Goal: Task Accomplishment & Management: Manage account settings

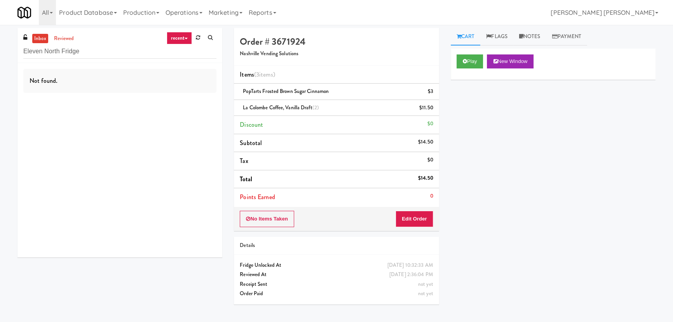
click at [4, 51] on div "inbox reviewed recent all unclear take inventory issue suspicious failed recent…" at bounding box center [336, 173] width 673 height 291
type input "[GEOGRAPHIC_DATA] - Food Court (RVH)"
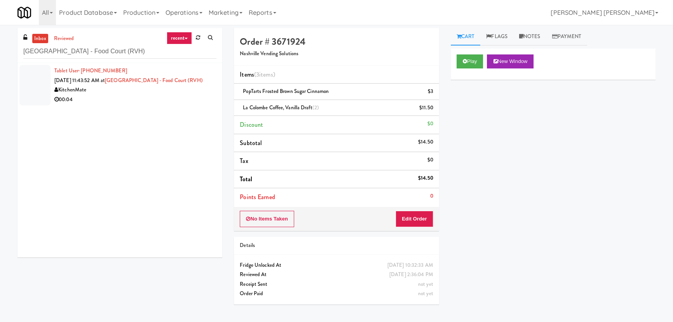
click at [148, 105] on div "00:04" at bounding box center [135, 100] width 162 height 10
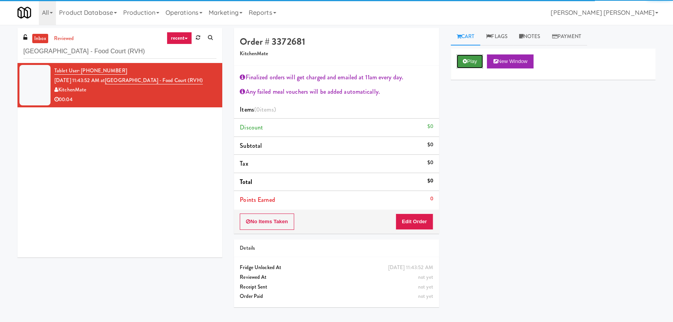
click at [471, 62] on button "Play" at bounding box center [470, 61] width 27 height 14
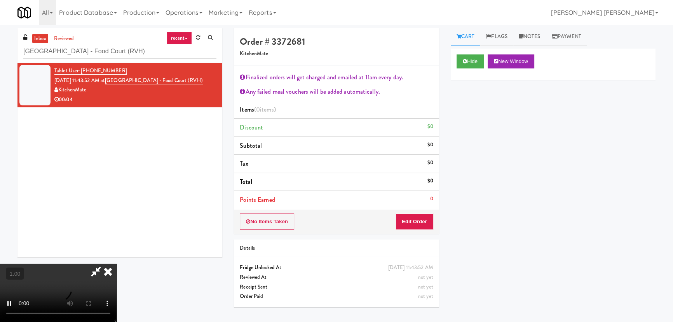
scroll to position [16, 0]
click at [424, 219] on button "Edit Order" at bounding box center [415, 221] width 38 height 16
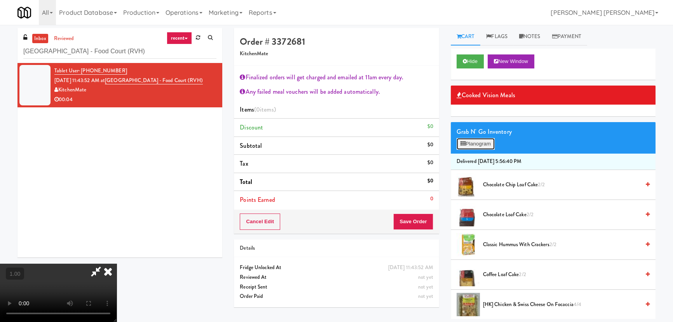
click at [479, 144] on button "Planogram" at bounding box center [476, 144] width 38 height 12
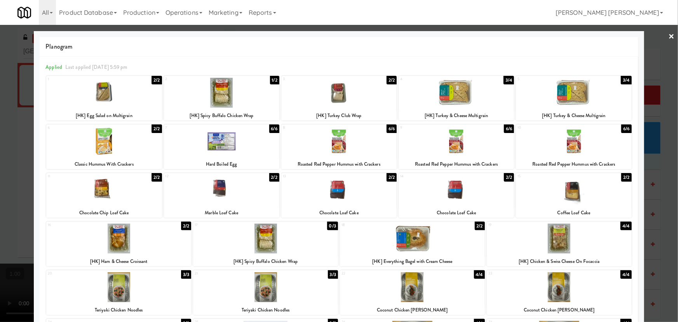
click at [264, 242] on div at bounding box center [265, 238] width 145 height 30
click at [669, 35] on link "×" at bounding box center [672, 37] width 6 height 24
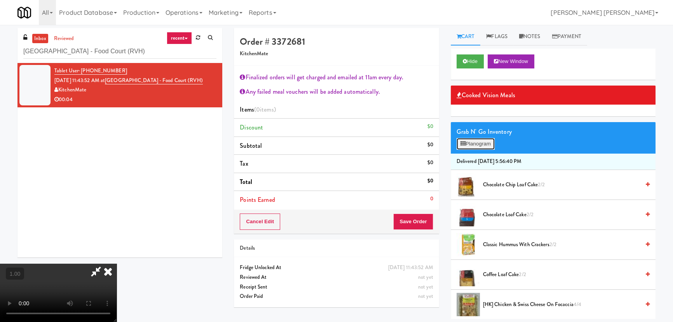
click at [478, 143] on button "Planogram" at bounding box center [476, 144] width 38 height 12
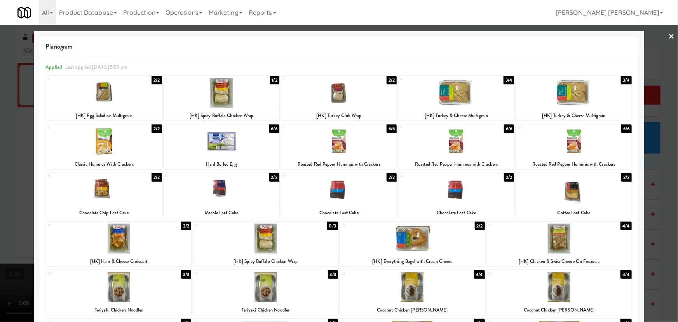
click at [669, 36] on link "×" at bounding box center [672, 37] width 6 height 24
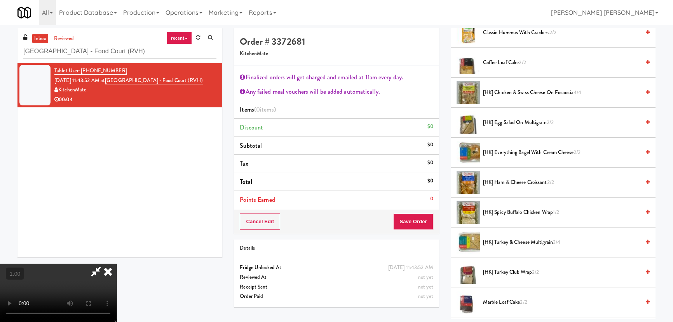
click at [117, 263] on icon at bounding box center [107, 271] width 17 height 16
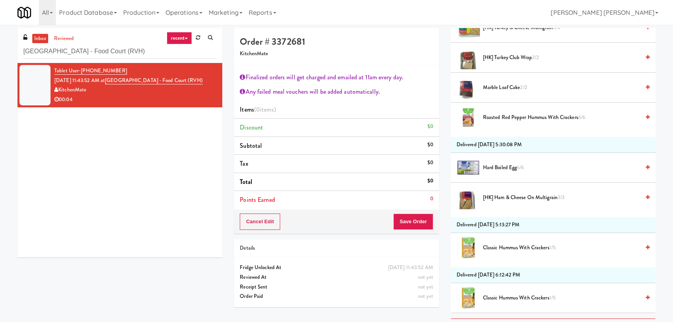
scroll to position [530, 0]
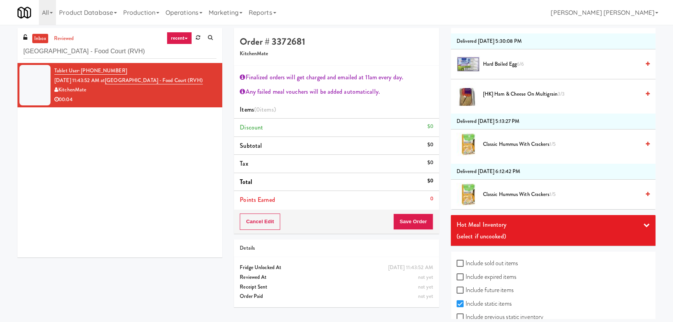
click at [469, 261] on label "Include sold out items" at bounding box center [487, 263] width 61 height 12
click at [466, 261] on input "Include sold out items" at bounding box center [461, 263] width 9 height 6
checkbox input "true"
click at [468, 313] on label "Include previous static inventory" at bounding box center [500, 317] width 87 height 12
click at [466, 314] on input "Include previous static inventory" at bounding box center [461, 317] width 9 height 6
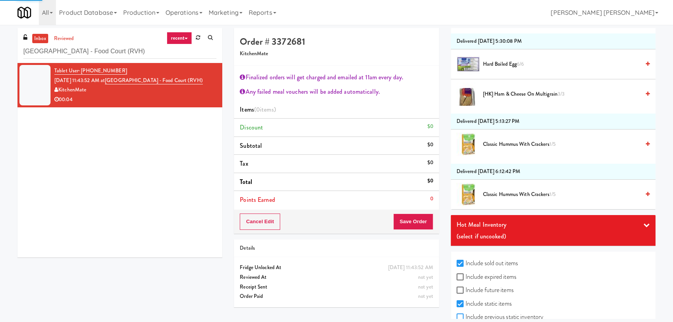
checkbox input "true"
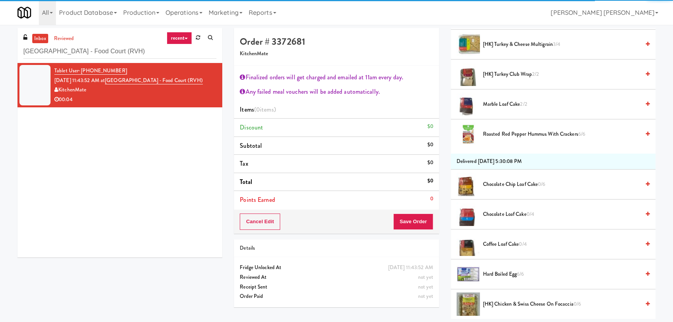
scroll to position [353, 0]
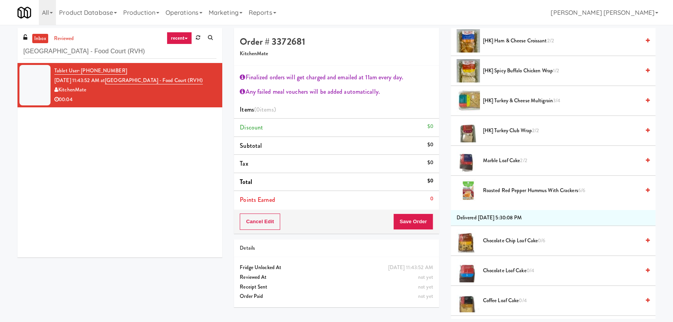
click at [512, 69] on span "[HK] Spicy Buffalo Chicken Wrap 1/2" at bounding box center [561, 71] width 157 height 10
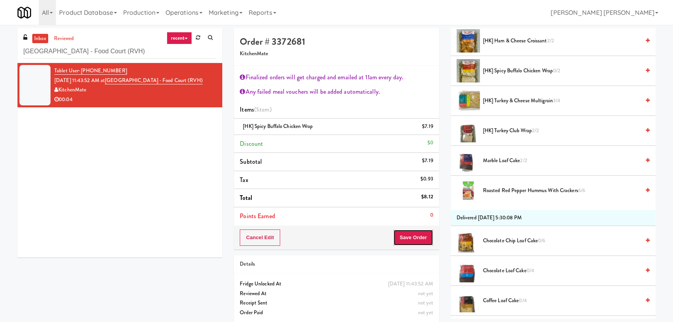
click at [424, 237] on button "Save Order" at bounding box center [413, 237] width 40 height 16
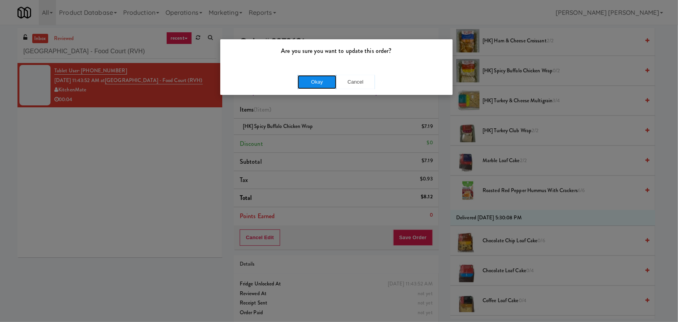
click at [325, 78] on button "Okay" at bounding box center [317, 82] width 39 height 14
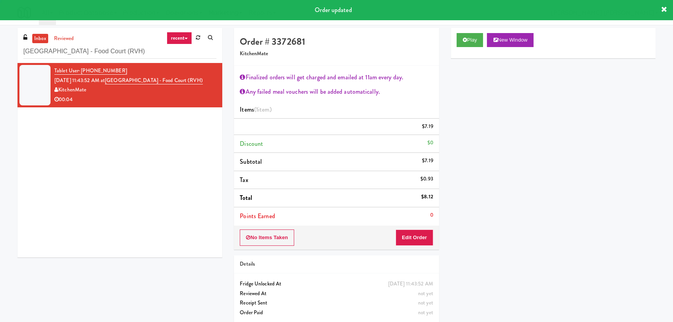
scroll to position [21, 0]
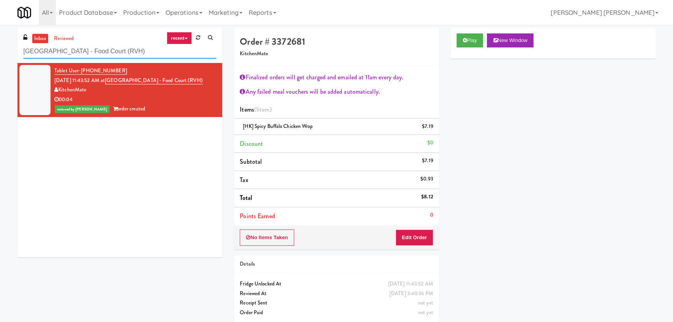
drag, startPoint x: 194, startPoint y: 52, endPoint x: 17, endPoint y: 58, distance: 176.5
click at [17, 58] on div "inbox reviewed recent all unclear take inventory issue suspicious failed recent…" at bounding box center [119, 45] width 205 height 35
paste input "Liberty"
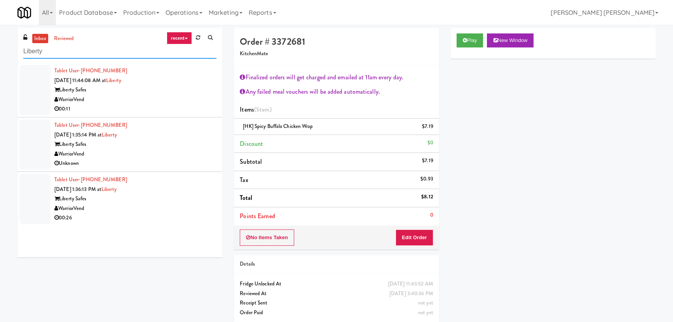
type input "Liberty"
click at [178, 201] on div "Liberty Safes" at bounding box center [135, 199] width 162 height 10
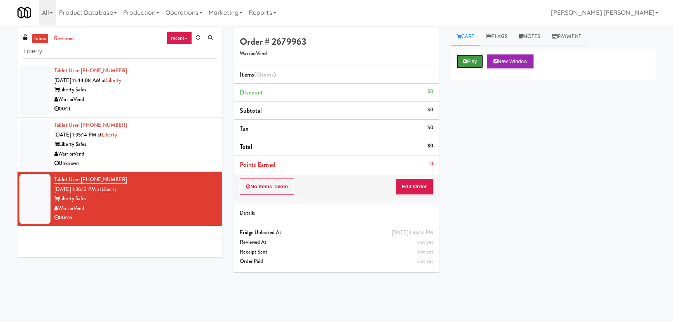
click at [472, 62] on button "Play" at bounding box center [470, 61] width 27 height 14
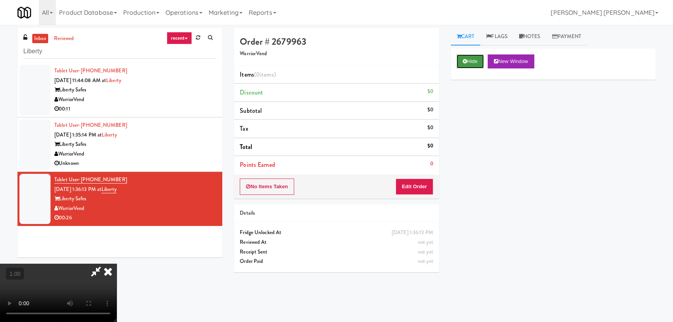
click at [461, 59] on button "Hide" at bounding box center [470, 61] width 27 height 14
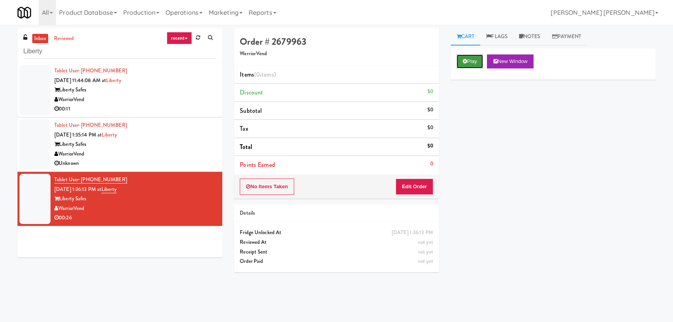
click at [461, 59] on button "Play" at bounding box center [470, 61] width 27 height 14
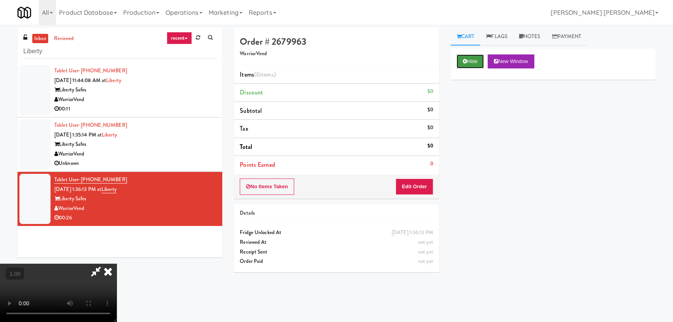
click at [461, 59] on button "Hide" at bounding box center [470, 61] width 27 height 14
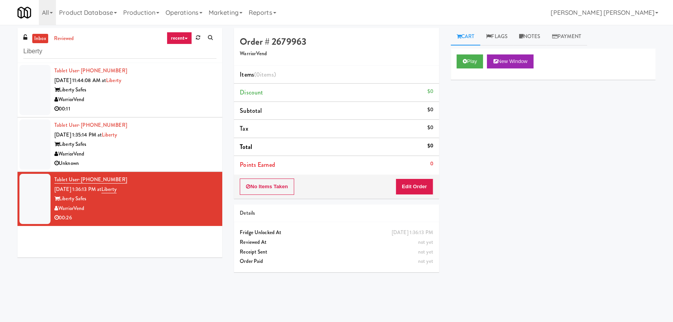
click at [44, 38] on link "inbox" at bounding box center [40, 39] width 16 height 10
click at [41, 38] on link "inbox" at bounding box center [40, 39] width 16 height 10
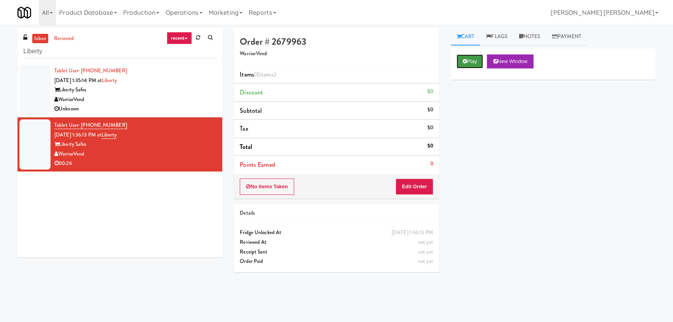
click at [475, 65] on button "Play" at bounding box center [470, 61] width 27 height 14
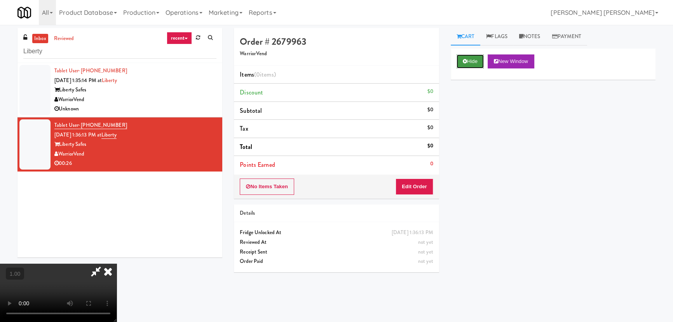
click at [463, 61] on icon at bounding box center [465, 61] width 4 height 5
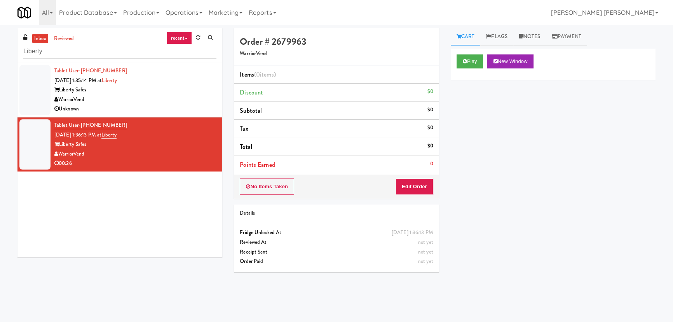
click at [41, 38] on link "inbox" at bounding box center [40, 39] width 16 height 10
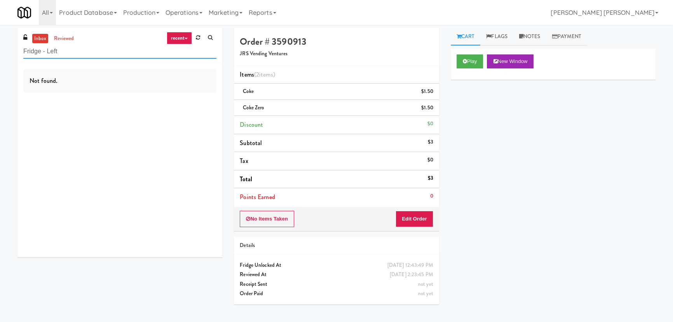
drag, startPoint x: 0, startPoint y: 0, endPoint x: 5, endPoint y: 48, distance: 48.5
click at [5, 49] on div "inbox reviewed recent all unclear take inventory issue suspicious failed recent…" at bounding box center [336, 173] width 673 height 291
paste input "Liberty"
type input "Liberty"
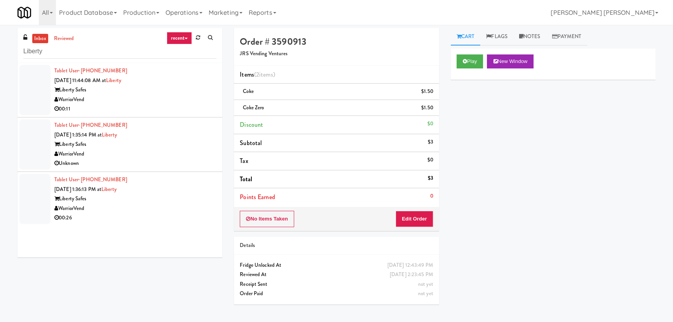
click at [172, 99] on div "WarriorVend" at bounding box center [135, 100] width 162 height 10
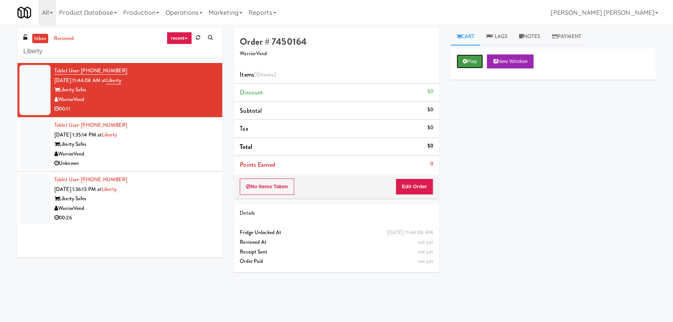
click at [462, 65] on button "Play" at bounding box center [470, 61] width 27 height 14
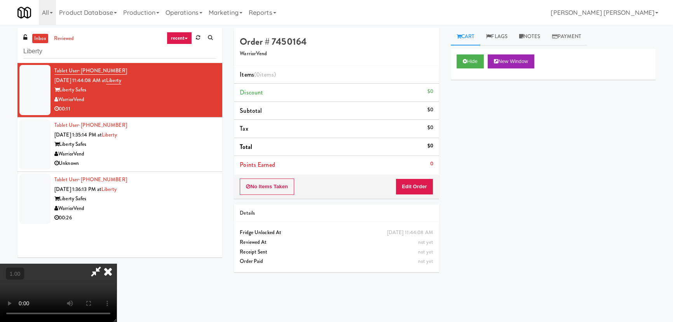
scroll to position [124, 0]
click at [474, 61] on button "Hide" at bounding box center [470, 61] width 27 height 14
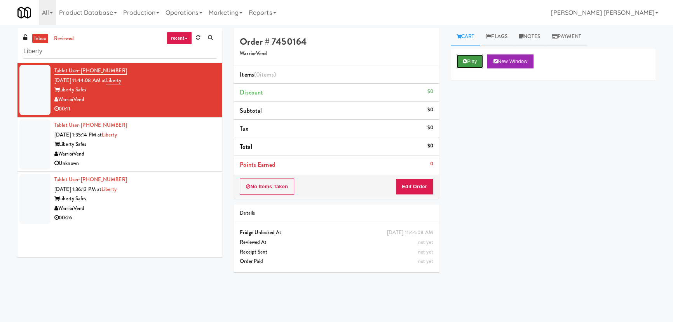
scroll to position [0, 0]
click at [461, 62] on button "Play" at bounding box center [470, 61] width 27 height 14
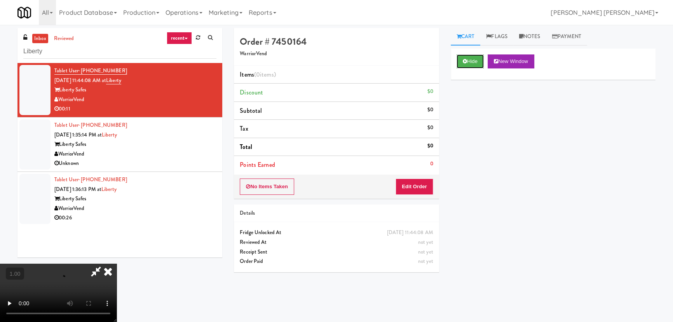
scroll to position [124, 0]
click at [476, 58] on button "Hide" at bounding box center [470, 61] width 27 height 14
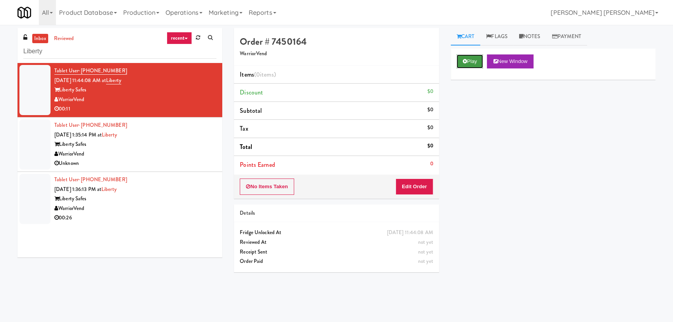
scroll to position [0, 0]
drag, startPoint x: 63, startPoint y: 54, endPoint x: 23, endPoint y: 54, distance: 40.0
click at [23, 54] on div "inbox reviewed recent all unclear take inventory issue suspicious failed recent…" at bounding box center [119, 45] width 205 height 35
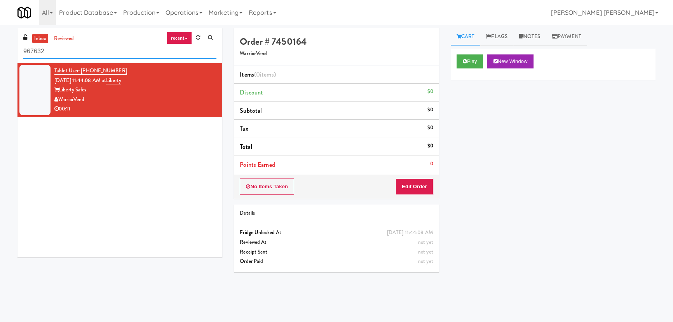
drag, startPoint x: 79, startPoint y: 51, endPoint x: -8, endPoint y: 49, distance: 86.7
click at [0, 49] on html "Okay Okay Select date: previous 2025-Sep next Su Mo Tu We Th Fr Sa 31 1 2 3 4 5…" at bounding box center [336, 161] width 673 height 322
paste input "Liberty"
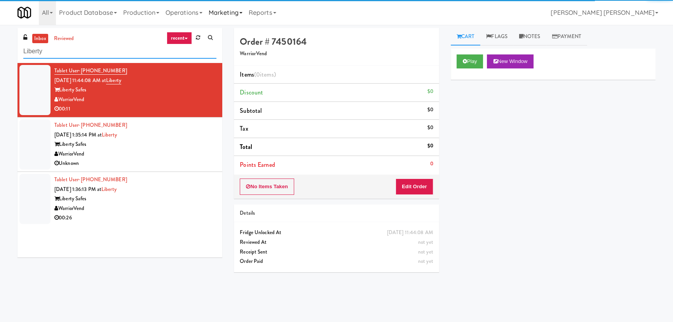
type input "Liberty"
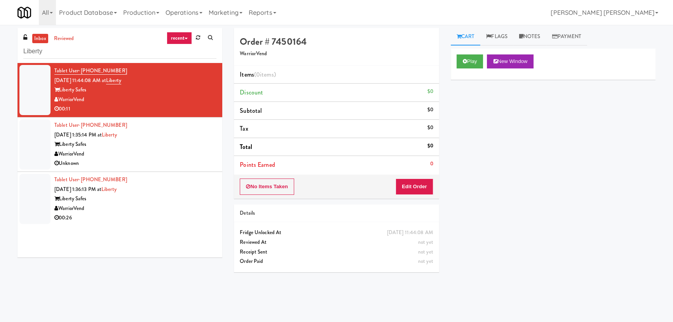
click at [39, 37] on link "inbox" at bounding box center [40, 39] width 16 height 10
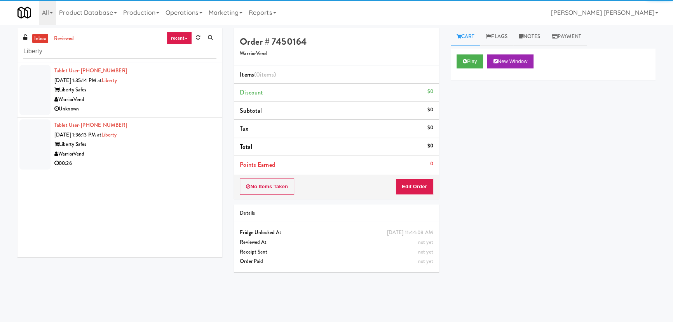
click at [153, 82] on div "Tablet User · (385) 455-9197 Sep 2, 2025 1:35:14 PM at Liberty Liberty Safes Wa…" at bounding box center [135, 90] width 162 height 48
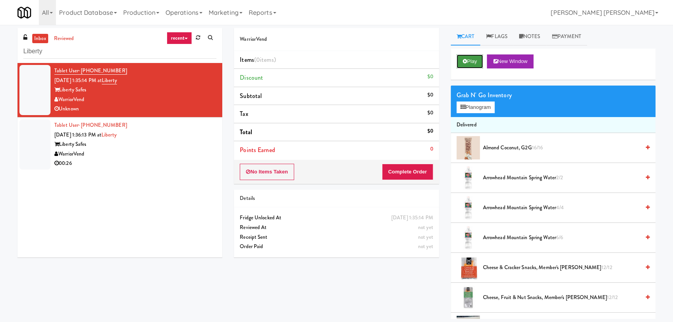
click at [463, 62] on icon at bounding box center [465, 61] width 4 height 5
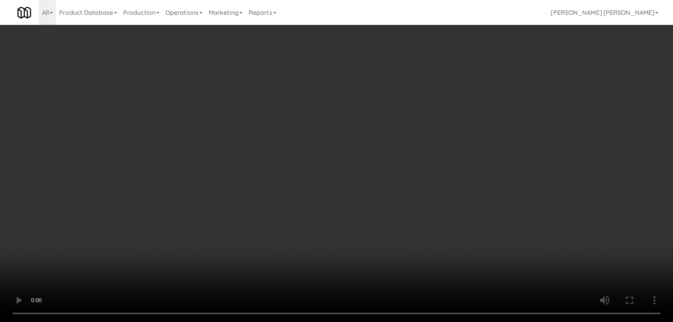
click at [385, 321] on video at bounding box center [336, 161] width 673 height 322
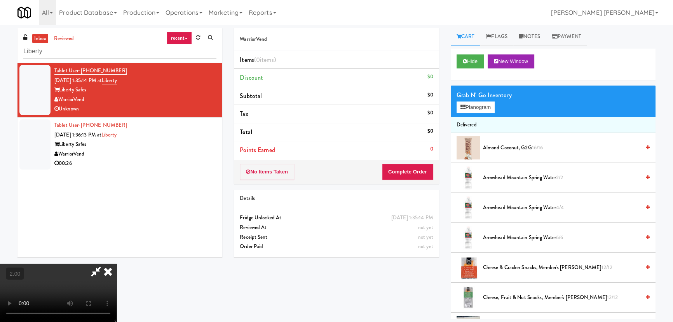
click at [117, 263] on icon at bounding box center [107, 271] width 17 height 16
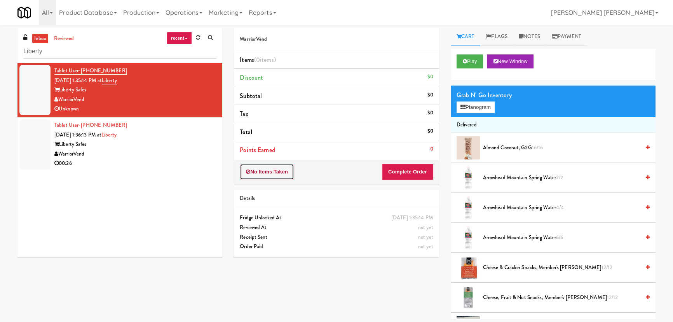
click at [263, 171] on button "No Items Taken" at bounding box center [267, 172] width 54 height 16
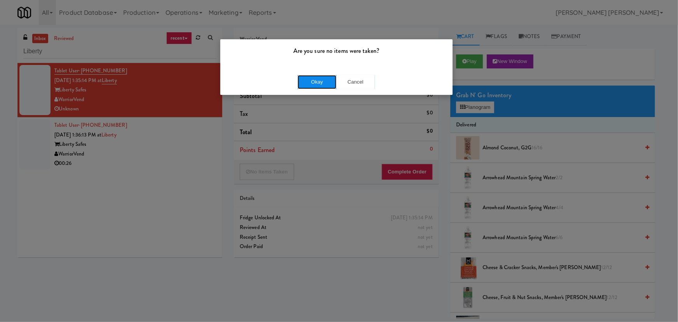
click at [326, 80] on button "Okay" at bounding box center [317, 82] width 39 height 14
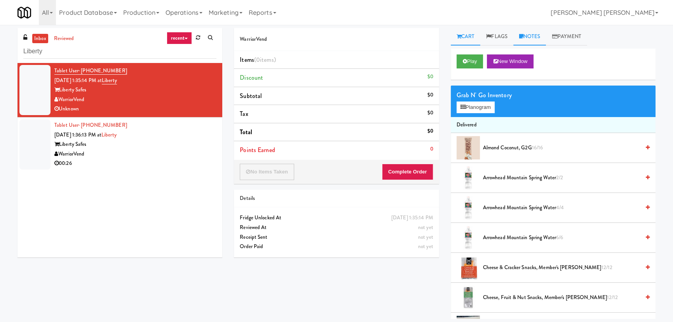
click at [532, 37] on link "Notes" at bounding box center [529, 36] width 33 height 17
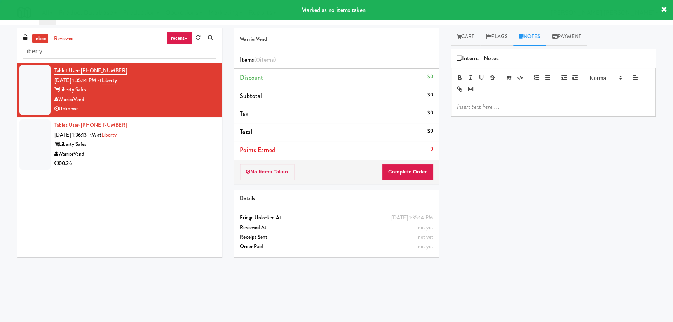
click at [506, 108] on p at bounding box center [553, 107] width 192 height 9
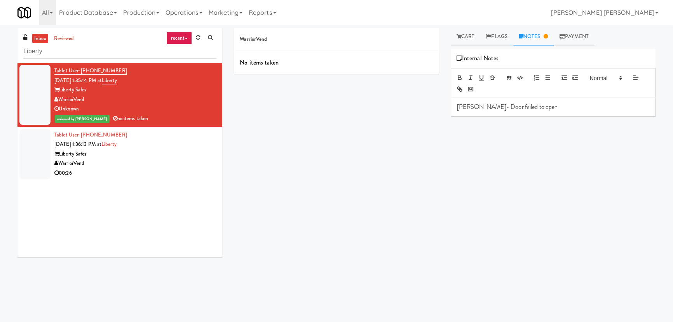
click at [175, 159] on div "WarriorVend" at bounding box center [135, 164] width 162 height 10
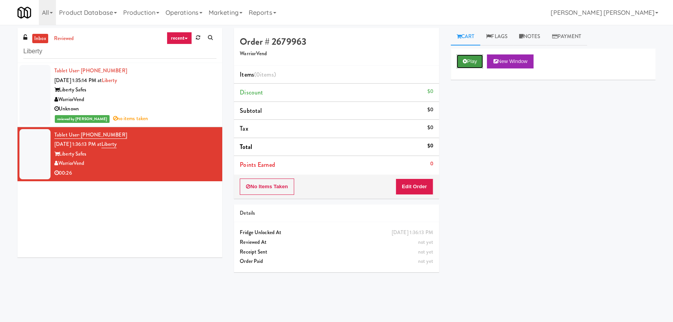
click at [463, 59] on icon at bounding box center [465, 61] width 4 height 5
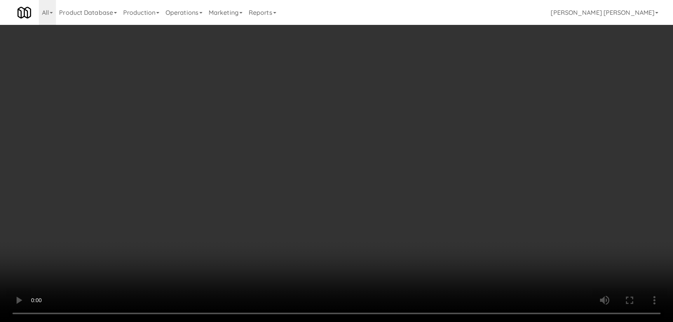
drag, startPoint x: 367, startPoint y: 344, endPoint x: 675, endPoint y: 345, distance: 307.4
click at [375, 321] on video at bounding box center [336, 161] width 673 height 322
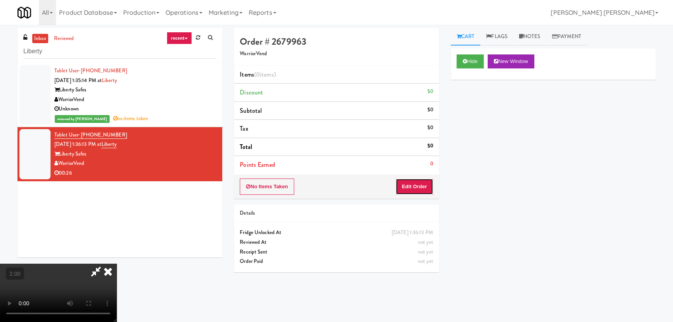
click at [415, 185] on button "Edit Order" at bounding box center [415, 186] width 38 height 16
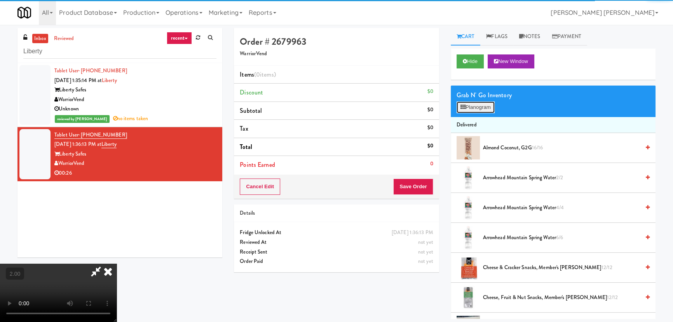
click at [476, 106] on button "Planogram" at bounding box center [476, 107] width 38 height 12
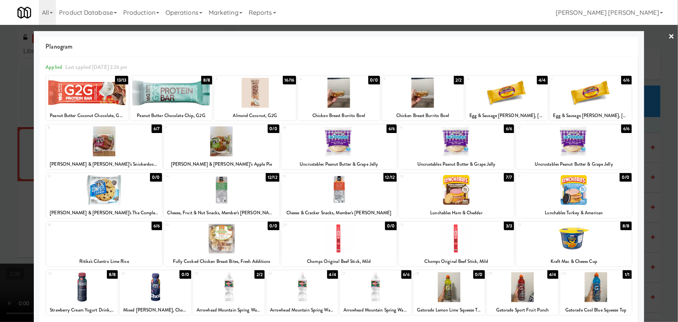
click at [455, 199] on div at bounding box center [456, 190] width 115 height 30
click at [669, 35] on link "×" at bounding box center [672, 37] width 6 height 24
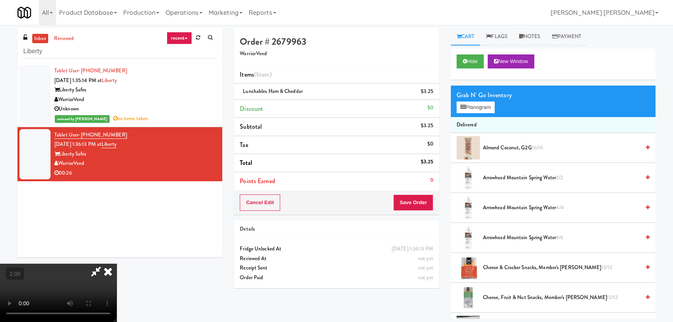
drag, startPoint x: 391, startPoint y: 31, endPoint x: 416, endPoint y: 173, distance: 144.4
click at [117, 263] on icon at bounding box center [107, 271] width 17 height 16
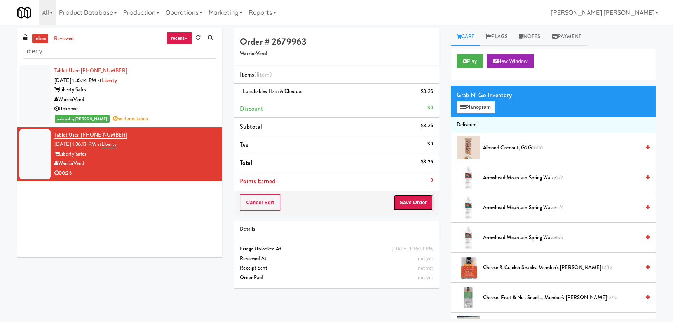
click at [416, 197] on button "Save Order" at bounding box center [413, 202] width 40 height 16
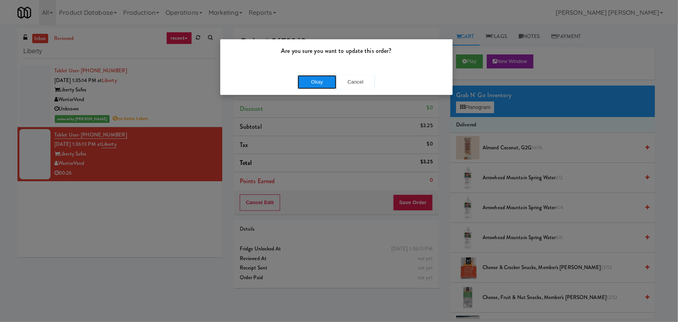
click at [309, 86] on button "Okay" at bounding box center [317, 82] width 39 height 14
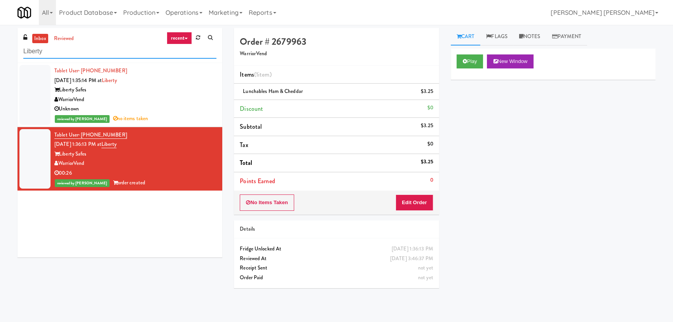
drag, startPoint x: 70, startPoint y: 54, endPoint x: 10, endPoint y: 44, distance: 60.6
click at [10, 44] on div "inbox reviewed recent all unclear take inventory issue suspicious failed recent…" at bounding box center [336, 173] width 673 height 291
paste input "College St - Cooler"
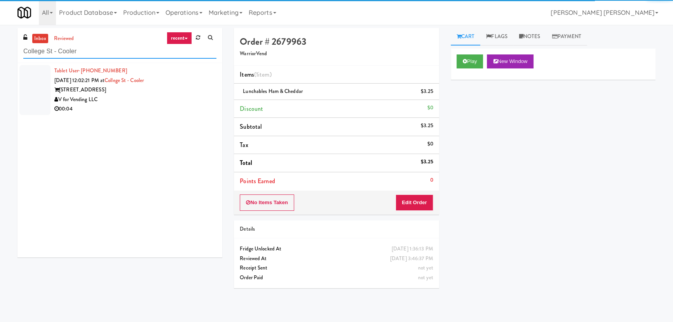
type input "College St - Cooler"
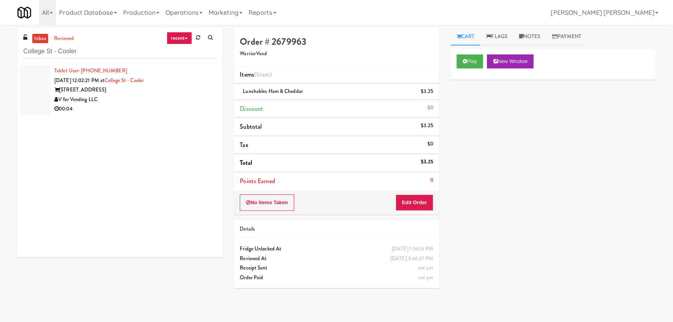
click at [139, 99] on div "V for Vending LLC" at bounding box center [135, 100] width 162 height 10
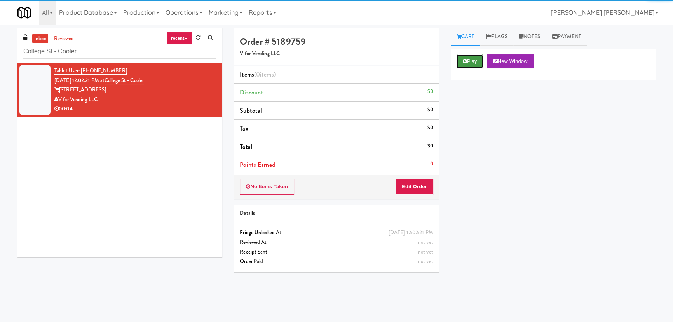
click at [464, 63] on icon at bounding box center [465, 61] width 4 height 5
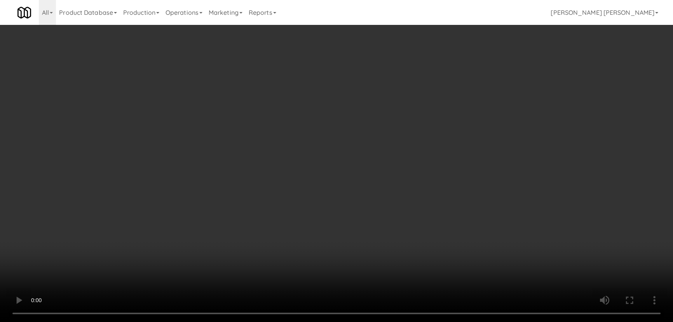
click at [373, 321] on video at bounding box center [336, 161] width 673 height 322
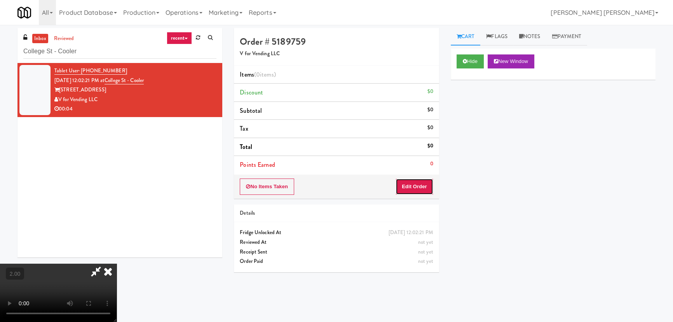
click at [427, 187] on button "Edit Order" at bounding box center [415, 186] width 38 height 16
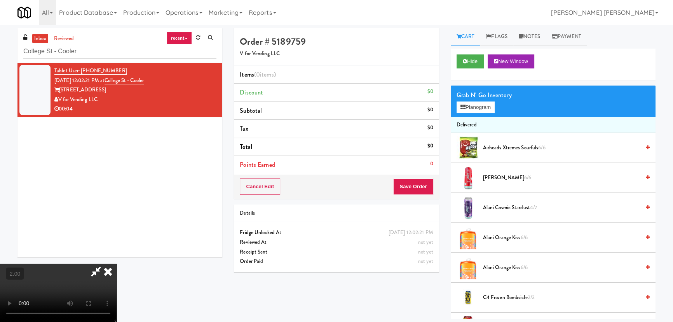
click at [507, 206] on span "Alani Cosmic Stardust 4/7" at bounding box center [561, 208] width 157 height 10
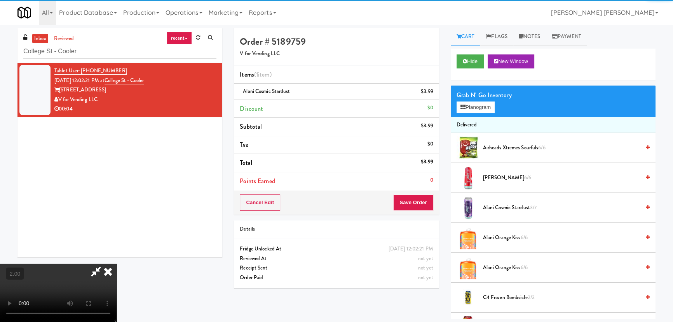
click at [117, 263] on icon at bounding box center [107, 271] width 17 height 16
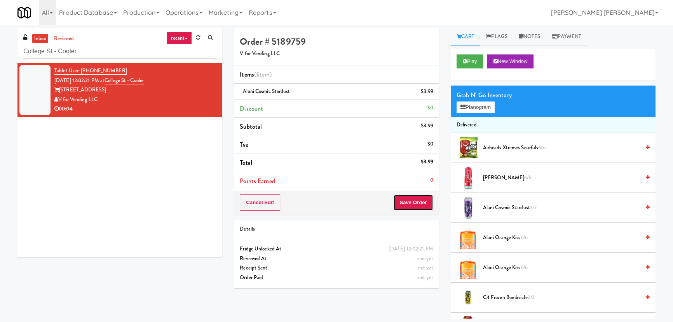
click at [414, 198] on button "Save Order" at bounding box center [413, 202] width 40 height 16
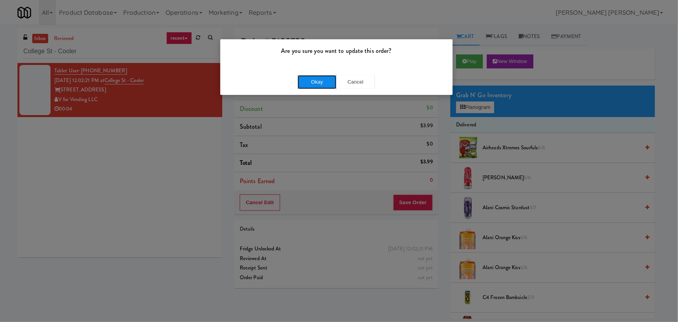
click at [322, 77] on button "Okay" at bounding box center [317, 82] width 39 height 14
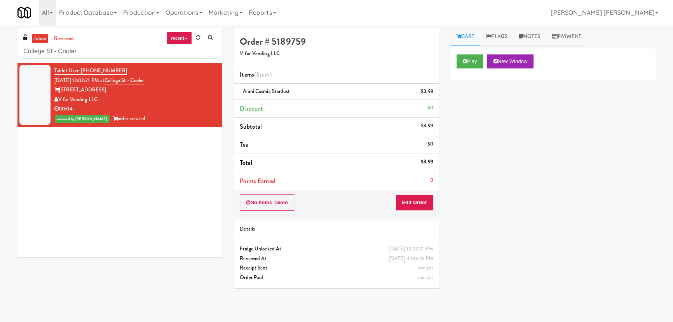
click at [42, 39] on link "inbox" at bounding box center [40, 39] width 16 height 10
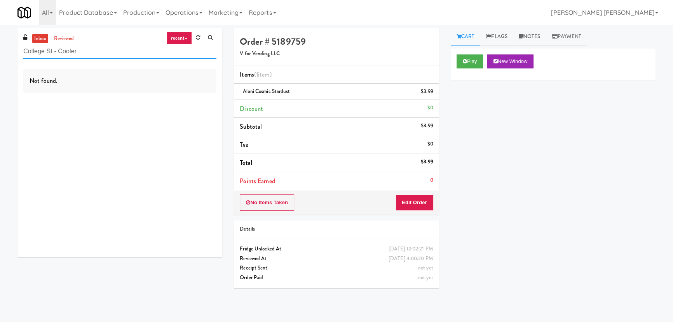
drag, startPoint x: 83, startPoint y: 53, endPoint x: -20, endPoint y: 41, distance: 103.3
click at [0, 41] on html "Are you sure you want to update this order? Okay Cancel Okay Are you sure you w…" at bounding box center [336, 161] width 673 height 322
paste input "808 S Michigan - Left- Fridge"
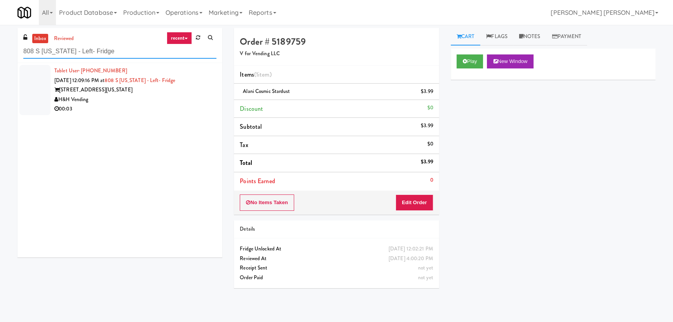
type input "808 S Michigan - Left- Fridge"
click at [141, 102] on div "H&H Vending" at bounding box center [135, 100] width 162 height 10
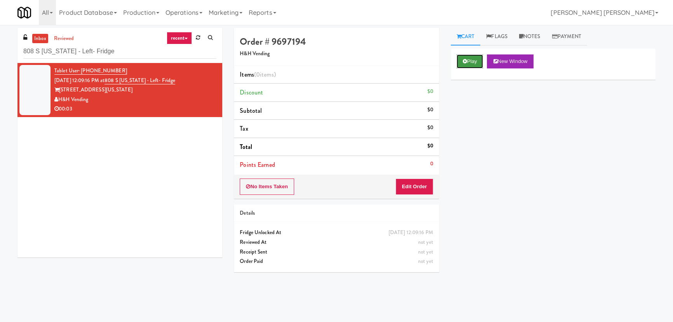
click at [461, 65] on button "Play" at bounding box center [470, 61] width 27 height 14
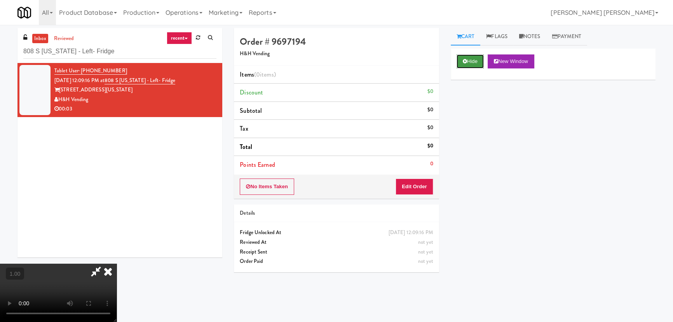
click at [470, 58] on button "Hide" at bounding box center [470, 61] width 27 height 14
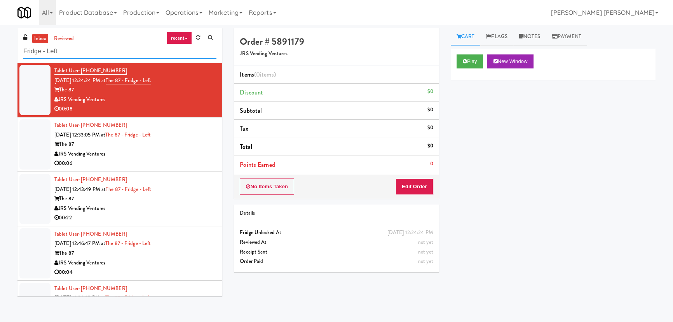
drag, startPoint x: 61, startPoint y: 55, endPoint x: -6, endPoint y: 57, distance: 66.9
click at [0, 57] on html "Are you sure you want to update this order? Okay Cancel Okay Are you sure you w…" at bounding box center [336, 161] width 673 height 322
click at [38, 39] on link "inbox" at bounding box center [40, 39] width 16 height 10
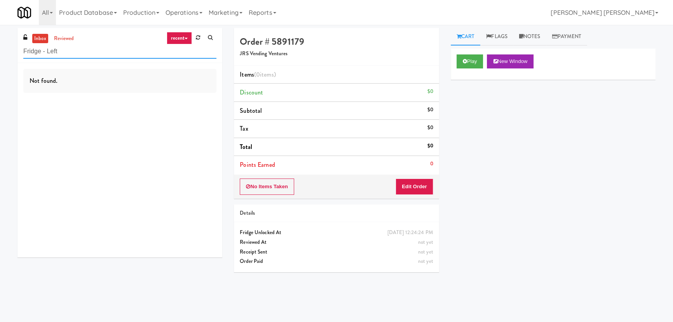
drag, startPoint x: 64, startPoint y: 51, endPoint x: 8, endPoint y: 55, distance: 56.5
click at [8, 55] on div "inbox reviewed recent all unclear take inventory issue suspicious failed recent…" at bounding box center [336, 173] width 673 height 291
paste input "Liberty"
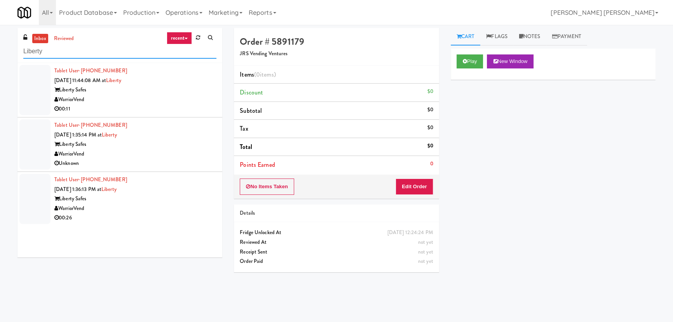
type input "Liberty"
click at [176, 92] on div "Liberty Safes" at bounding box center [135, 90] width 162 height 10
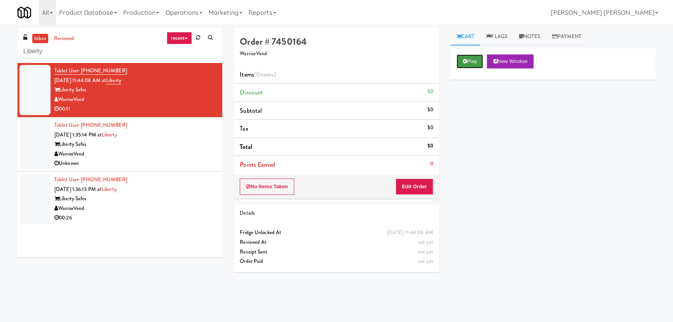
click at [466, 60] on icon at bounding box center [465, 61] width 4 height 5
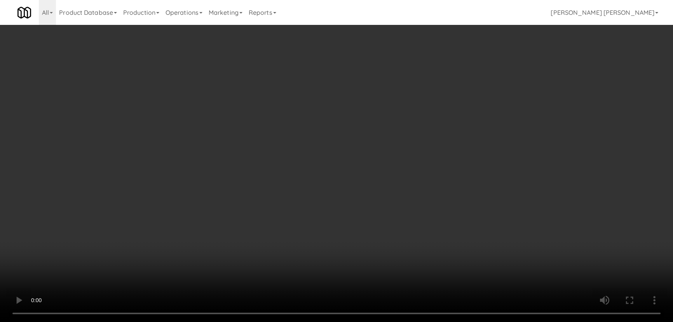
click at [383, 321] on video at bounding box center [336, 161] width 673 height 322
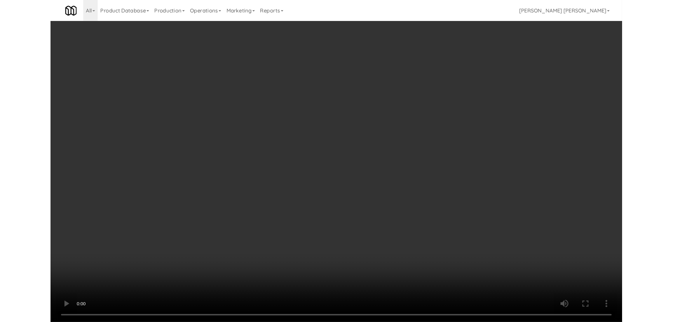
scroll to position [16, 0]
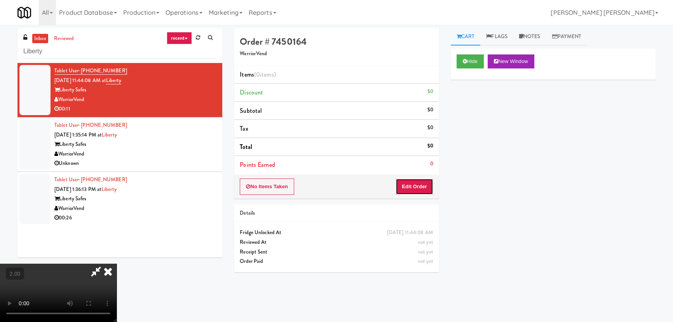
click at [424, 186] on button "Edit Order" at bounding box center [415, 186] width 38 height 16
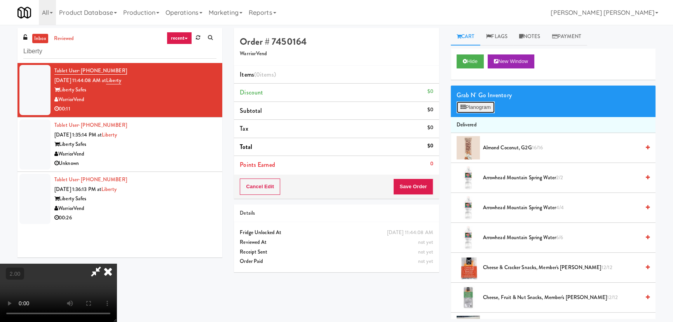
click at [487, 105] on button "Planogram" at bounding box center [476, 107] width 38 height 12
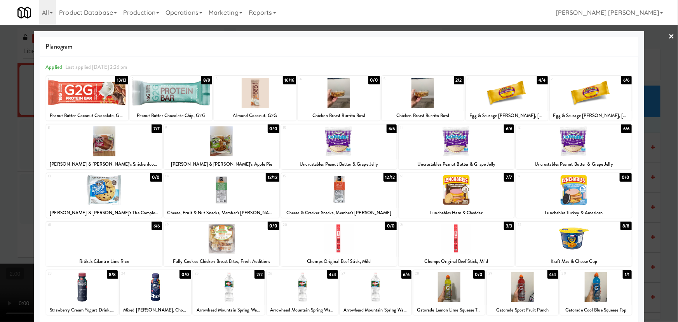
click at [100, 144] on div at bounding box center [103, 141] width 115 height 30
drag, startPoint x: 665, startPoint y: 35, endPoint x: 234, endPoint y: 83, distance: 433.7
click at [669, 35] on link "×" at bounding box center [672, 37] width 6 height 24
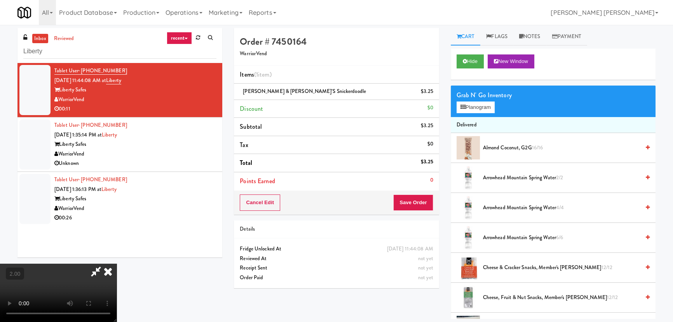
click at [117, 263] on icon at bounding box center [107, 271] width 17 height 16
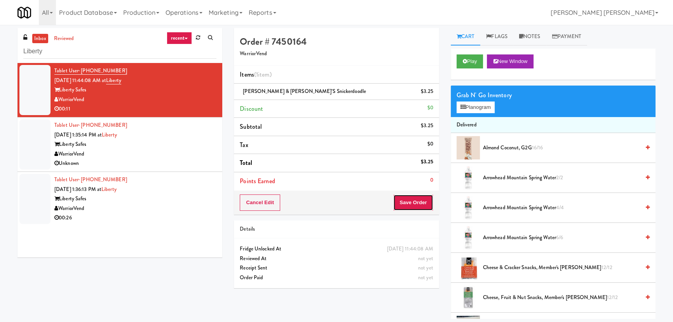
click at [414, 204] on button "Save Order" at bounding box center [413, 202] width 40 height 16
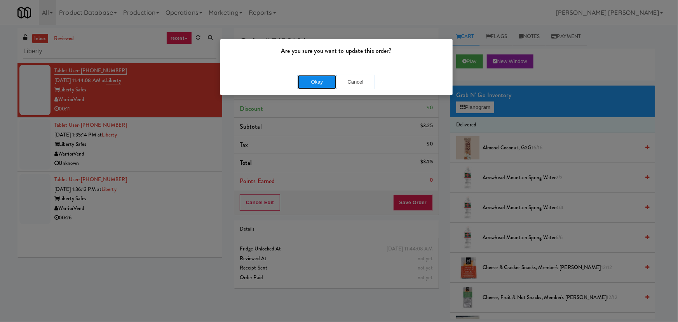
click at [330, 78] on button "Okay" at bounding box center [317, 82] width 39 height 14
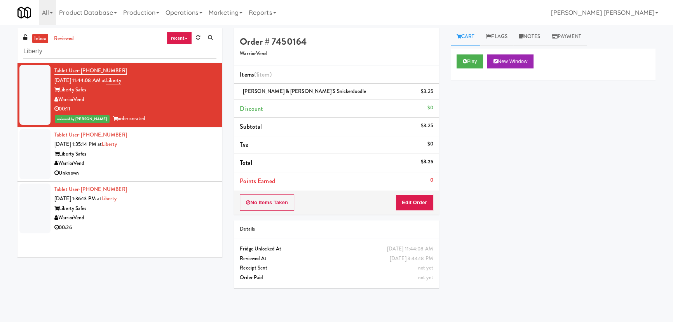
click at [165, 161] on div "WarriorVend" at bounding box center [135, 164] width 162 height 10
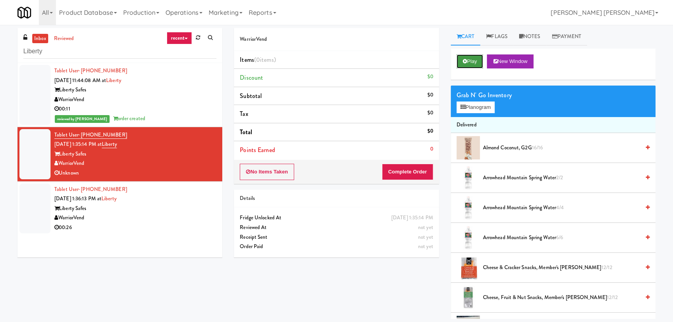
click at [473, 61] on button "Play" at bounding box center [470, 61] width 27 height 14
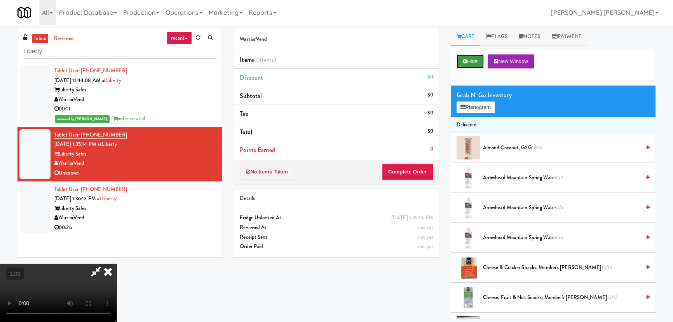
click at [466, 61] on icon at bounding box center [465, 61] width 4 height 5
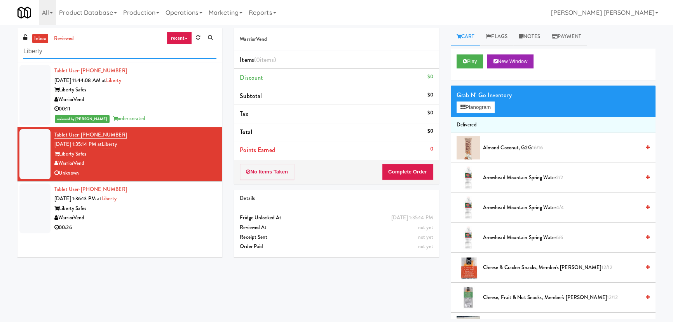
drag, startPoint x: 93, startPoint y: 52, endPoint x: 15, endPoint y: 50, distance: 78.1
click at [15, 50] on div "inbox reviewed recent all unclear take inventory issue suspicious failed recent…" at bounding box center [120, 145] width 216 height 235
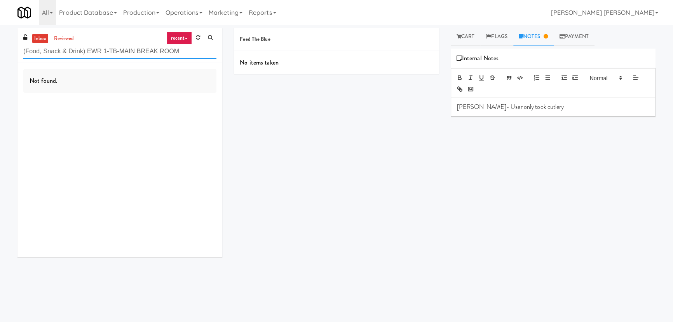
drag, startPoint x: 138, startPoint y: 54, endPoint x: -19, endPoint y: 55, distance: 157.0
click at [0, 55] on html "Are you sure no items were taken? Okay Cancel Okay Are you sure no items were t…" at bounding box center [336, 161] width 673 height 322
paste input "Liberty"
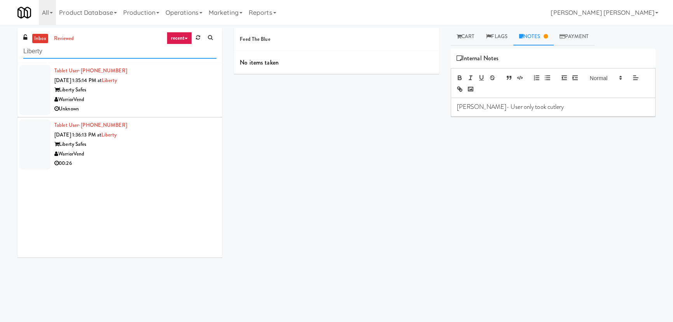
type input "Liberty"
click at [186, 103] on div "WarriorVend" at bounding box center [135, 100] width 162 height 10
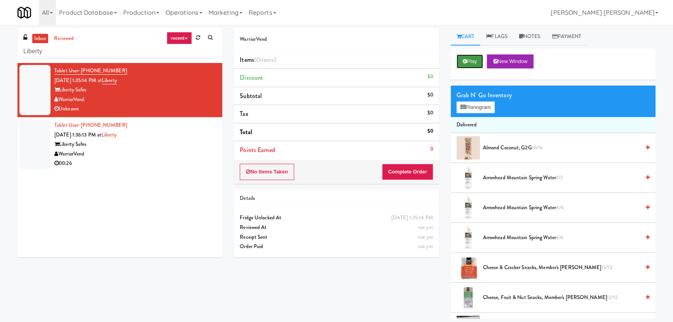
click at [474, 62] on button "Play" at bounding box center [470, 61] width 27 height 14
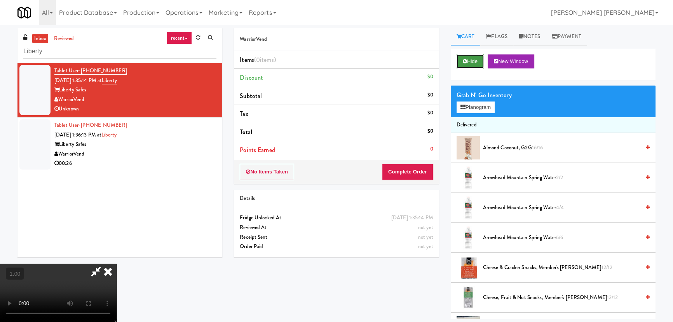
click at [471, 59] on button "Hide" at bounding box center [470, 61] width 27 height 14
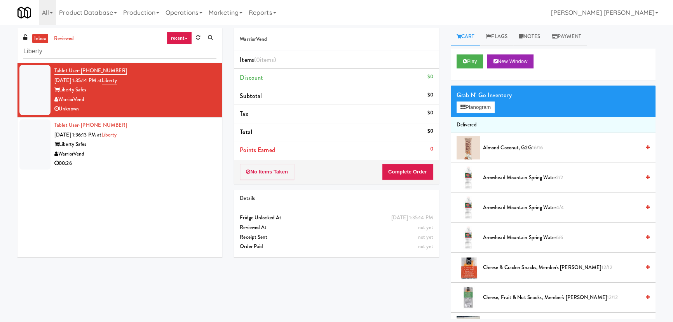
click at [44, 38] on link "inbox" at bounding box center [40, 39] width 16 height 10
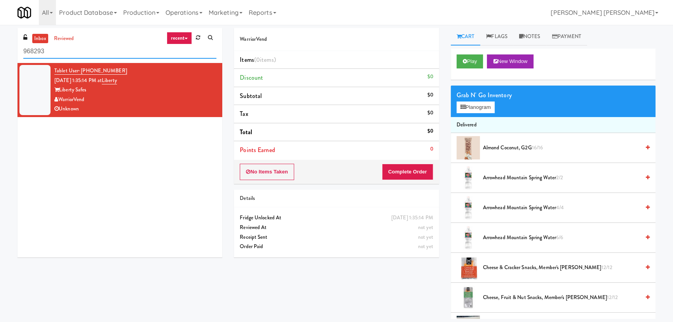
drag, startPoint x: 89, startPoint y: 51, endPoint x: -41, endPoint y: 46, distance: 129.9
click at [0, 46] on html "Okay Okay Select date: previous 2025-Sep next Su Mo Tu We Th Fr Sa 31 1 2 3 4 5…" at bounding box center [336, 161] width 673 height 322
paste input "[PERSON_NAME]"
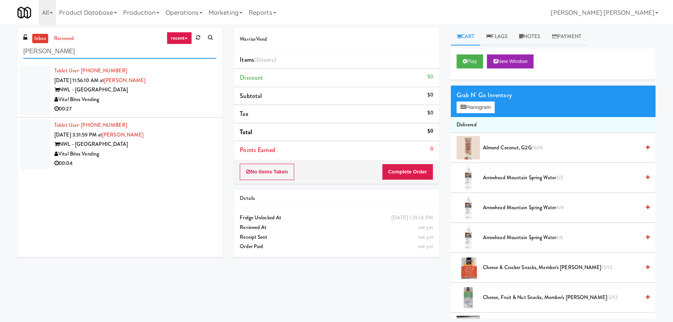
type input "[PERSON_NAME]"
click at [143, 108] on div "00:27" at bounding box center [135, 109] width 162 height 10
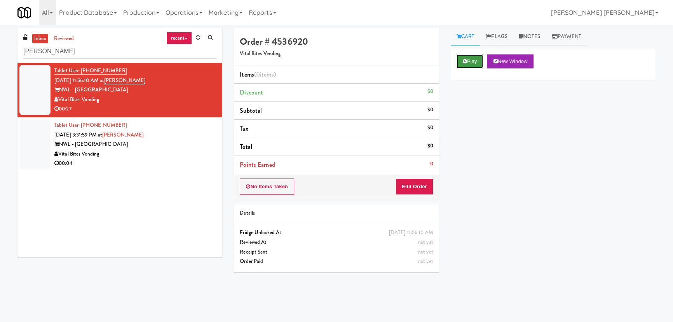
click at [473, 63] on button "Play" at bounding box center [470, 61] width 27 height 14
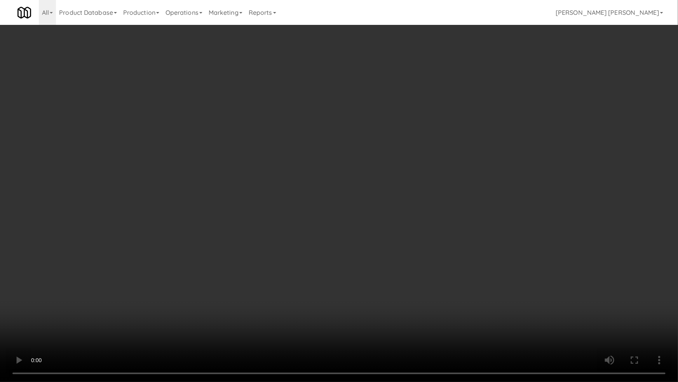
click at [397, 321] on video at bounding box center [339, 191] width 678 height 382
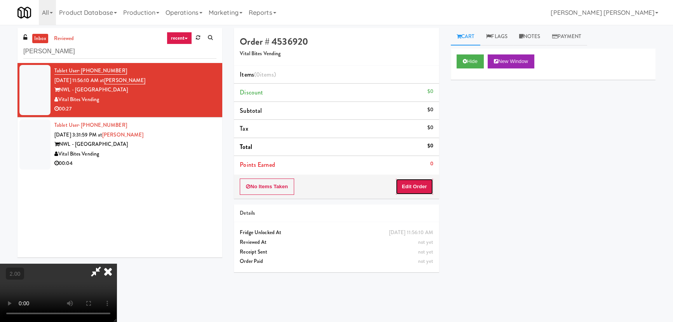
click at [421, 185] on button "Edit Order" at bounding box center [415, 186] width 38 height 16
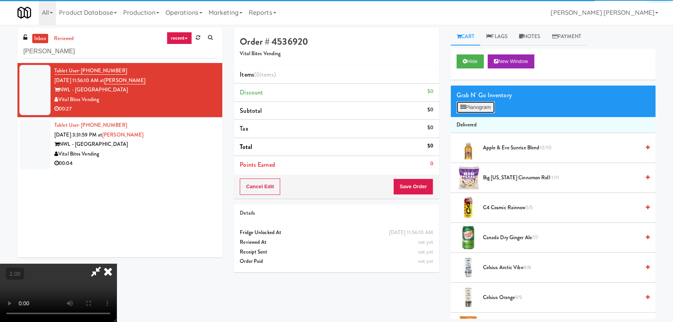
click at [488, 109] on button "Planogram" at bounding box center [476, 107] width 38 height 12
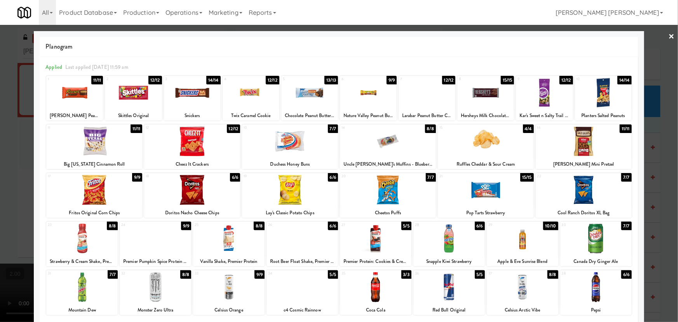
click at [473, 193] on div at bounding box center [486, 190] width 96 height 30
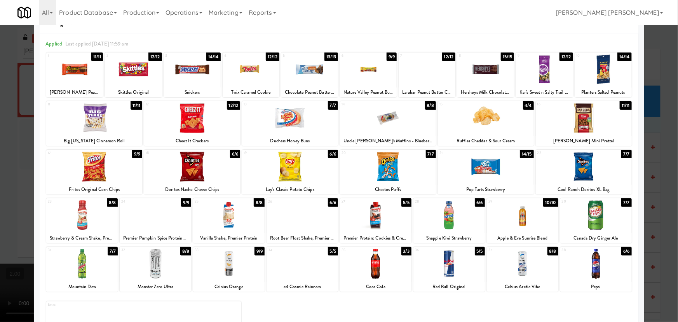
scroll to position [59, 0]
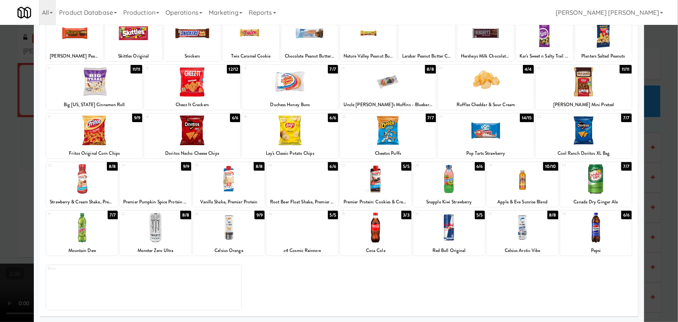
click at [157, 230] on div at bounding box center [155, 228] width 71 height 30
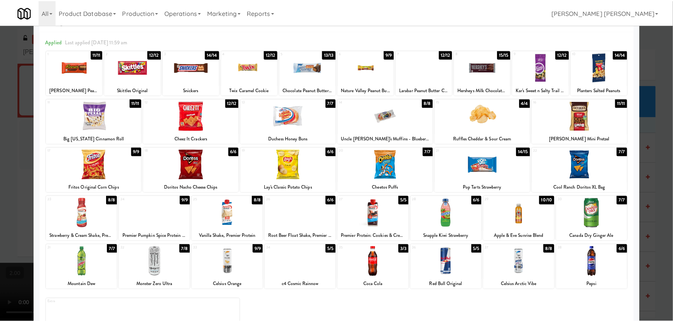
scroll to position [0, 0]
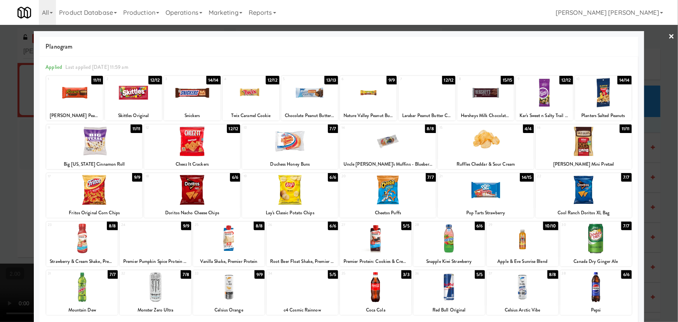
click at [669, 38] on link "×" at bounding box center [672, 37] width 6 height 24
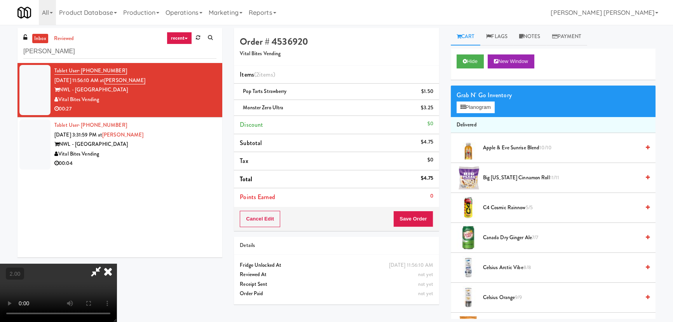
click at [117, 263] on icon at bounding box center [107, 271] width 17 height 16
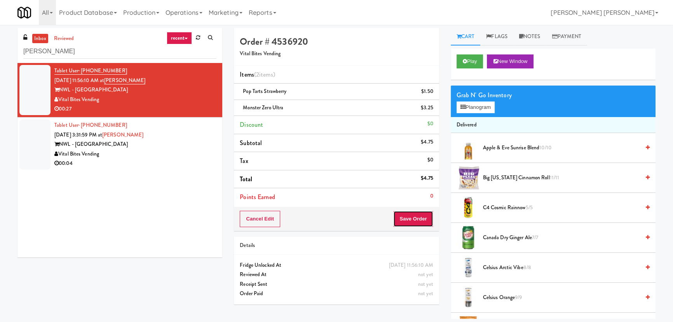
click at [404, 218] on button "Save Order" at bounding box center [413, 219] width 40 height 16
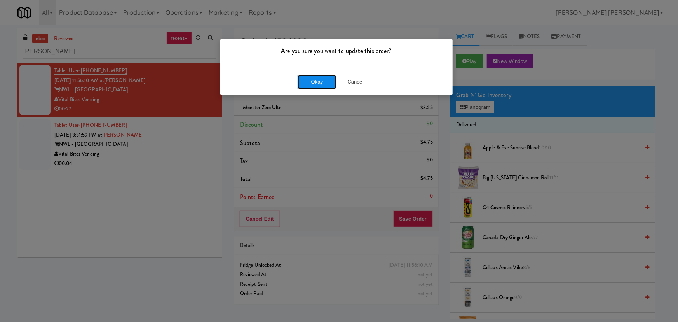
click at [319, 82] on button "Okay" at bounding box center [317, 82] width 39 height 14
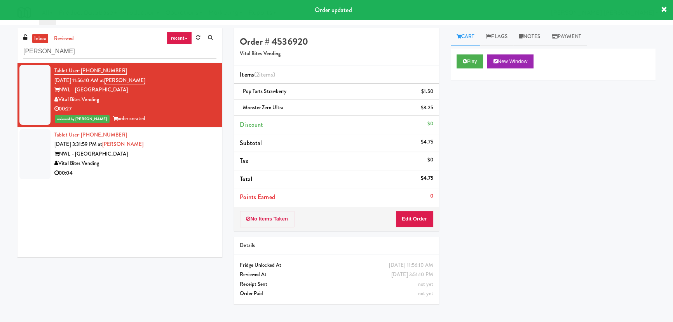
click at [165, 152] on div "NWL - Hamilton" at bounding box center [135, 154] width 162 height 10
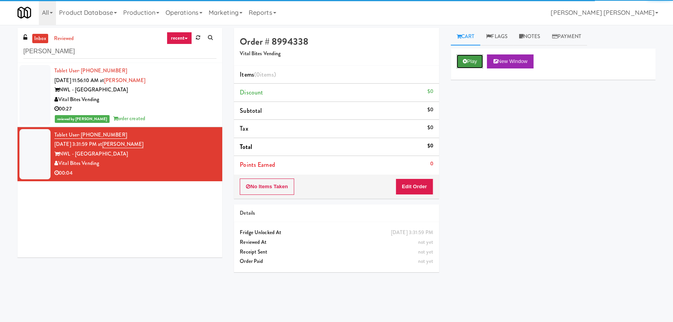
click at [476, 64] on button "Play" at bounding box center [470, 61] width 27 height 14
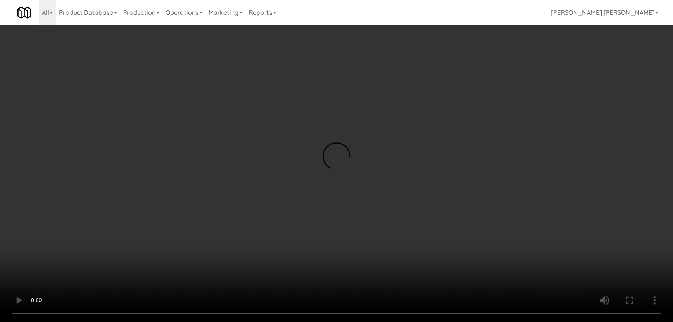
click at [386, 321] on video at bounding box center [336, 161] width 673 height 322
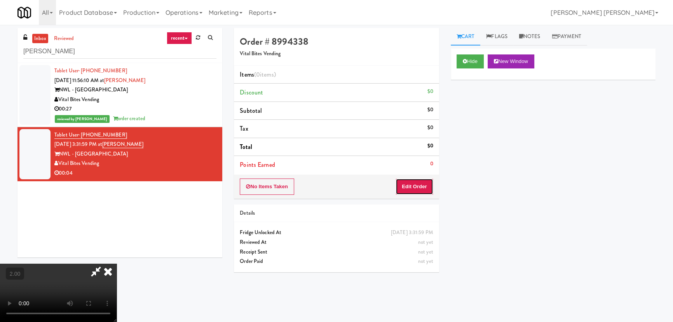
click at [411, 182] on button "Edit Order" at bounding box center [415, 186] width 38 height 16
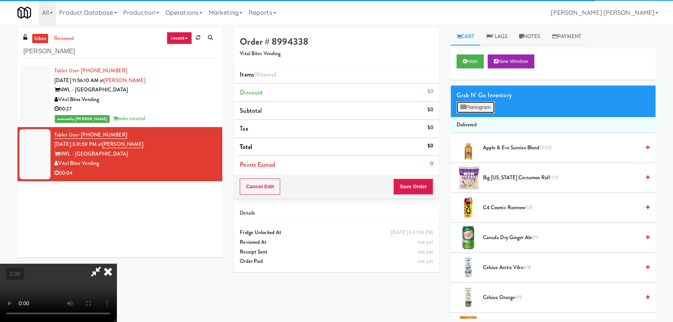
click at [478, 110] on button "Planogram" at bounding box center [476, 107] width 38 height 12
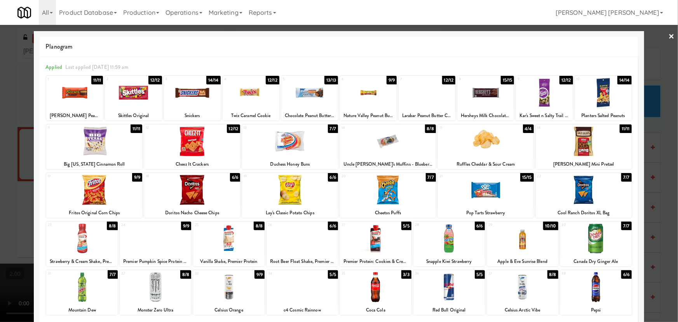
click at [375, 291] on div at bounding box center [375, 287] width 71 height 30
click at [669, 37] on link "×" at bounding box center [672, 37] width 6 height 24
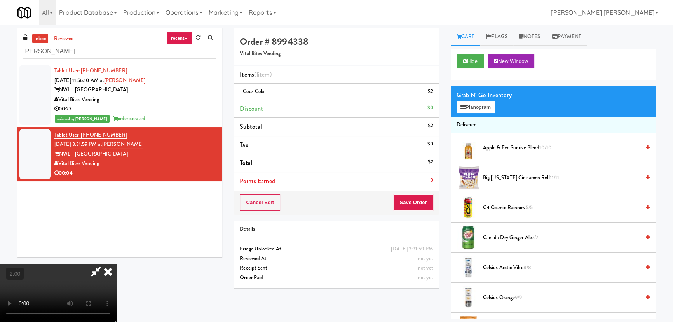
drag, startPoint x: 398, startPoint y: 103, endPoint x: 399, endPoint y: 140, distance: 36.5
click at [117, 263] on icon at bounding box center [107, 271] width 17 height 16
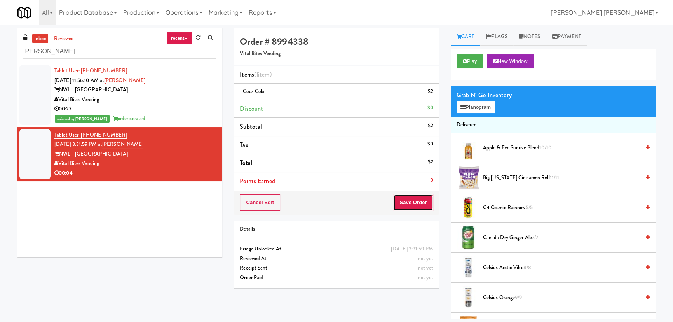
click at [409, 202] on button "Save Order" at bounding box center [413, 202] width 40 height 16
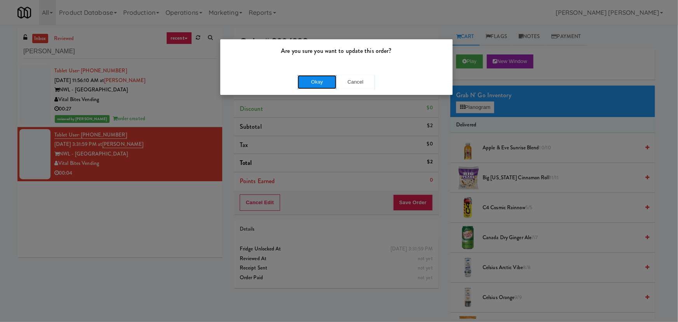
click at [304, 85] on button "Okay" at bounding box center [317, 82] width 39 height 14
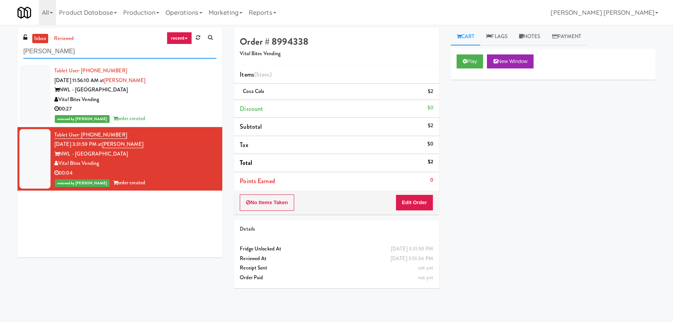
drag, startPoint x: 54, startPoint y: 48, endPoint x: 21, endPoint y: 52, distance: 34.0
click at [21, 52] on div "inbox reviewed recent all unclear take inventory issue suspicious failed recent…" at bounding box center [119, 45] width 205 height 35
paste input "BlackBerry - Cafeteria"
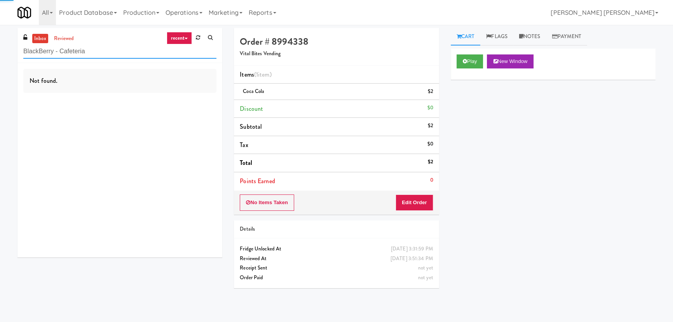
type input "BlackBerry - Cafeteria"
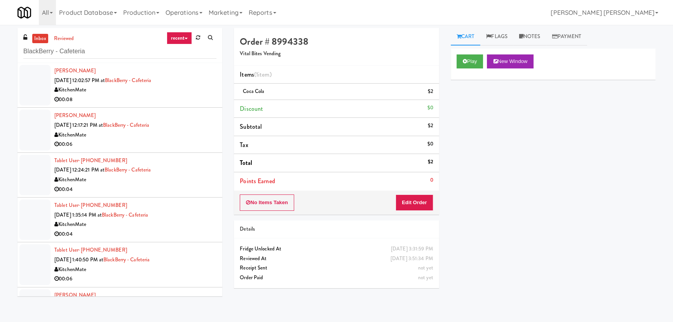
click at [177, 89] on div "KitchenMate" at bounding box center [135, 90] width 162 height 10
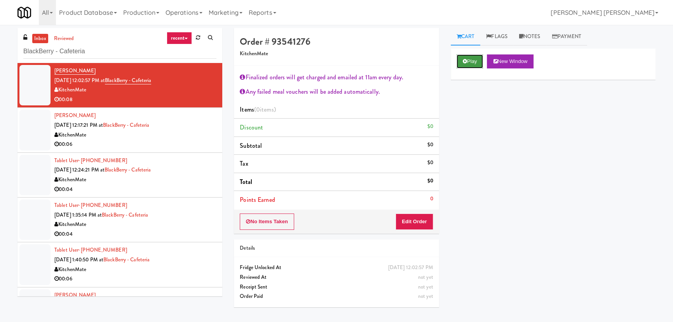
click at [469, 56] on button "Play" at bounding box center [470, 61] width 27 height 14
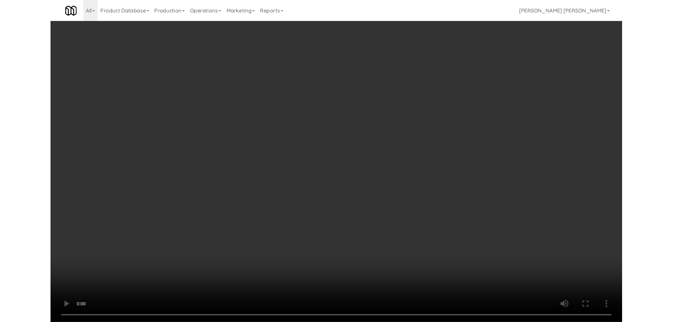
scroll to position [16, 0]
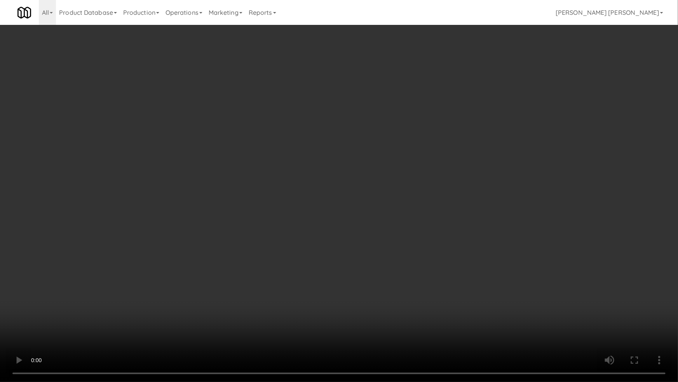
drag, startPoint x: 372, startPoint y: 334, endPoint x: 288, endPoint y: 284, distance: 98.1
click at [370, 321] on video at bounding box center [339, 191] width 678 height 382
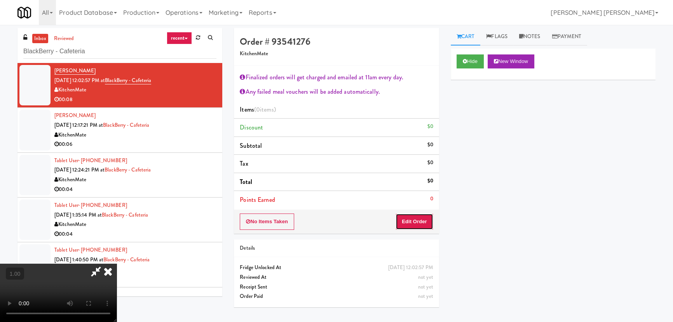
drag, startPoint x: 411, startPoint y: 224, endPoint x: 448, endPoint y: 208, distance: 40.4
click at [411, 224] on button "Edit Order" at bounding box center [415, 221] width 38 height 16
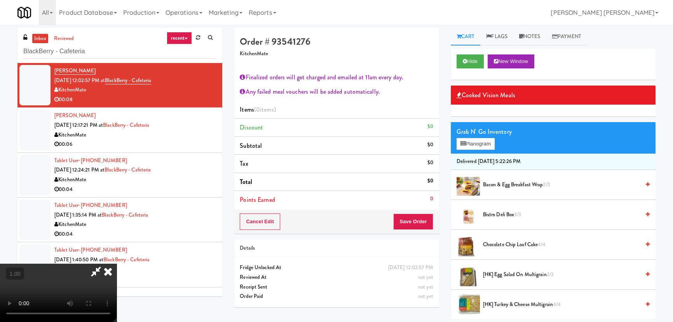
click at [498, 243] on span "Chocolate Chip Loaf Cake 4/4" at bounding box center [561, 245] width 157 height 10
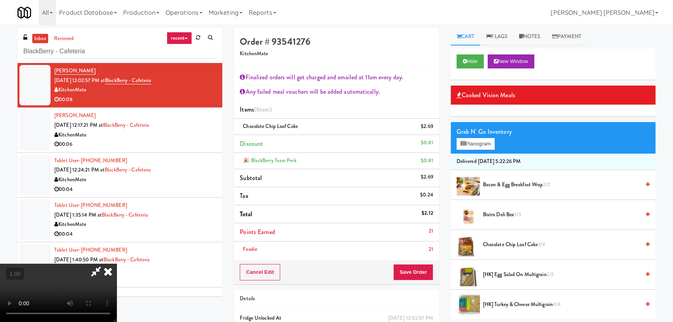
click at [497, 303] on span "[HK] Turkey & Cheese Multigrain 4/4" at bounding box center [561, 305] width 157 height 10
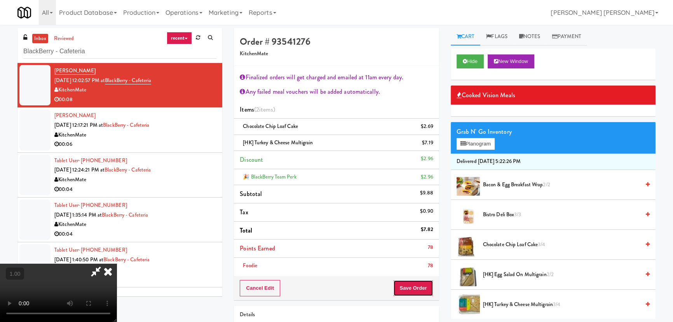
click at [420, 289] on button "Save Order" at bounding box center [413, 288] width 40 height 16
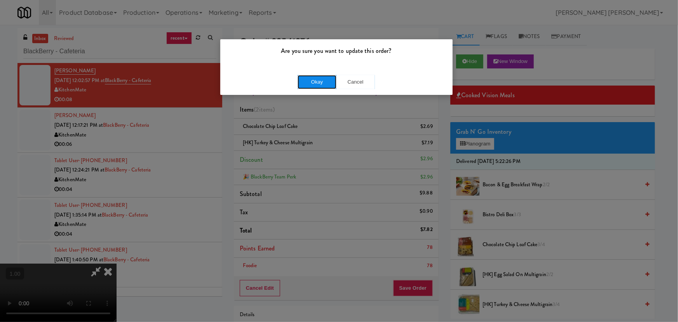
click at [320, 87] on button "Okay" at bounding box center [317, 82] width 39 height 14
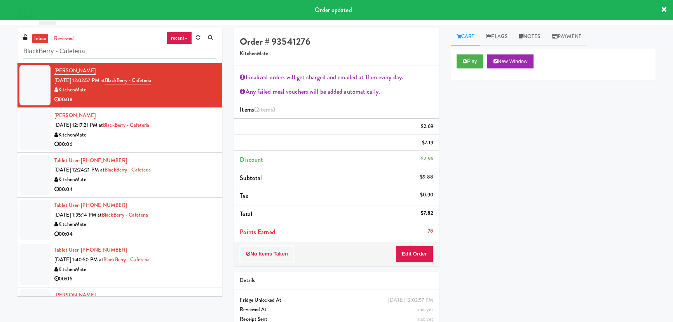
scroll to position [0, 0]
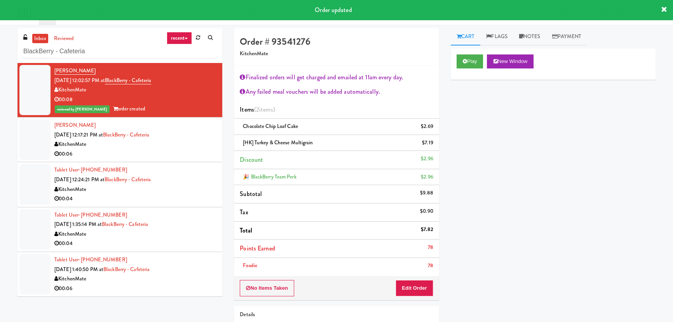
drag, startPoint x: 192, startPoint y: 141, endPoint x: 196, endPoint y: 148, distance: 8.0
click at [192, 141] on div "KitchenMate" at bounding box center [135, 144] width 162 height 10
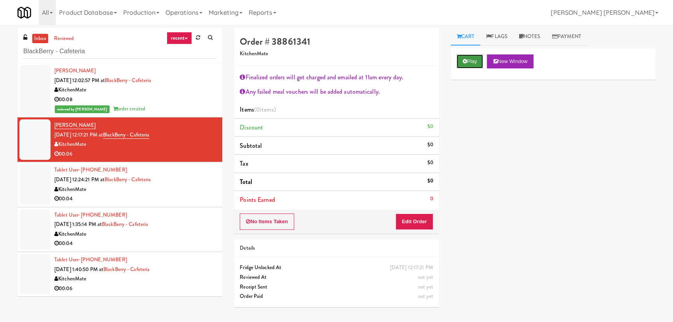
click at [469, 58] on button "Play" at bounding box center [470, 61] width 27 height 14
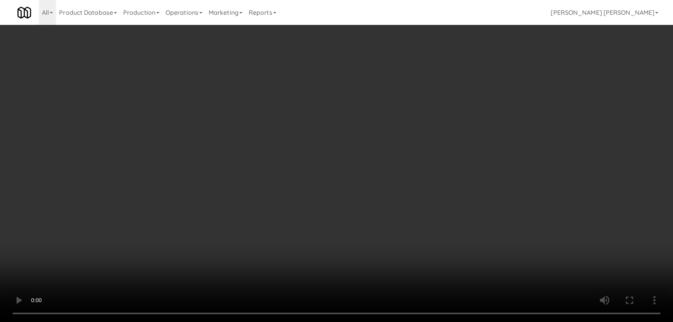
drag, startPoint x: 366, startPoint y: 340, endPoint x: 388, endPoint y: 321, distance: 30.0
click at [369, 321] on video at bounding box center [336, 161] width 673 height 322
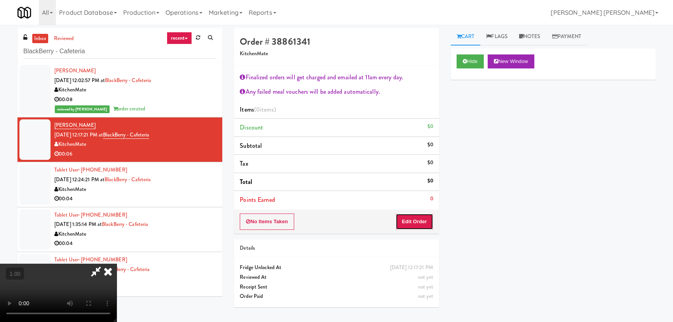
click at [419, 218] on button "Edit Order" at bounding box center [415, 221] width 38 height 16
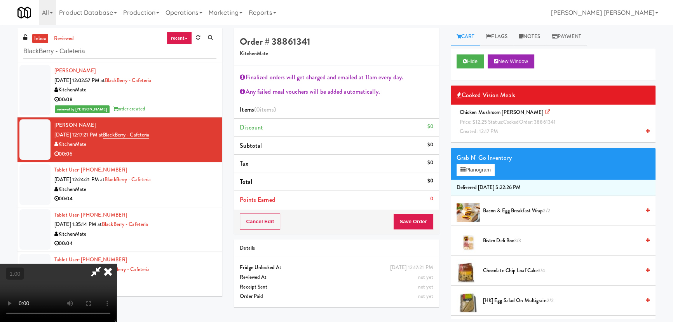
scroll to position [0, 0]
click at [117, 263] on icon at bounding box center [107, 271] width 17 height 16
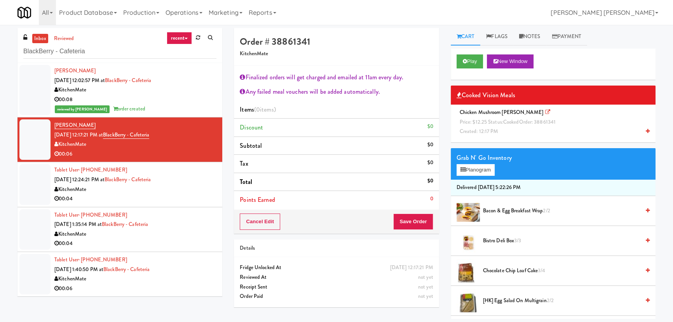
click at [502, 121] on span "Price: $12.25 Status: cooked Order: 38861341" at bounding box center [508, 121] width 96 height 7
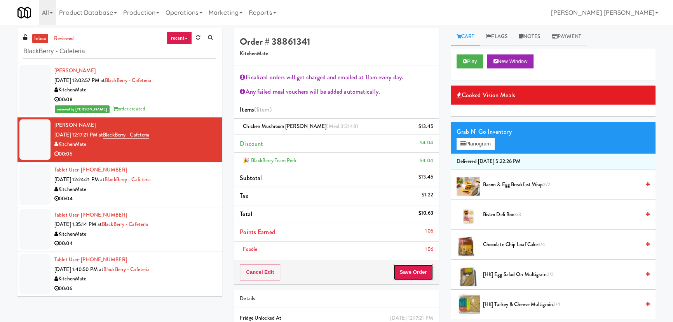
click at [417, 273] on button "Save Order" at bounding box center [413, 272] width 40 height 16
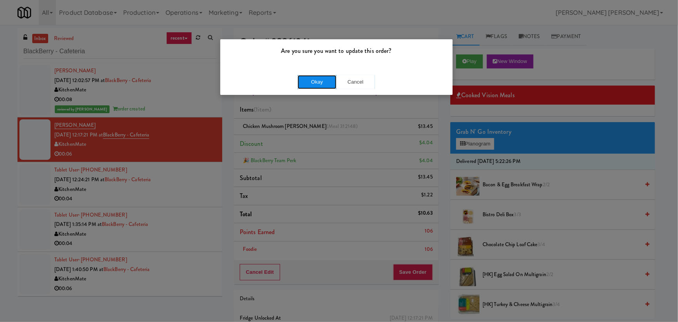
click at [317, 82] on button "Okay" at bounding box center [317, 82] width 39 height 14
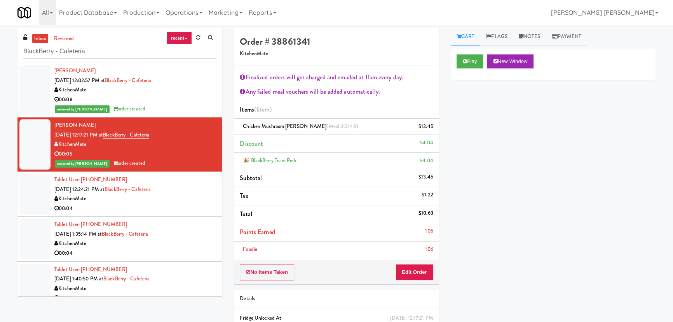
drag, startPoint x: 180, startPoint y: 206, endPoint x: 189, endPoint y: 203, distance: 9.0
click at [180, 206] on div "00:04" at bounding box center [135, 209] width 162 height 10
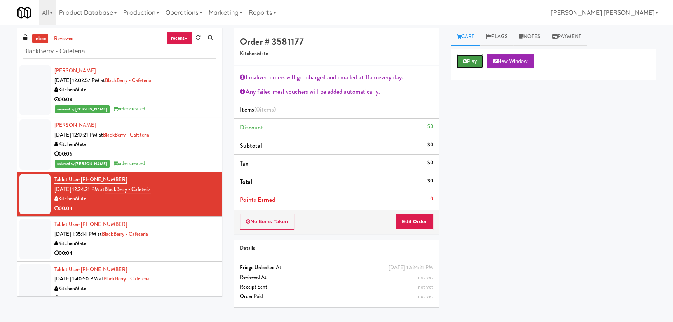
click at [471, 64] on button "Play" at bounding box center [470, 61] width 27 height 14
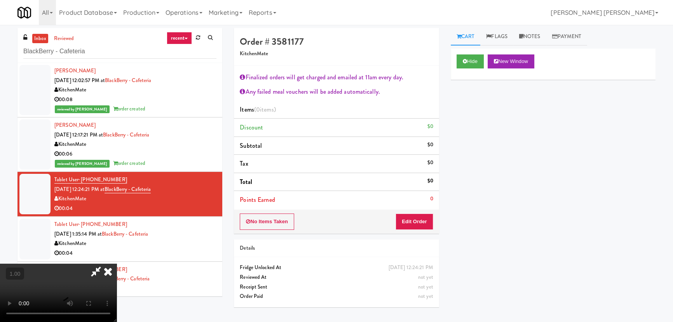
scroll to position [16, 0]
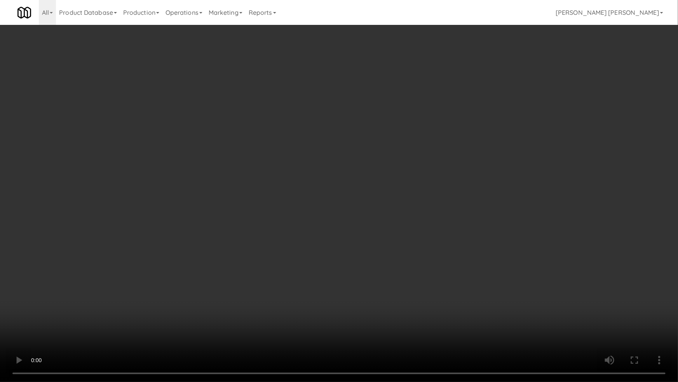
drag, startPoint x: 361, startPoint y: 302, endPoint x: 342, endPoint y: 286, distance: 24.6
click at [360, 301] on video at bounding box center [339, 191] width 678 height 382
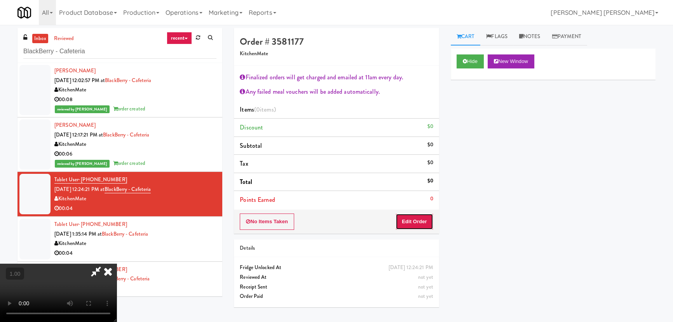
click at [418, 221] on button "Edit Order" at bounding box center [415, 221] width 38 height 16
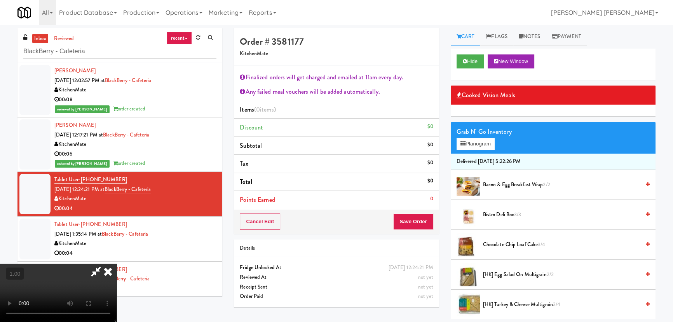
click at [496, 247] on span "Chocolate Chip Loaf Cake 3/4" at bounding box center [561, 245] width 157 height 10
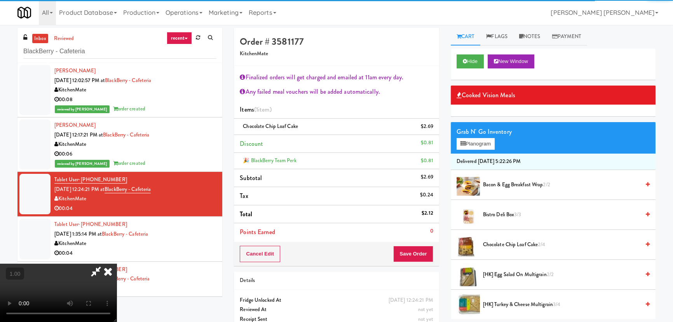
scroll to position [0, 0]
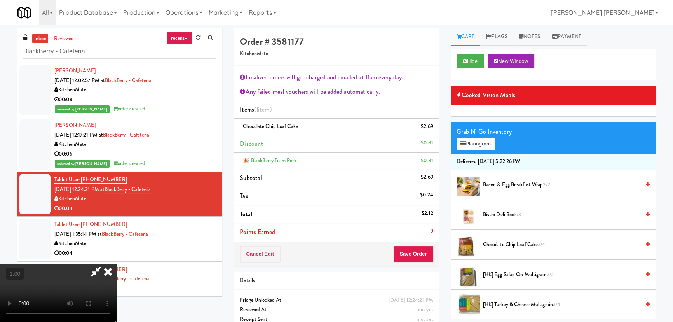
click at [117, 263] on icon at bounding box center [107, 271] width 17 height 16
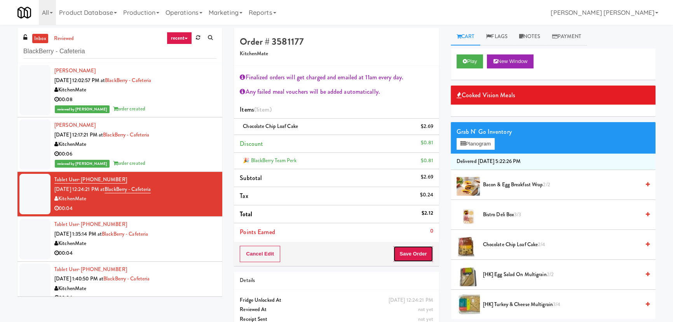
click at [407, 253] on button "Save Order" at bounding box center [413, 254] width 40 height 16
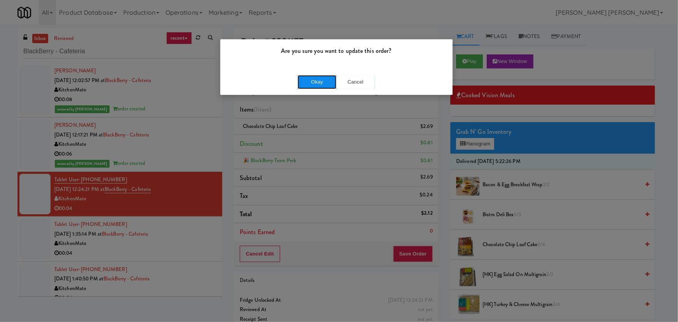
click at [323, 82] on button "Okay" at bounding box center [317, 82] width 39 height 14
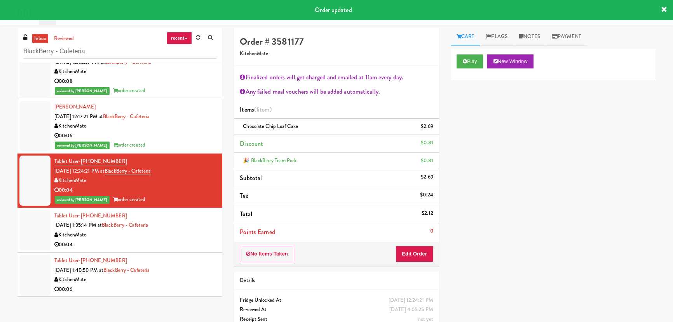
scroll to position [64, 0]
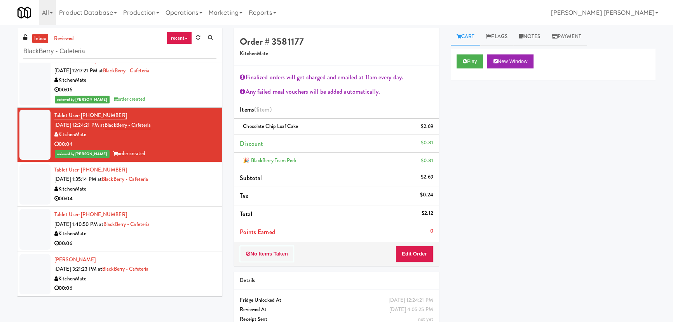
click at [192, 195] on div "00:04" at bounding box center [135, 199] width 162 height 10
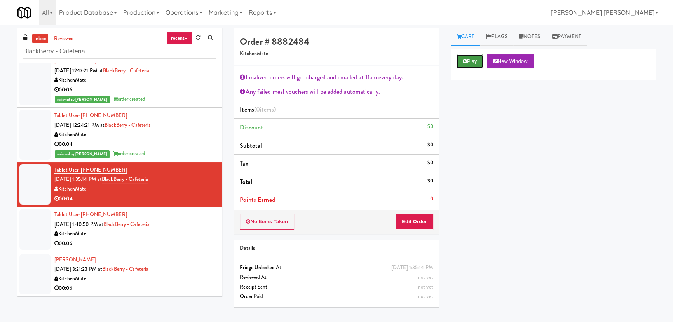
click at [470, 62] on button "Play" at bounding box center [470, 61] width 27 height 14
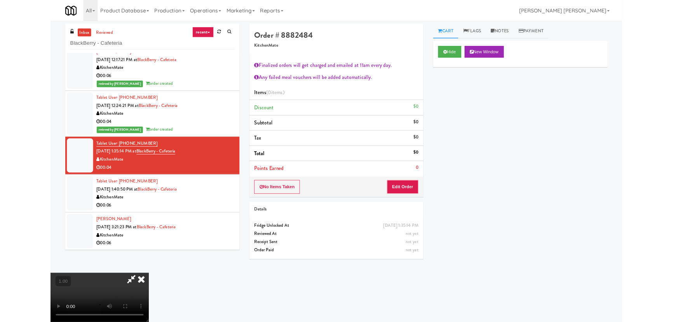
scroll to position [16, 0]
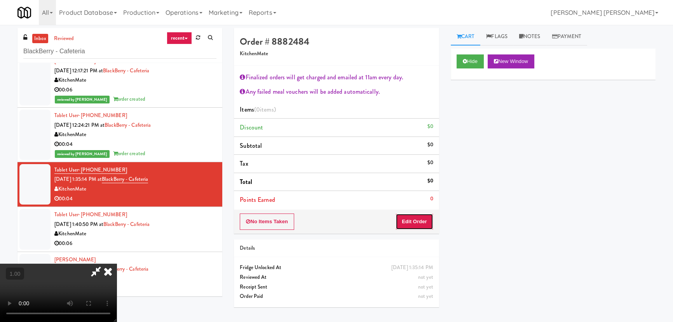
click at [419, 220] on button "Edit Order" at bounding box center [415, 221] width 38 height 16
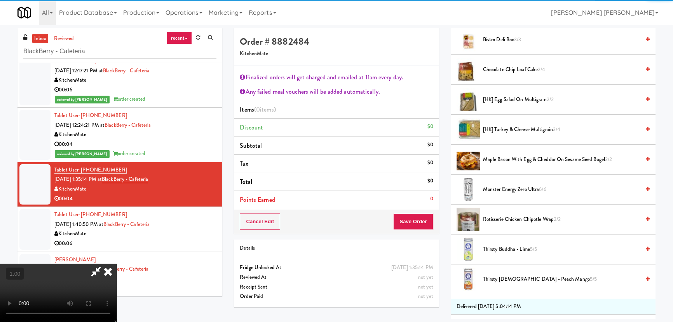
scroll to position [247, 0]
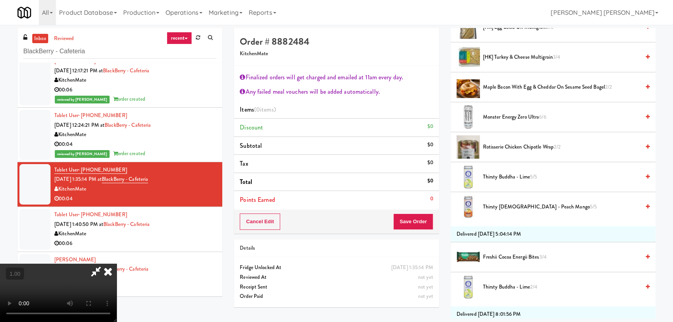
click at [496, 178] on span "Thirsty Buddha - Lime 5/5" at bounding box center [561, 177] width 157 height 10
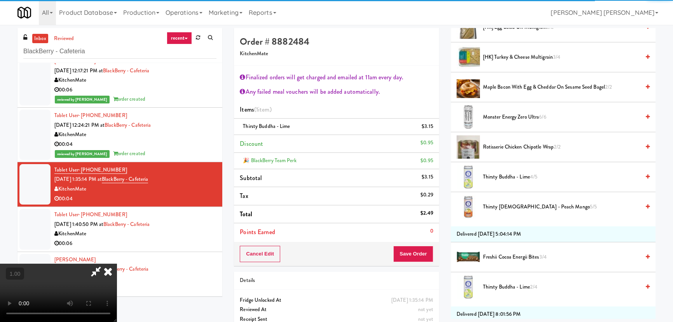
click at [420, 240] on li "Points Earned 0" at bounding box center [336, 232] width 205 height 18
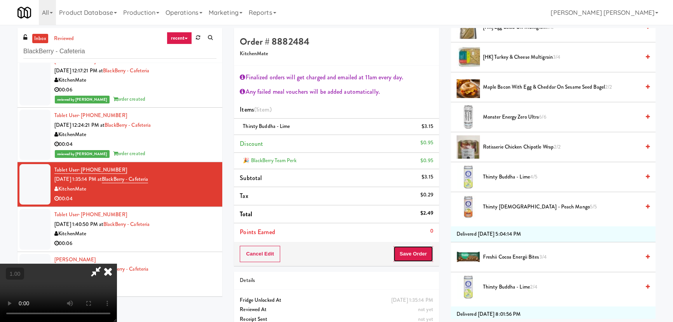
click at [420, 251] on button "Save Order" at bounding box center [413, 254] width 40 height 16
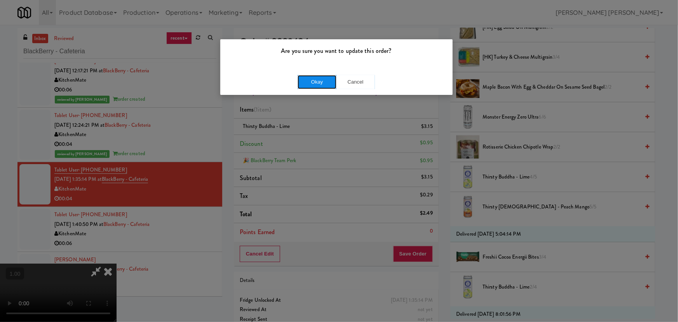
click at [320, 77] on button "Okay" at bounding box center [317, 82] width 39 height 14
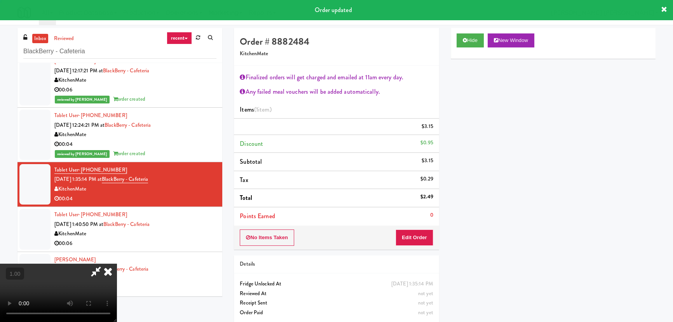
scroll to position [0, 0]
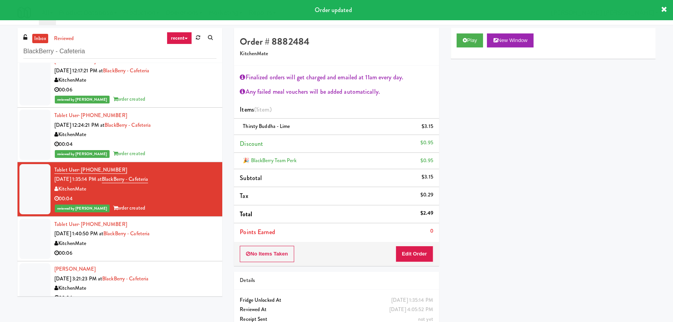
click at [182, 241] on div "KitchenMate" at bounding box center [135, 244] width 162 height 10
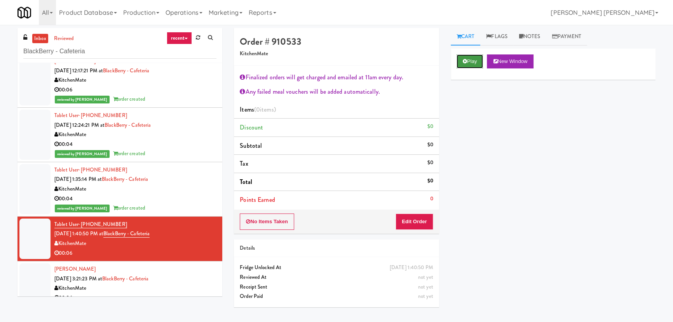
click at [461, 60] on button "Play" at bounding box center [470, 61] width 27 height 14
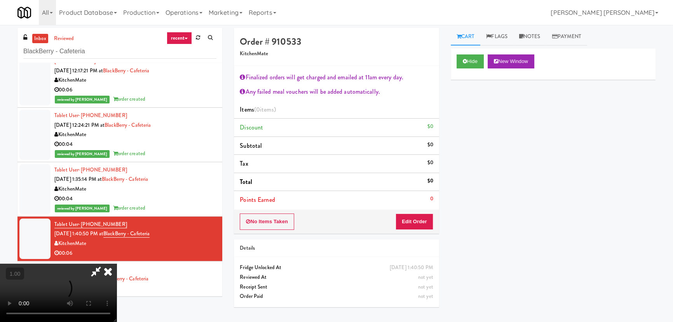
scroll to position [16, 0]
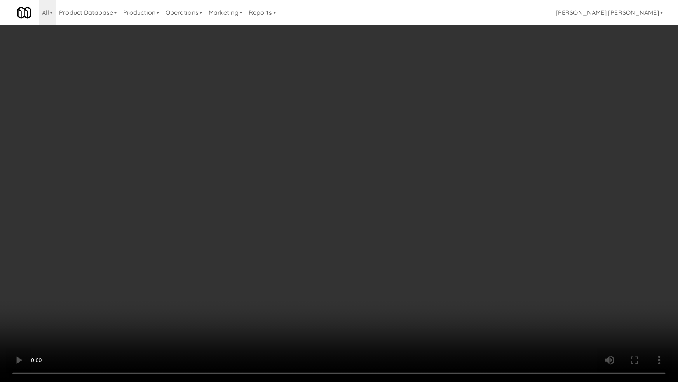
drag, startPoint x: 373, startPoint y: 344, endPoint x: 678, endPoint y: 357, distance: 305.4
click at [387, 321] on video at bounding box center [339, 191] width 678 height 382
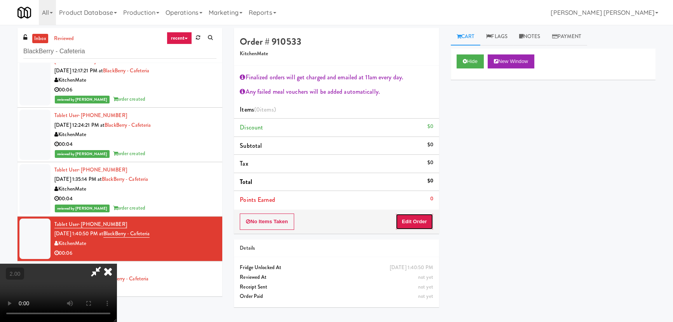
click at [422, 216] on button "Edit Order" at bounding box center [415, 221] width 38 height 16
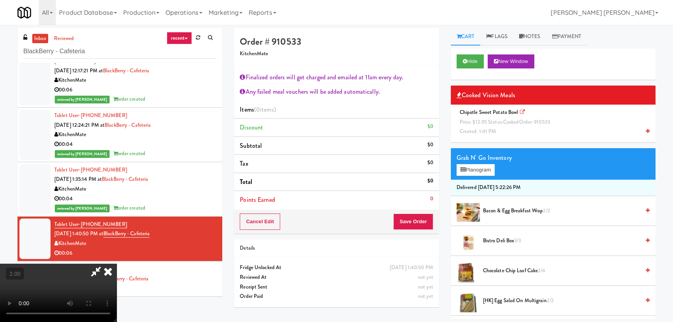
scroll to position [0, 0]
click at [117, 263] on icon at bounding box center [107, 271] width 17 height 16
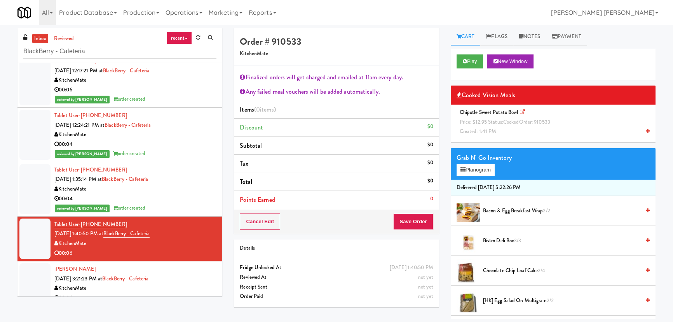
click at [487, 129] on span "Created: 1:41 PM" at bounding box center [478, 130] width 37 height 7
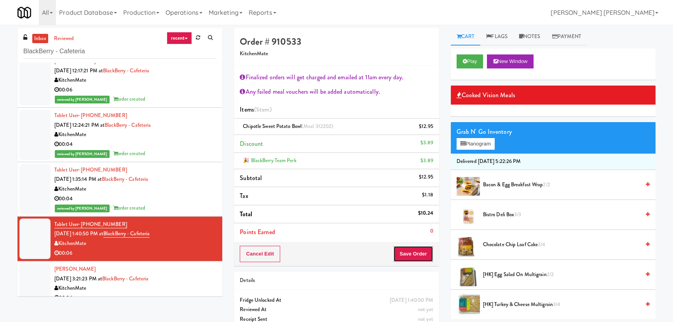
click at [415, 253] on button "Save Order" at bounding box center [413, 254] width 40 height 16
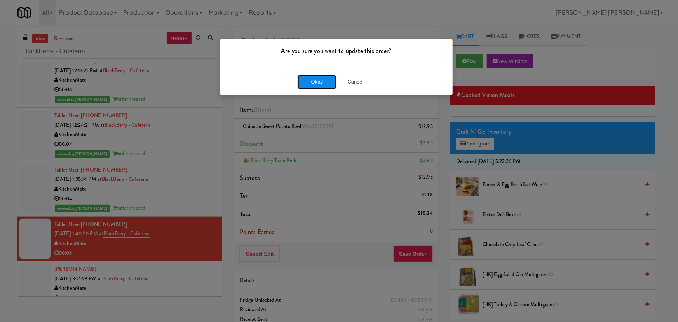
click at [319, 81] on button "Okay" at bounding box center [317, 82] width 39 height 14
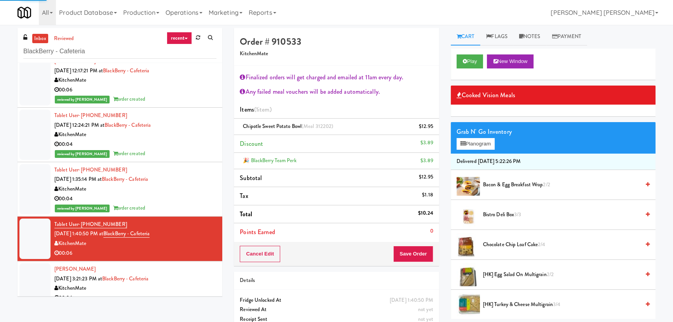
scroll to position [74, 0]
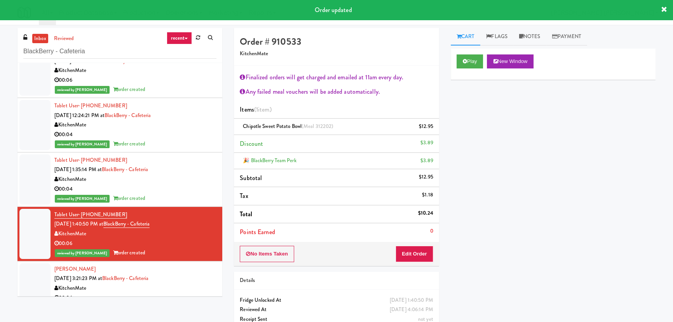
click at [196, 266] on div "Brittany Marleau Sep 2, 2025 3:21:23 PM at BlackBerry - Cafeteria KitchenMate 0…" at bounding box center [135, 283] width 162 height 38
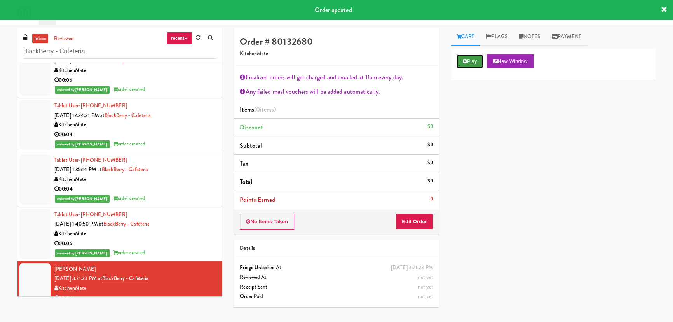
click at [466, 59] on icon at bounding box center [465, 61] width 4 height 5
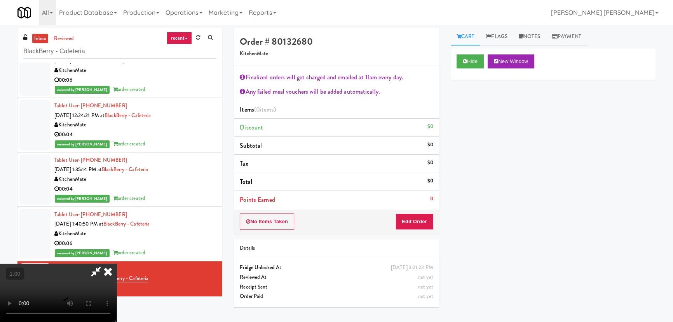
drag, startPoint x: 378, startPoint y: 342, endPoint x: 678, endPoint y: 356, distance: 300.3
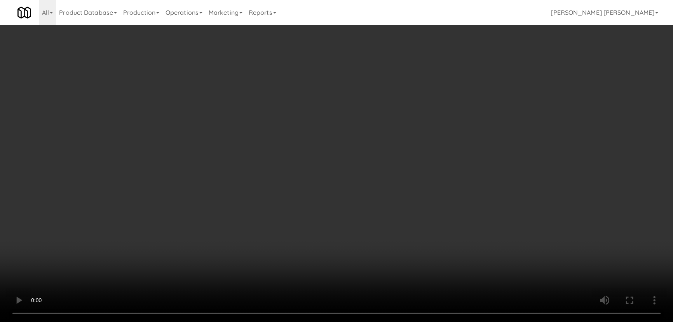
click at [390, 321] on video at bounding box center [336, 161] width 673 height 322
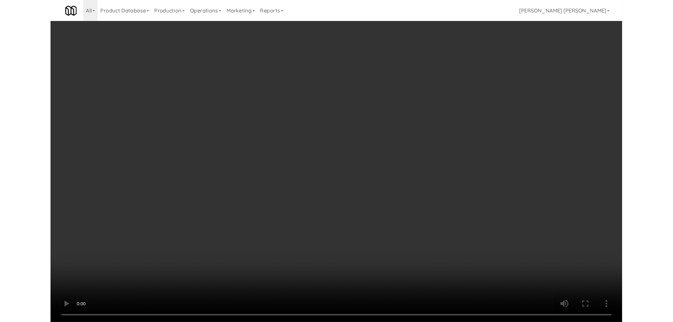
scroll to position [16, 0]
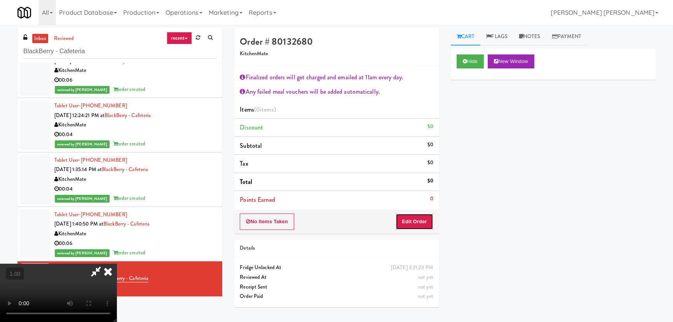
click at [425, 217] on button "Edit Order" at bounding box center [415, 221] width 38 height 16
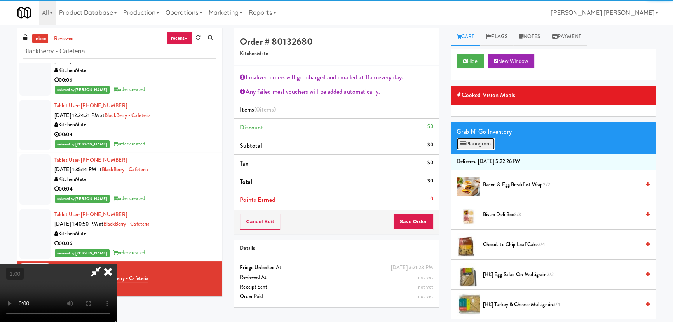
click at [477, 144] on button "Planogram" at bounding box center [476, 144] width 38 height 12
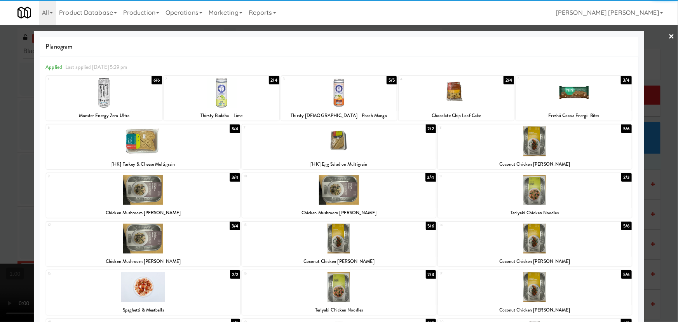
click at [455, 89] on div at bounding box center [456, 93] width 115 height 30
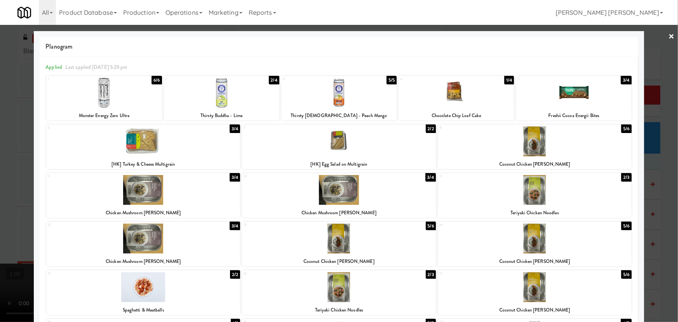
click at [669, 35] on link "×" at bounding box center [672, 37] width 6 height 24
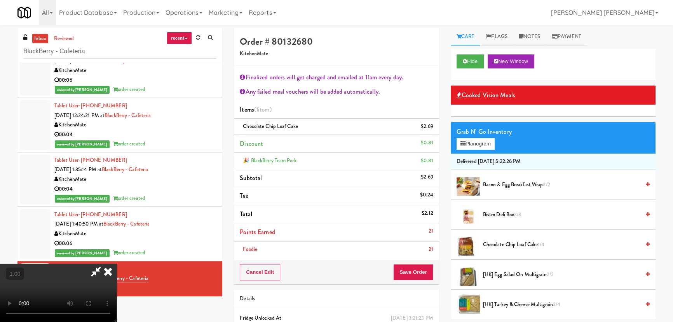
click at [117, 263] on icon at bounding box center [107, 271] width 17 height 16
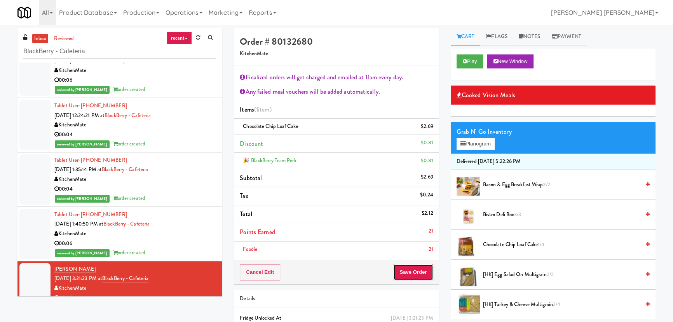
click at [412, 269] on button "Save Order" at bounding box center [413, 272] width 40 height 16
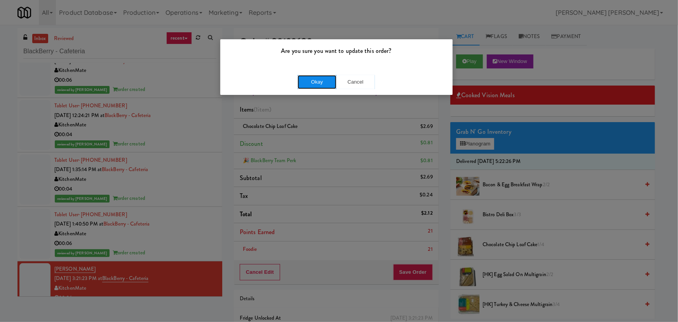
click at [315, 78] on button "Okay" at bounding box center [317, 82] width 39 height 14
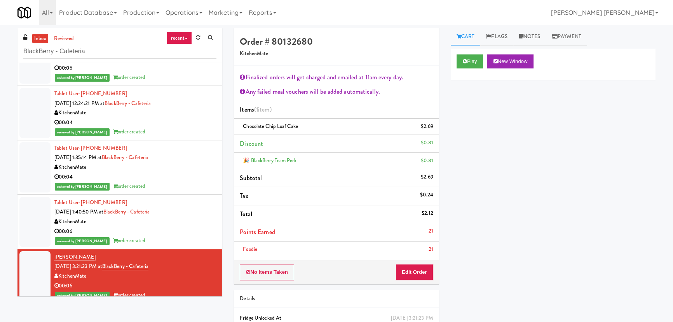
scroll to position [93, 0]
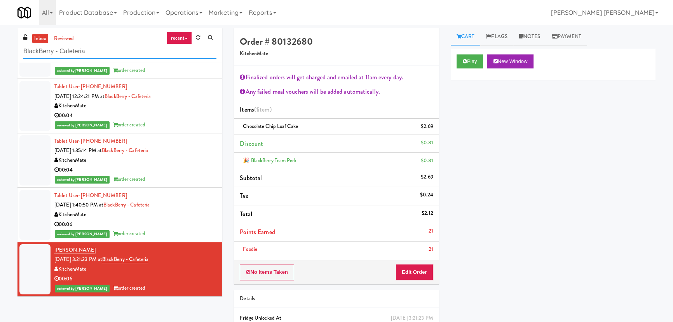
drag, startPoint x: 85, startPoint y: 52, endPoint x: 10, endPoint y: 48, distance: 75.5
click at [10, 48] on div "inbox reviewed recent all unclear take inventory issue suspicious failed recent…" at bounding box center [336, 195] width 673 height 335
paste input "Rowan - Cooler - Left"
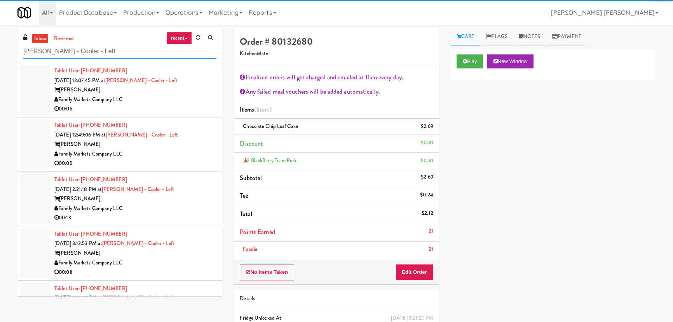
type input "Rowan - Cooler - Left"
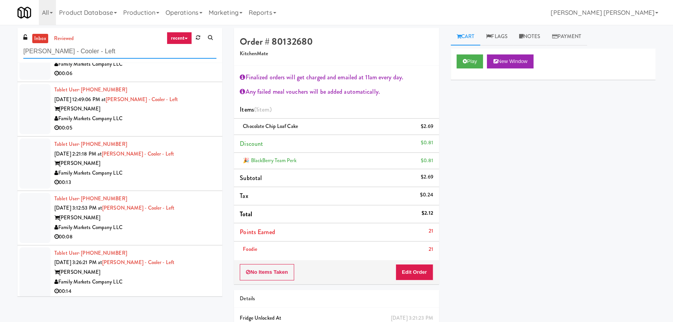
scroll to position [38, 0]
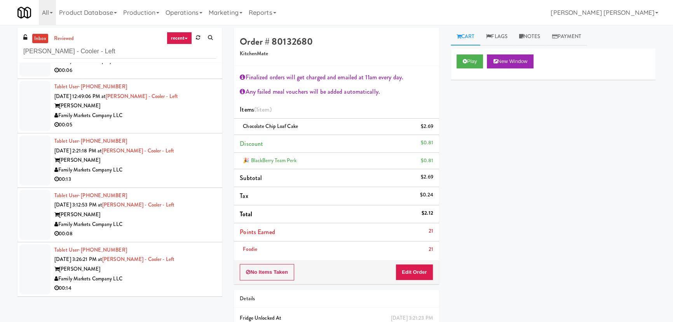
click at [170, 283] on div "00:14" at bounding box center [135, 288] width 162 height 10
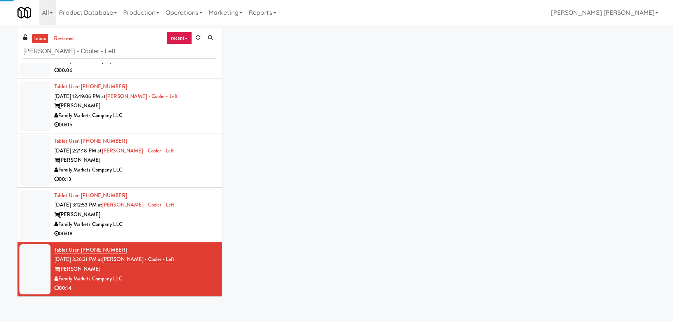
click at [178, 222] on div "Family Markets Company LLC" at bounding box center [135, 225] width 162 height 10
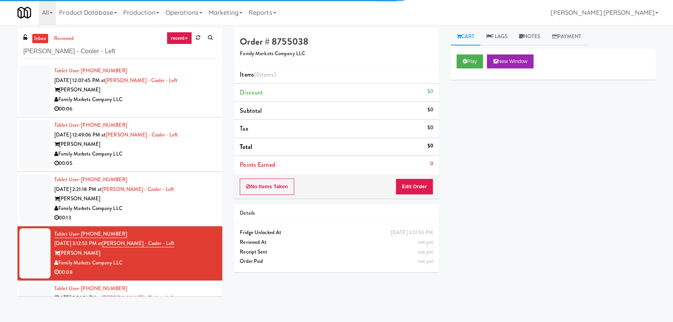
click at [181, 182] on div "Tablet User · (540) 834-7958 Sep 2, 2025 2:21:18 PM at Rowan - Cooler - Left Ro…" at bounding box center [135, 199] width 162 height 48
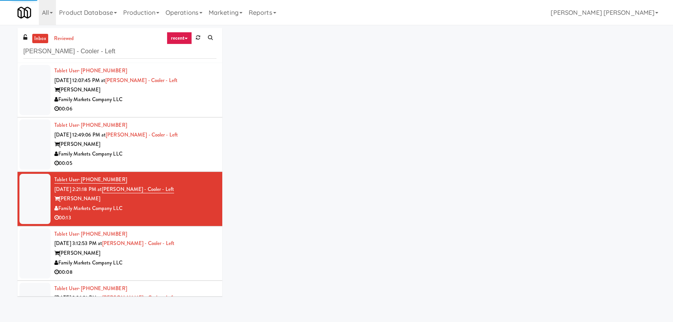
click at [186, 143] on div "Rowan" at bounding box center [135, 144] width 162 height 10
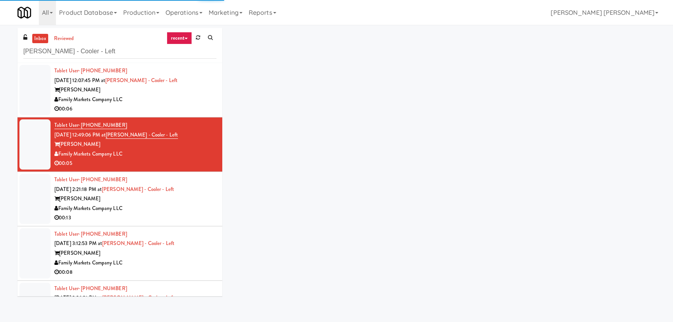
click at [191, 89] on div "Rowan" at bounding box center [135, 90] width 162 height 10
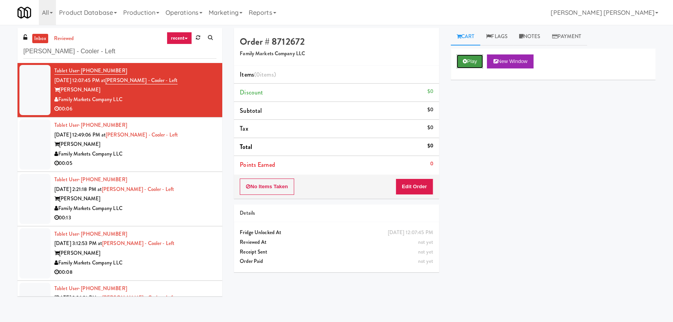
click at [473, 62] on button "Play" at bounding box center [470, 61] width 27 height 14
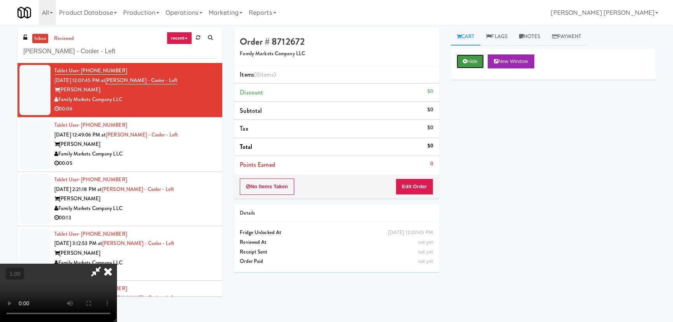
click at [461, 57] on button "Hide" at bounding box center [470, 61] width 27 height 14
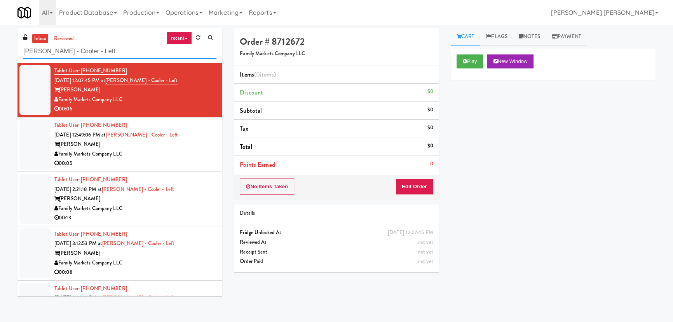
drag, startPoint x: 103, startPoint y: 51, endPoint x: 16, endPoint y: 44, distance: 88.1
click at [16, 44] on div "inbox reviewed recent all unclear take inventory issue suspicious failed recent…" at bounding box center [120, 165] width 216 height 274
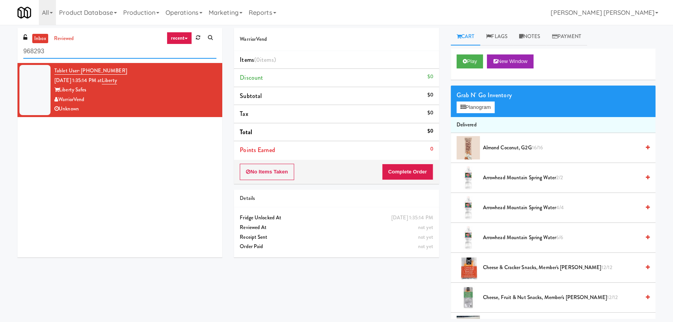
drag, startPoint x: 58, startPoint y: 51, endPoint x: -8, endPoint y: 47, distance: 65.8
click at [0, 47] on html "Okay Okay Select date: previous 2025-Sep next Su Mo Tu We Th Fr Sa 31 1 2 3 4 5…" at bounding box center [336, 161] width 673 height 322
paste input "Campways Truck Accessory World Cooler Combo"
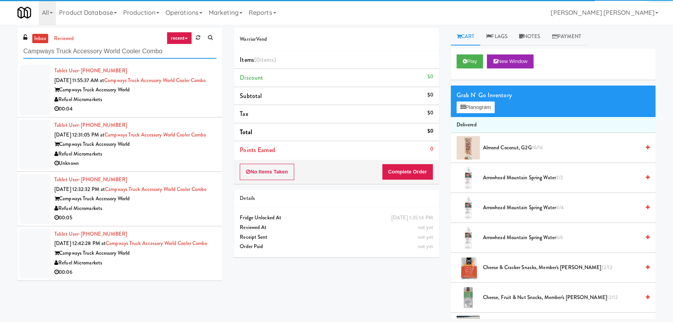
type input "Campways Truck Accessory World Cooler Combo"
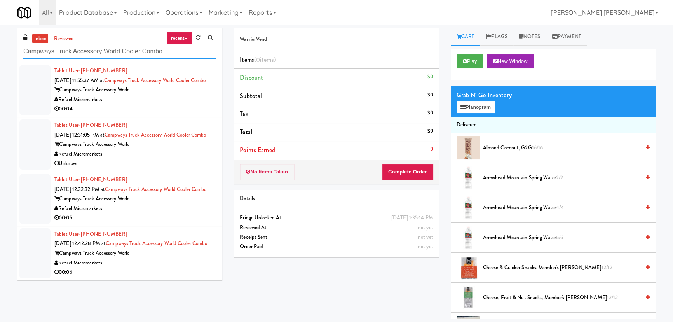
scroll to position [22, 0]
click at [160, 268] on div "Refuel Micromarkets" at bounding box center [135, 263] width 162 height 10
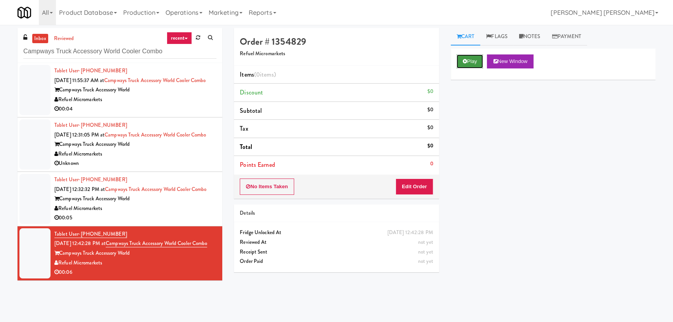
click at [467, 61] on button "Play" at bounding box center [470, 61] width 27 height 14
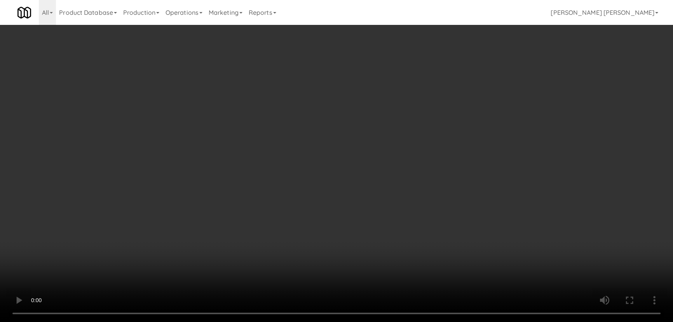
drag, startPoint x: 374, startPoint y: 342, endPoint x: 507, endPoint y: 329, distance: 134.3
click at [380, 321] on video at bounding box center [336, 161] width 673 height 322
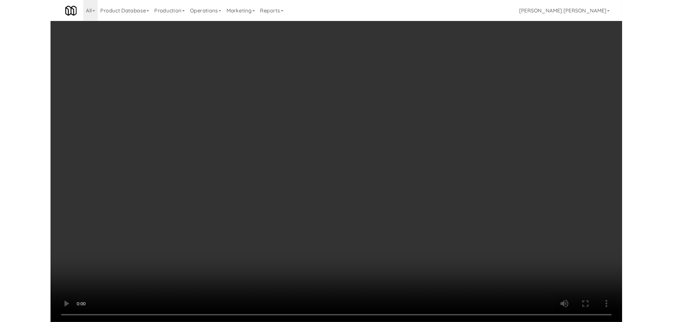
scroll to position [16, 0]
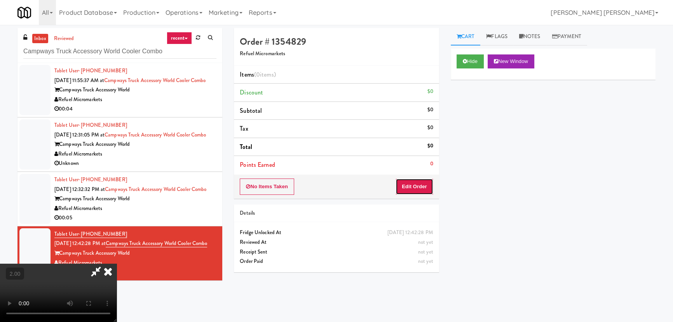
click at [431, 186] on button "Edit Order" at bounding box center [415, 186] width 38 height 16
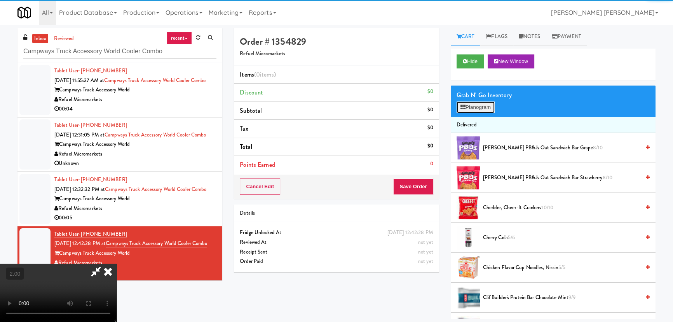
click at [478, 107] on button "Planogram" at bounding box center [476, 107] width 38 height 12
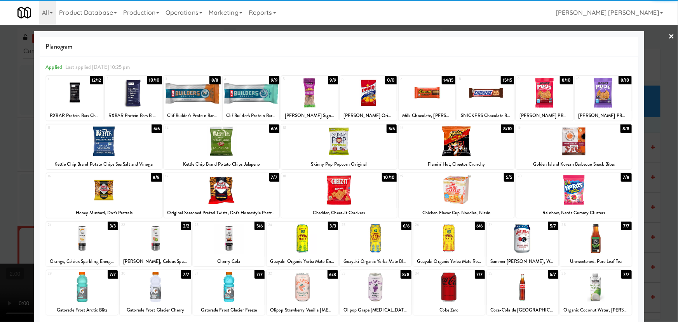
click at [153, 241] on div at bounding box center [155, 238] width 71 height 30
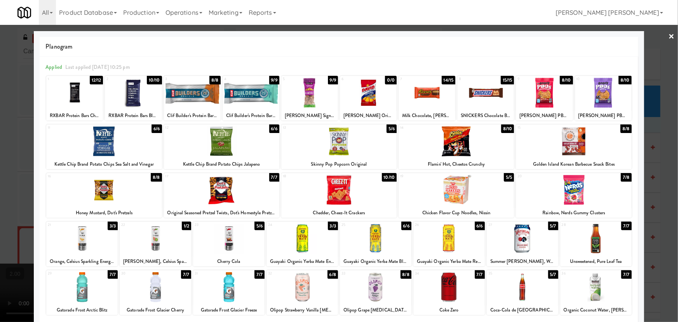
click at [669, 35] on link "×" at bounding box center [672, 37] width 6 height 24
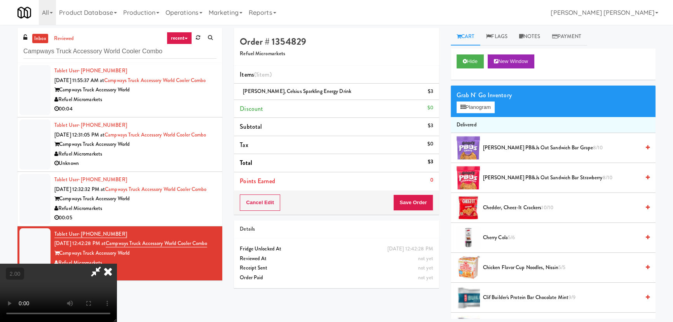
drag, startPoint x: 391, startPoint y: 33, endPoint x: 396, endPoint y: 78, distance: 45.0
click at [117, 263] on icon at bounding box center [107, 271] width 17 height 16
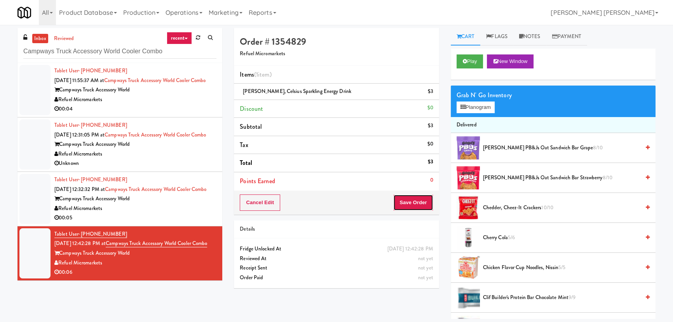
click at [411, 197] on button "Save Order" at bounding box center [413, 202] width 40 height 16
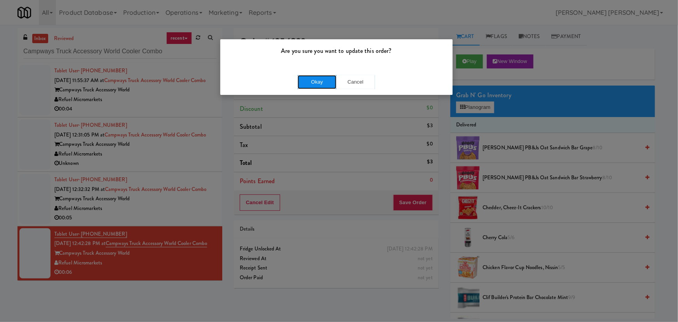
click at [316, 81] on button "Okay" at bounding box center [317, 82] width 39 height 14
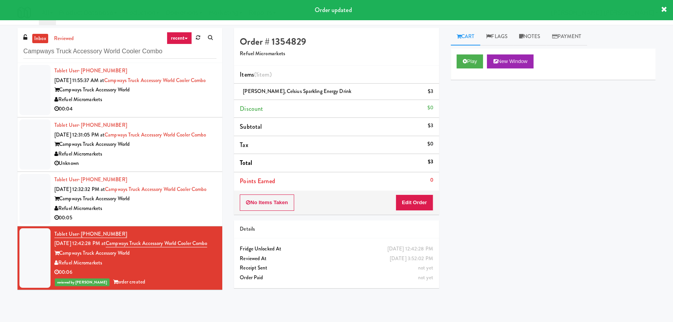
click at [200, 213] on div "Refuel Micromarkets" at bounding box center [135, 209] width 162 height 10
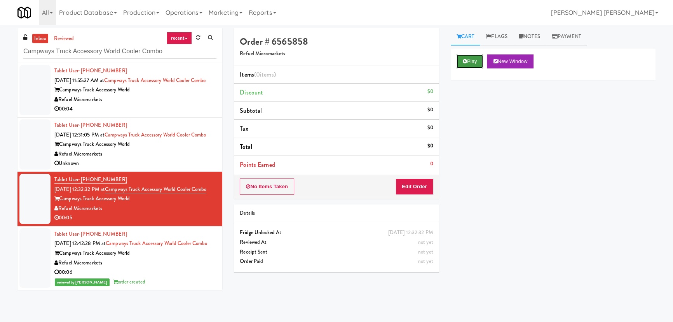
click at [473, 61] on button "Play" at bounding box center [470, 61] width 27 height 14
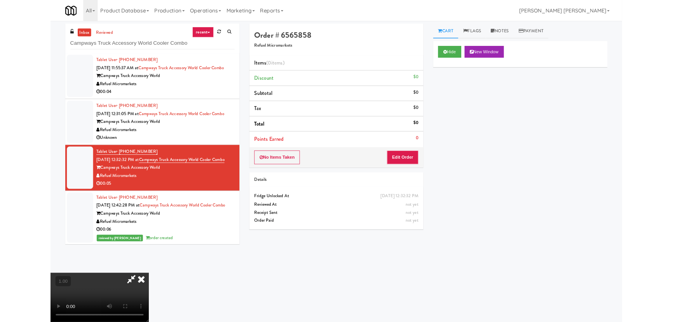
scroll to position [16, 0]
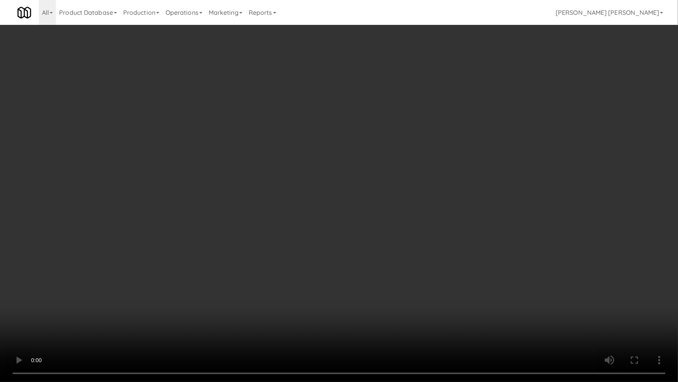
click at [543, 321] on video at bounding box center [339, 191] width 678 height 382
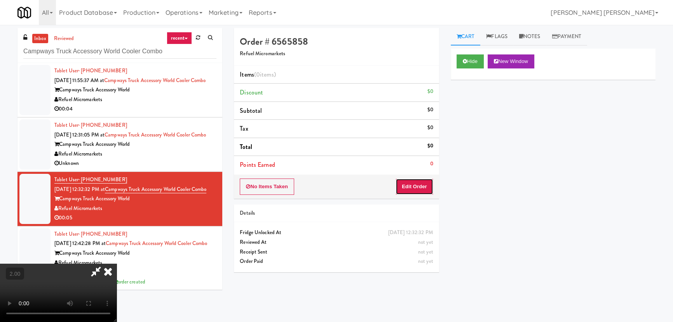
click at [421, 186] on button "Edit Order" at bounding box center [415, 186] width 38 height 16
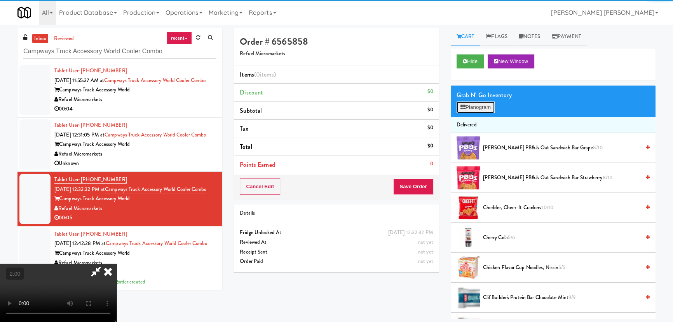
click at [462, 109] on icon at bounding box center [462, 107] width 5 height 5
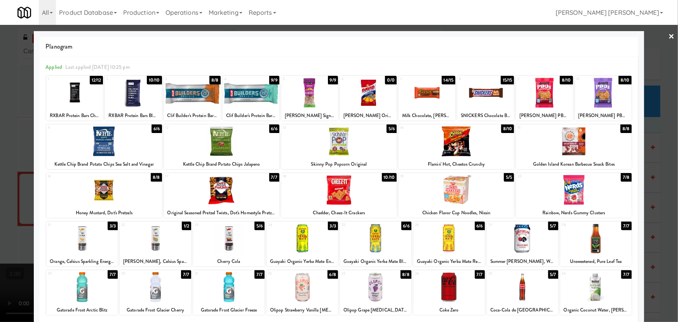
click at [106, 194] on div at bounding box center [103, 190] width 115 height 30
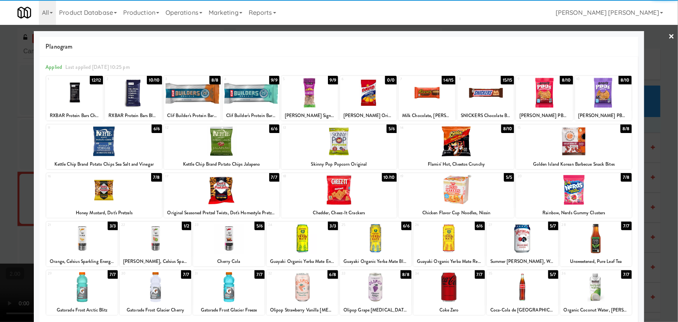
click at [669, 36] on link "×" at bounding box center [672, 37] width 6 height 24
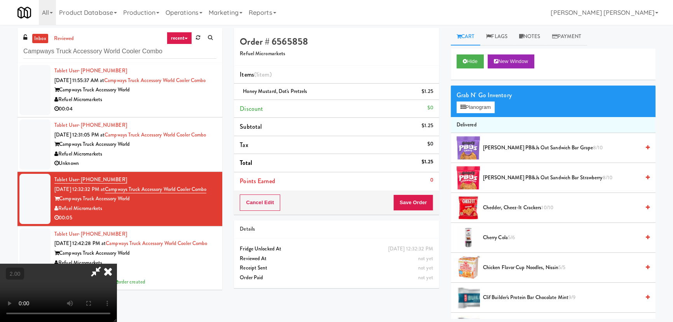
drag, startPoint x: 393, startPoint y: 30, endPoint x: 394, endPoint y: 41, distance: 11.3
click at [117, 263] on icon at bounding box center [107, 271] width 17 height 16
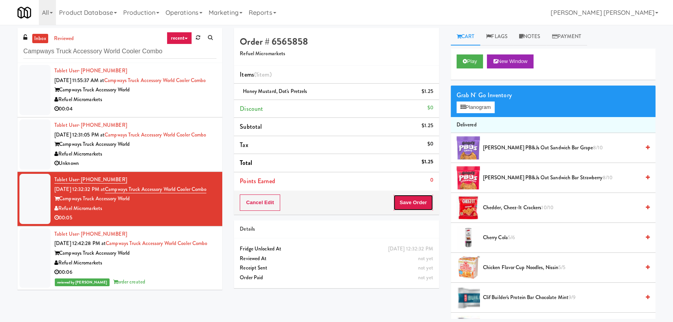
click at [410, 208] on button "Save Order" at bounding box center [413, 202] width 40 height 16
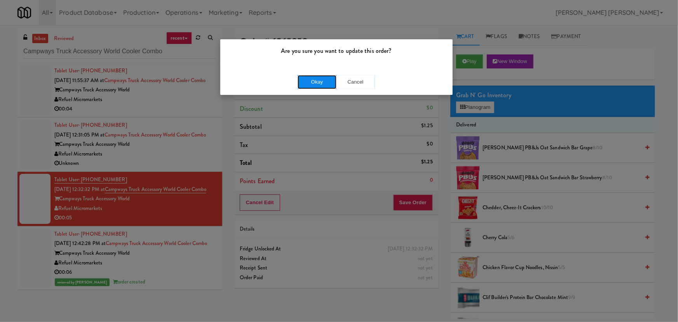
click at [307, 82] on button "Okay" at bounding box center [317, 82] width 39 height 14
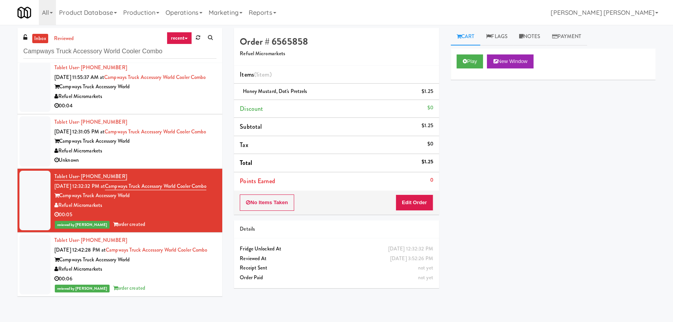
click at [183, 160] on div "Unknown" at bounding box center [135, 160] width 162 height 10
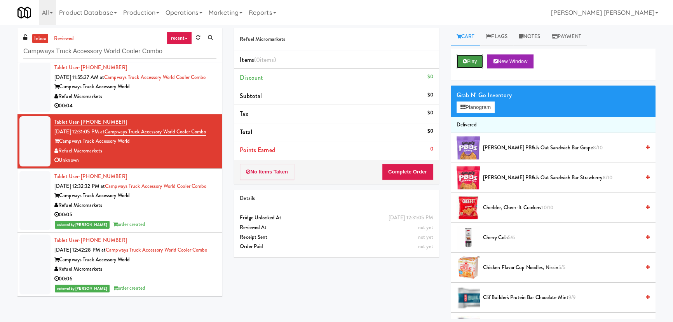
click at [472, 63] on button "Play" at bounding box center [470, 61] width 27 height 14
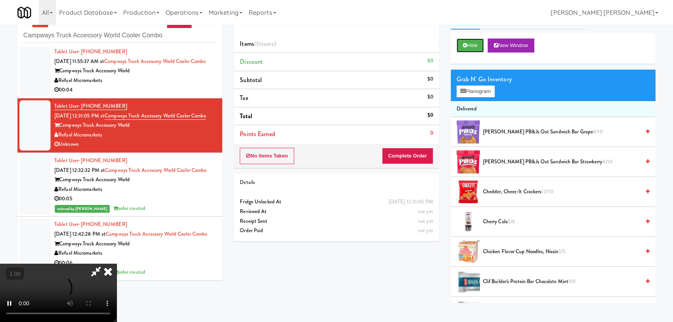
scroll to position [24, 0]
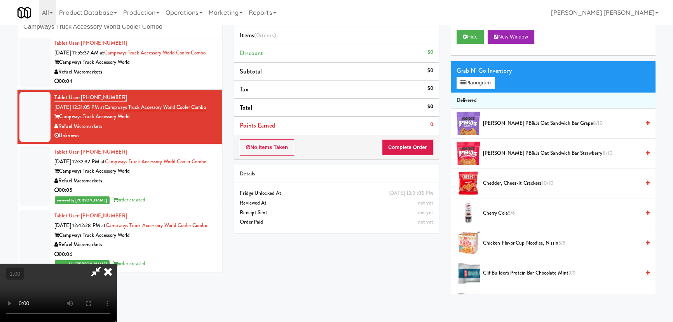
click at [117, 321] on video at bounding box center [58, 292] width 117 height 58
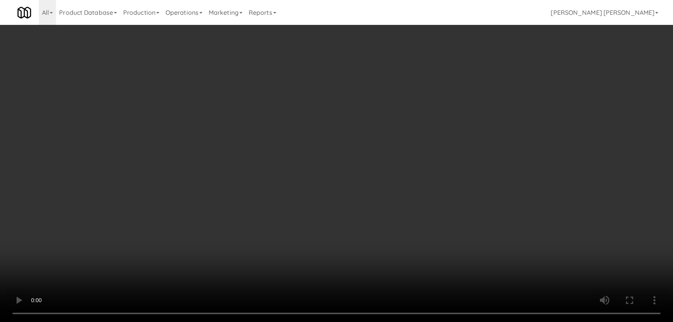
scroll to position [0, 0]
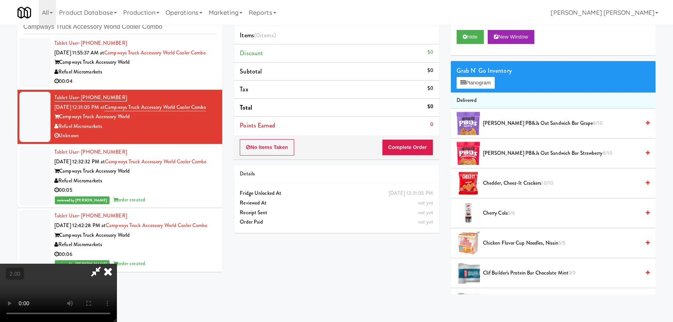
click at [117, 263] on icon at bounding box center [107, 271] width 17 height 16
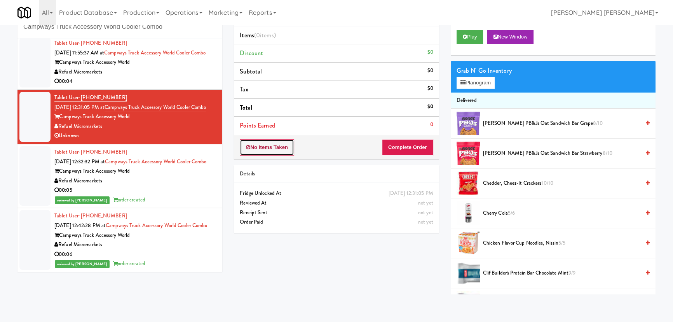
click at [269, 147] on button "No Items Taken" at bounding box center [267, 147] width 54 height 16
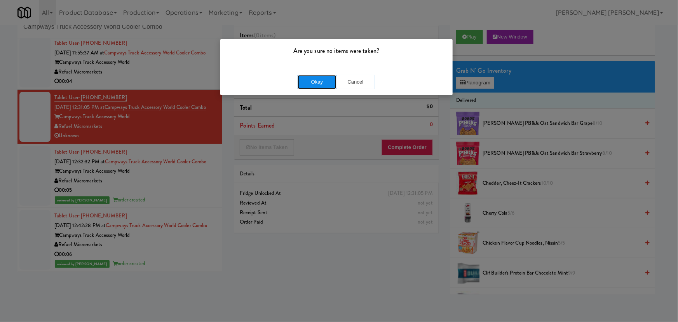
click at [300, 78] on button "Okay" at bounding box center [317, 82] width 39 height 14
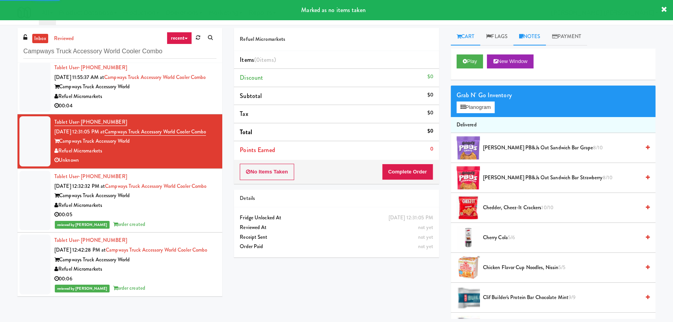
click at [537, 33] on link "Notes" at bounding box center [529, 36] width 33 height 17
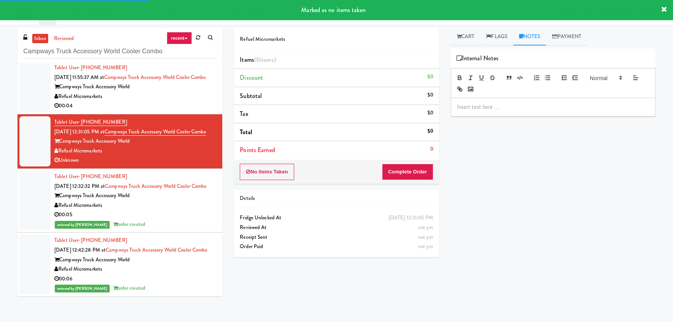
click at [498, 106] on p at bounding box center [553, 107] width 192 height 9
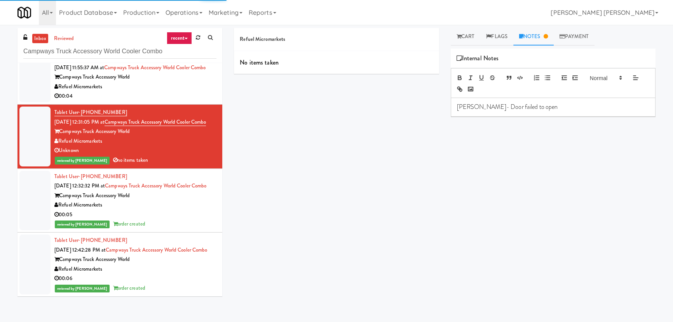
click at [165, 87] on div "Refuel Micromarkets" at bounding box center [135, 87] width 162 height 10
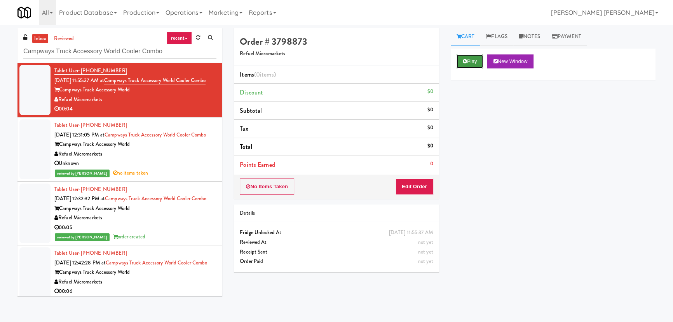
click at [464, 60] on icon at bounding box center [465, 61] width 4 height 5
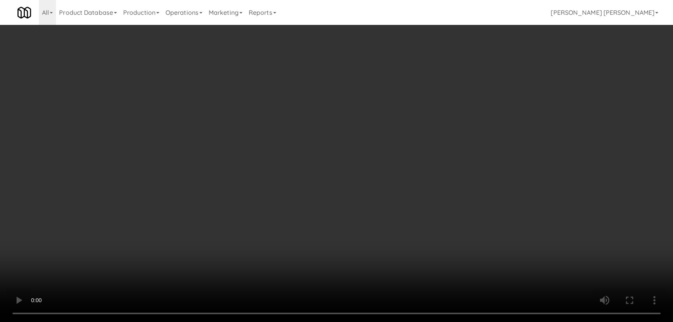
drag, startPoint x: 371, startPoint y: 346, endPoint x: 431, endPoint y: 337, distance: 60.1
click at [377, 321] on video at bounding box center [336, 161] width 673 height 322
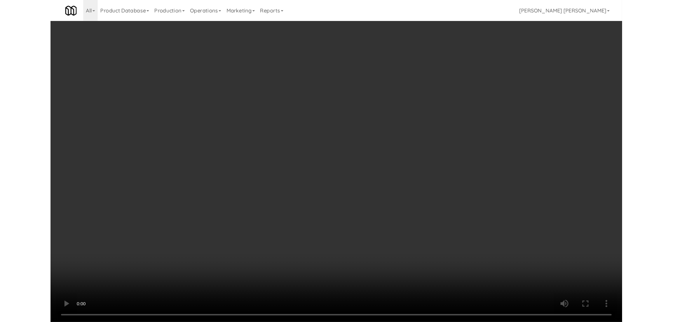
scroll to position [16, 0]
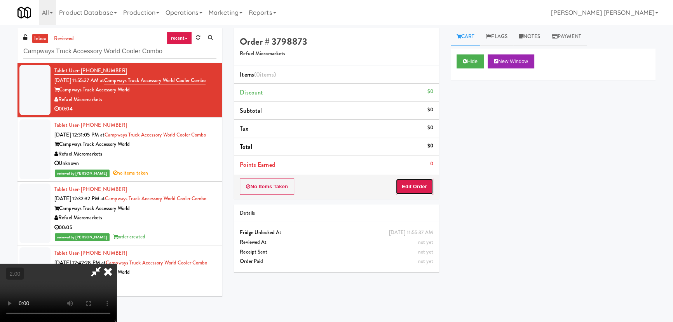
click at [426, 183] on button "Edit Order" at bounding box center [415, 186] width 38 height 16
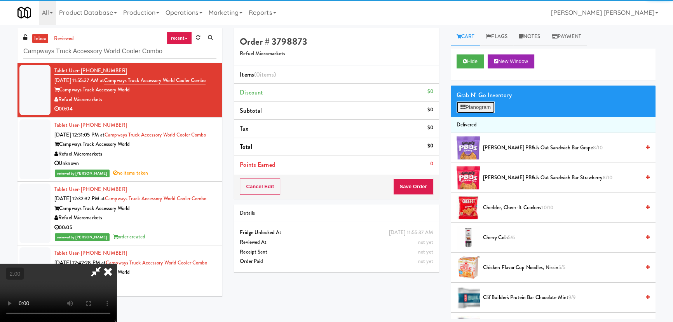
click at [474, 103] on button "Planogram" at bounding box center [476, 107] width 38 height 12
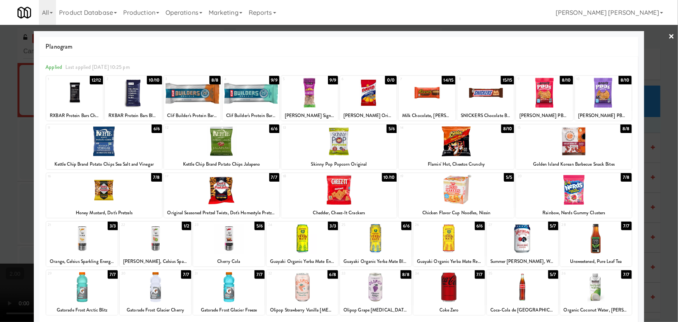
click at [228, 241] on div at bounding box center [228, 238] width 71 height 30
click at [669, 35] on link "×" at bounding box center [672, 37] width 6 height 24
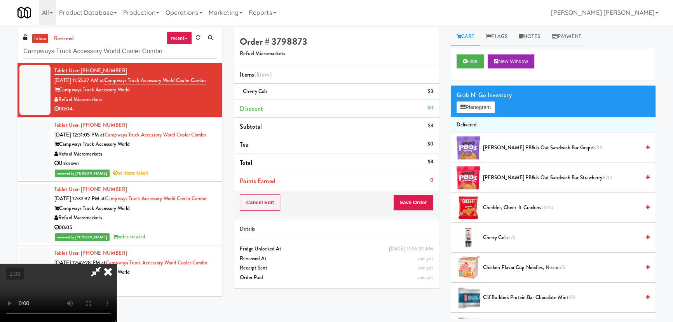
drag, startPoint x: 387, startPoint y: 31, endPoint x: 389, endPoint y: 39, distance: 8.1
click at [117, 263] on icon at bounding box center [107, 271] width 17 height 16
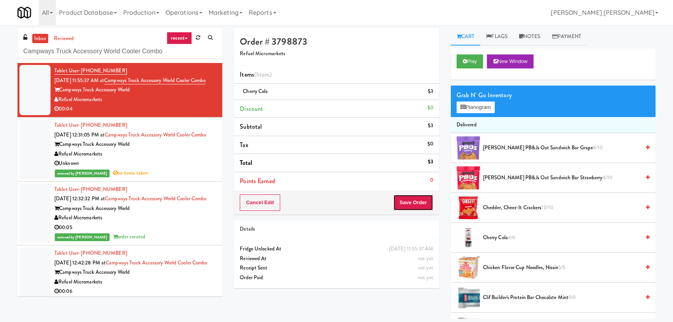
click at [410, 202] on button "Save Order" at bounding box center [413, 202] width 40 height 16
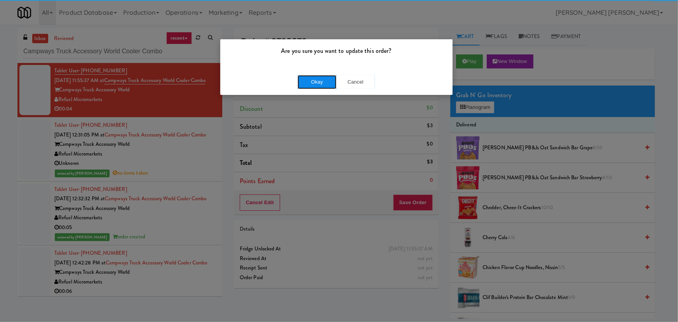
click at [323, 76] on button "Okay" at bounding box center [317, 82] width 39 height 14
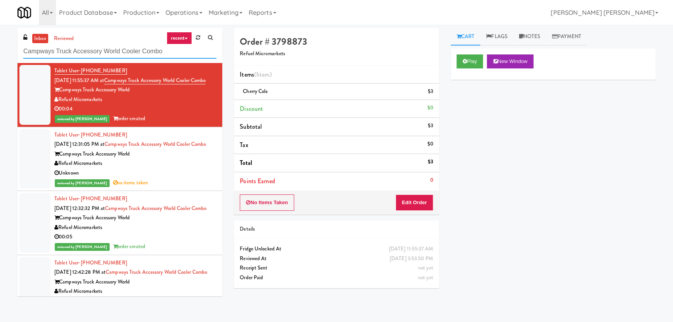
drag, startPoint x: 176, startPoint y: 56, endPoint x: 19, endPoint y: 57, distance: 156.6
click at [19, 57] on div "inbox reviewed recent all unclear take inventory issue suspicious failed recent…" at bounding box center [119, 45] width 205 height 35
paste input "2645 - Baylis Med Tech"
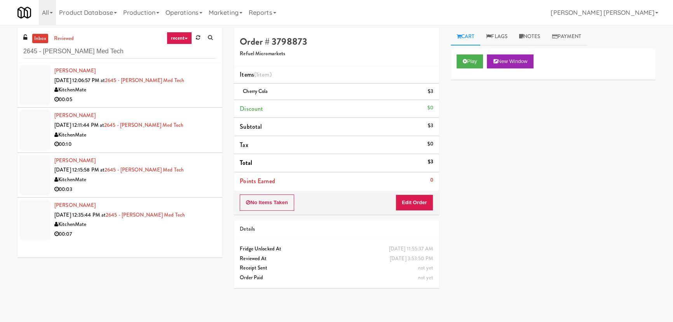
click at [190, 93] on div "KitchenMate" at bounding box center [135, 90] width 162 height 10
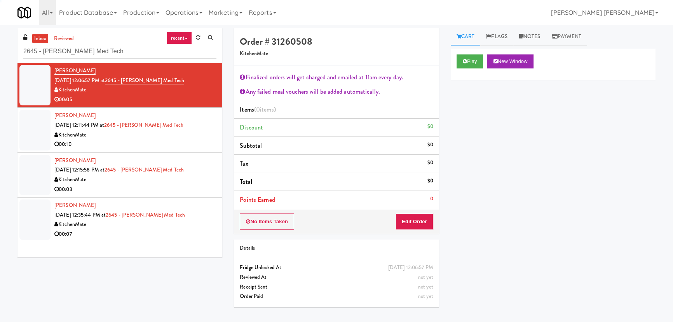
click at [196, 139] on div "00:10" at bounding box center [135, 144] width 162 height 10
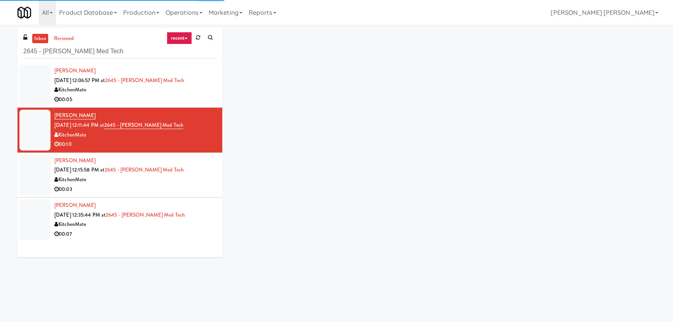
click at [198, 182] on div "KitchenMate" at bounding box center [135, 180] width 162 height 10
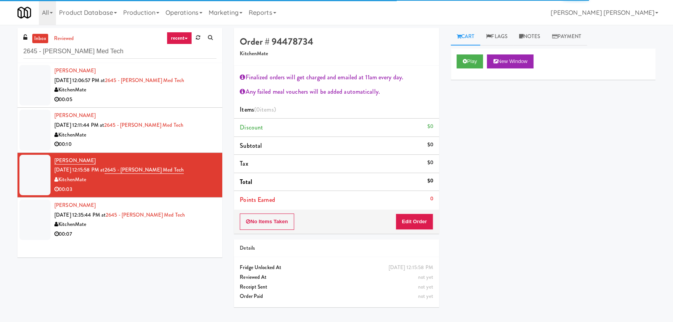
click at [189, 234] on div "00:07" at bounding box center [135, 234] width 162 height 10
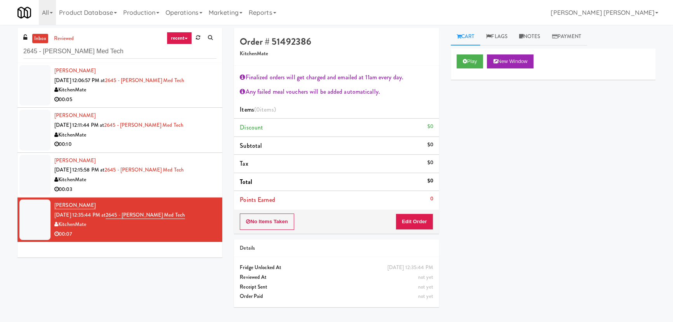
click at [203, 81] on div "Ariana Sharma Sep 2, 2025 12:06:57 PM at 2645 - Baylis Med Tech KitchenMate 00:…" at bounding box center [135, 85] width 162 height 38
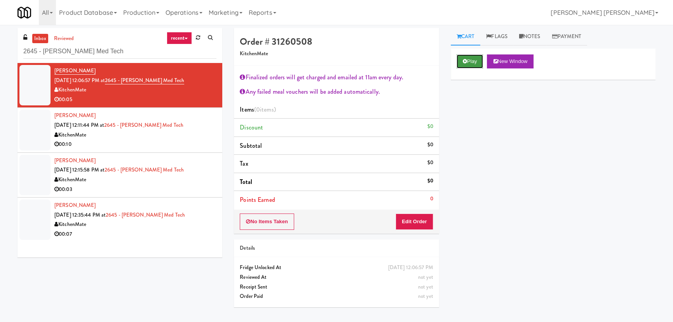
click at [473, 63] on button "Play" at bounding box center [470, 61] width 27 height 14
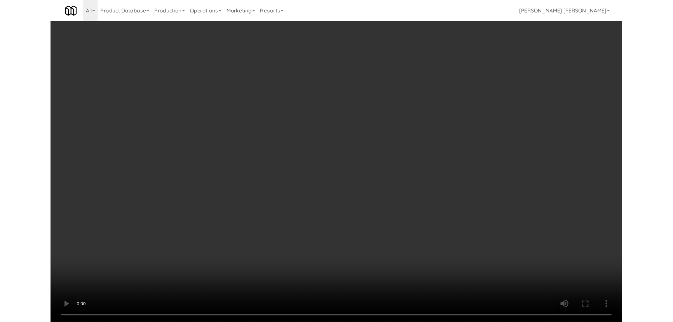
scroll to position [16, 0]
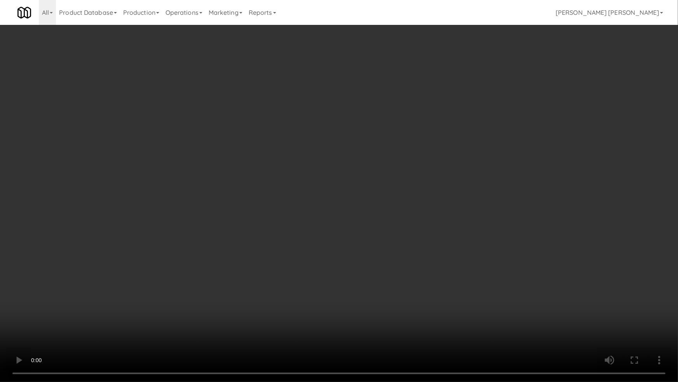
click at [354, 296] on video at bounding box center [339, 191] width 678 height 382
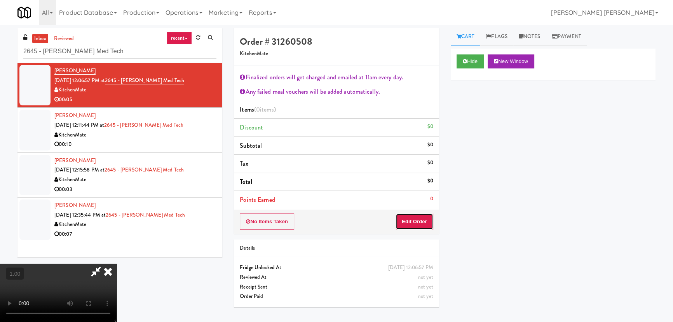
click at [429, 217] on button "Edit Order" at bounding box center [415, 221] width 38 height 16
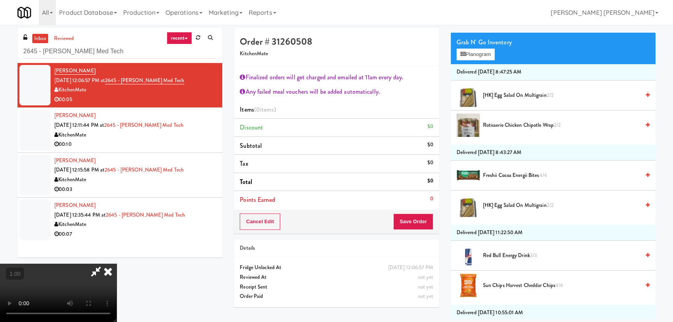
scroll to position [70, 0]
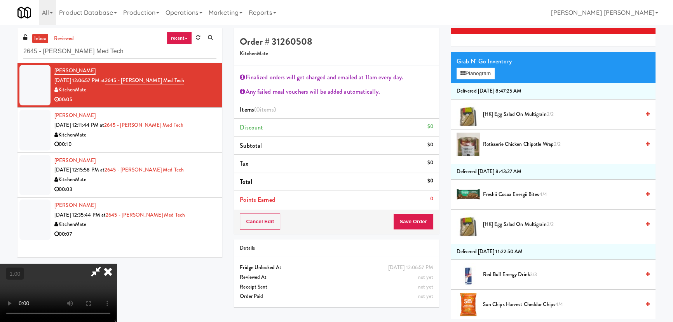
click at [493, 146] on span "Rotisserie Chicken Chipotle Wrap 2/2" at bounding box center [561, 144] width 157 height 10
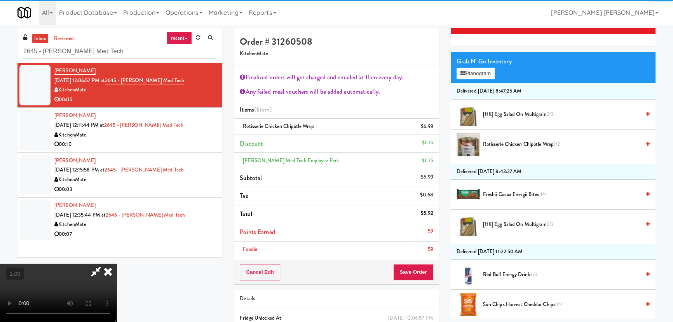
scroll to position [0, 0]
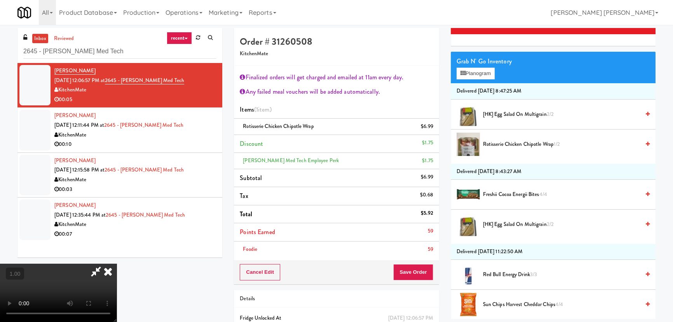
click at [117, 263] on icon at bounding box center [107, 271] width 17 height 16
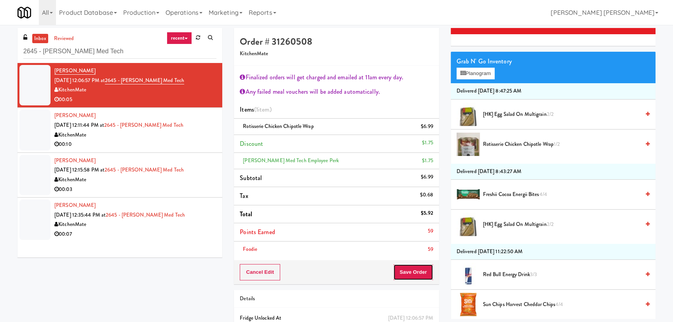
click at [405, 273] on button "Save Order" at bounding box center [413, 272] width 40 height 16
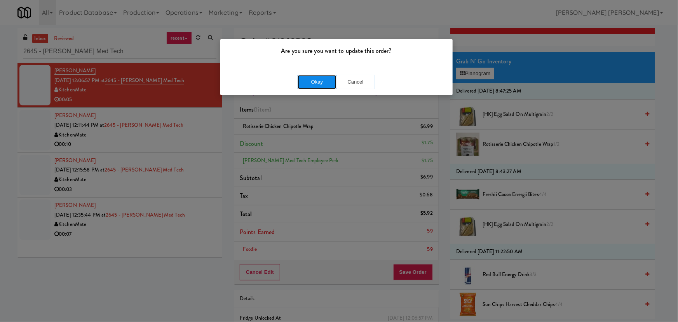
click at [320, 84] on button "Okay" at bounding box center [317, 82] width 39 height 14
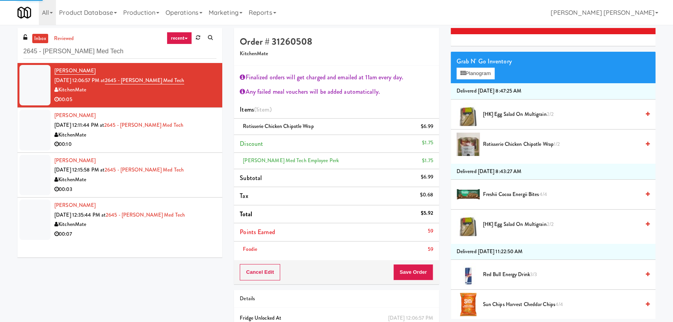
scroll to position [21, 0]
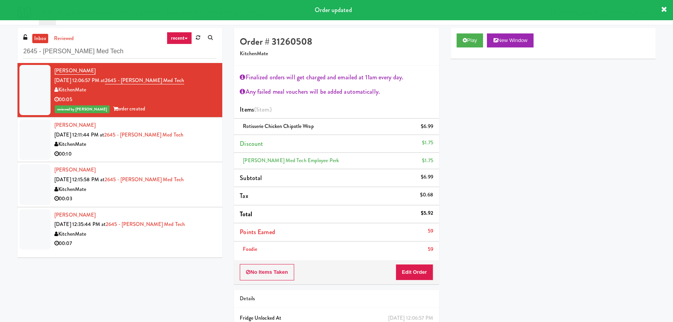
click at [177, 144] on div "KitchenMate" at bounding box center [135, 144] width 162 height 10
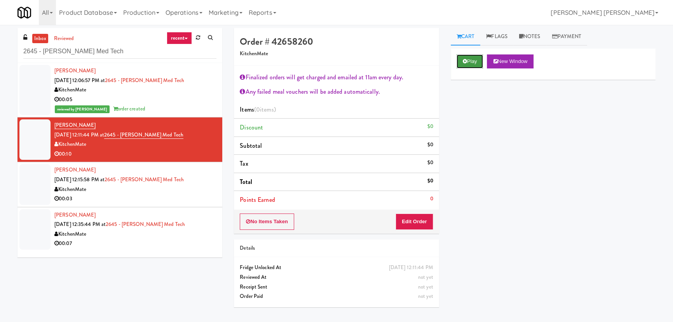
click at [474, 61] on button "Play" at bounding box center [470, 61] width 27 height 14
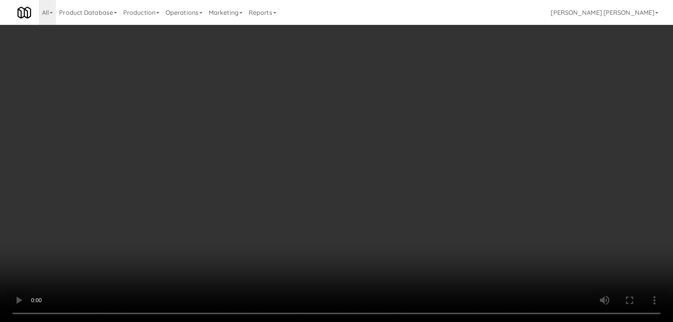
click at [368, 321] on video at bounding box center [336, 161] width 673 height 322
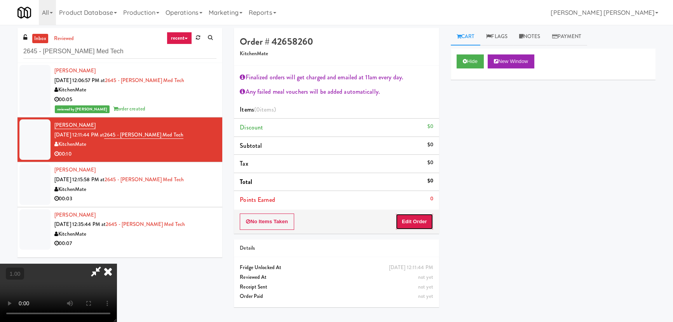
click at [413, 224] on button "Edit Order" at bounding box center [415, 221] width 38 height 16
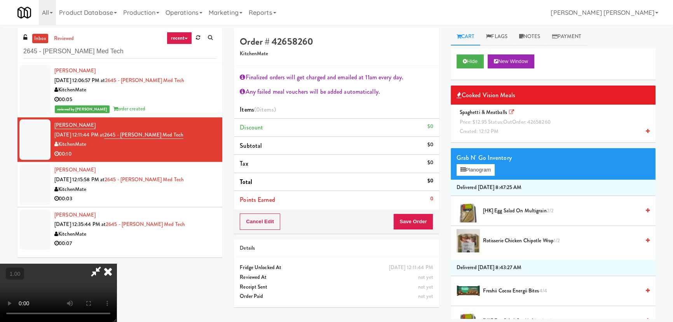
click at [501, 119] on span "Price: $12.95 Status: out Order: 42658260" at bounding box center [505, 121] width 91 height 7
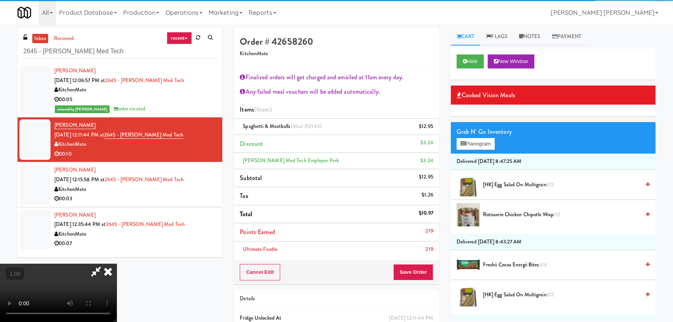
scroll to position [0, 0]
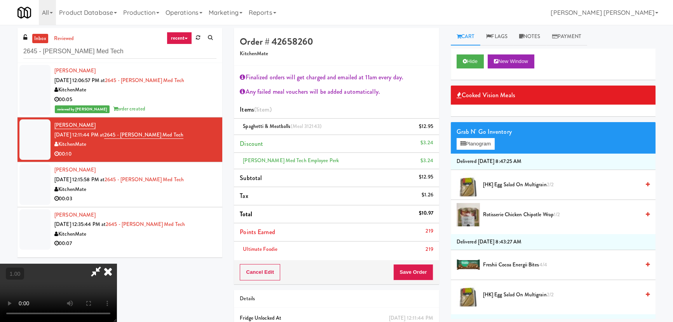
click at [117, 263] on icon at bounding box center [107, 271] width 17 height 16
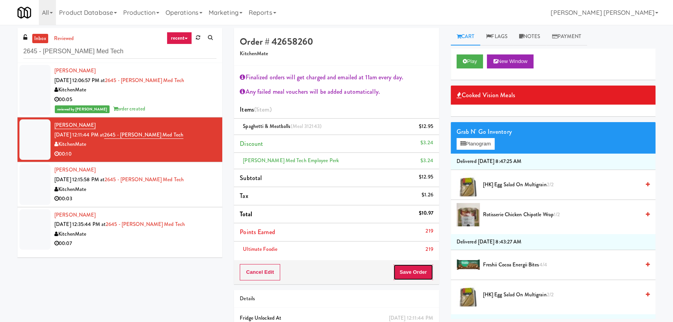
click at [418, 266] on button "Save Order" at bounding box center [413, 272] width 40 height 16
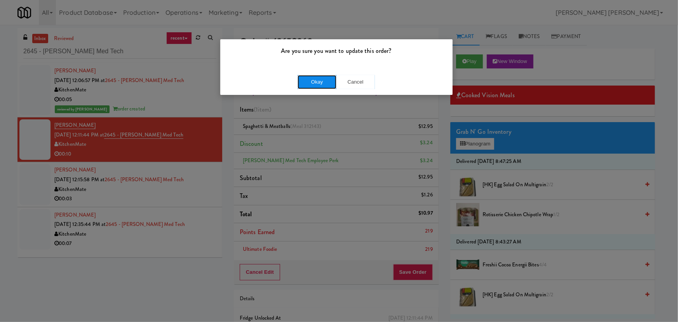
click at [322, 80] on button "Okay" at bounding box center [317, 82] width 39 height 14
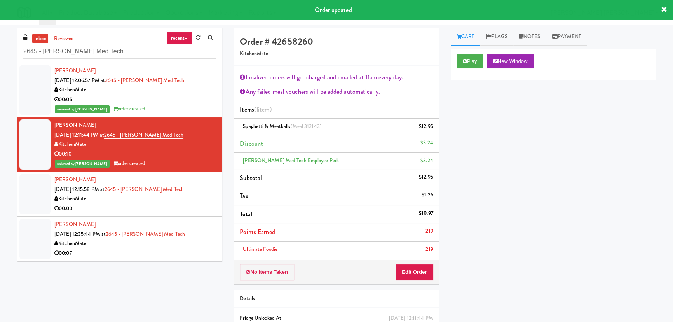
click at [196, 204] on div "00:03" at bounding box center [135, 209] width 162 height 10
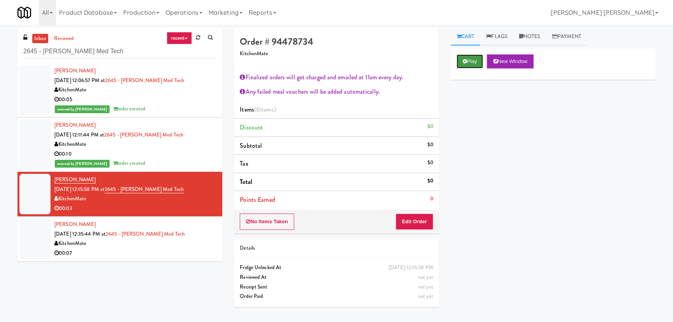
click at [470, 59] on button "Play" at bounding box center [470, 61] width 27 height 14
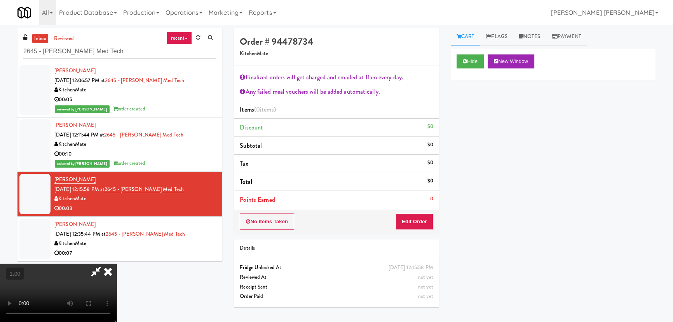
scroll to position [16, 0]
click at [409, 221] on button "Edit Order" at bounding box center [415, 221] width 38 height 16
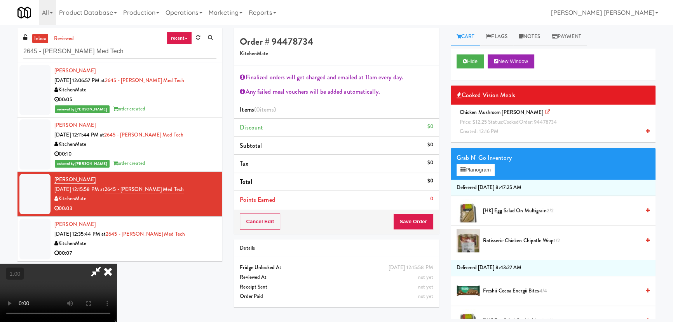
scroll to position [0, 0]
click at [105, 263] on icon at bounding box center [96, 271] width 18 height 16
click at [486, 129] on span "Created: 12:16 PM" at bounding box center [479, 130] width 39 height 7
click at [486, 152] on div "Grab N' Go Inventory" at bounding box center [553, 158] width 193 height 12
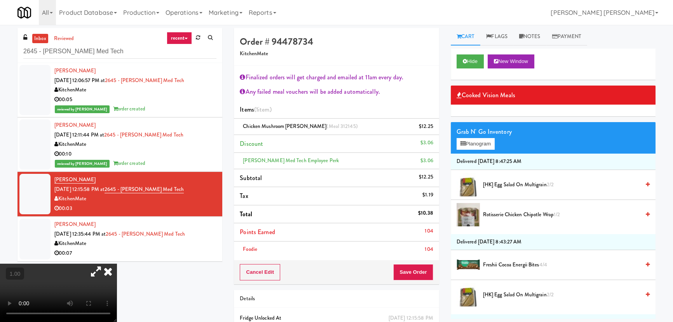
click at [117, 263] on icon at bounding box center [107, 271] width 17 height 16
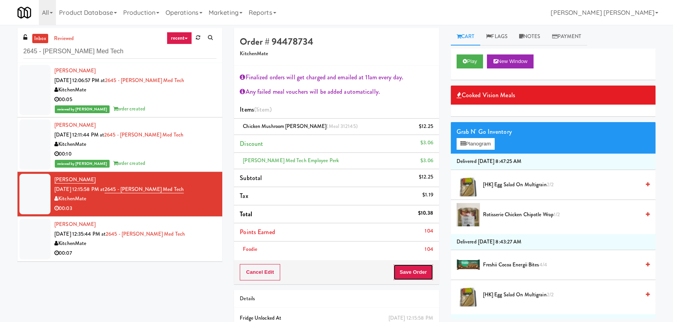
click at [402, 269] on button "Save Order" at bounding box center [413, 272] width 40 height 16
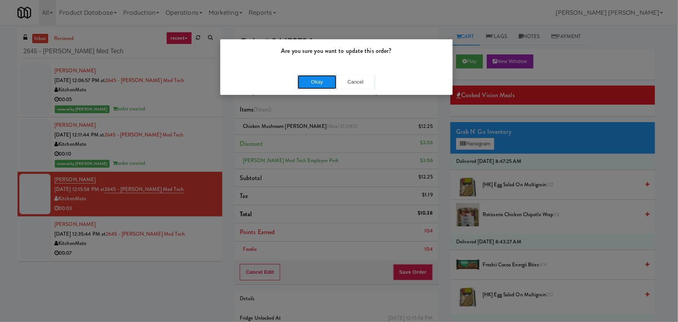
click at [324, 82] on button "Okay" at bounding box center [317, 82] width 39 height 14
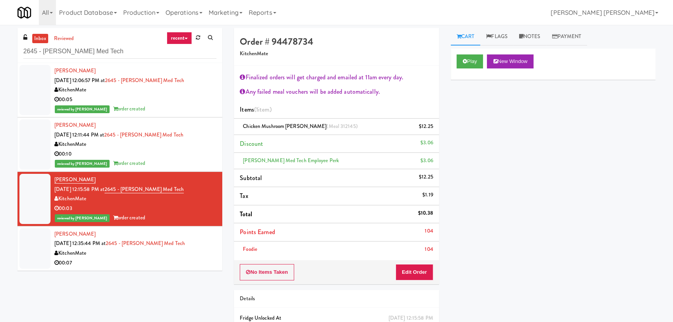
click at [174, 251] on div "KitchenMate" at bounding box center [135, 253] width 162 height 10
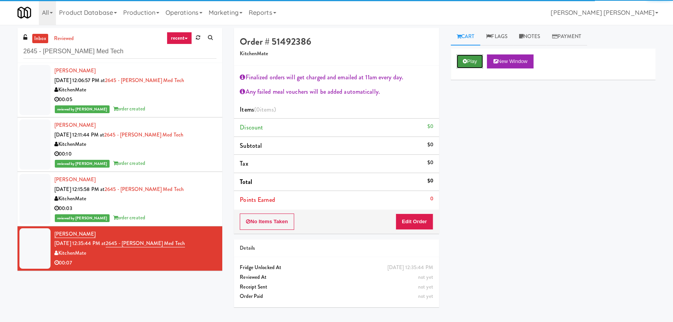
click at [469, 63] on button "Play" at bounding box center [470, 61] width 27 height 14
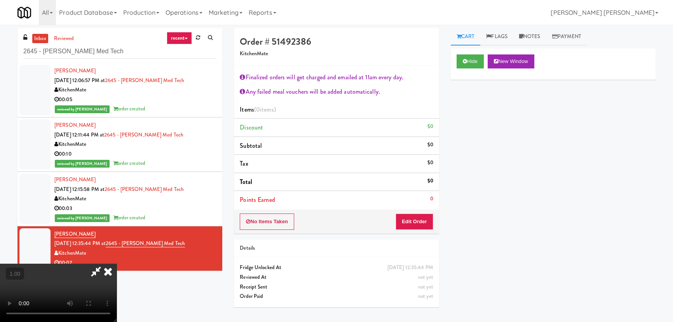
scroll to position [16, 0]
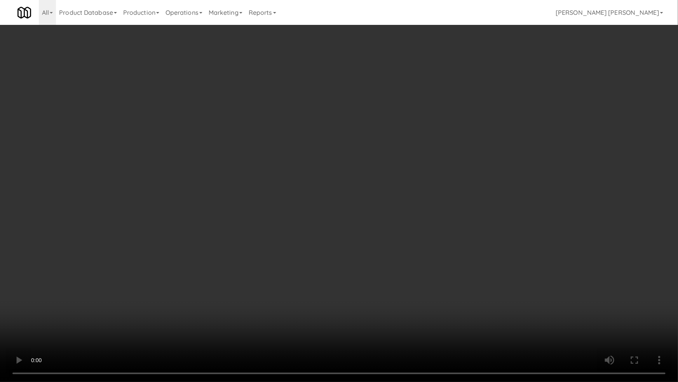
click at [370, 321] on video at bounding box center [339, 191] width 678 height 382
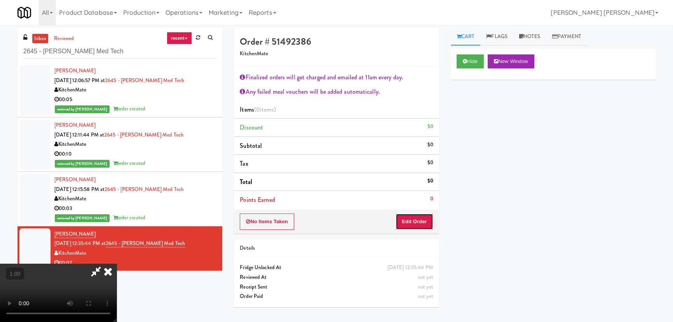
click at [427, 224] on button "Edit Order" at bounding box center [415, 221] width 38 height 16
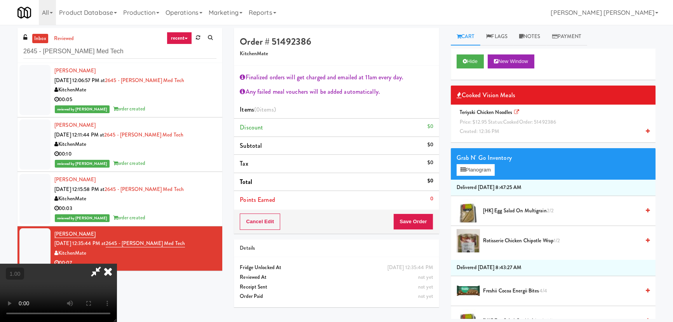
scroll to position [0, 0]
click at [117, 263] on icon at bounding box center [107, 271] width 17 height 16
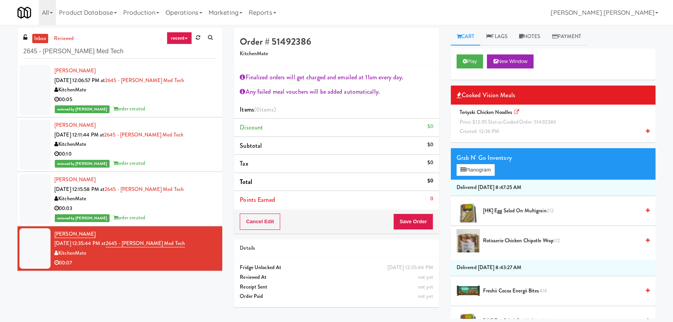
click at [496, 126] on div "Teriyaki Chicken Noodles Price: $12.95 Status: cooked Order: 51492386 Created: …" at bounding box center [553, 122] width 193 height 29
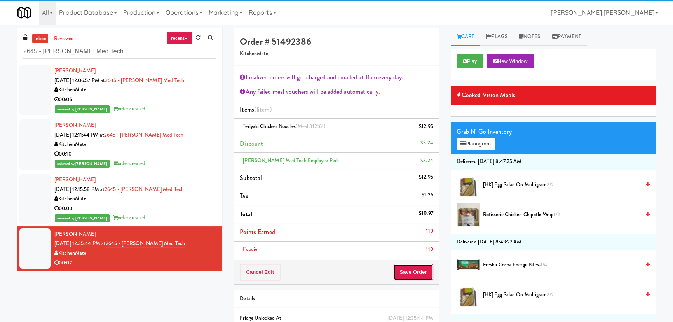
click at [414, 275] on button "Save Order" at bounding box center [413, 272] width 40 height 16
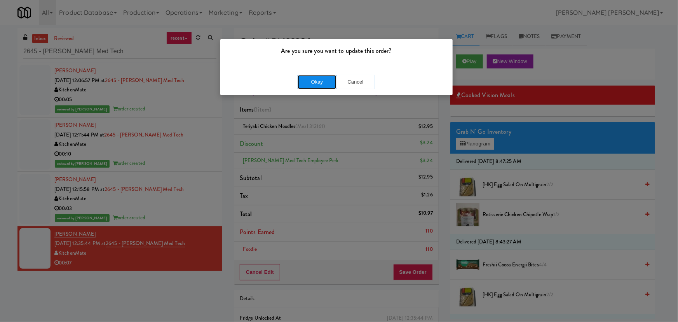
click at [315, 86] on button "Okay" at bounding box center [317, 82] width 39 height 14
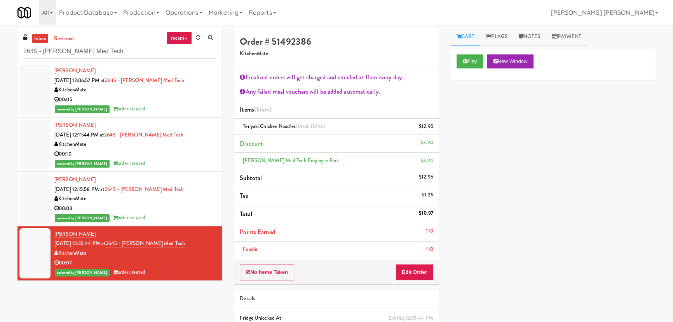
drag, startPoint x: 36, startPoint y: 35, endPoint x: 42, endPoint y: 33, distance: 6.9
click at [36, 35] on link "inbox" at bounding box center [40, 39] width 16 height 10
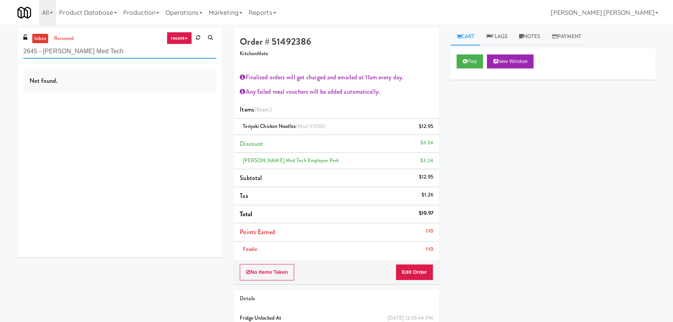
drag, startPoint x: 118, startPoint y: 51, endPoint x: 21, endPoint y: 46, distance: 97.3
click at [21, 46] on div "inbox reviewed recent all unclear take inventory issue suspicious failed recent…" at bounding box center [119, 45] width 205 height 35
paste input "Rowan - Cooler - Left"
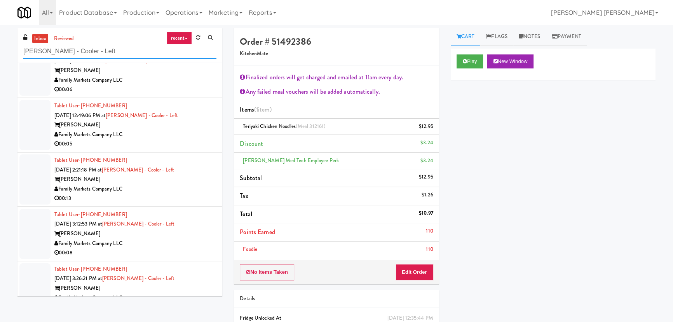
scroll to position [38, 0]
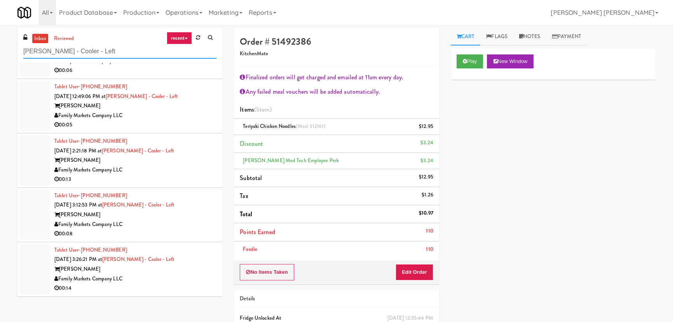
type input "Rowan - Cooler - Left"
click at [180, 288] on div "00:14" at bounding box center [135, 288] width 162 height 10
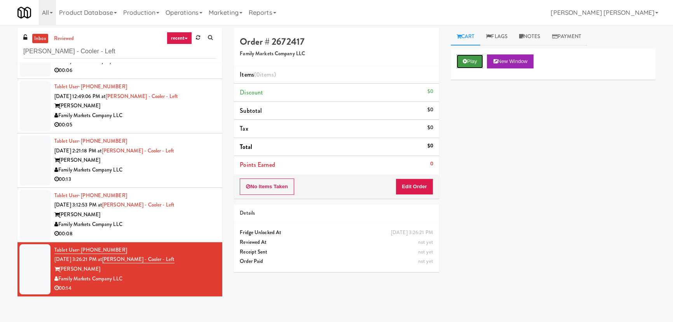
click at [473, 63] on button "Play" at bounding box center [470, 61] width 27 height 14
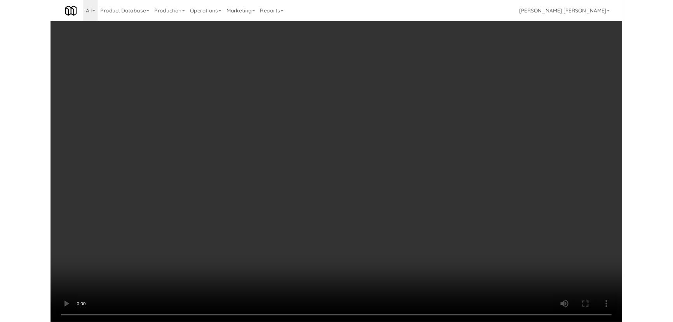
scroll to position [16, 0]
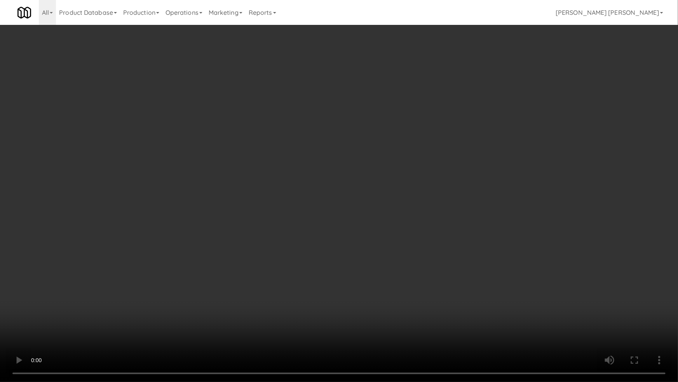
drag, startPoint x: 367, startPoint y: 345, endPoint x: 645, endPoint y: 332, distance: 278.6
click at [398, 321] on video at bounding box center [339, 191] width 678 height 382
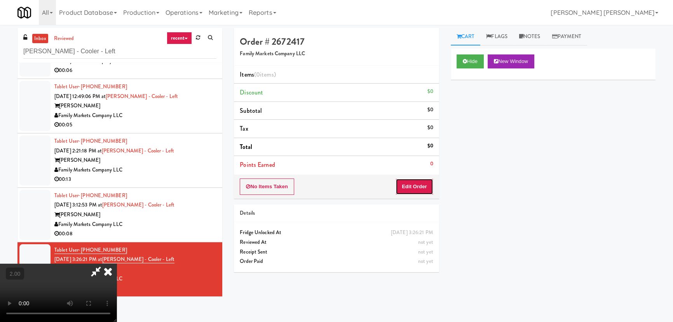
click at [409, 182] on button "Edit Order" at bounding box center [415, 186] width 38 height 16
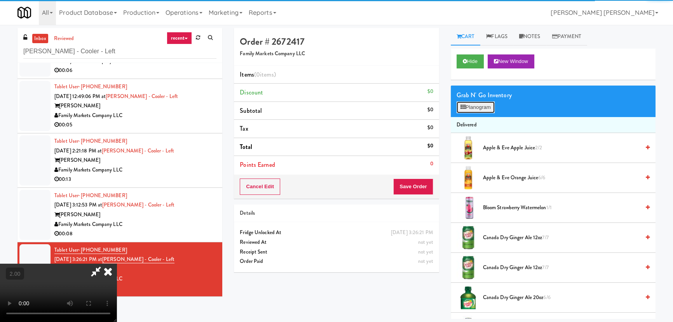
click at [490, 105] on button "Planogram" at bounding box center [476, 107] width 38 height 12
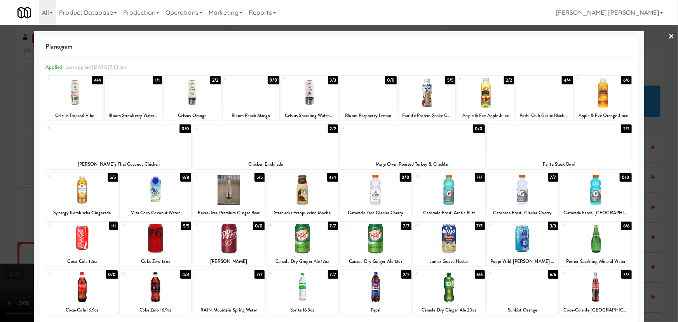
click at [154, 293] on div at bounding box center [155, 287] width 71 height 30
click at [363, 94] on div at bounding box center [368, 93] width 57 height 30
click at [310, 89] on div at bounding box center [309, 93] width 57 height 30
click at [191, 94] on div at bounding box center [192, 93] width 57 height 30
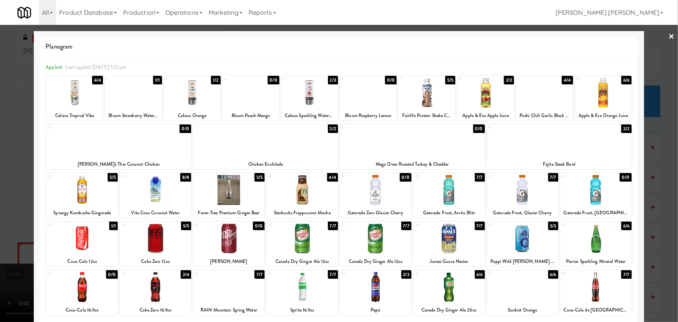
drag, startPoint x: 666, startPoint y: 35, endPoint x: 640, endPoint y: 33, distance: 26.9
click at [669, 36] on link "×" at bounding box center [672, 37] width 6 height 24
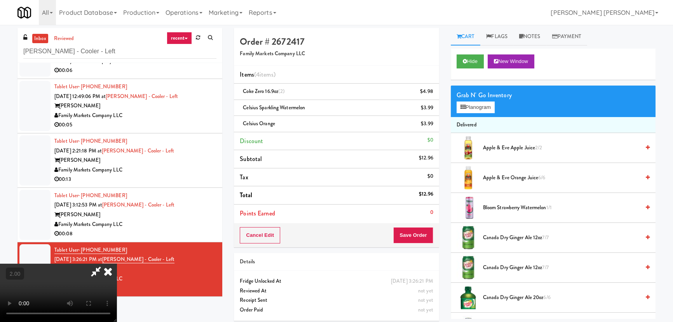
click at [117, 263] on video at bounding box center [58, 292] width 117 height 58
click at [117, 291] on video at bounding box center [58, 292] width 117 height 58
click at [117, 263] on video at bounding box center [58, 292] width 117 height 58
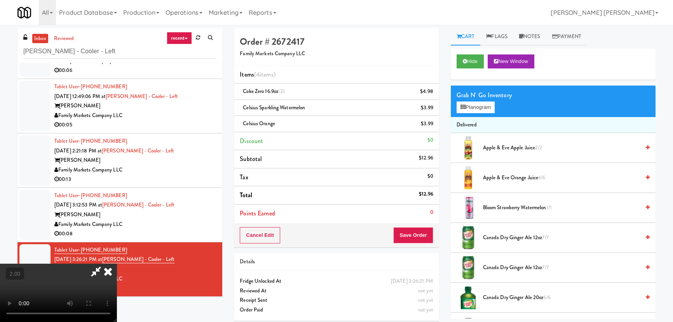
click at [117, 263] on icon at bounding box center [107, 271] width 17 height 16
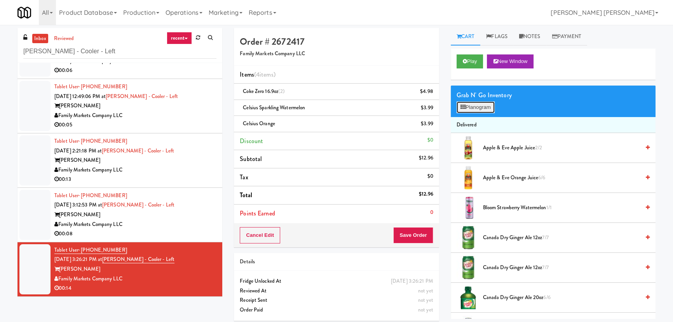
click at [474, 107] on button "Planogram" at bounding box center [476, 107] width 38 height 12
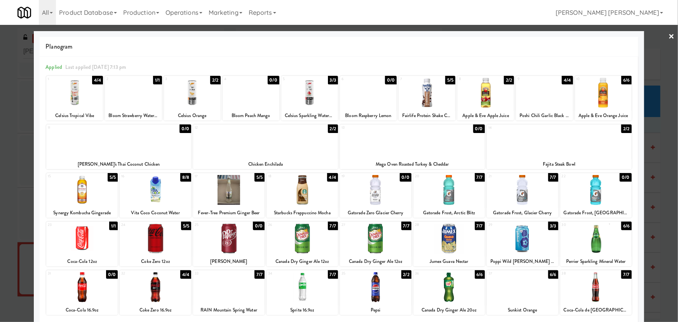
click at [304, 96] on div at bounding box center [309, 93] width 57 height 30
click at [669, 37] on link "×" at bounding box center [672, 37] width 6 height 24
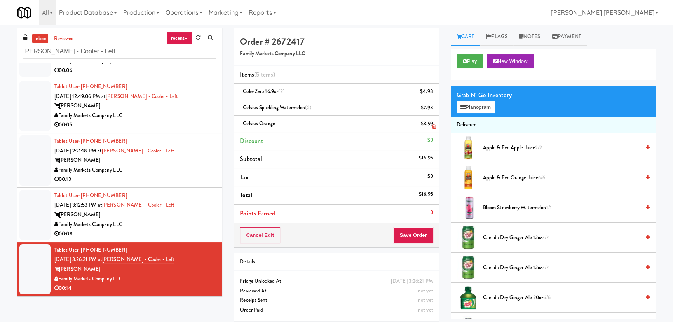
click at [435, 127] on icon at bounding box center [434, 126] width 4 height 5
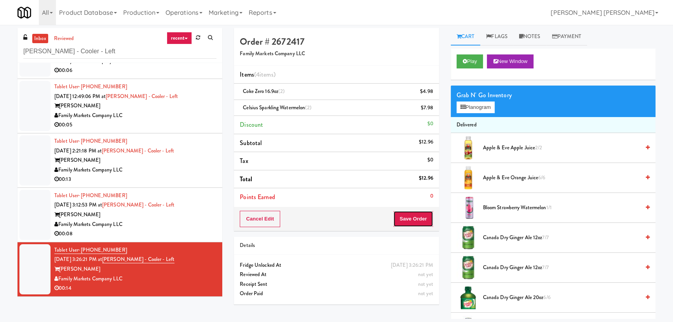
click at [417, 219] on button "Save Order" at bounding box center [413, 219] width 40 height 16
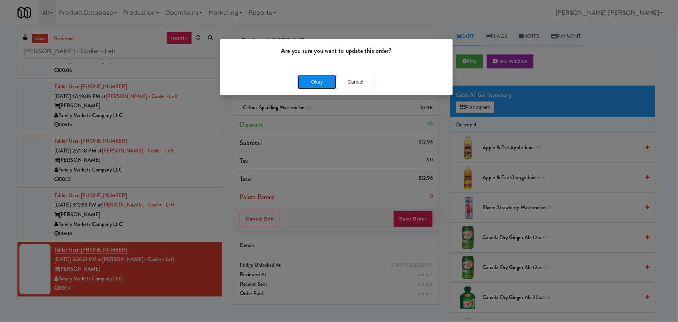
click at [310, 80] on button "Okay" at bounding box center [317, 82] width 39 height 14
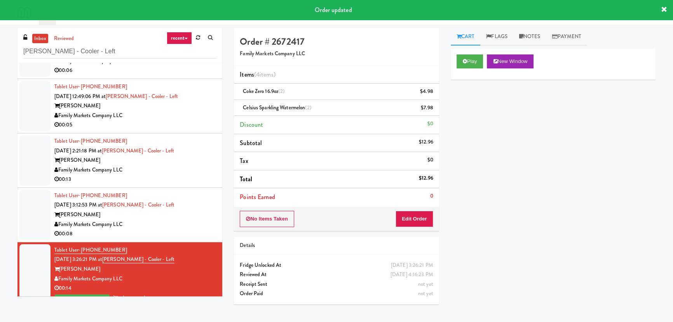
click at [177, 222] on div "Family Markets Company LLC" at bounding box center [135, 225] width 162 height 10
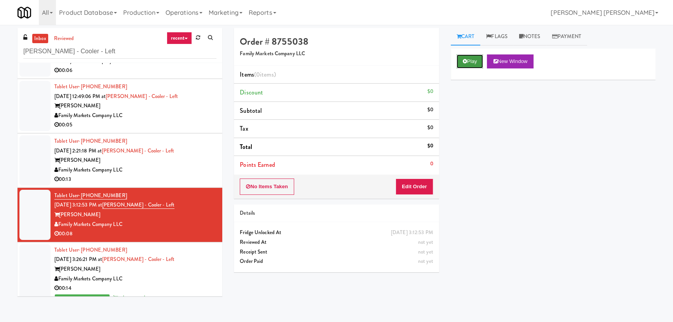
click at [465, 59] on icon at bounding box center [465, 61] width 4 height 5
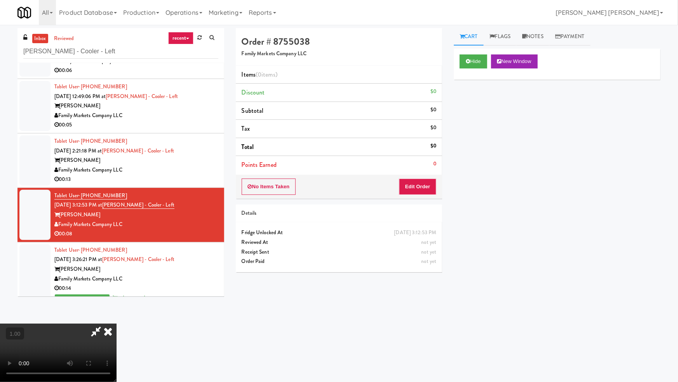
click at [117, 321] on video at bounding box center [58, 352] width 117 height 58
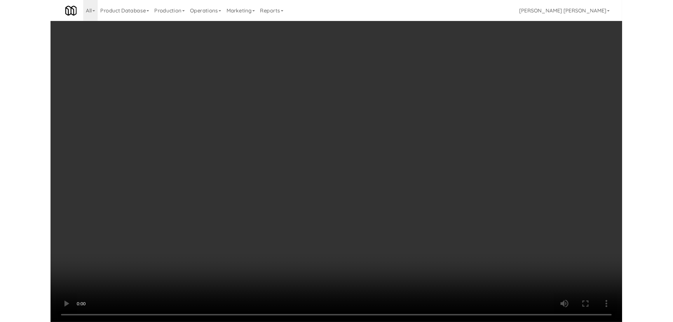
scroll to position [16, 0]
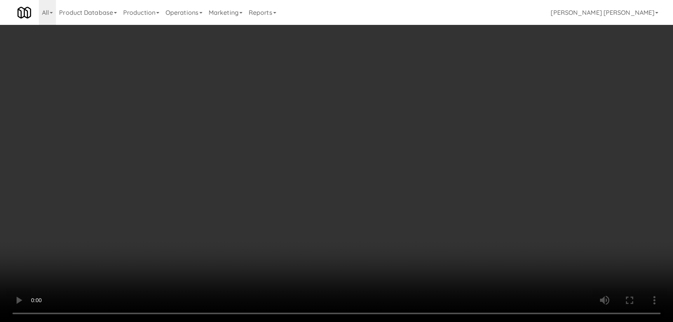
click at [418, 194] on div "No Items Taken Edit Order" at bounding box center [336, 186] width 205 height 24
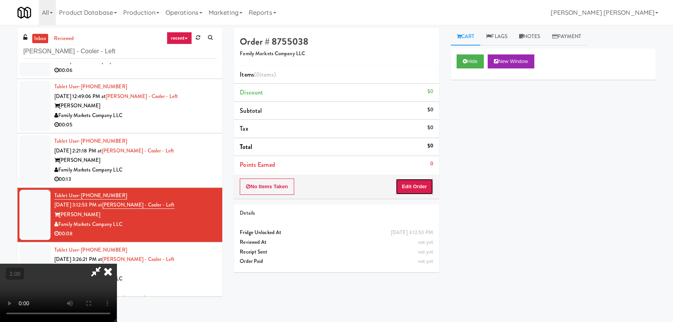
click at [418, 188] on button "Edit Order" at bounding box center [415, 186] width 38 height 16
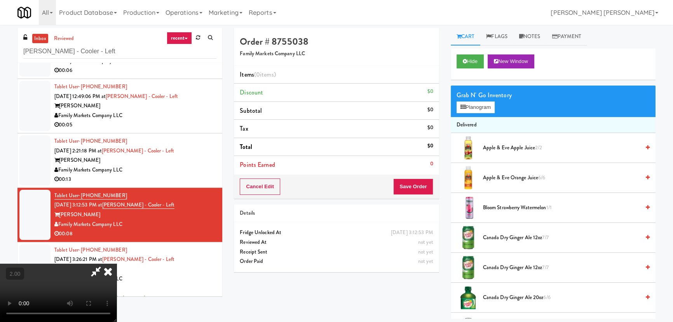
click at [504, 235] on span "Canada Dry Ginger Ale 12oz 7/7" at bounding box center [561, 238] width 157 height 10
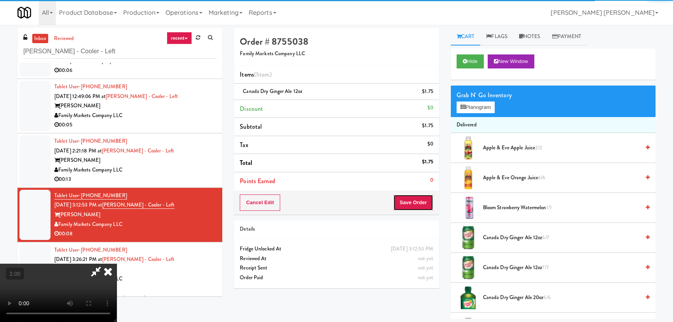
click at [410, 196] on button "Save Order" at bounding box center [413, 202] width 40 height 16
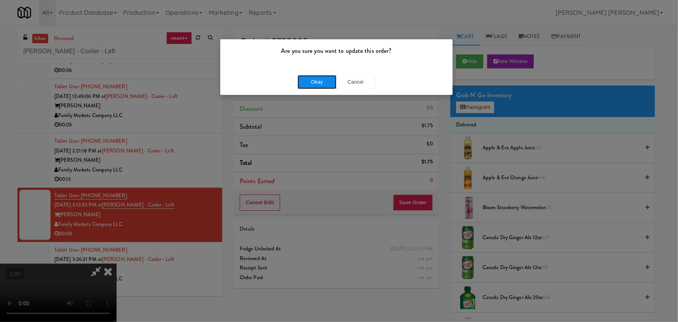
click at [319, 83] on button "Okay" at bounding box center [317, 82] width 39 height 14
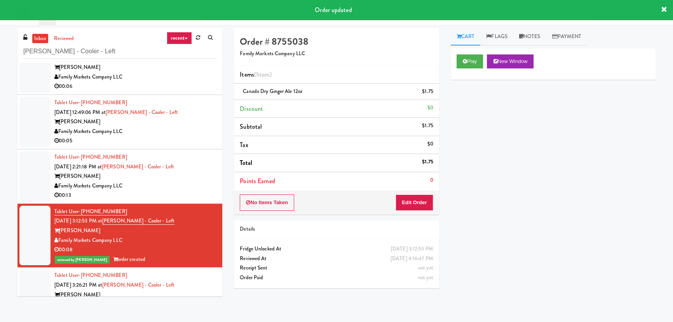
scroll to position [0, 0]
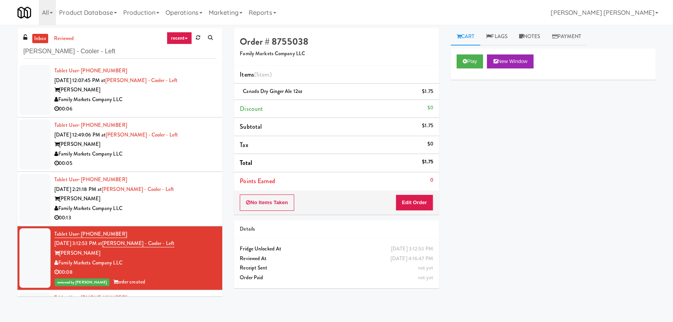
click at [187, 186] on div "Tablet User · (540) 834-7958 Sep 2, 2025 2:21:18 PM at Rowan - Cooler - Left Ro…" at bounding box center [135, 199] width 162 height 48
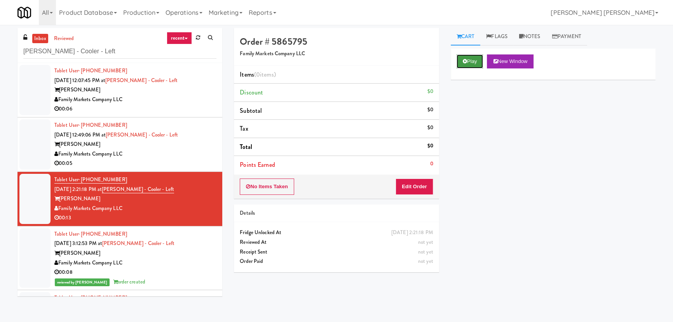
click at [464, 58] on button "Play" at bounding box center [470, 61] width 27 height 14
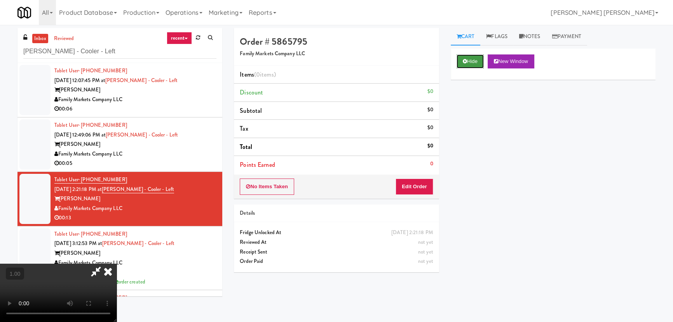
click at [468, 62] on button "Hide" at bounding box center [470, 61] width 27 height 14
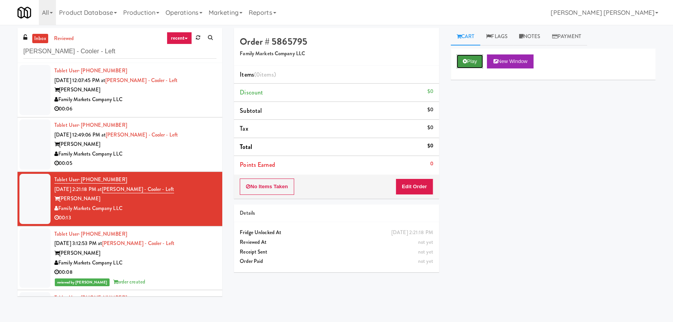
click at [468, 62] on button "Play" at bounding box center [470, 61] width 27 height 14
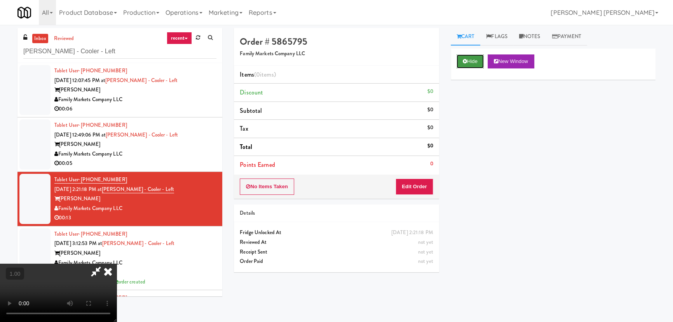
click at [468, 55] on button "Hide" at bounding box center [470, 61] width 27 height 14
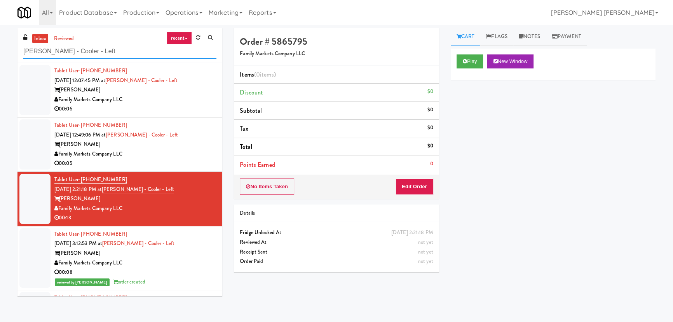
drag, startPoint x: 95, startPoint y: 50, endPoint x: 3, endPoint y: 49, distance: 91.7
click at [3, 49] on div "inbox reviewed recent all unclear take inventory issue suspicious failed recent…" at bounding box center [336, 173] width 673 height 291
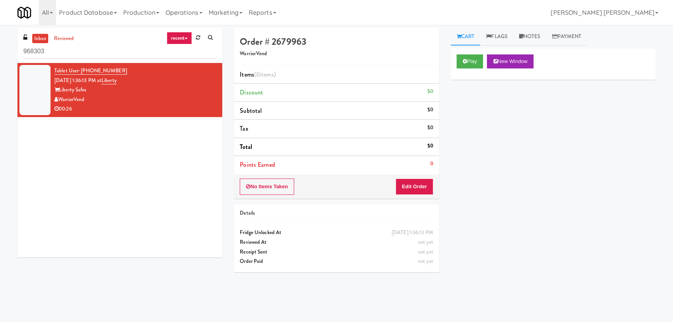
click at [38, 38] on link "inbox" at bounding box center [40, 39] width 16 height 10
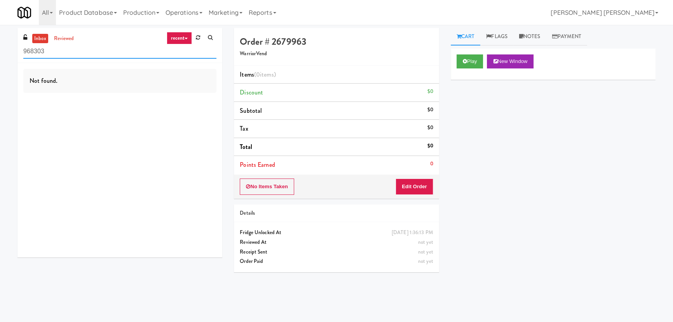
drag, startPoint x: 71, startPoint y: 53, endPoint x: 2, endPoint y: 53, distance: 69.9
click at [2, 53] on div "inbox reviewed recent all unclear take inventory issue suspicious failed recent…" at bounding box center [336, 173] width 673 height 291
paste input "Emblem 125"
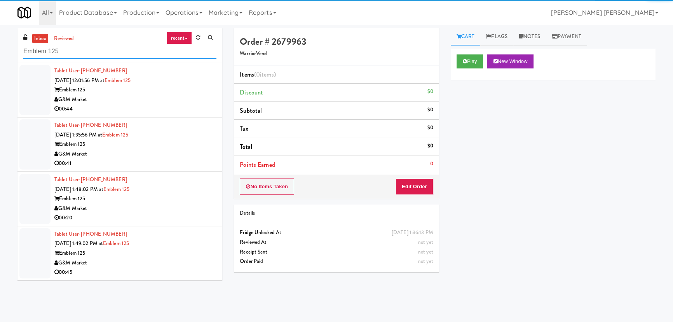
type input "Emblem 125"
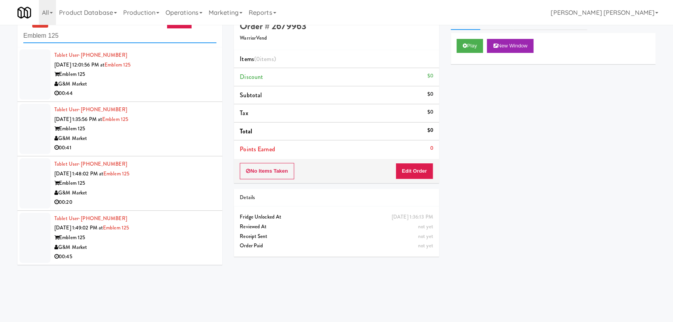
scroll to position [24, 0]
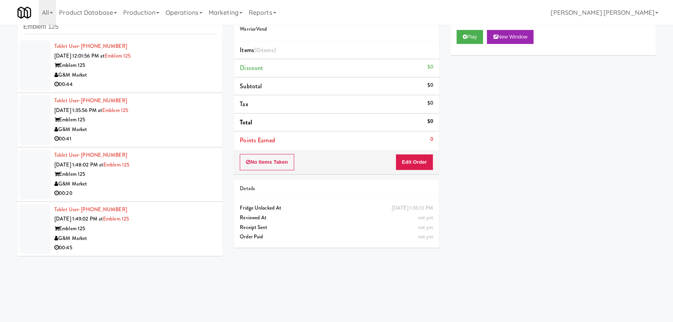
click at [171, 229] on div "Emblem 125" at bounding box center [135, 229] width 162 height 10
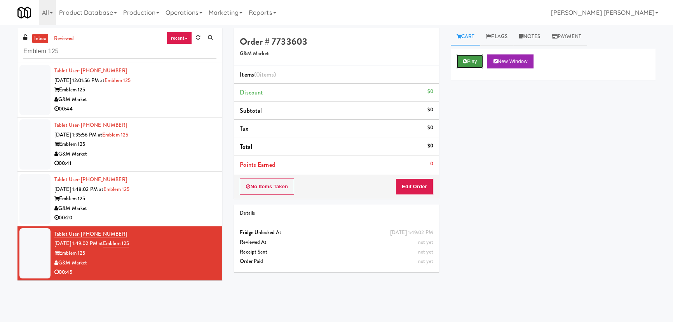
click at [475, 62] on button "Play" at bounding box center [470, 61] width 27 height 14
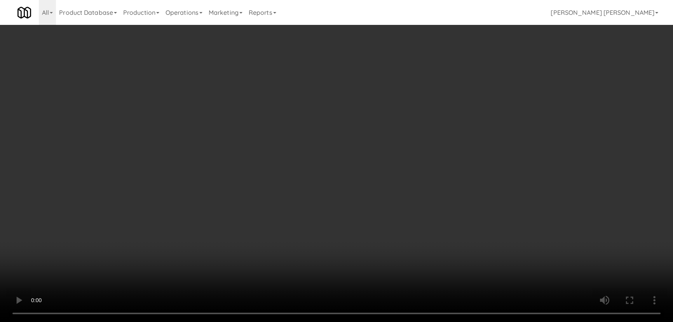
drag, startPoint x: 374, startPoint y: 345, endPoint x: 678, endPoint y: 366, distance: 304.6
click at [375, 321] on video at bounding box center [336, 161] width 673 height 322
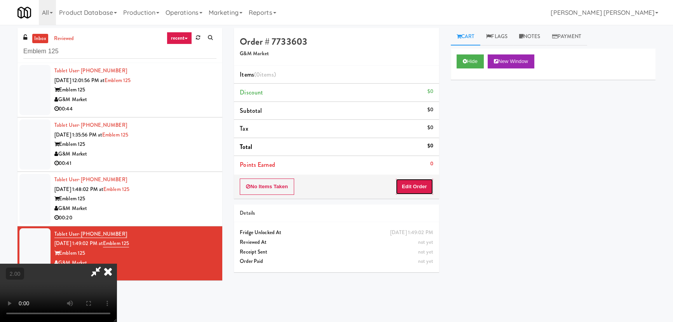
click at [422, 187] on button "Edit Order" at bounding box center [415, 186] width 38 height 16
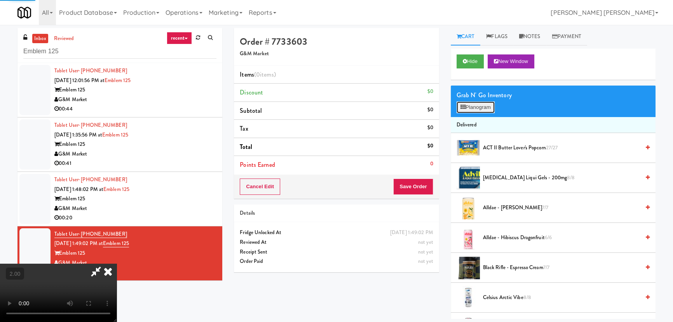
click at [481, 107] on button "Planogram" at bounding box center [476, 107] width 38 height 12
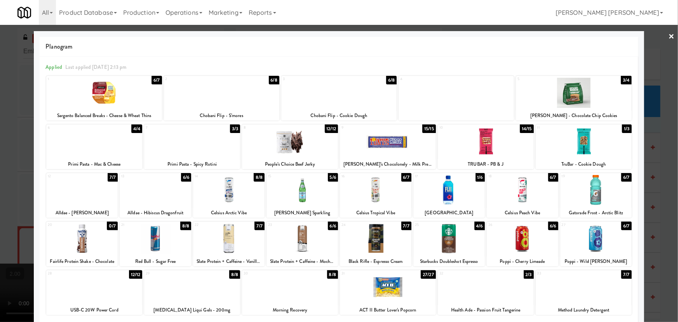
click at [296, 246] on div at bounding box center [302, 238] width 71 height 30
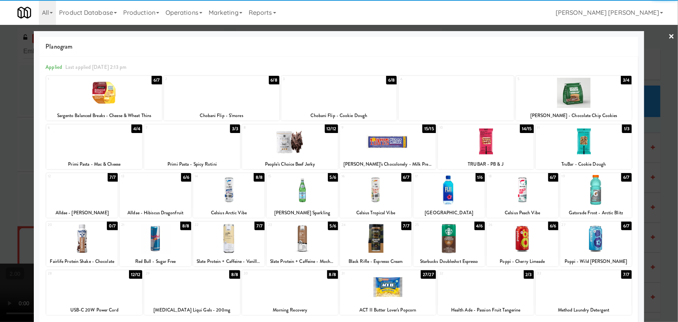
click at [669, 37] on link "×" at bounding box center [672, 37] width 6 height 24
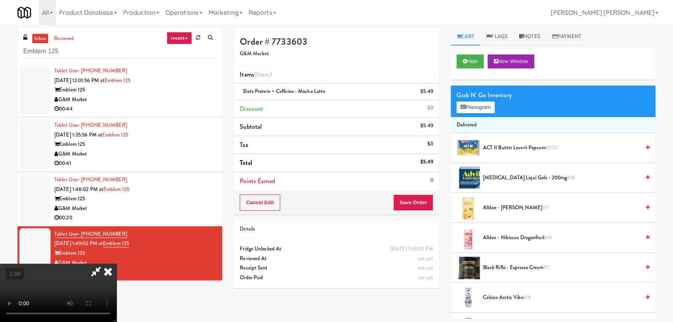
drag, startPoint x: 388, startPoint y: 31, endPoint x: 405, endPoint y: 116, distance: 86.0
click at [117, 263] on icon at bounding box center [107, 271] width 17 height 16
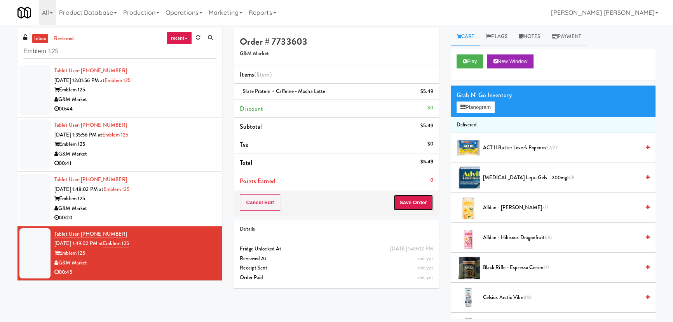
click at [413, 202] on button "Save Order" at bounding box center [413, 202] width 40 height 16
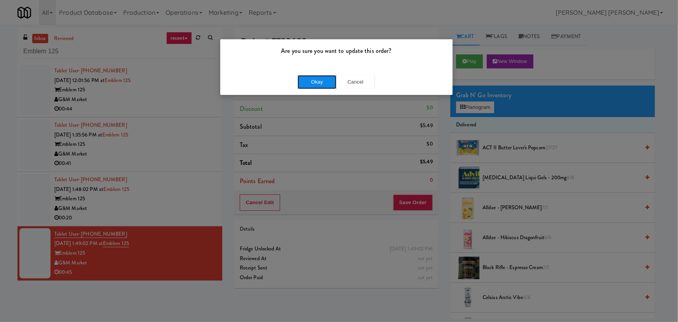
click at [322, 82] on button "Okay" at bounding box center [317, 82] width 39 height 14
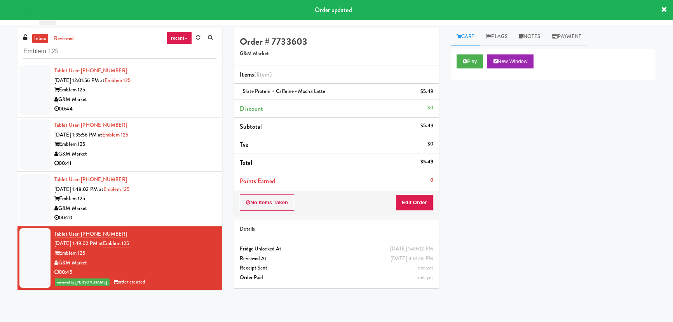
click at [161, 212] on div "G&M Market" at bounding box center [135, 209] width 162 height 10
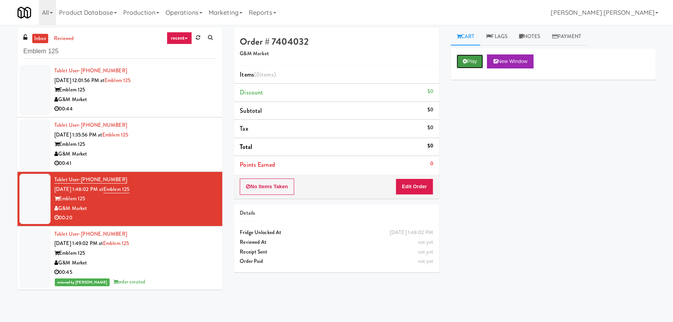
click at [469, 67] on button "Play" at bounding box center [470, 61] width 27 height 14
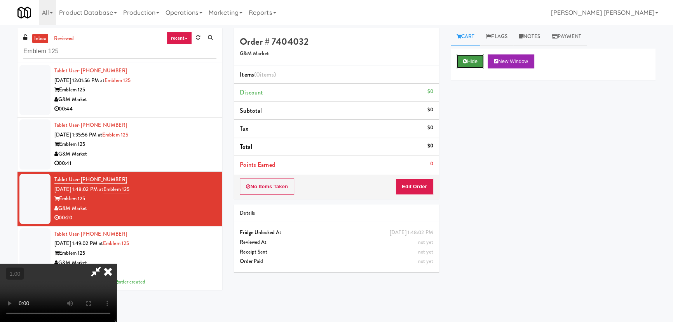
click at [478, 59] on button "Hide" at bounding box center [470, 61] width 27 height 14
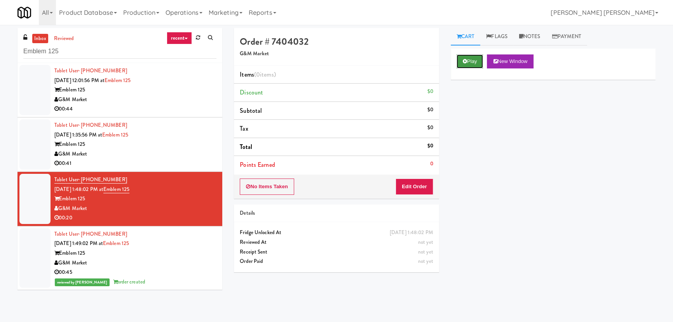
click at [478, 59] on button "Play" at bounding box center [470, 61] width 27 height 14
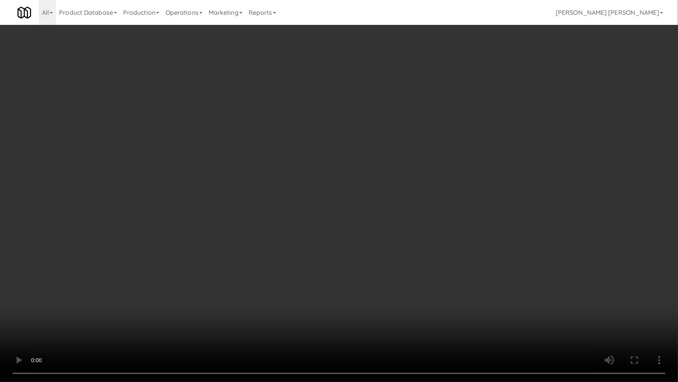
click at [387, 321] on video at bounding box center [339, 191] width 678 height 382
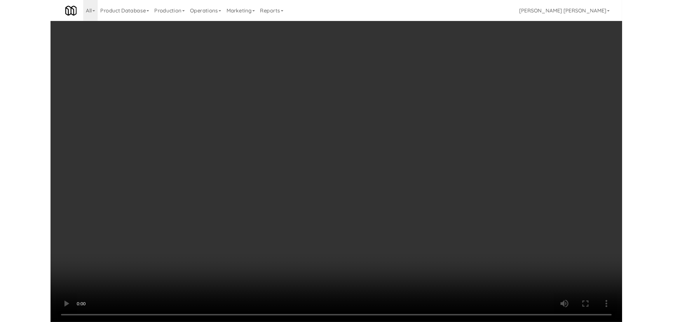
scroll to position [16, 0]
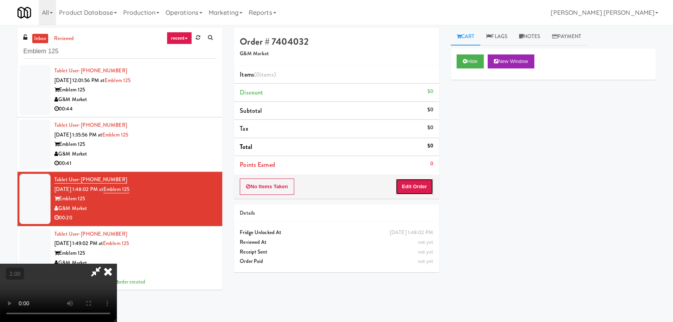
click at [422, 185] on button "Edit Order" at bounding box center [415, 186] width 38 height 16
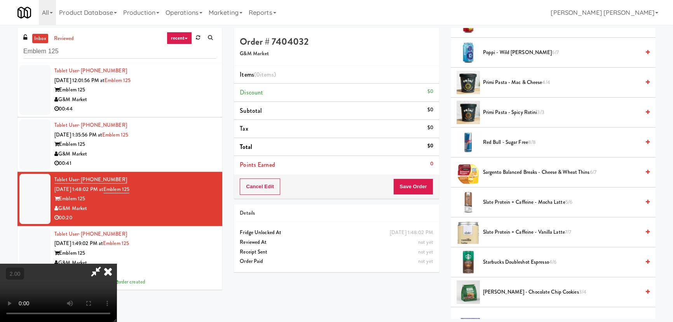
scroll to position [530, 0]
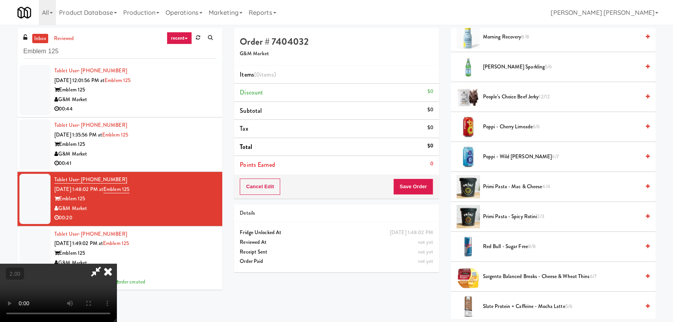
click at [501, 65] on span "Pellegrino Sparkling 5/6" at bounding box center [561, 67] width 157 height 10
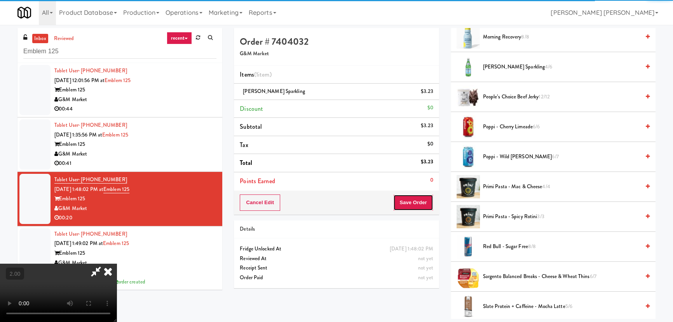
click at [412, 208] on button "Save Order" at bounding box center [413, 202] width 40 height 16
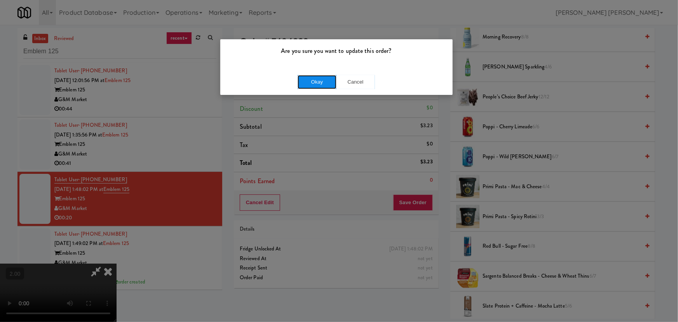
click at [318, 85] on button "Okay" at bounding box center [317, 82] width 39 height 14
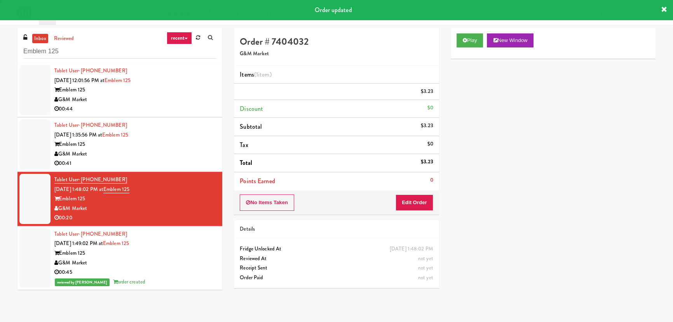
scroll to position [0, 0]
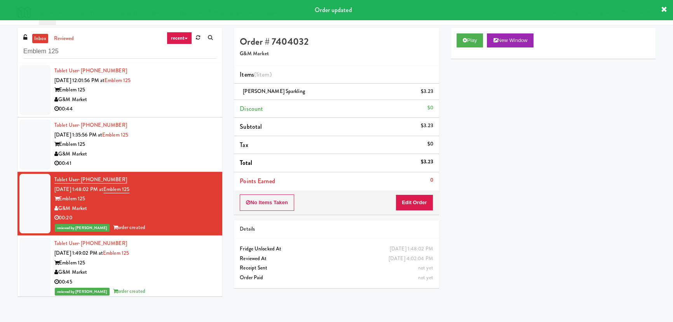
click at [191, 151] on div "G&M Market" at bounding box center [135, 154] width 162 height 10
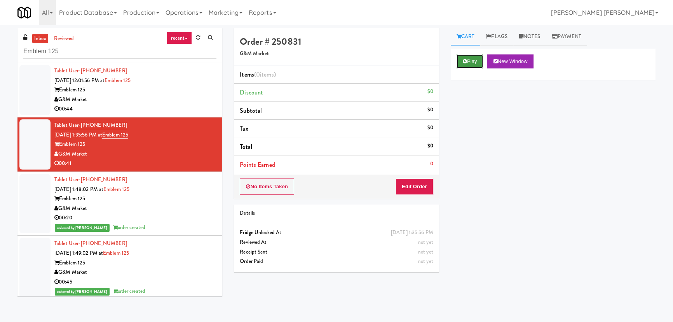
click at [470, 58] on button "Play" at bounding box center [470, 61] width 27 height 14
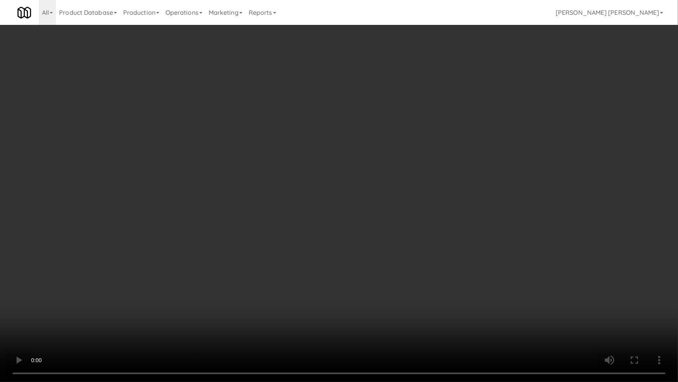
click at [379, 321] on video at bounding box center [339, 191] width 678 height 382
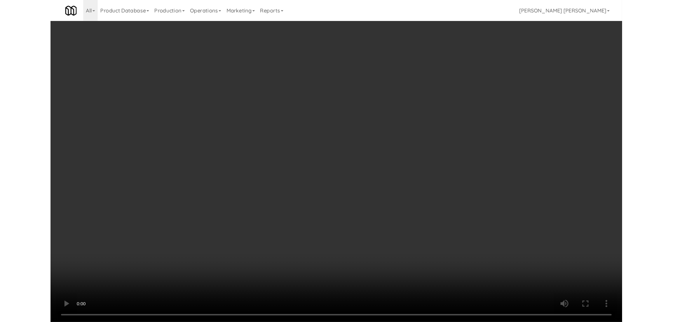
scroll to position [16, 0]
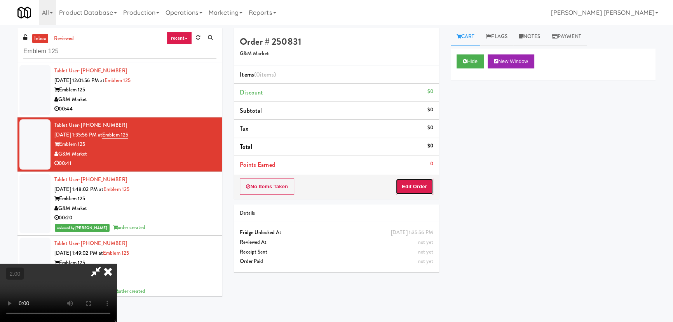
click at [415, 183] on button "Edit Order" at bounding box center [415, 186] width 38 height 16
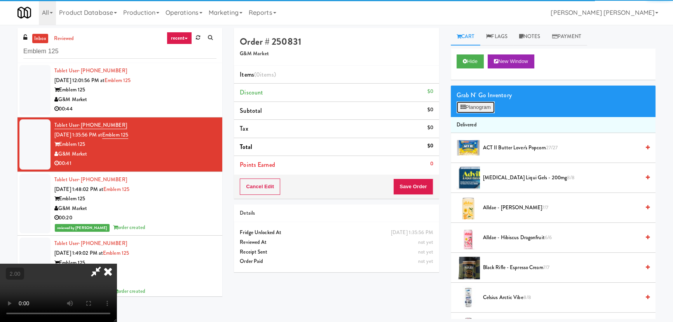
click at [482, 107] on button "Planogram" at bounding box center [476, 107] width 38 height 12
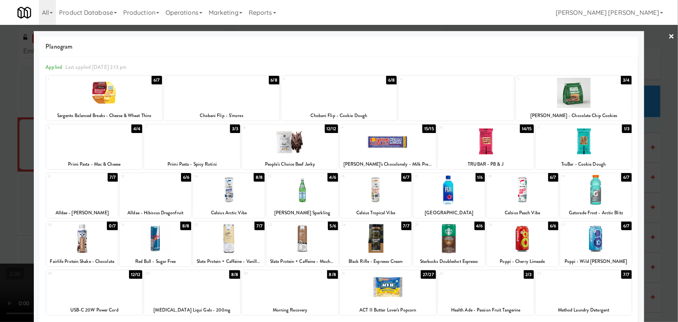
click at [145, 190] on div at bounding box center [155, 190] width 71 height 30
click at [669, 34] on link "×" at bounding box center [672, 37] width 6 height 24
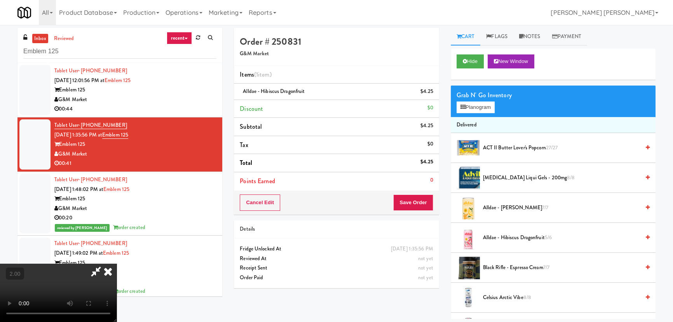
click at [117, 263] on icon at bounding box center [107, 271] width 17 height 16
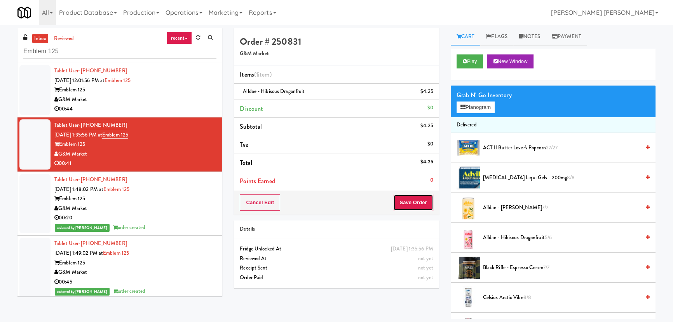
click at [408, 201] on button "Save Order" at bounding box center [413, 202] width 40 height 16
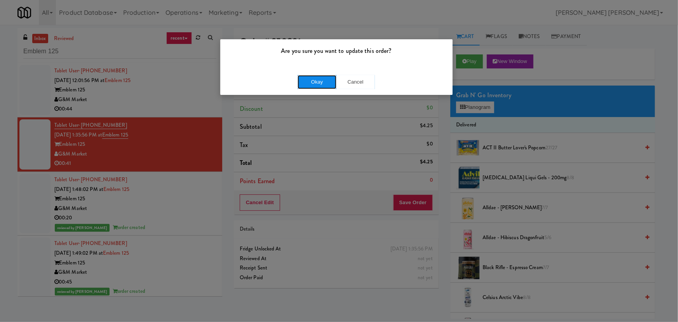
click at [321, 82] on button "Okay" at bounding box center [317, 82] width 39 height 14
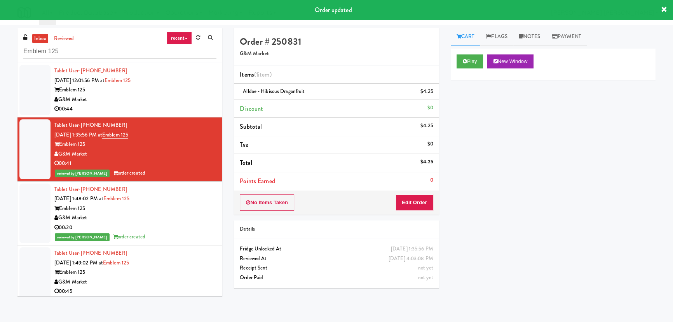
click at [159, 97] on div "G&M Market" at bounding box center [135, 100] width 162 height 10
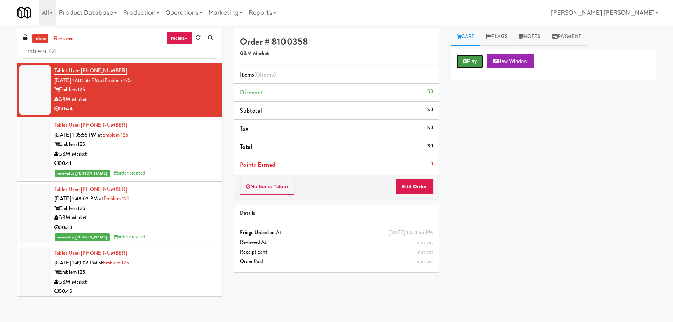
click at [472, 57] on button "Play" at bounding box center [470, 61] width 27 height 14
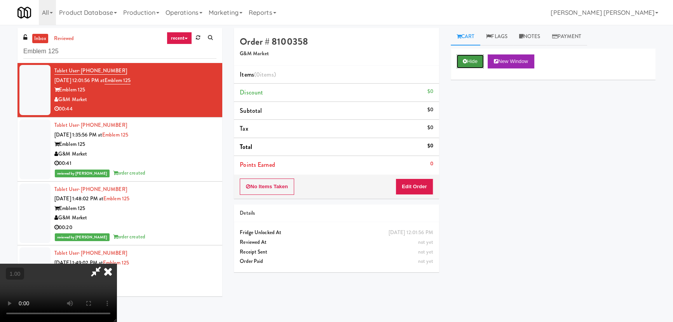
click at [470, 62] on button "Hide" at bounding box center [470, 61] width 27 height 14
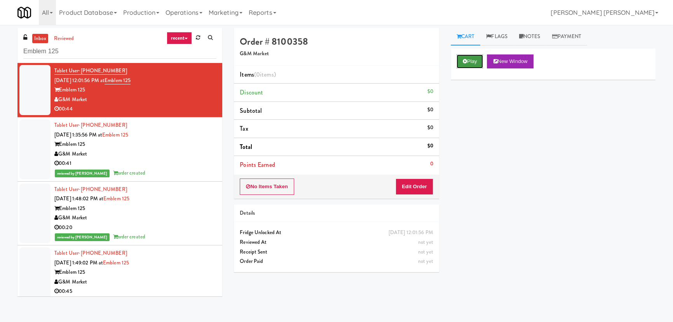
click at [470, 62] on button "Play" at bounding box center [470, 61] width 27 height 14
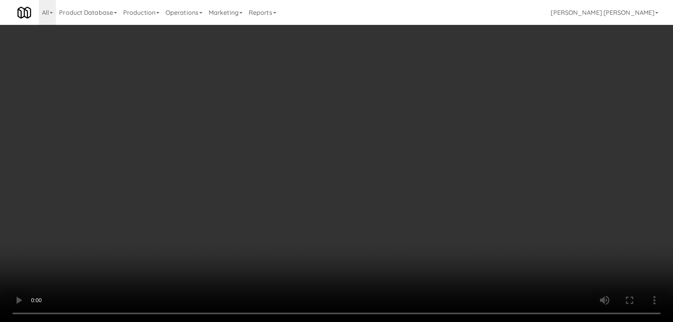
click at [378, 321] on video at bounding box center [336, 161] width 673 height 322
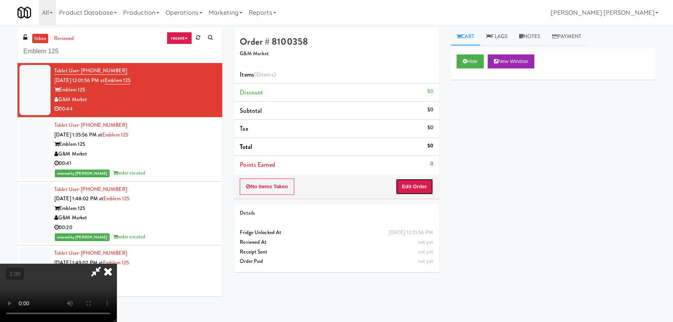
click at [410, 184] on button "Edit Order" at bounding box center [415, 186] width 38 height 16
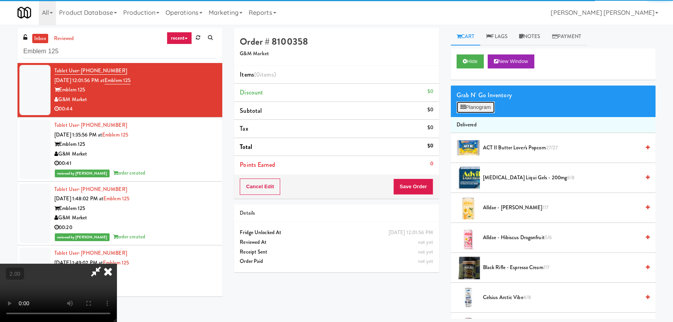
click at [476, 105] on button "Planogram" at bounding box center [476, 107] width 38 height 12
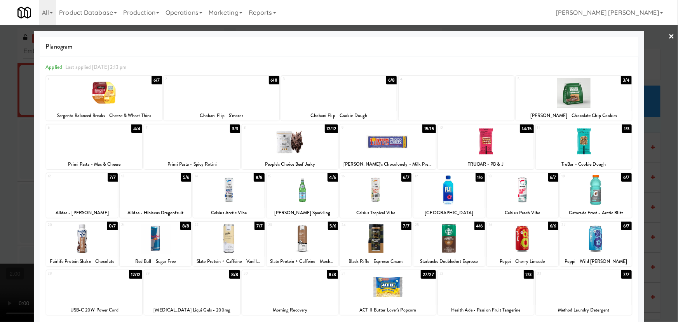
click at [163, 197] on div at bounding box center [155, 190] width 71 height 30
click at [329, 98] on div at bounding box center [338, 93] width 115 height 30
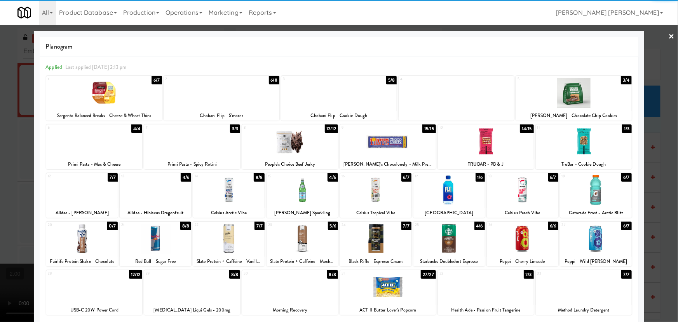
click at [669, 35] on link "×" at bounding box center [672, 37] width 6 height 24
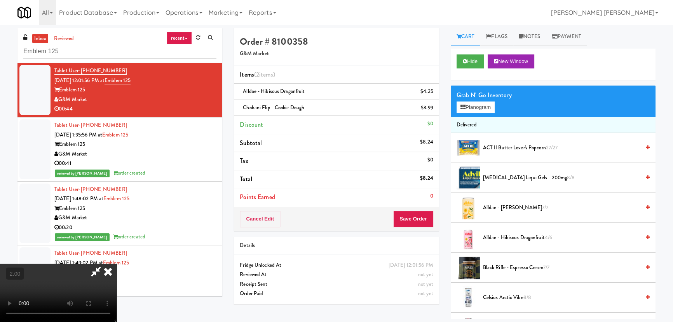
click at [117, 263] on icon at bounding box center [107, 271] width 17 height 16
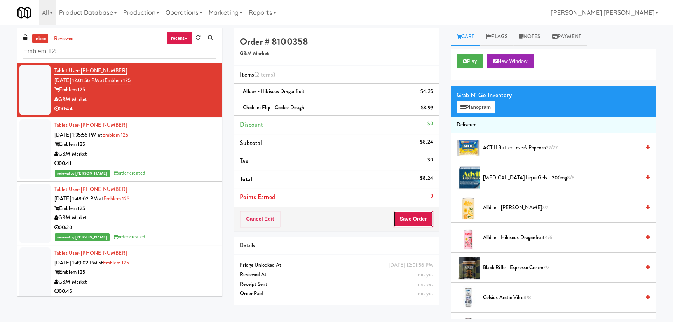
click at [411, 214] on button "Save Order" at bounding box center [413, 219] width 40 height 16
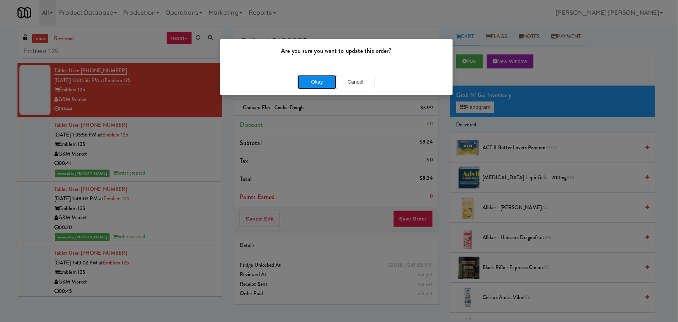
click at [325, 87] on button "Okay" at bounding box center [317, 82] width 39 height 14
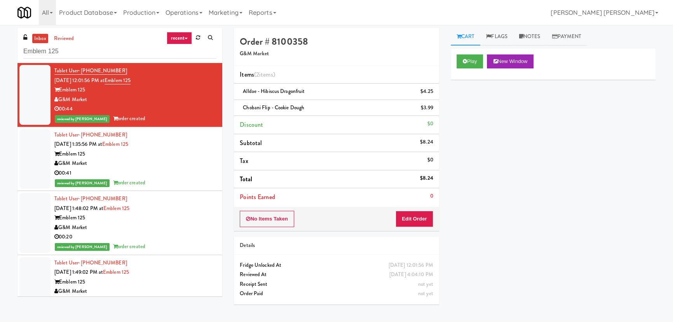
click at [42, 35] on link "inbox" at bounding box center [40, 39] width 16 height 10
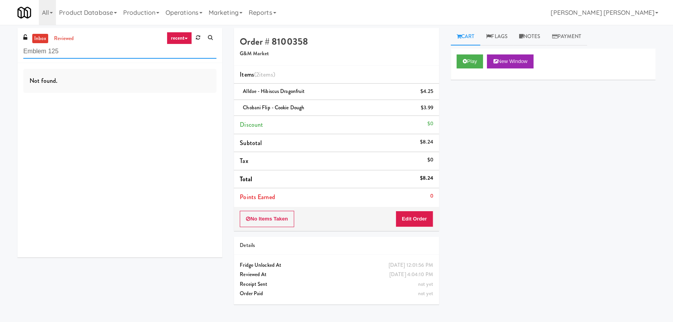
drag, startPoint x: 64, startPoint y: 53, endPoint x: 0, endPoint y: 56, distance: 63.4
click at [0, 56] on div "inbox reviewed recent all unclear take inventory issue suspicious failed recent…" at bounding box center [336, 173] width 673 height 291
paste input "[PERSON_NAME] - Cooler - Left"
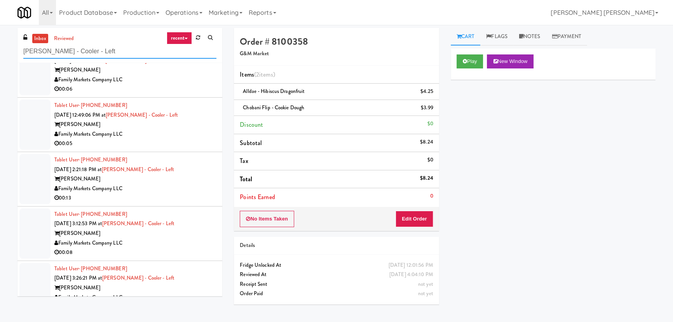
scroll to position [38, 0]
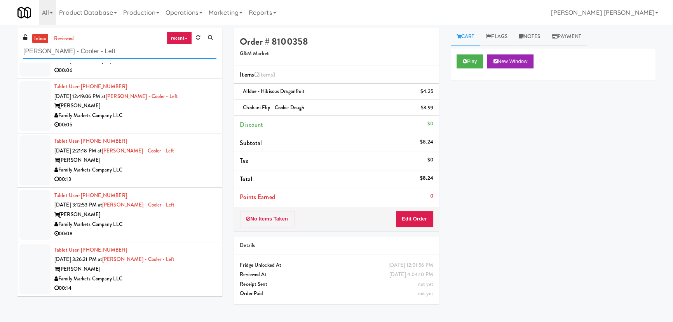
type input "[PERSON_NAME] - Cooler - Left"
click at [173, 276] on div "Family Markets Company LLC" at bounding box center [135, 279] width 162 height 10
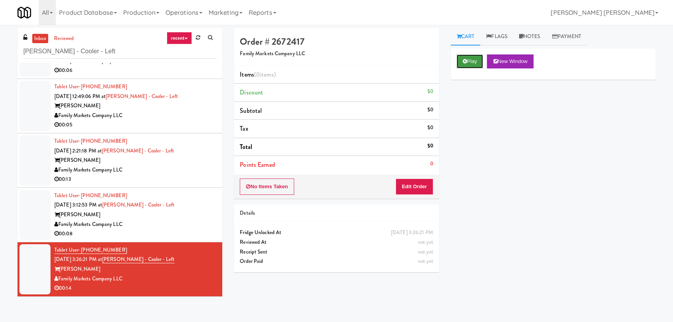
click at [481, 62] on button "Play" at bounding box center [470, 61] width 27 height 14
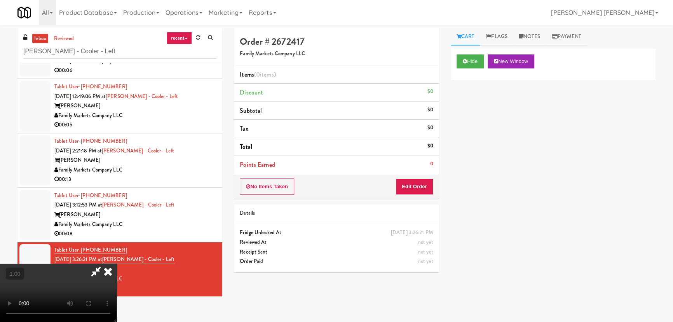
scroll to position [124, 0]
click at [469, 61] on button "Hide" at bounding box center [470, 61] width 27 height 14
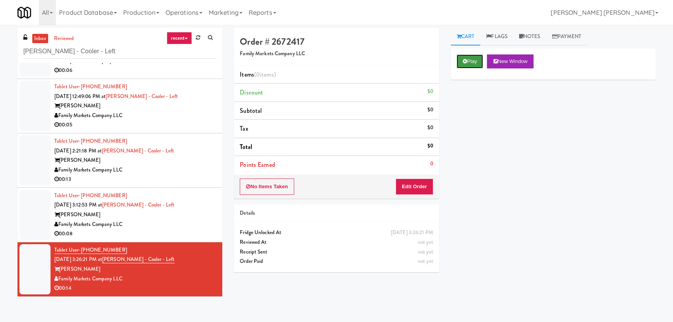
scroll to position [0, 0]
click at [469, 61] on button "Play" at bounding box center [470, 61] width 27 height 14
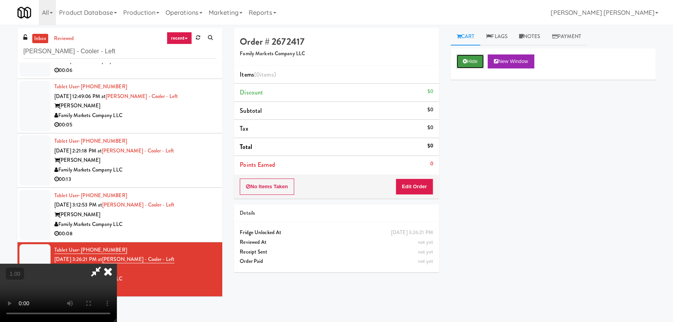
click at [478, 59] on button "Hide" at bounding box center [470, 61] width 27 height 14
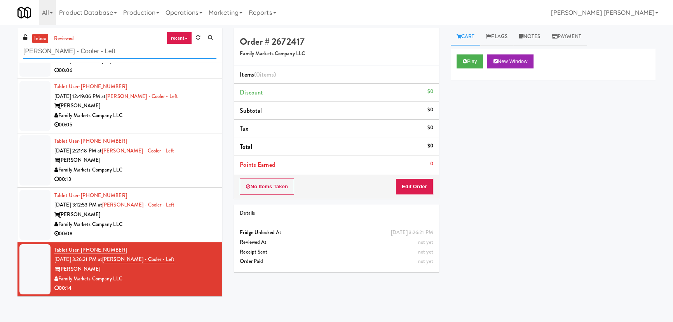
drag, startPoint x: 27, startPoint y: 44, endPoint x: 2, endPoint y: 44, distance: 24.5
click at [2, 44] on div "inbox reviewed recent all unclear take inventory issue suspicious failed recent…" at bounding box center [336, 173] width 673 height 291
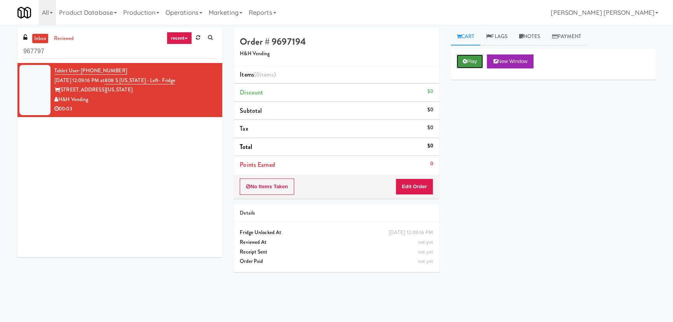
click at [464, 56] on button "Play" at bounding box center [470, 61] width 27 height 14
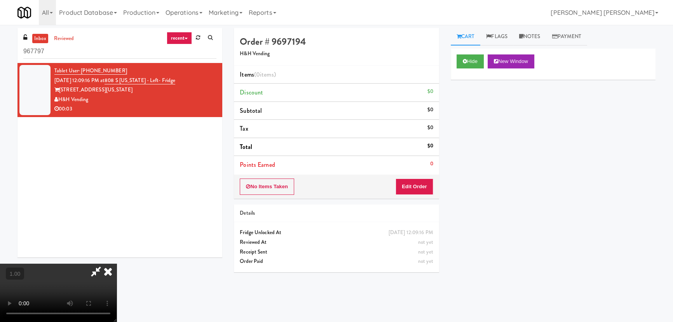
scroll to position [16, 0]
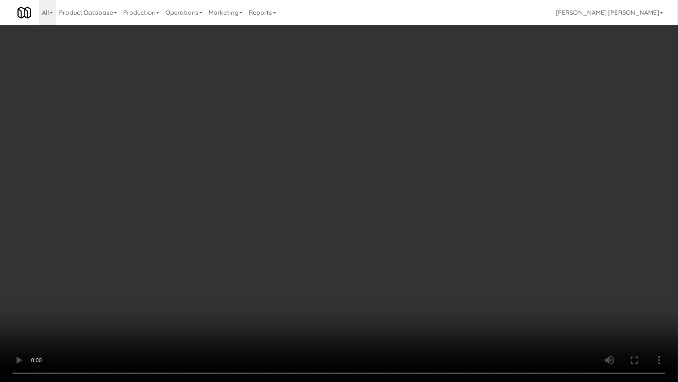
click at [517, 310] on video at bounding box center [339, 191] width 678 height 382
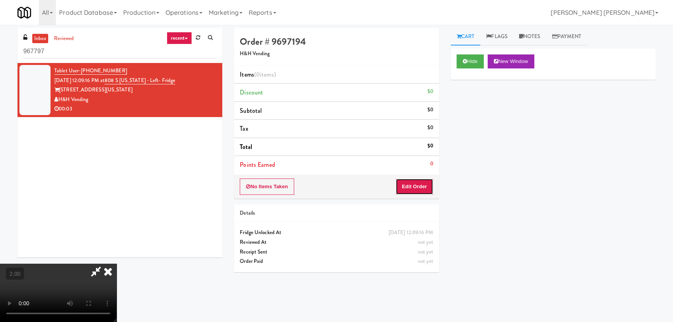
click at [427, 189] on button "Edit Order" at bounding box center [415, 186] width 38 height 16
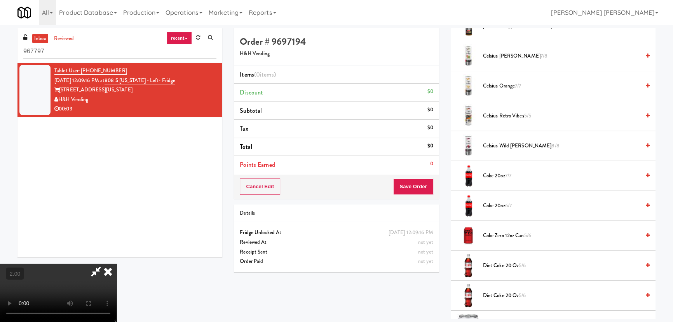
scroll to position [282, 0]
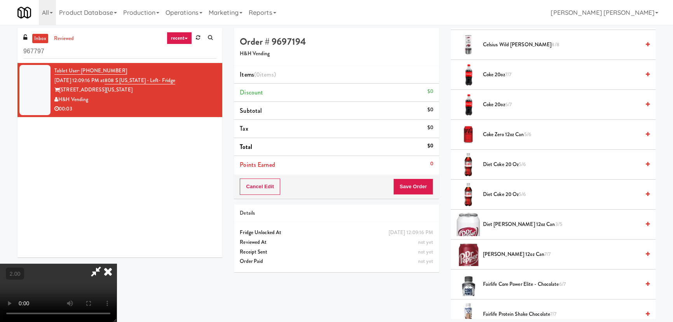
click at [501, 193] on span "Diet Coke 20 oz 5/6" at bounding box center [561, 195] width 157 height 10
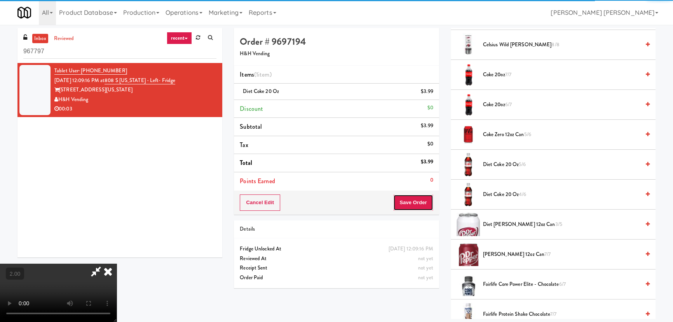
click at [425, 197] on button "Save Order" at bounding box center [413, 202] width 40 height 16
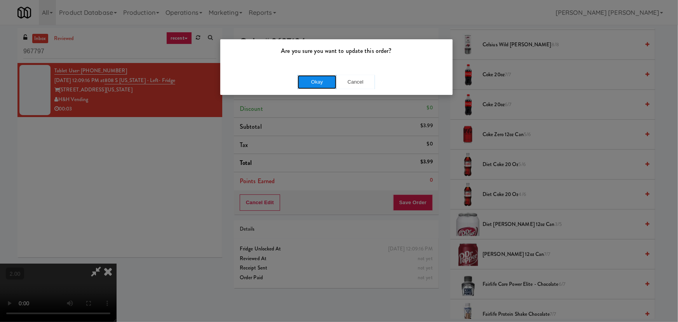
click at [311, 85] on button "Okay" at bounding box center [317, 82] width 39 height 14
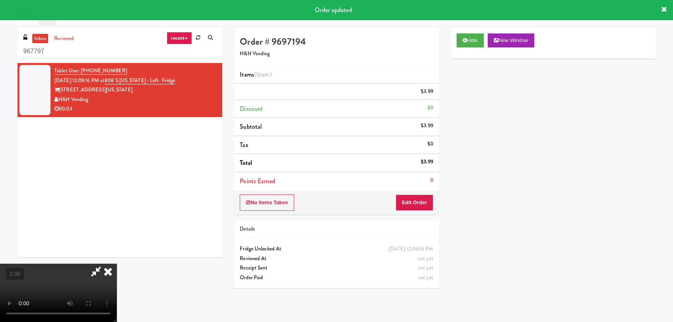
scroll to position [0, 0]
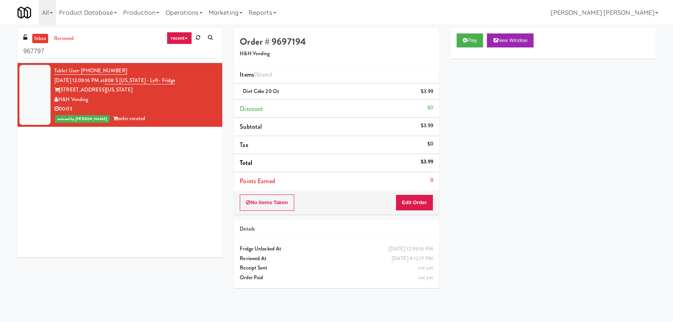
click at [43, 38] on link "inbox" at bounding box center [40, 39] width 16 height 10
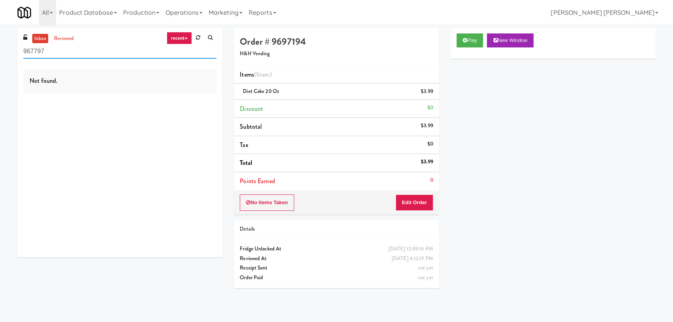
drag, startPoint x: 85, startPoint y: 54, endPoint x: -66, endPoint y: 45, distance: 151.9
click at [0, 45] on html "Are you sure you want to update this order? Okay Cancel Okay Are you sure you w…" at bounding box center [336, 161] width 673 height 322
paste input "Queen St. Cargo Planogram"
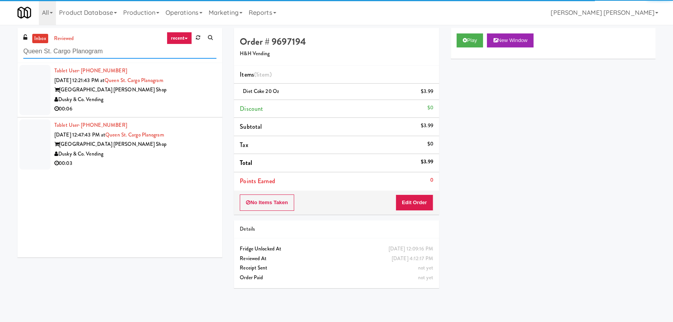
type input "Queen St. Cargo Planogram"
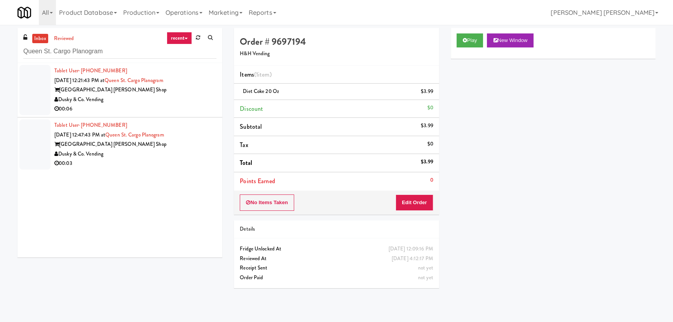
click at [191, 103] on div "Dusky & Co. Vending" at bounding box center [135, 100] width 162 height 10
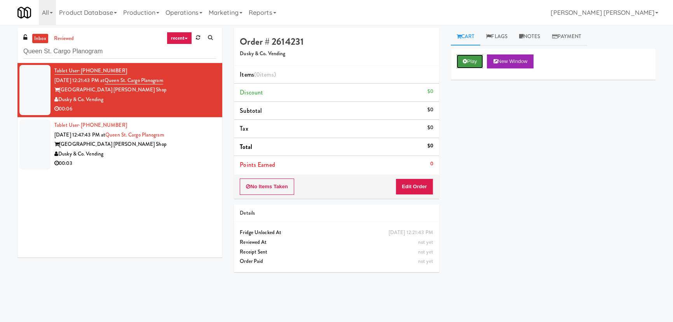
click at [481, 54] on button "Play" at bounding box center [470, 61] width 27 height 14
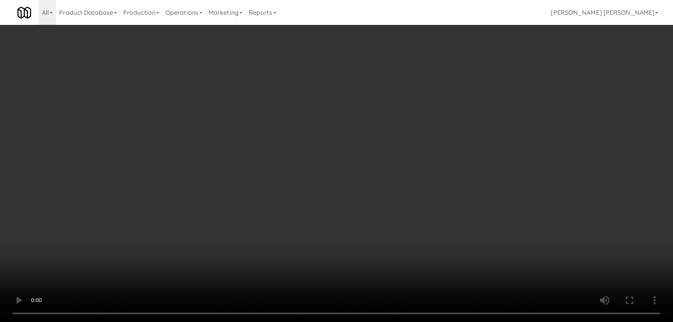
click at [385, 321] on video at bounding box center [336, 161] width 673 height 322
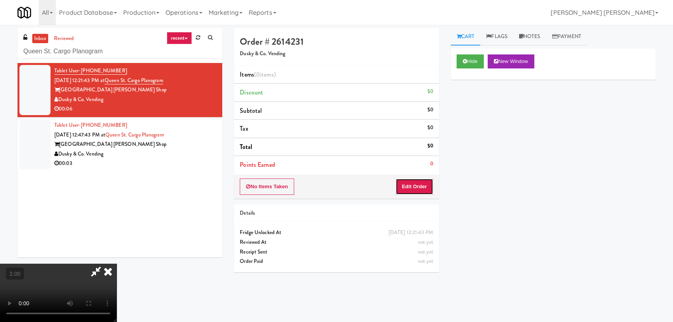
click at [427, 186] on button "Edit Order" at bounding box center [415, 186] width 38 height 16
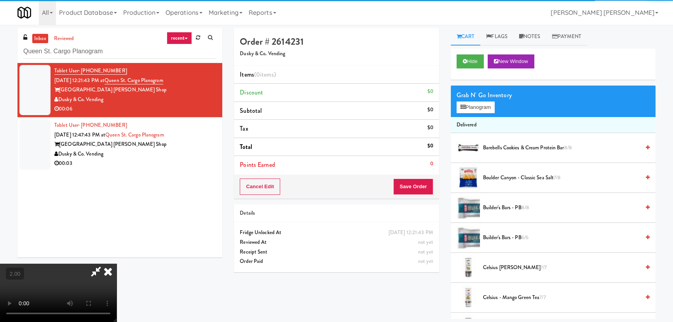
click at [117, 263] on video at bounding box center [58, 292] width 117 height 58
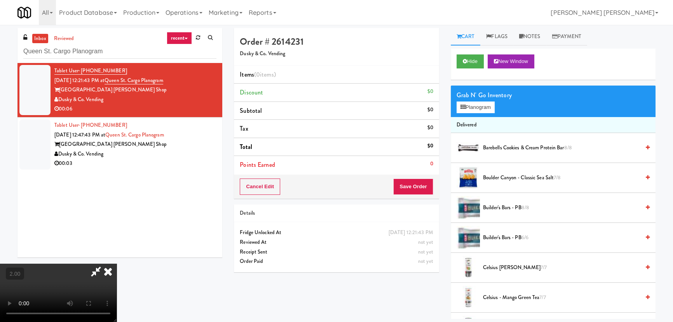
click at [117, 263] on video at bounding box center [58, 292] width 117 height 58
click at [480, 109] on button "Planogram" at bounding box center [476, 107] width 38 height 12
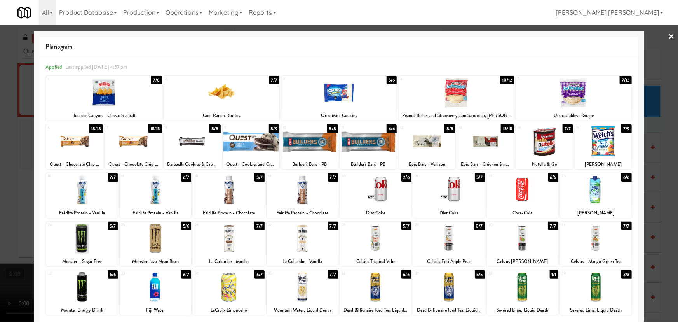
click at [669, 33] on link "×" at bounding box center [672, 37] width 6 height 24
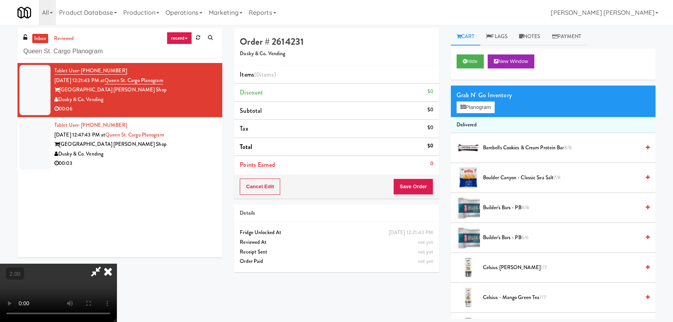
click at [117, 263] on video at bounding box center [58, 292] width 117 height 58
click at [495, 106] on button "Planogram" at bounding box center [476, 107] width 38 height 12
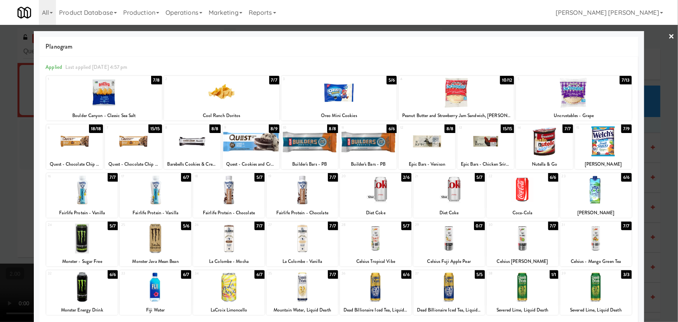
click at [152, 196] on div at bounding box center [155, 190] width 71 height 30
click at [569, 101] on div at bounding box center [573, 93] width 115 height 30
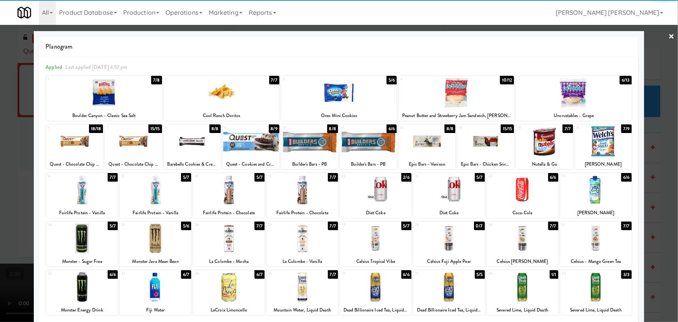
click at [669, 35] on link "×" at bounding box center [672, 37] width 6 height 24
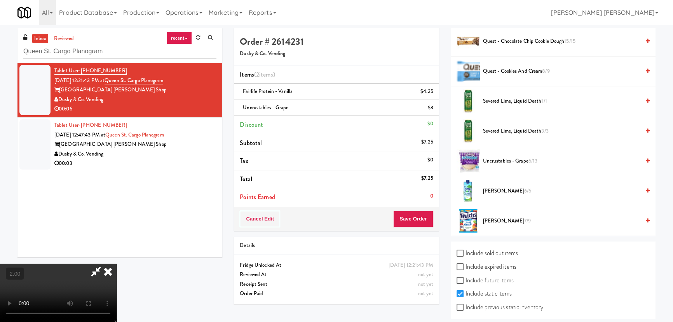
scroll to position [1039, 0]
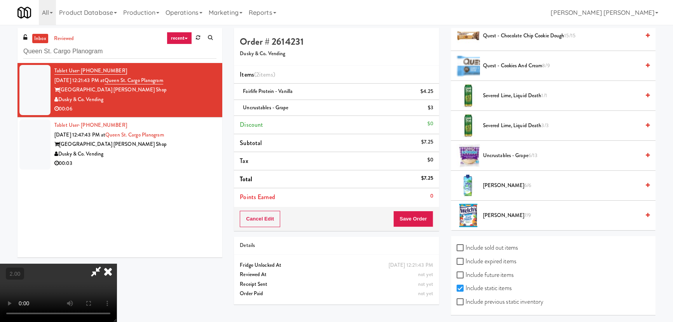
click at [485, 302] on label "Include previous static inventory" at bounding box center [500, 302] width 87 height 12
click at [466, 302] on input "Include previous static inventory" at bounding box center [461, 302] width 9 height 6
checkbox input "true"
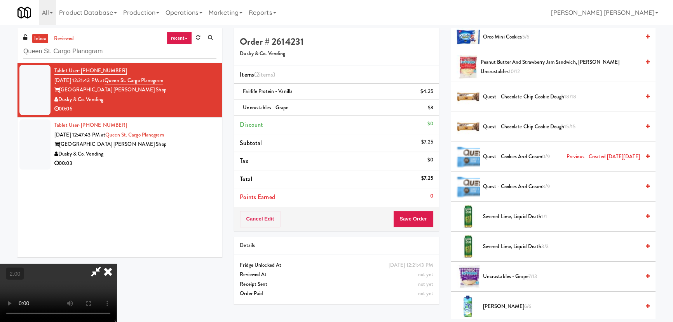
scroll to position [1488, 0]
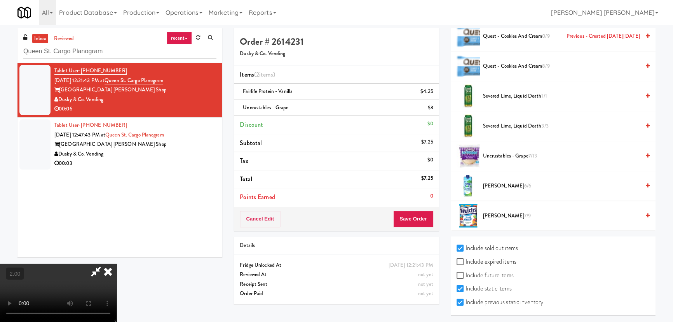
click at [499, 272] on label "Include future items" at bounding box center [485, 275] width 57 height 12
click at [466, 272] on input "Include future items" at bounding box center [461, 275] width 9 height 6
checkbox input "true"
click at [491, 256] on label "Include expired items" at bounding box center [487, 262] width 60 height 12
click at [466, 259] on input "Include expired items" at bounding box center [461, 262] width 9 height 6
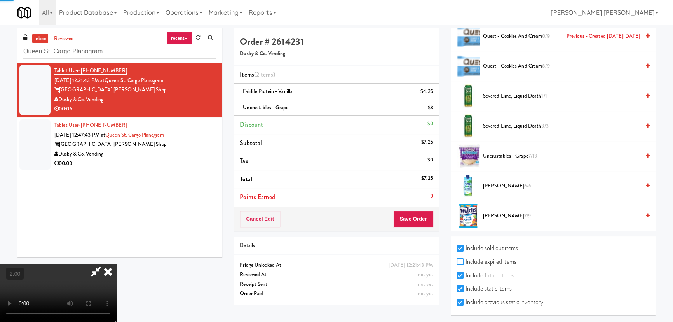
checkbox input "true"
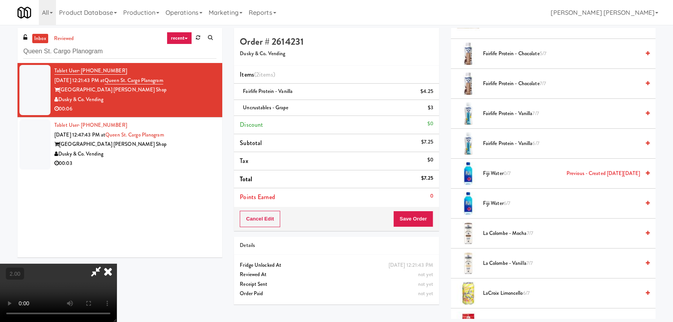
scroll to position [0, 0]
click at [105, 263] on icon at bounding box center [96, 271] width 18 height 16
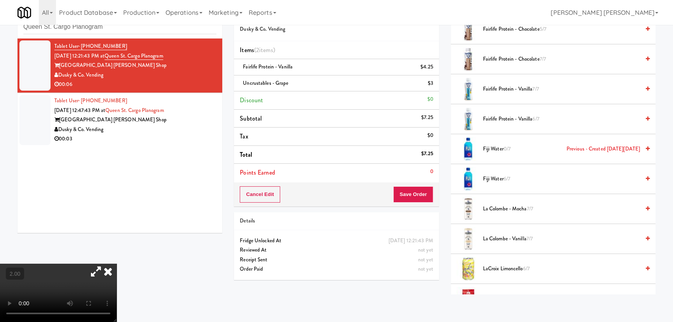
drag, startPoint x: 109, startPoint y: 72, endPoint x: 59, endPoint y: 71, distance: 49.4
click at [59, 71] on div "Dusky & Co. Vending" at bounding box center [135, 75] width 162 height 10
copy div "Dusky & Co. Vending"
drag, startPoint x: 177, startPoint y: 56, endPoint x: 115, endPoint y: 54, distance: 61.4
click at [115, 54] on div "Tablet User · (910) 619-9962 Sep 2, 2025 12:21:43 PM at Queen St. Cargo Planogr…" at bounding box center [135, 66] width 162 height 48
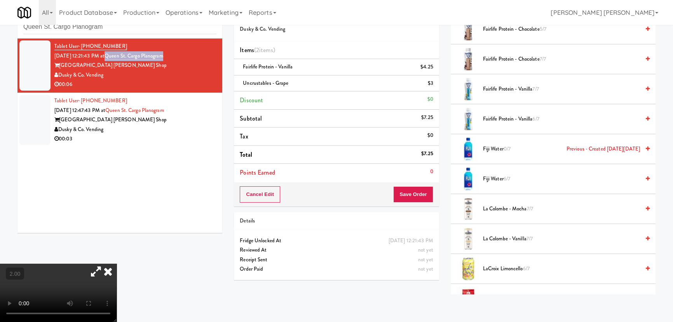
copy link "Queen St. Cargo Planogram"
click at [117, 263] on icon at bounding box center [107, 271] width 17 height 16
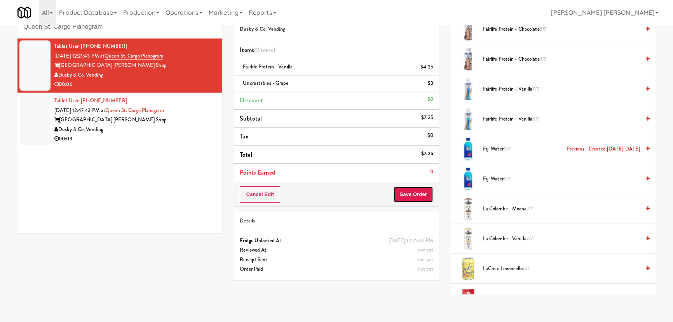
click at [414, 196] on button "Save Order" at bounding box center [413, 194] width 40 height 16
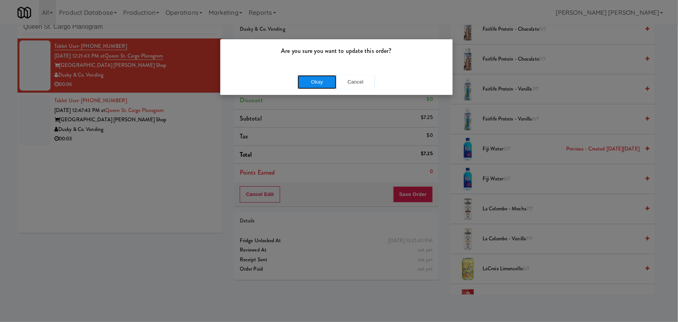
click at [308, 82] on button "Okay" at bounding box center [317, 82] width 39 height 14
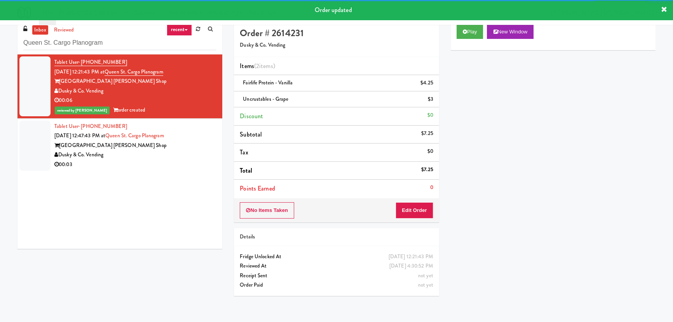
scroll to position [0, 0]
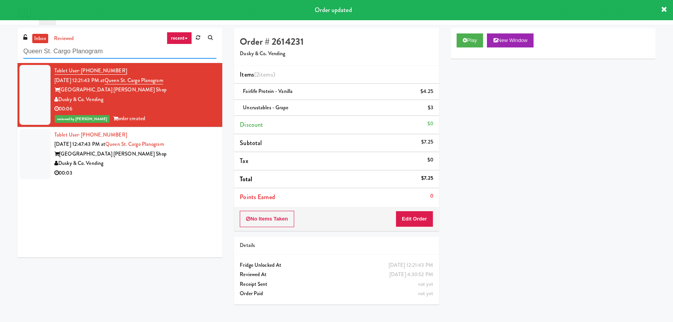
drag, startPoint x: 115, startPoint y: 51, endPoint x: 19, endPoint y: 52, distance: 96.4
click at [19, 52] on div "inbox reviewed recent all unclear take inventory issue suspicious failed recent…" at bounding box center [119, 45] width 205 height 35
click at [17, 52] on div "inbox reviewed recent all unclear take inventory issue suspicious failed recent…" at bounding box center [119, 45] width 205 height 35
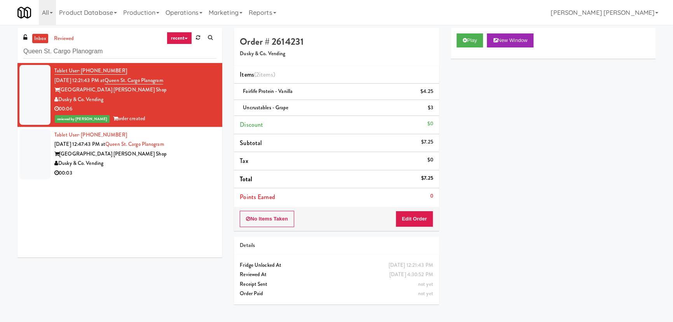
click at [159, 176] on div "00:03" at bounding box center [135, 173] width 162 height 10
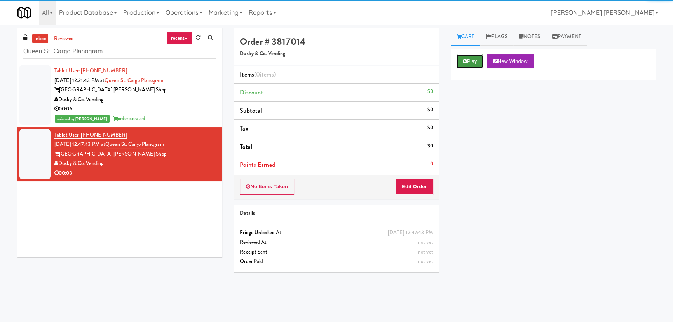
click at [467, 64] on button "Play" at bounding box center [470, 61] width 27 height 14
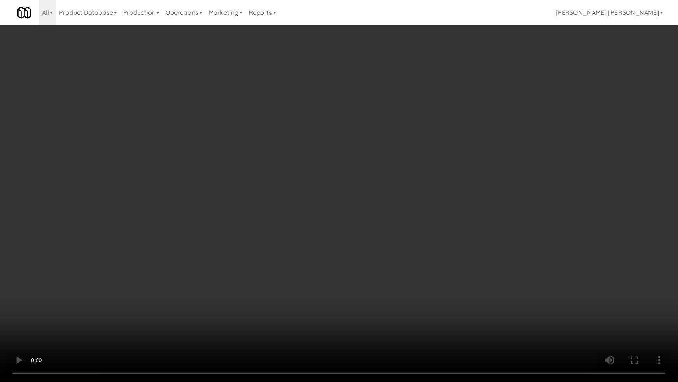
click at [371, 321] on video at bounding box center [339, 191] width 678 height 382
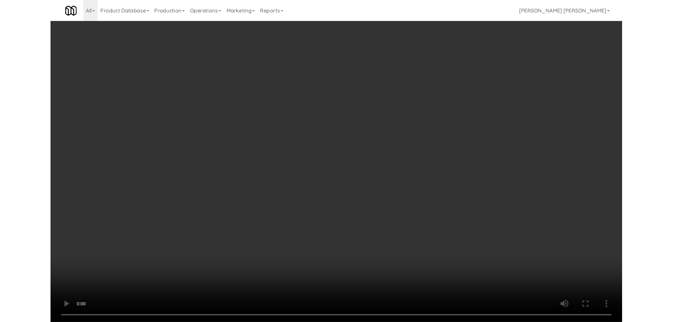
scroll to position [16, 0]
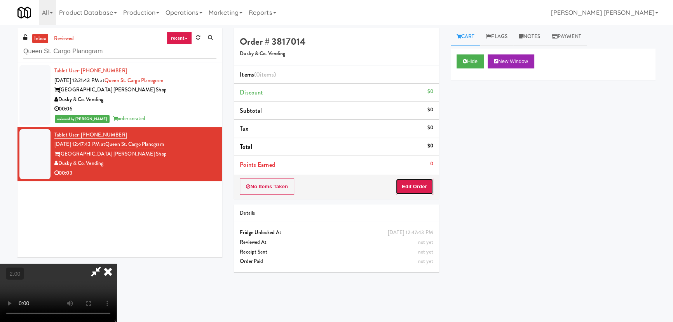
click at [423, 188] on button "Edit Order" at bounding box center [415, 186] width 38 height 16
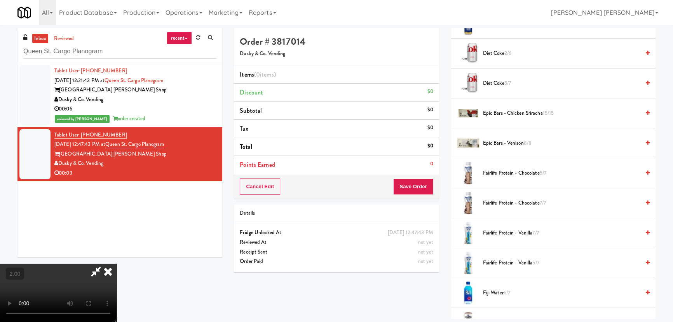
scroll to position [636, 0]
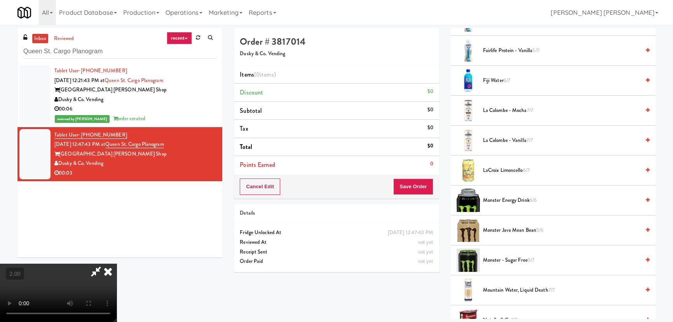
click at [501, 198] on span "Monster Energy Drink 6/6" at bounding box center [561, 200] width 157 height 10
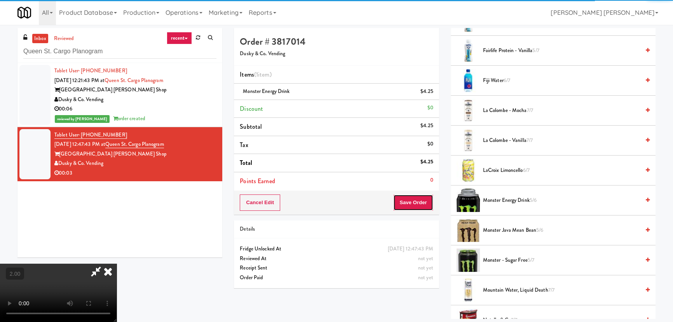
click at [409, 202] on button "Save Order" at bounding box center [413, 202] width 40 height 16
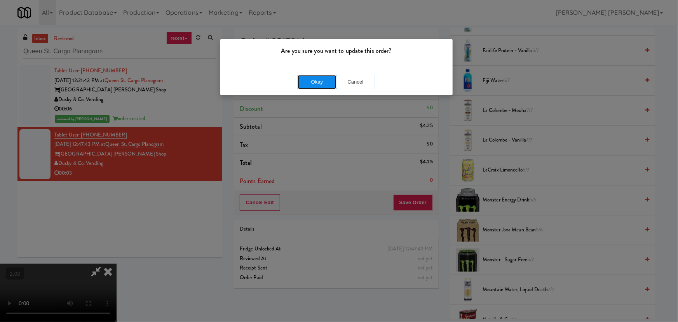
click at [322, 83] on button "Okay" at bounding box center [317, 82] width 39 height 14
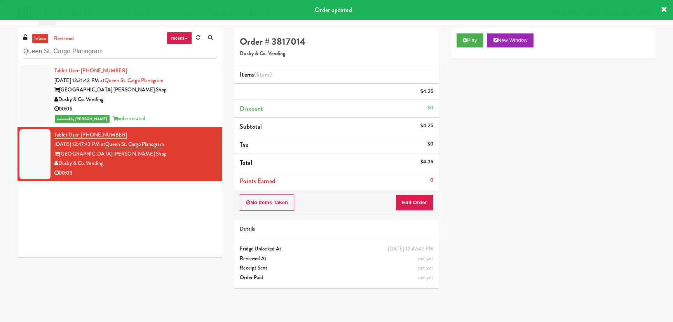
scroll to position [0, 0]
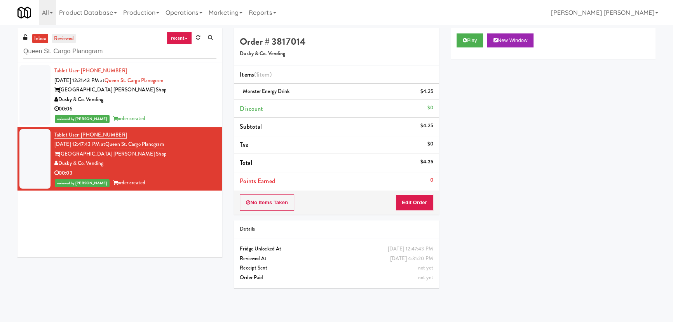
drag, startPoint x: 42, startPoint y: 38, endPoint x: 57, endPoint y: 38, distance: 14.8
click at [42, 38] on link "inbox" at bounding box center [40, 39] width 16 height 10
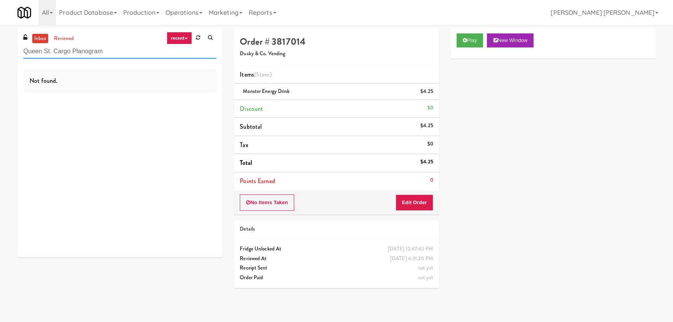
drag, startPoint x: 112, startPoint y: 51, endPoint x: -39, endPoint y: 58, distance: 150.5
click at [0, 58] on html "Are you sure you want to update this order? Okay Cancel Okay Are you sure you w…" at bounding box center [336, 161] width 673 height 322
paste input "Rigby - Cooler - Left"
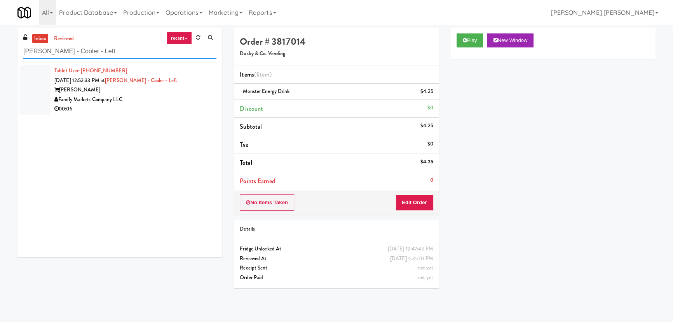
type input "Rigby - Cooler - Left"
click at [159, 97] on div "Family Markets Company LLC" at bounding box center [135, 100] width 162 height 10
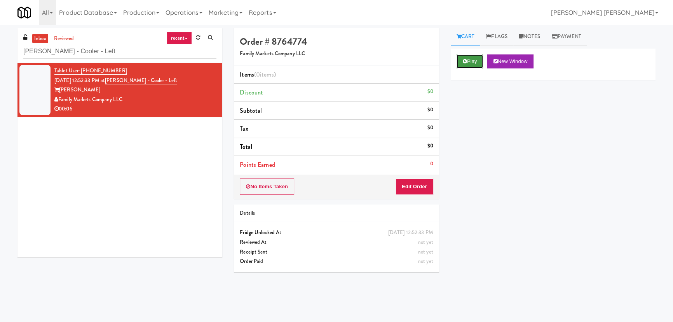
click at [475, 61] on button "Play" at bounding box center [470, 61] width 27 height 14
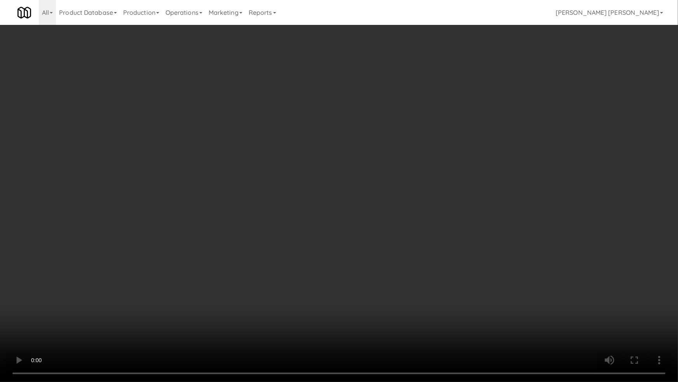
click at [392, 321] on video at bounding box center [339, 191] width 678 height 382
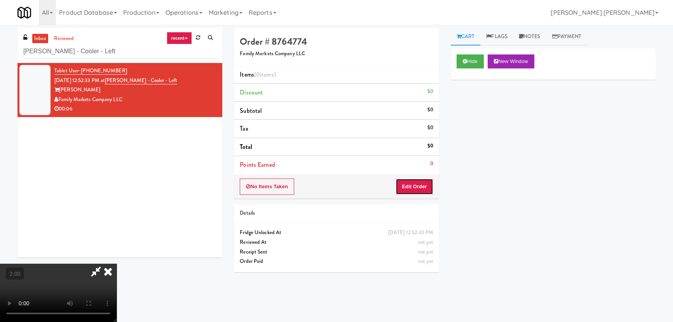
click at [424, 182] on button "Edit Order" at bounding box center [415, 186] width 38 height 16
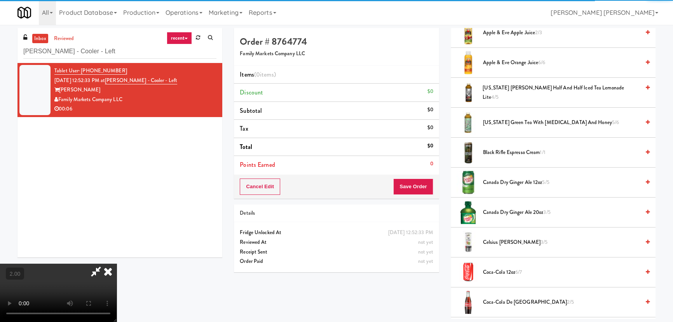
scroll to position [212, 0]
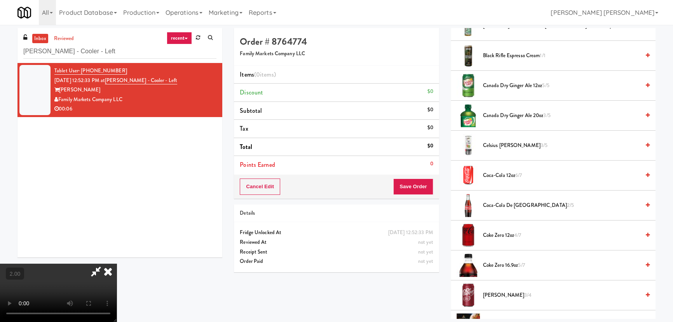
click at [503, 263] on span "Coke Zero 16.9oz 5/7" at bounding box center [561, 265] width 157 height 10
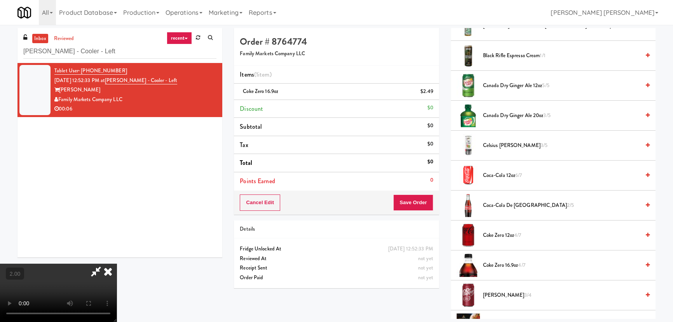
click at [503, 264] on span "Coke Zero 16.9oz 4/7" at bounding box center [561, 265] width 157 height 10
click at [117, 263] on icon at bounding box center [107, 271] width 17 height 16
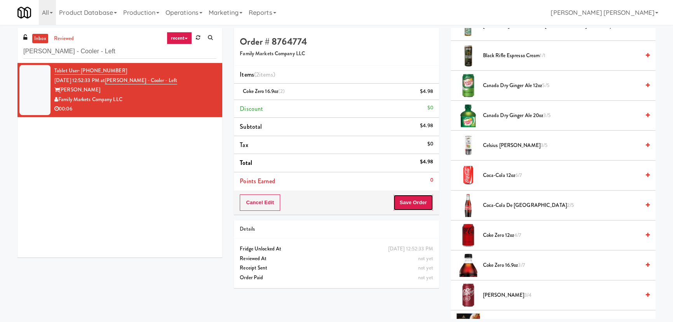
click at [416, 202] on button "Save Order" at bounding box center [413, 202] width 40 height 16
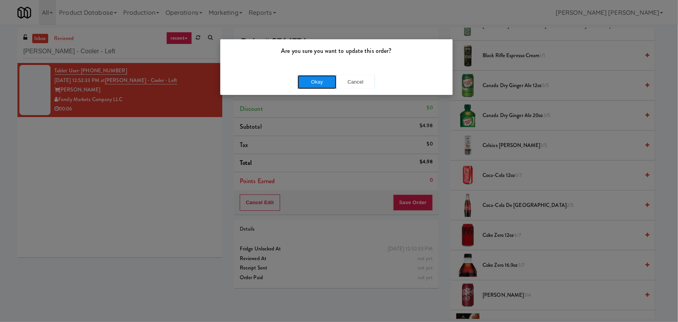
click at [330, 82] on button "Okay" at bounding box center [317, 82] width 39 height 14
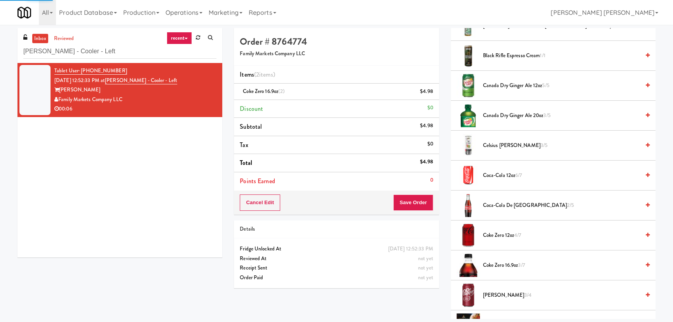
scroll to position [21, 0]
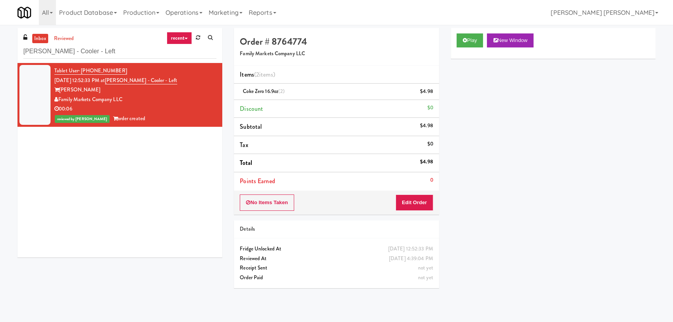
click at [36, 35] on link "inbox" at bounding box center [40, 39] width 16 height 10
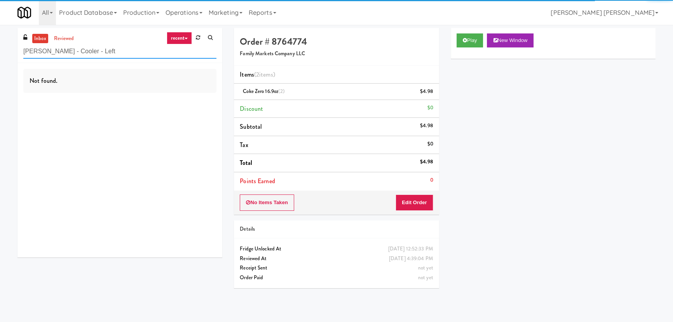
drag, startPoint x: 87, startPoint y: 51, endPoint x: 5, endPoint y: 55, distance: 82.5
click at [5, 55] on div "inbox reviewed recent all unclear take inventory issue suspicious failed recent…" at bounding box center [336, 173] width 673 height 291
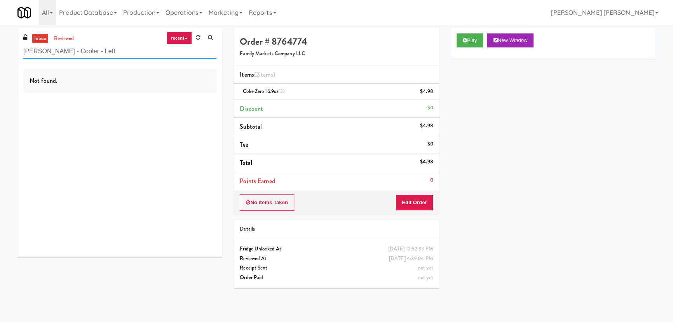
paste input "Arte KC- Drinks- Righ"
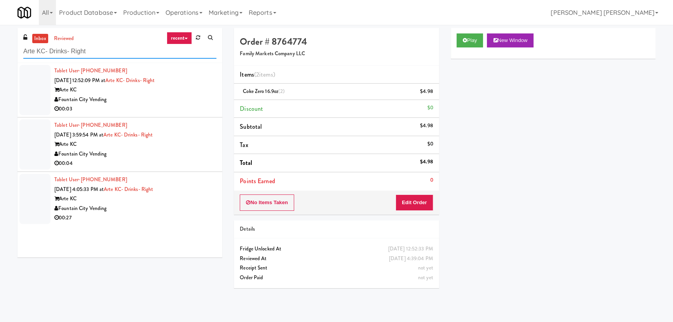
type input "Arte KC- Drinks- Right"
click at [179, 202] on div "Arte KC" at bounding box center [135, 199] width 162 height 10
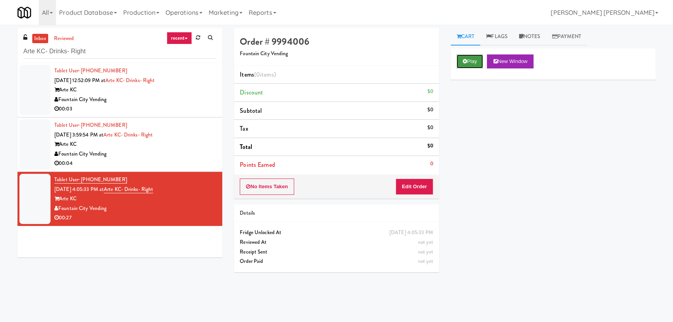
click at [471, 63] on button "Play" at bounding box center [470, 61] width 27 height 14
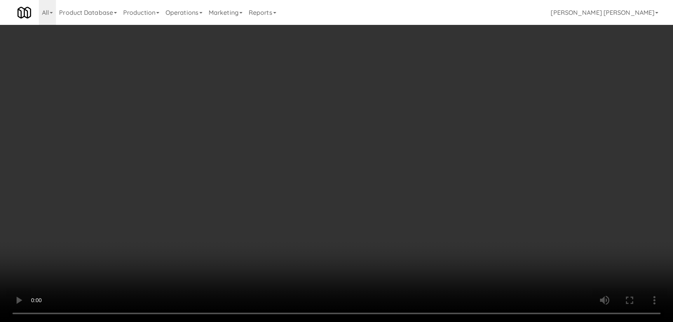
click at [367, 321] on video at bounding box center [336, 161] width 673 height 322
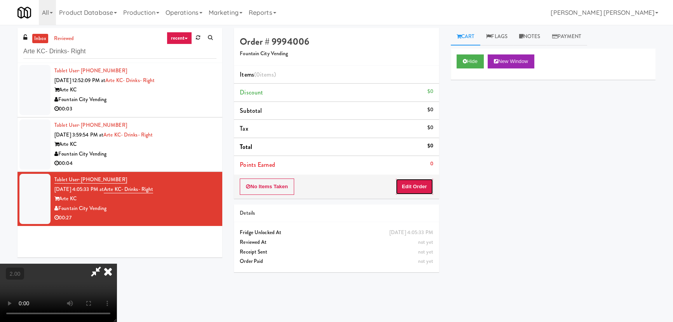
click at [424, 182] on button "Edit Order" at bounding box center [415, 186] width 38 height 16
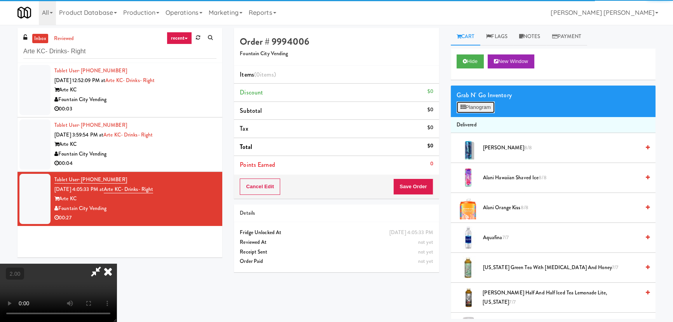
click at [482, 103] on button "Planogram" at bounding box center [476, 107] width 38 height 12
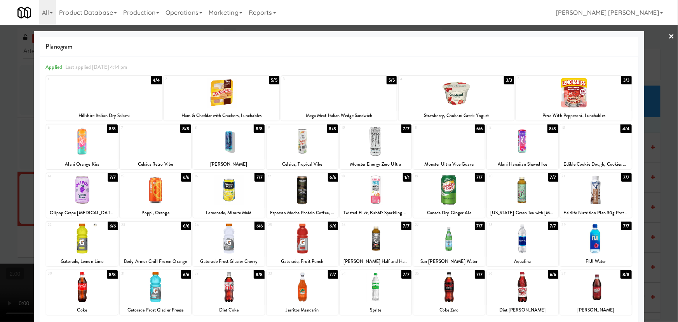
drag, startPoint x: 75, startPoint y: 192, endPoint x: 103, endPoint y: 177, distance: 31.5
click at [75, 192] on div at bounding box center [81, 190] width 71 height 30
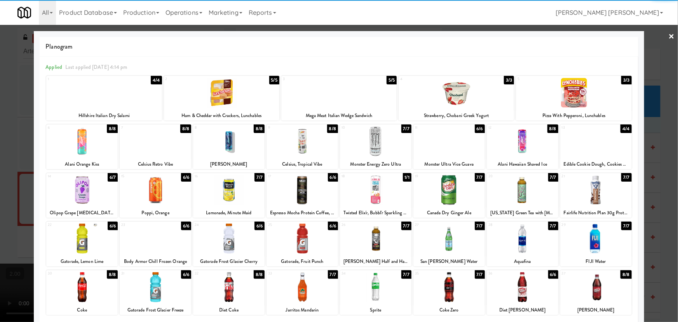
click at [150, 197] on div at bounding box center [155, 190] width 71 height 30
click at [461, 91] on div at bounding box center [456, 93] width 115 height 30
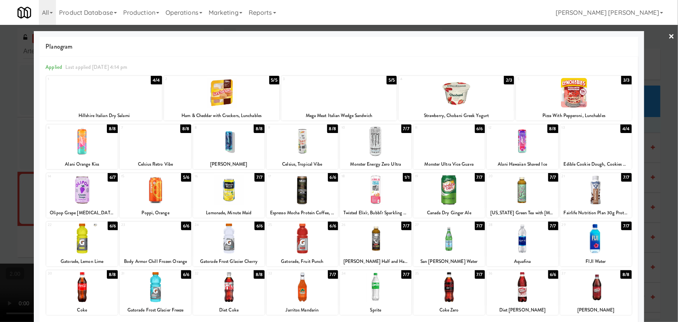
click at [669, 36] on link "×" at bounding box center [672, 37] width 6 height 24
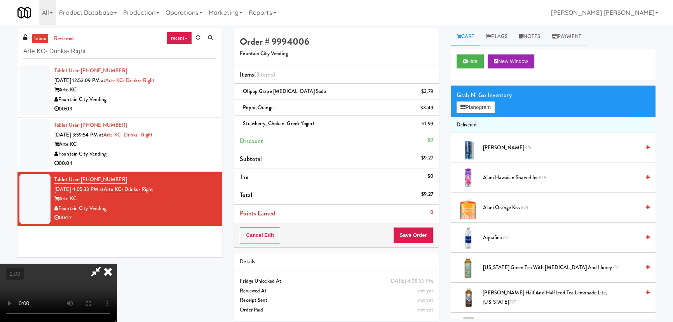
click at [117, 263] on video at bounding box center [58, 292] width 117 height 58
click at [117, 263] on icon at bounding box center [107, 271] width 17 height 16
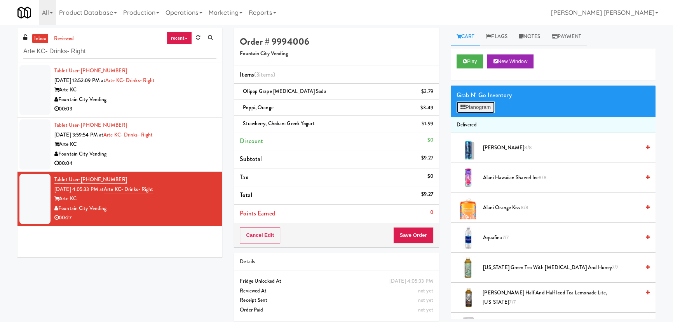
click at [480, 111] on button "Planogram" at bounding box center [476, 107] width 38 height 12
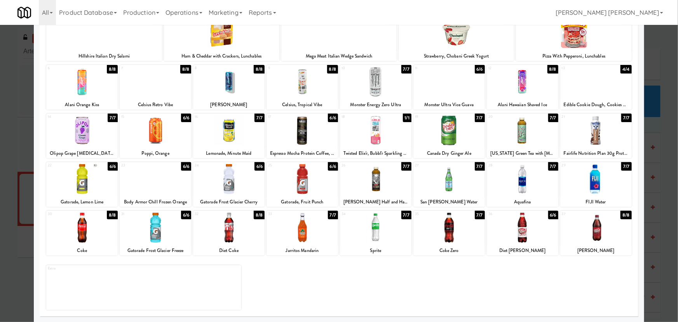
click at [518, 232] on div at bounding box center [522, 228] width 71 height 30
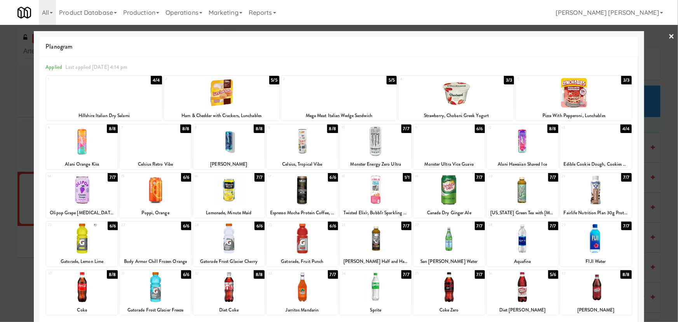
click at [669, 36] on link "×" at bounding box center [672, 37] width 6 height 24
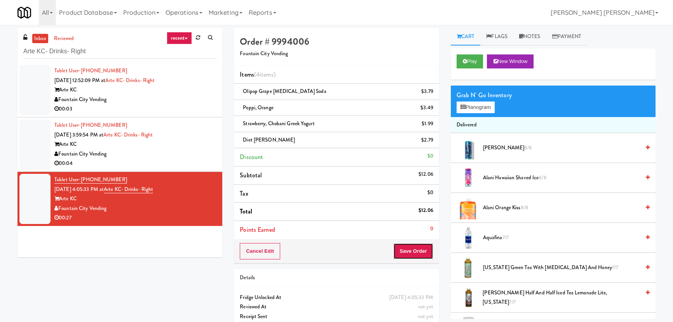
click at [411, 252] on button "Save Order" at bounding box center [413, 251] width 40 height 16
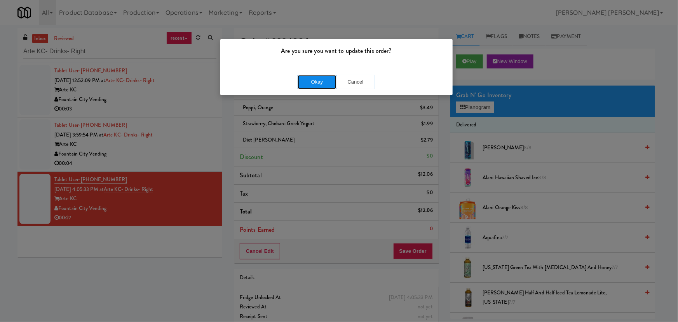
click at [323, 84] on button "Okay" at bounding box center [317, 82] width 39 height 14
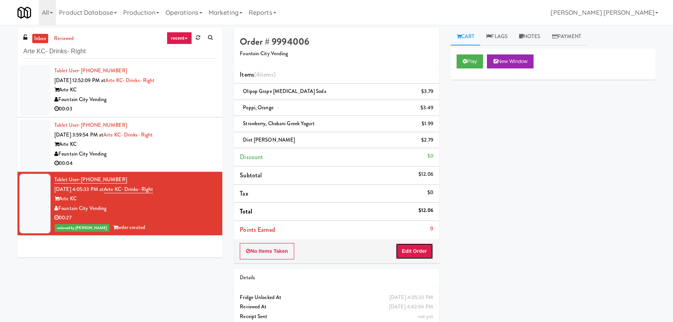
click at [417, 251] on button "Edit Order" at bounding box center [415, 251] width 38 height 16
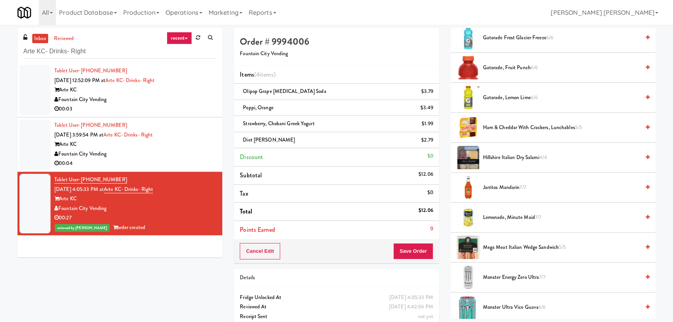
scroll to position [656, 0]
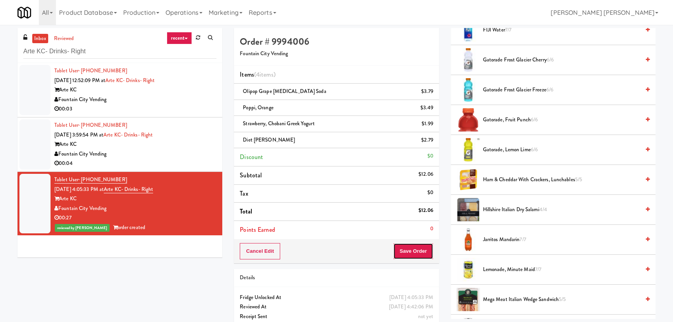
click at [410, 251] on button "Save Order" at bounding box center [413, 251] width 40 height 16
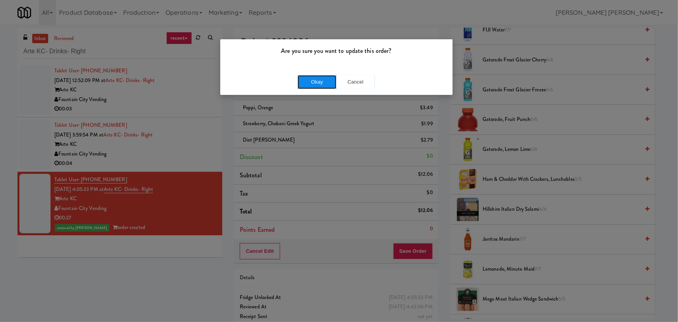
click at [324, 82] on button "Okay" at bounding box center [317, 82] width 39 height 14
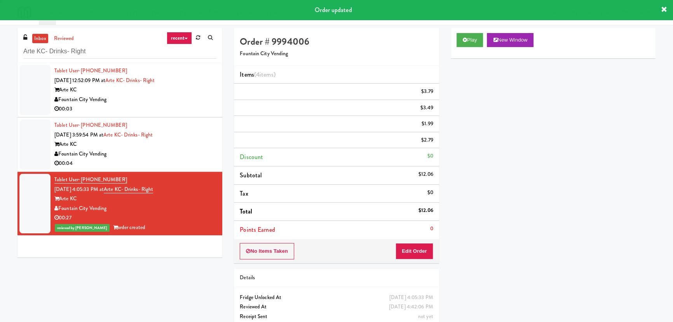
scroll to position [21, 0]
click at [193, 154] on div "Fountain City Vending" at bounding box center [135, 154] width 162 height 10
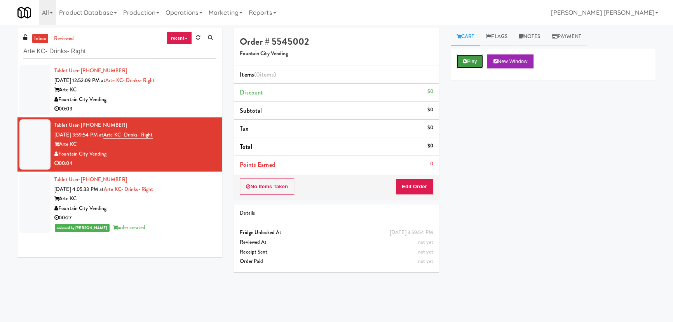
click at [469, 60] on button "Play" at bounding box center [470, 61] width 27 height 14
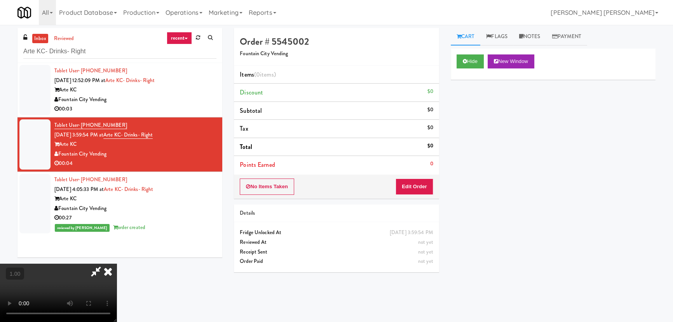
drag, startPoint x: 372, startPoint y: 339, endPoint x: 677, endPoint y: 330, distance: 304.4
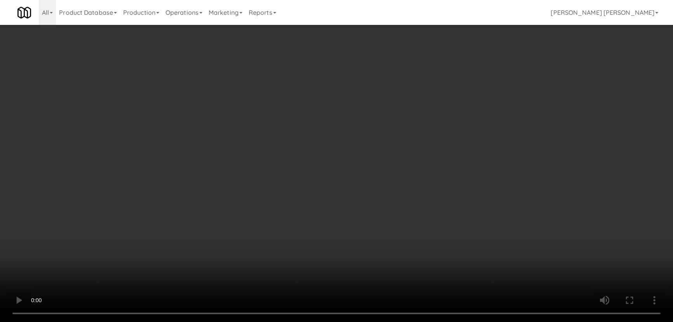
click at [377, 321] on video at bounding box center [336, 161] width 673 height 322
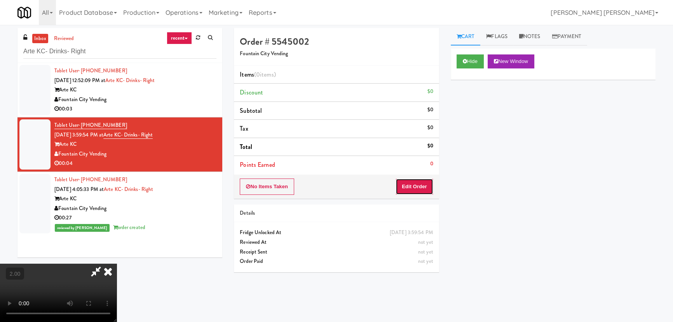
click at [419, 181] on button "Edit Order" at bounding box center [415, 186] width 38 height 16
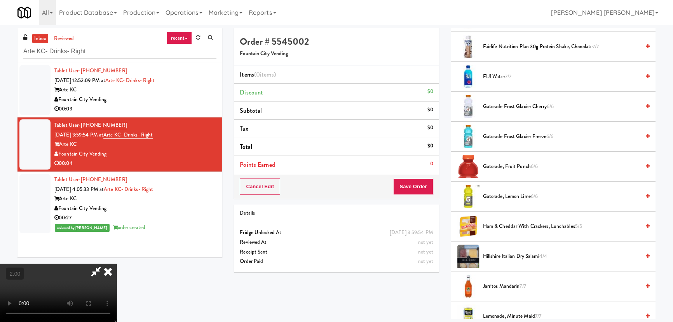
scroll to position [636, 0]
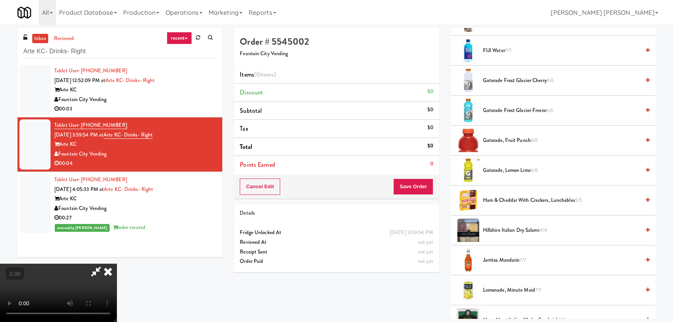
click at [508, 138] on span "Gatorade, Fruit Punch 6/6" at bounding box center [561, 141] width 157 height 10
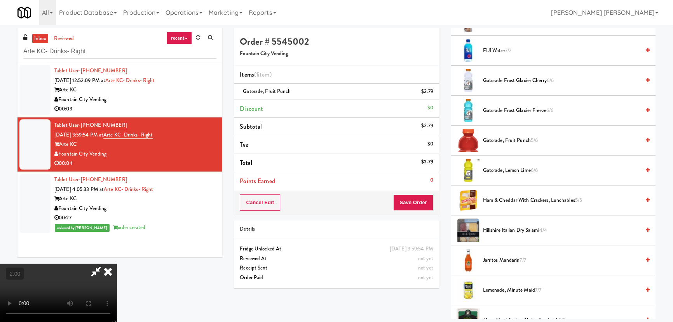
scroll to position [0, 0]
click at [117, 263] on icon at bounding box center [107, 271] width 17 height 16
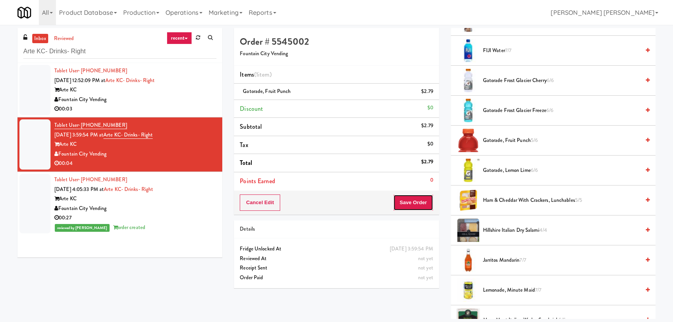
click at [431, 201] on button "Save Order" at bounding box center [413, 202] width 40 height 16
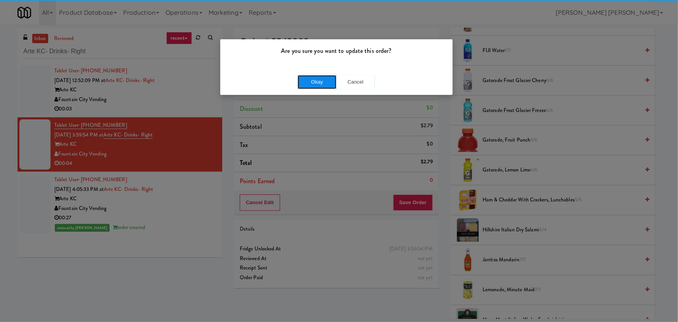
click at [322, 87] on button "Okay" at bounding box center [317, 82] width 39 height 14
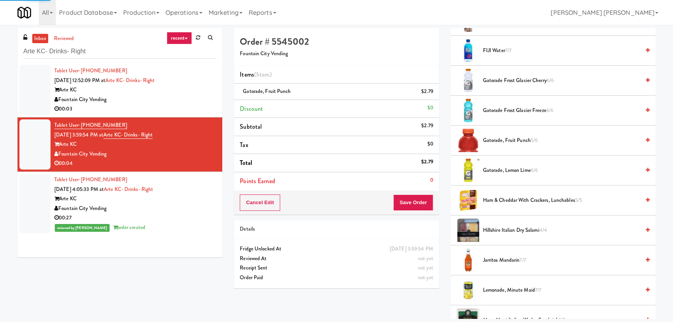
scroll to position [21, 0]
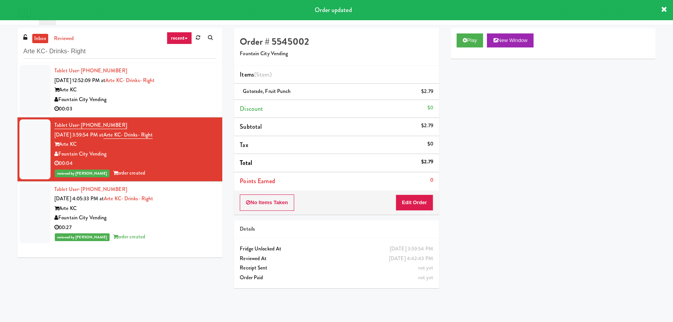
click at [174, 105] on div "00:03" at bounding box center [135, 109] width 162 height 10
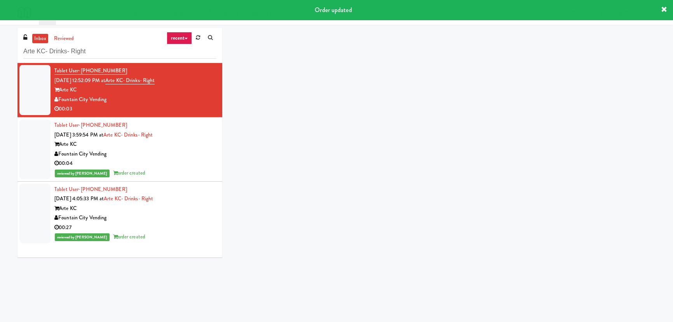
click at [174, 105] on div "00:03" at bounding box center [135, 109] width 162 height 10
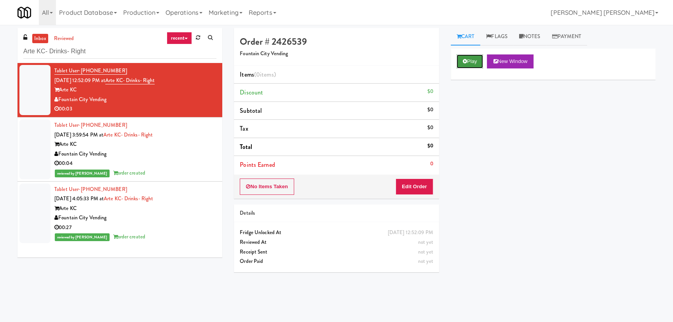
click at [466, 60] on icon at bounding box center [465, 61] width 4 height 5
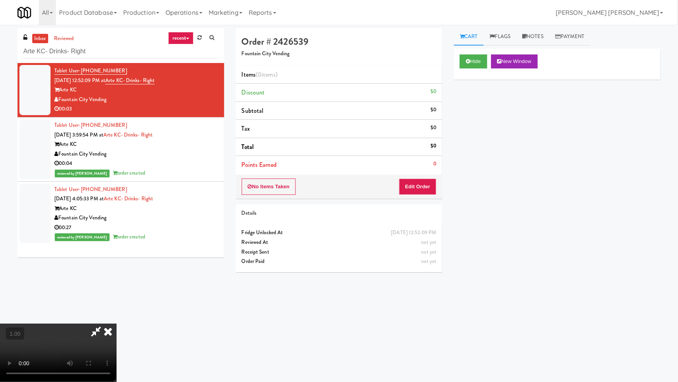
click at [117, 321] on video at bounding box center [58, 352] width 117 height 58
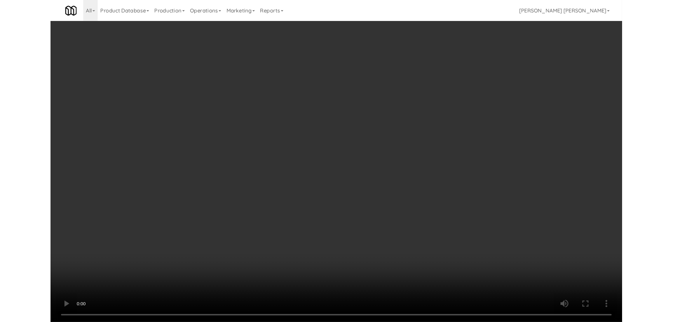
scroll to position [16, 0]
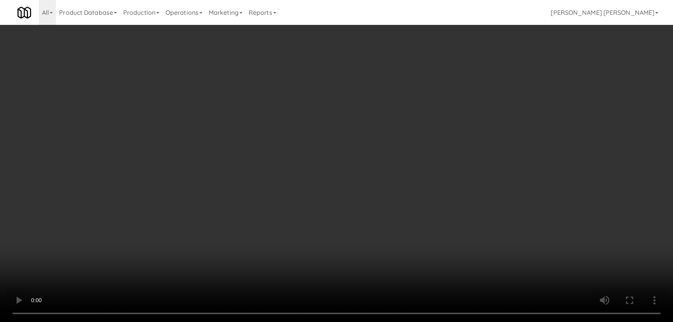
click at [426, 176] on div "No Items Taken Edit Order" at bounding box center [336, 186] width 205 height 24
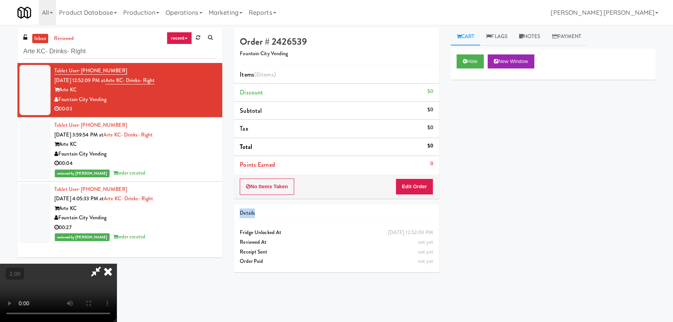
click at [427, 180] on div "No Items Taken Edit Order" at bounding box center [336, 186] width 205 height 24
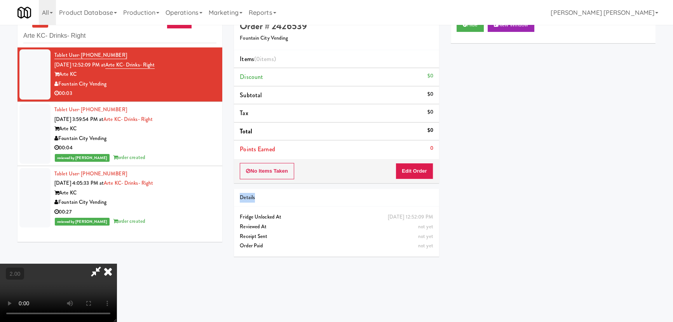
scroll to position [24, 0]
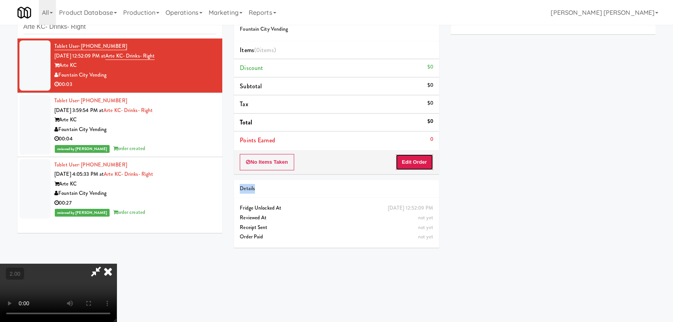
click at [426, 160] on button "Edit Order" at bounding box center [415, 162] width 38 height 16
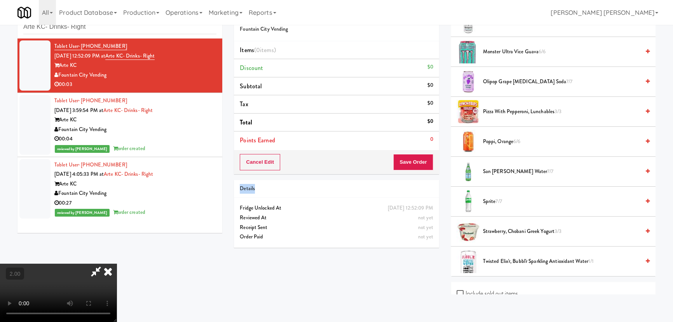
scroll to position [940, 0]
click at [483, 199] on span "Sprite 7/7" at bounding box center [561, 201] width 157 height 10
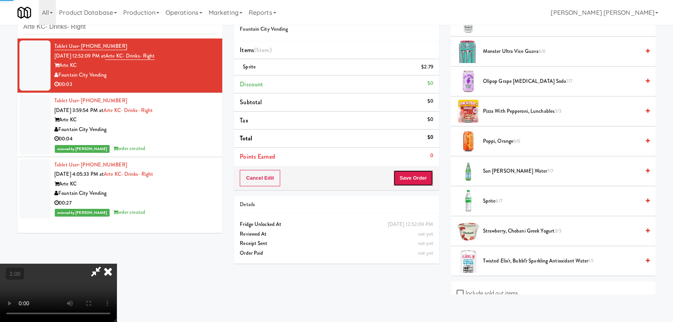
click at [423, 174] on button "Save Order" at bounding box center [413, 178] width 40 height 16
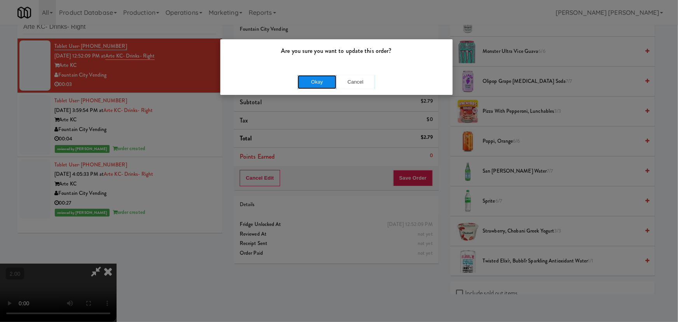
click at [311, 78] on button "Okay" at bounding box center [317, 82] width 39 height 14
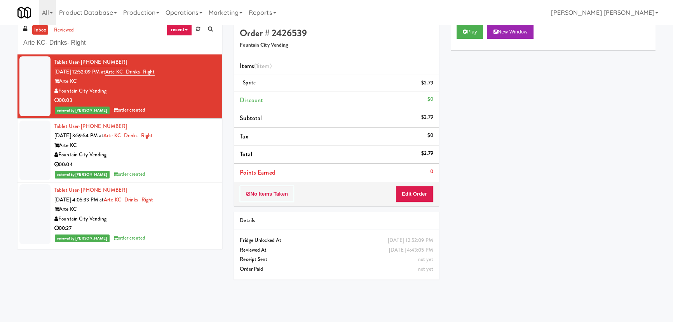
scroll to position [0, 0]
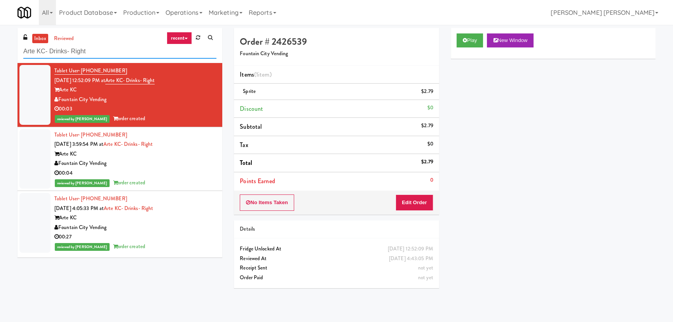
drag, startPoint x: 93, startPoint y: 51, endPoint x: -3, endPoint y: 47, distance: 95.7
click at [0, 47] on html "Are you sure you want to update this order? Okay Cancel Okay Are you sure you w…" at bounding box center [336, 161] width 673 height 322
paste input "Heights Gym Snacks"
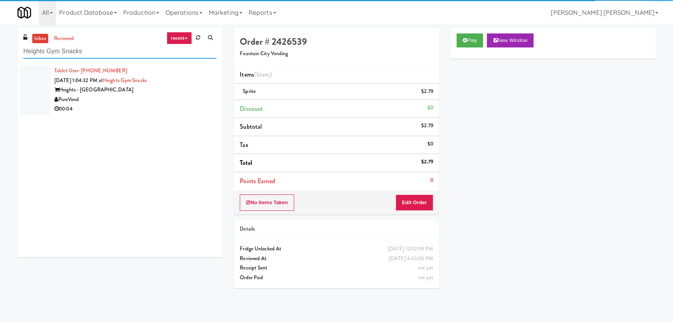
type input "Heights Gym Snacks"
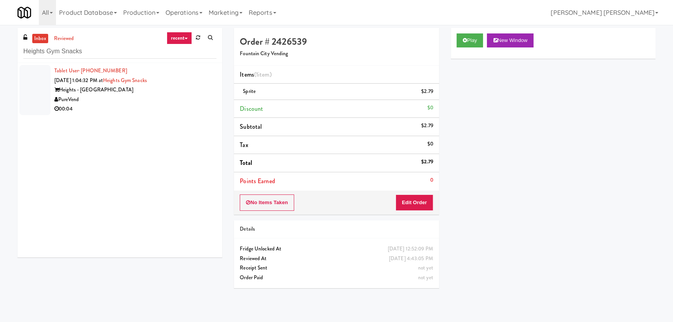
click at [148, 109] on div "00:04" at bounding box center [135, 109] width 162 height 10
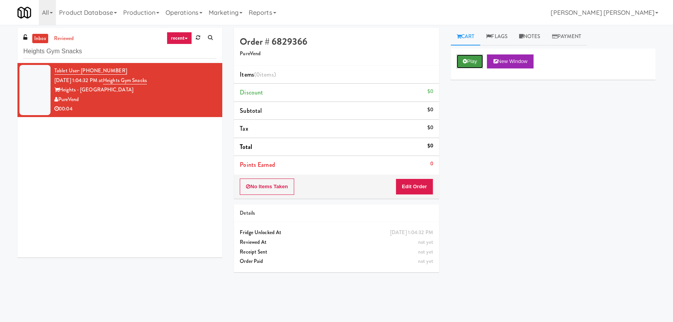
click at [469, 62] on button "Play" at bounding box center [470, 61] width 27 height 14
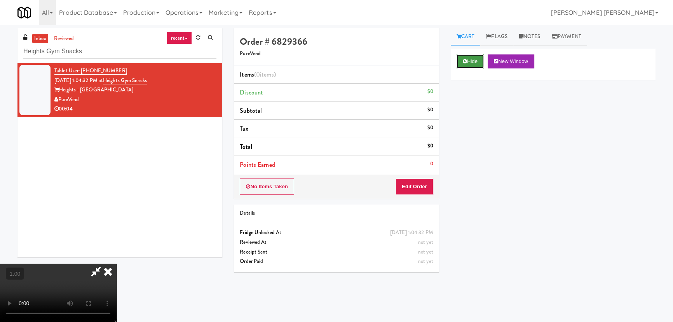
click at [475, 54] on button "Hide" at bounding box center [470, 61] width 27 height 14
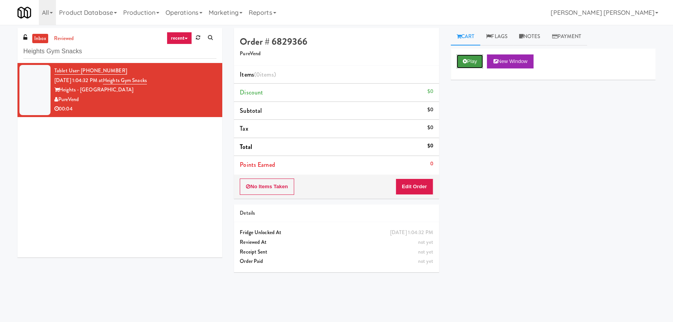
click at [475, 54] on button "Play" at bounding box center [470, 61] width 27 height 14
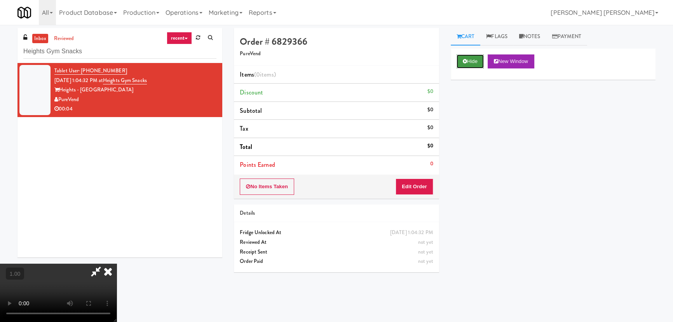
click at [474, 63] on button "Hide" at bounding box center [470, 61] width 27 height 14
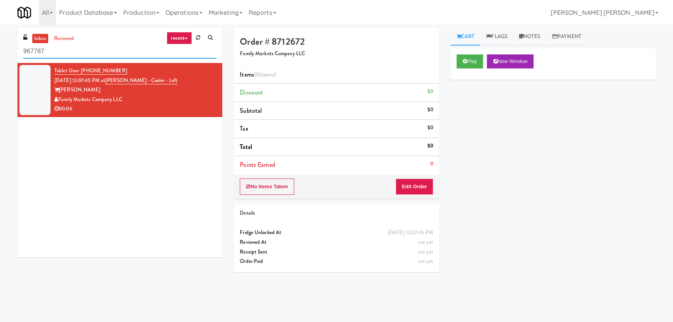
drag, startPoint x: 63, startPoint y: 49, endPoint x: 15, endPoint y: 47, distance: 48.2
click at [15, 47] on div "inbox reviewed recent all unclear take inventory issue suspicious failed recent…" at bounding box center [120, 145] width 216 height 235
paste input "[PERSON_NAME] - Cooler - Left"
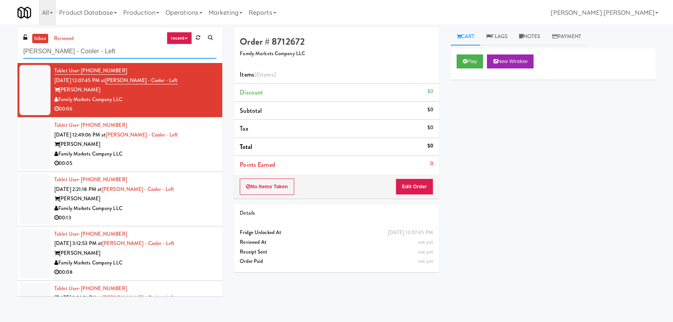
drag, startPoint x: 93, startPoint y: 49, endPoint x: 0, endPoint y: 47, distance: 92.5
click at [0, 47] on div "inbox reviewed recent all unclear take inventory issue suspicious failed recent…" at bounding box center [336, 173] width 673 height 291
paste input "Union24 - Combo - (Big Lobby)"
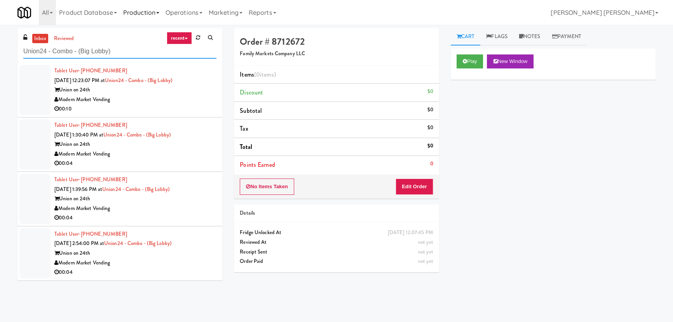
type input "Union24 - Combo - (Big Lobby)"
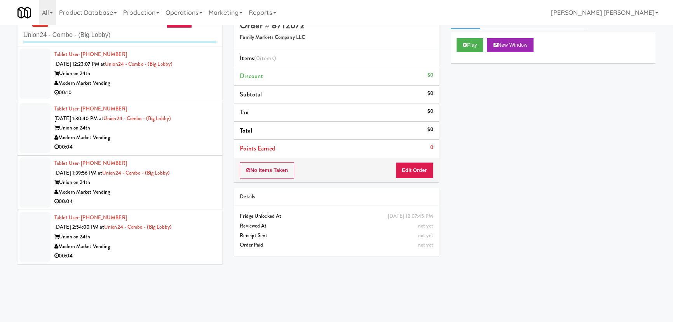
scroll to position [24, 0]
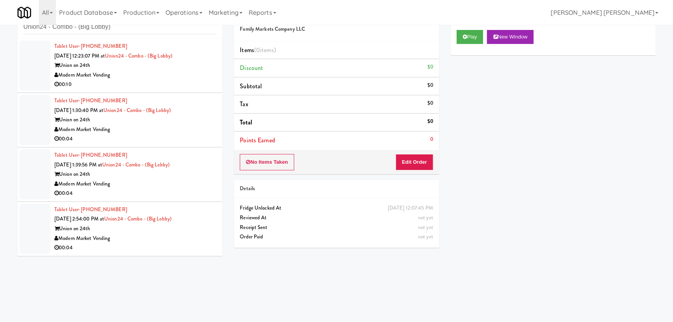
click at [195, 235] on div "Modern Market Vending" at bounding box center [135, 239] width 162 height 10
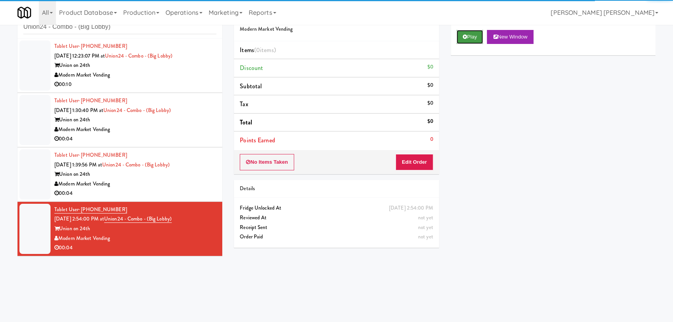
click at [474, 32] on button "Play" at bounding box center [470, 37] width 27 height 14
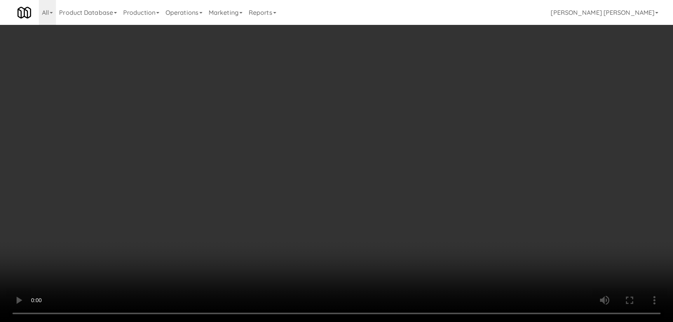
click at [381, 321] on video at bounding box center [336, 161] width 673 height 322
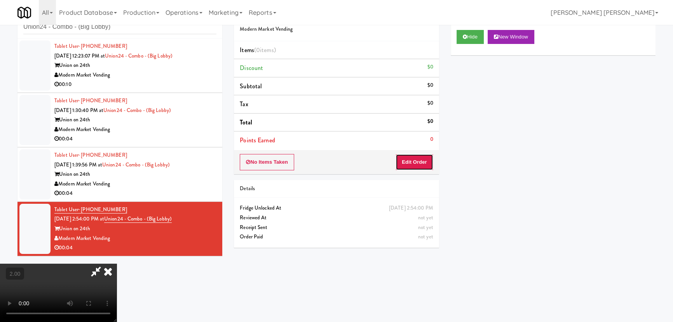
click at [412, 161] on button "Edit Order" at bounding box center [415, 162] width 38 height 16
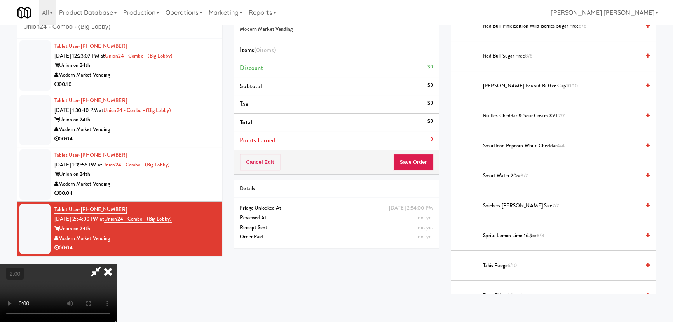
scroll to position [868, 0]
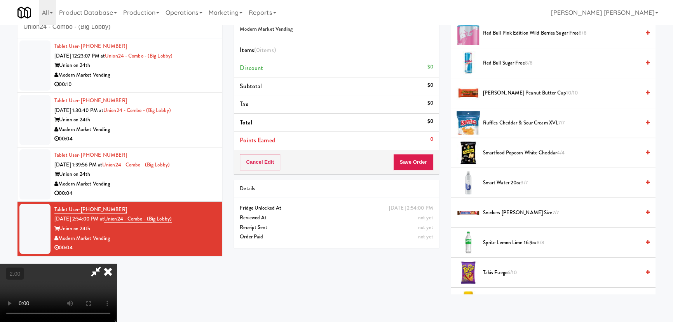
click at [495, 271] on span "Takis Fuego 6/10" at bounding box center [561, 273] width 157 height 10
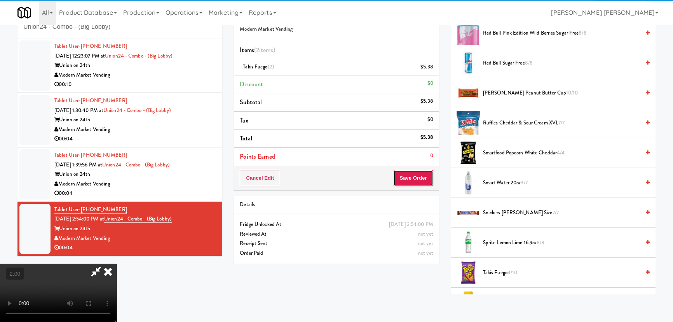
click at [426, 173] on button "Save Order" at bounding box center [413, 178] width 40 height 16
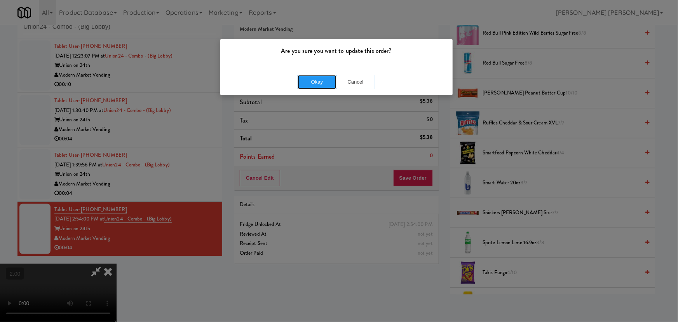
drag, startPoint x: 321, startPoint y: 82, endPoint x: 308, endPoint y: 73, distance: 15.3
click at [320, 82] on button "Okay" at bounding box center [317, 82] width 39 height 14
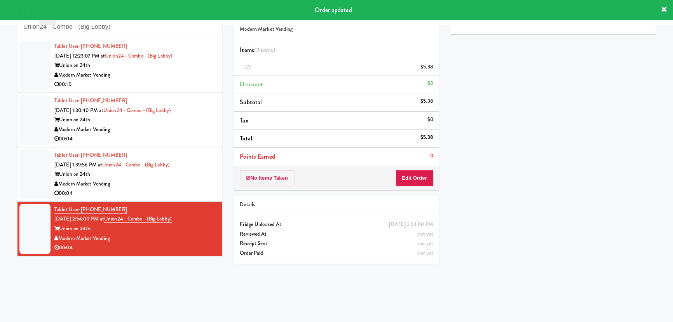
scroll to position [0, 0]
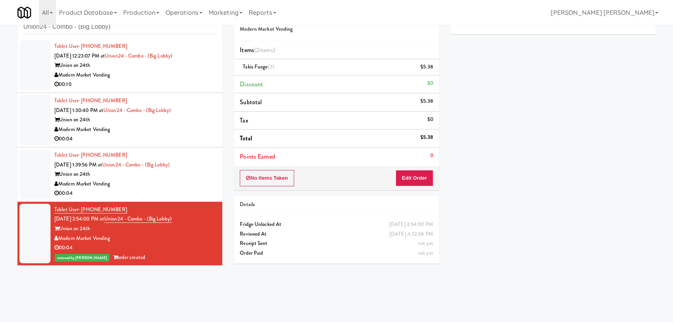
click at [178, 191] on div "00:04" at bounding box center [135, 193] width 162 height 10
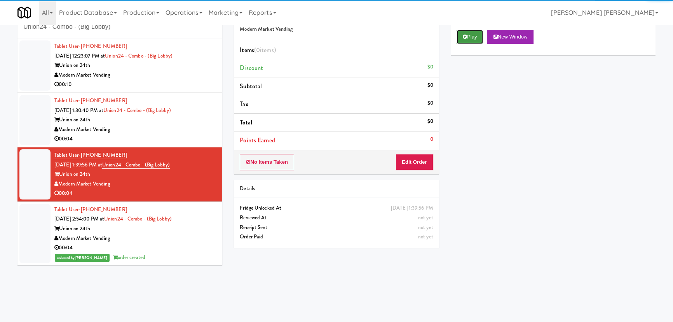
click at [471, 40] on button "Play" at bounding box center [470, 37] width 27 height 14
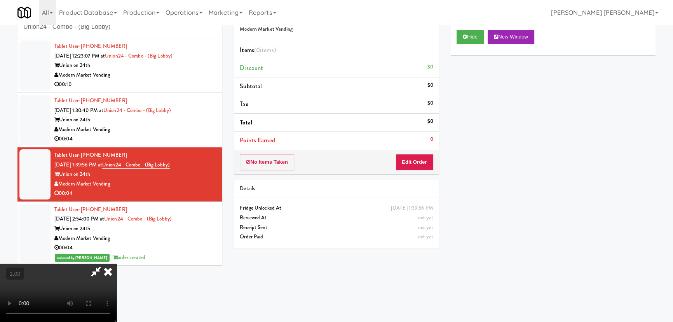
click at [117, 263] on video at bounding box center [58, 292] width 117 height 58
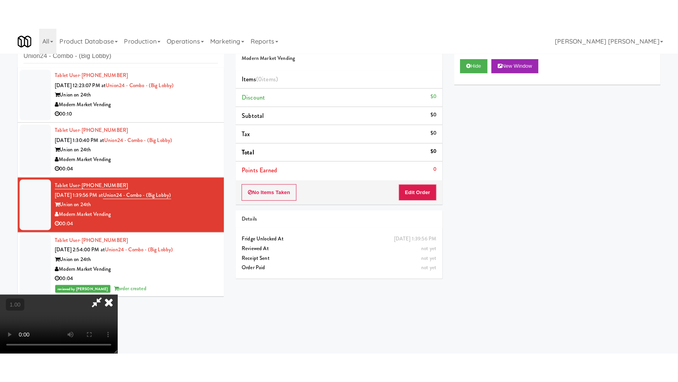
scroll to position [124, 0]
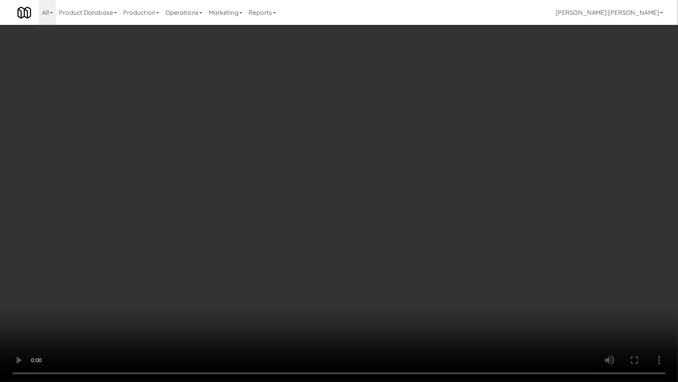
click at [373, 321] on video at bounding box center [339, 191] width 678 height 382
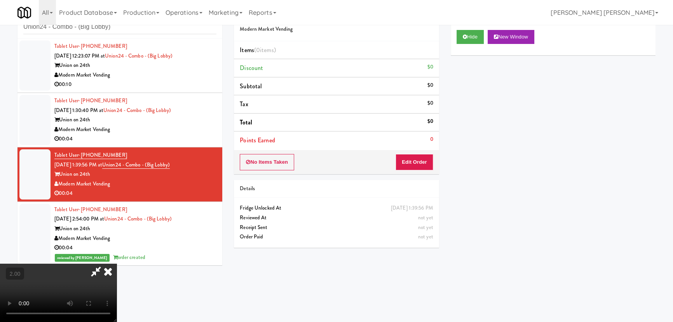
scroll to position [16, 0]
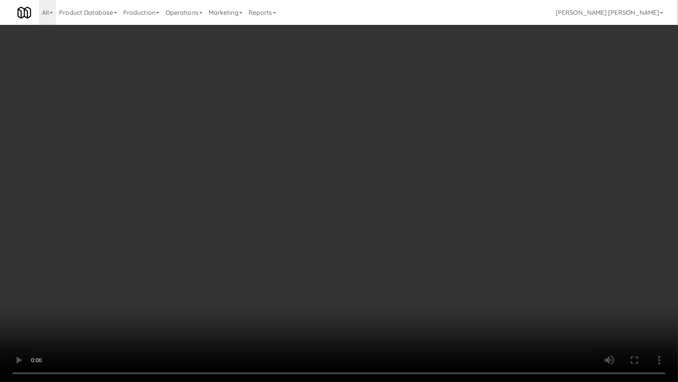
click at [557, 304] on video at bounding box center [339, 191] width 678 height 382
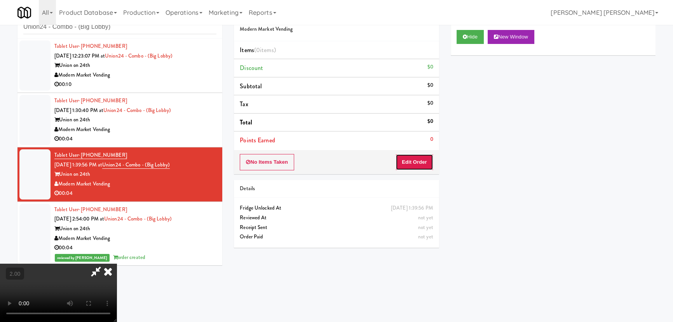
drag, startPoint x: 412, startPoint y: 159, endPoint x: 450, endPoint y: 127, distance: 49.6
click at [412, 159] on button "Edit Order" at bounding box center [415, 162] width 38 height 16
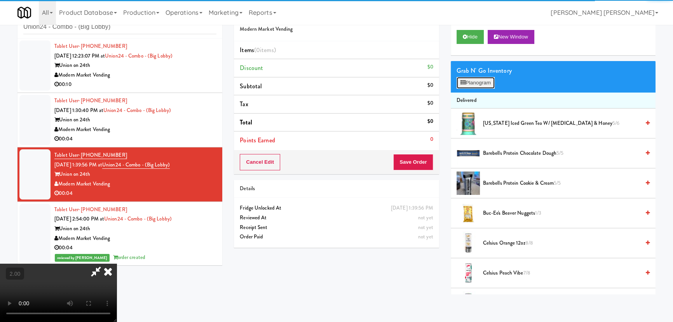
click at [469, 85] on button "Planogram" at bounding box center [476, 83] width 38 height 12
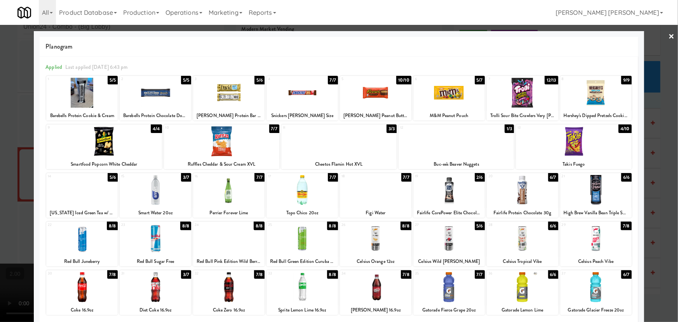
click at [449, 194] on div at bounding box center [448, 190] width 71 height 30
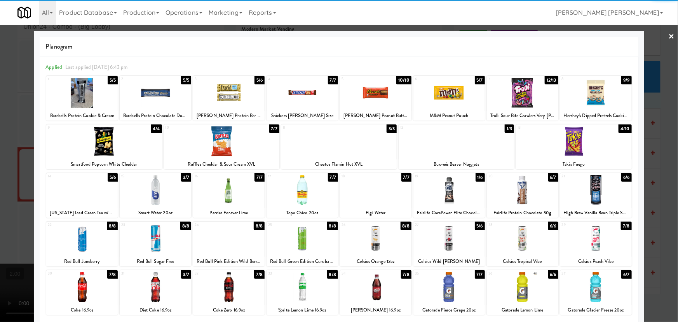
click at [669, 33] on link "×" at bounding box center [672, 37] width 6 height 24
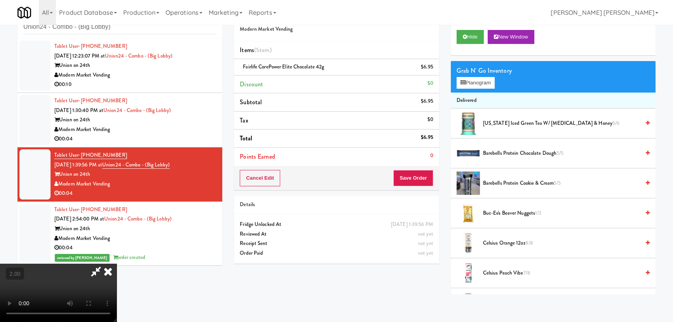
click at [117, 263] on icon at bounding box center [107, 271] width 17 height 16
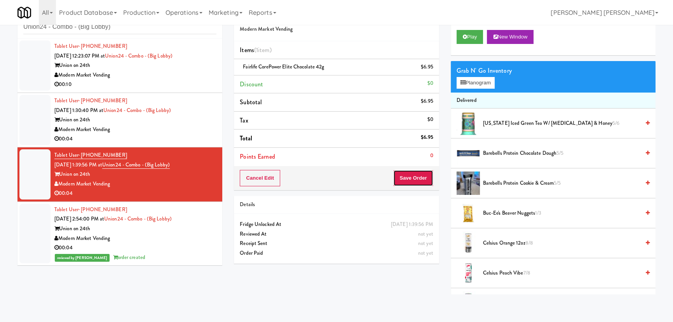
click at [415, 182] on button "Save Order" at bounding box center [413, 178] width 40 height 16
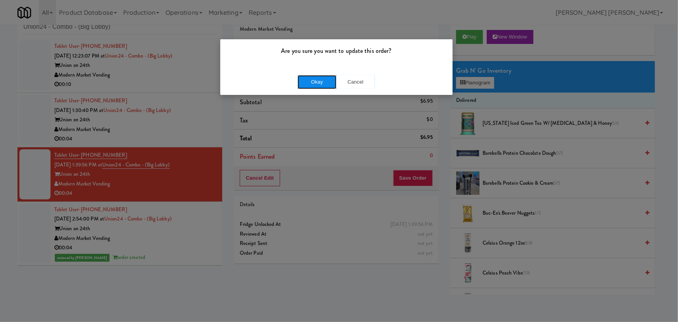
click at [323, 75] on button "Okay" at bounding box center [317, 82] width 39 height 14
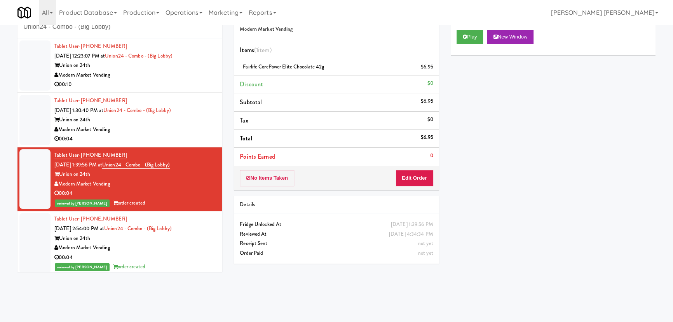
click at [202, 133] on div "Modern Market Vending" at bounding box center [135, 130] width 162 height 10
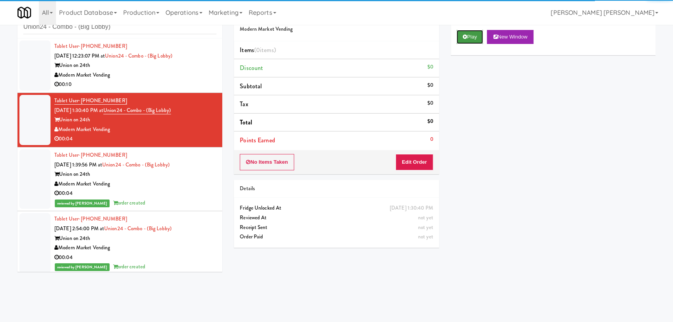
click at [470, 39] on button "Play" at bounding box center [470, 37] width 27 height 14
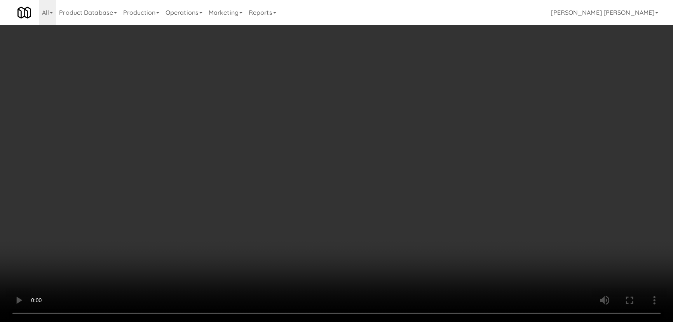
scroll to position [16, 0]
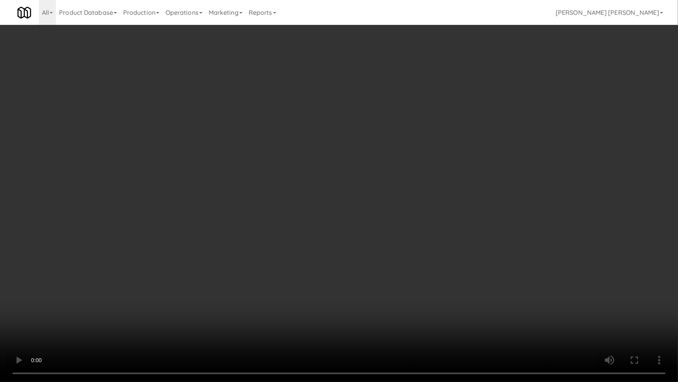
click at [384, 321] on video at bounding box center [339, 191] width 678 height 382
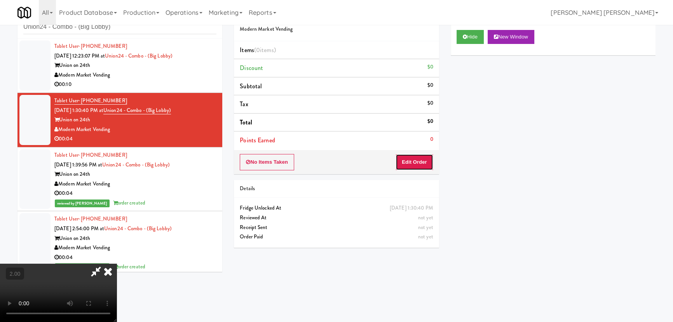
click at [424, 163] on button "Edit Order" at bounding box center [415, 162] width 38 height 16
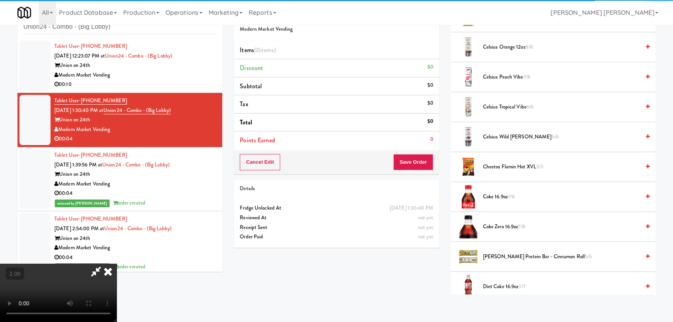
scroll to position [212, 0]
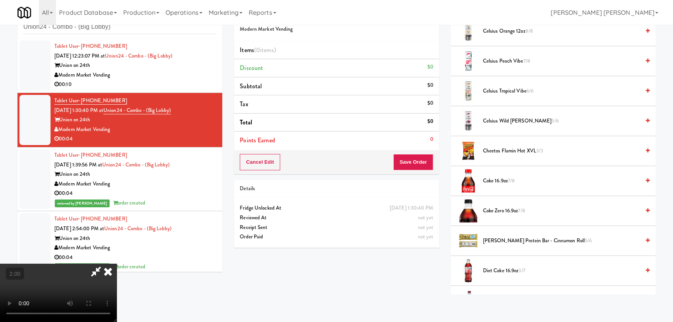
click at [504, 272] on span "Diet Coke 16.9oz 3/7" at bounding box center [561, 271] width 157 height 10
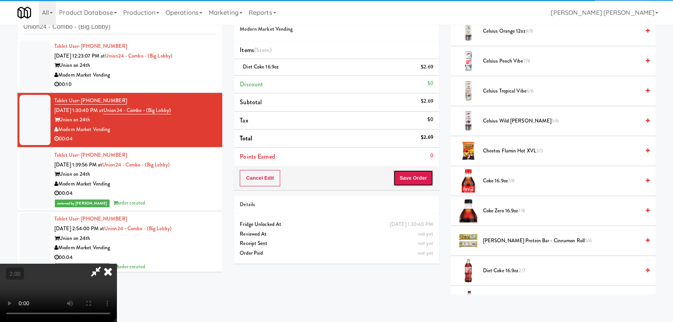
click at [418, 172] on button "Save Order" at bounding box center [413, 178] width 40 height 16
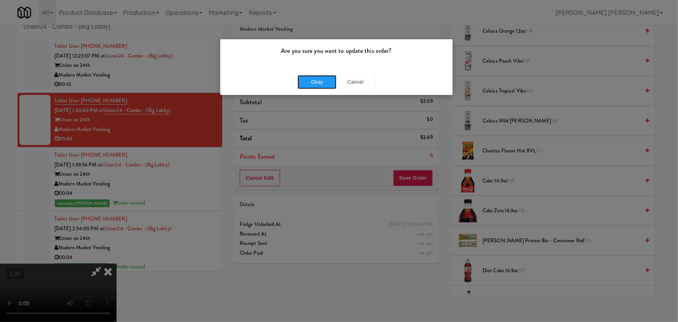
click at [319, 78] on button "Okay" at bounding box center [317, 82] width 39 height 14
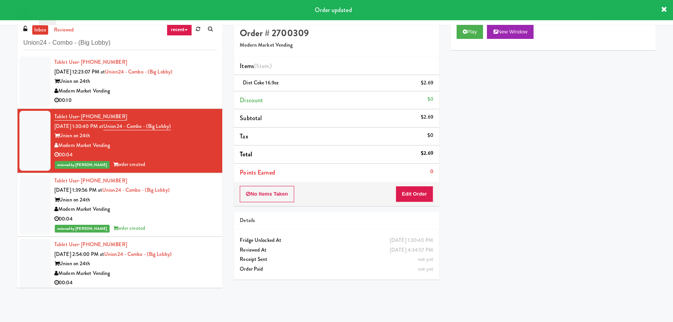
scroll to position [0, 0]
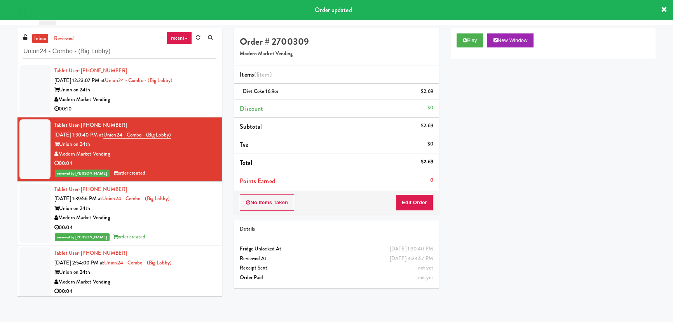
click at [189, 87] on div "Union on 24th" at bounding box center [135, 90] width 162 height 10
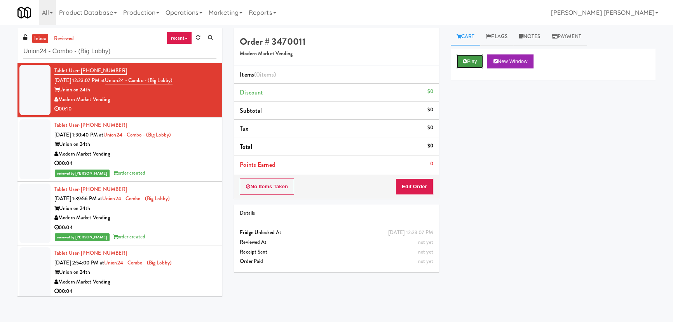
click at [464, 58] on button "Play" at bounding box center [470, 61] width 27 height 14
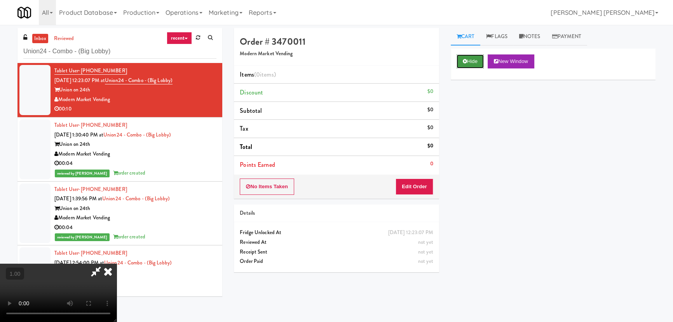
click at [471, 59] on button "Hide" at bounding box center [470, 61] width 27 height 14
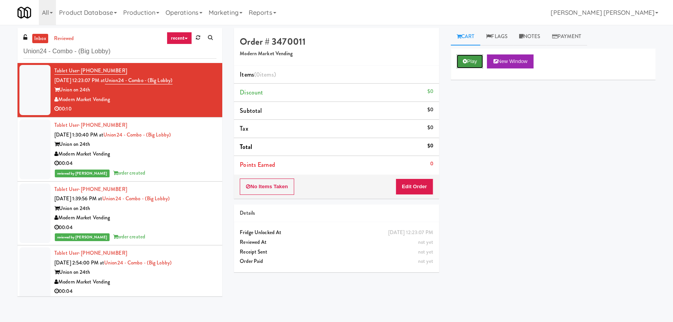
click at [471, 59] on button "Play" at bounding box center [470, 61] width 27 height 14
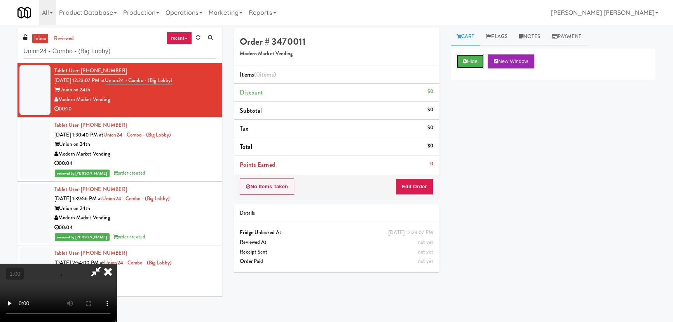
scroll to position [124, 0]
click at [469, 58] on button "Hide" at bounding box center [470, 61] width 27 height 14
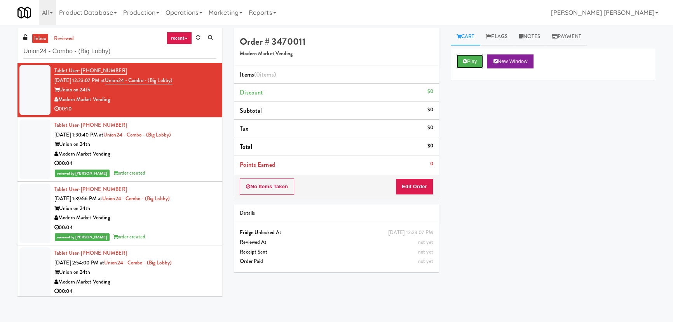
scroll to position [0, 0]
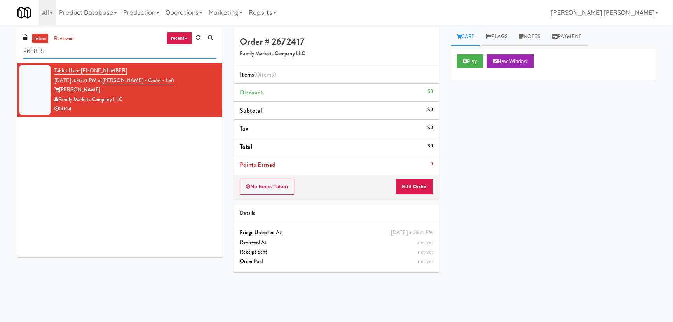
drag, startPoint x: 74, startPoint y: 54, endPoint x: 2, endPoint y: 51, distance: 72.0
click at [2, 51] on div "inbox reviewed recent all unclear take inventory issue suspicious failed recent…" at bounding box center [336, 173] width 673 height 291
paste input "[PERSON_NAME] - Cooler - Left"
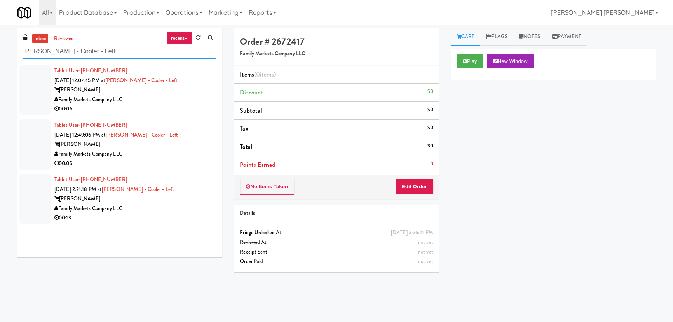
type input "[PERSON_NAME] - Cooler - Left"
click at [174, 202] on div "[PERSON_NAME]" at bounding box center [135, 199] width 162 height 10
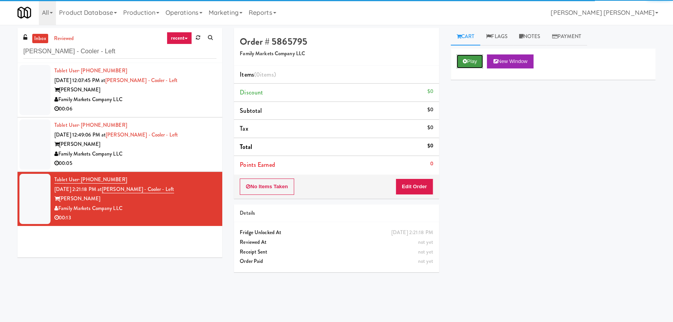
click at [478, 55] on button "Play" at bounding box center [470, 61] width 27 height 14
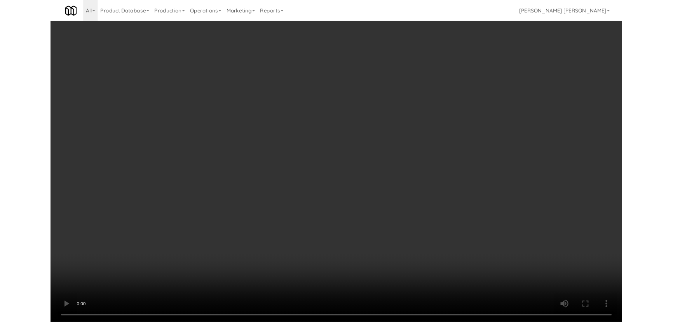
scroll to position [16, 0]
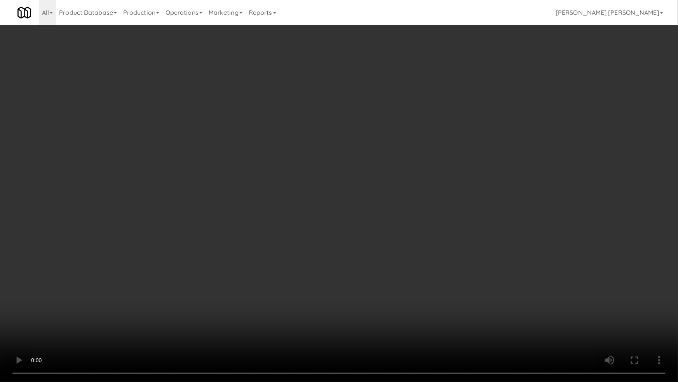
click at [398, 321] on video at bounding box center [339, 191] width 678 height 382
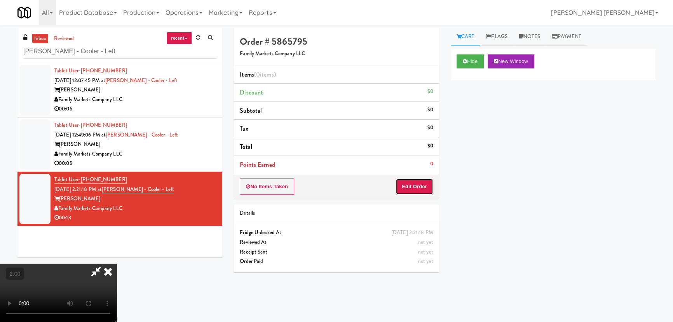
click at [423, 187] on button "Edit Order" at bounding box center [415, 186] width 38 height 16
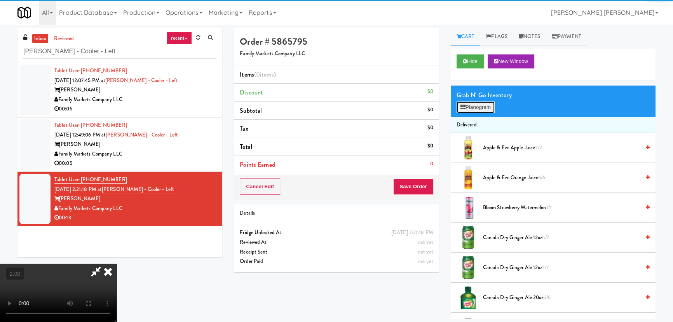
click at [484, 101] on button "Planogram" at bounding box center [476, 107] width 38 height 12
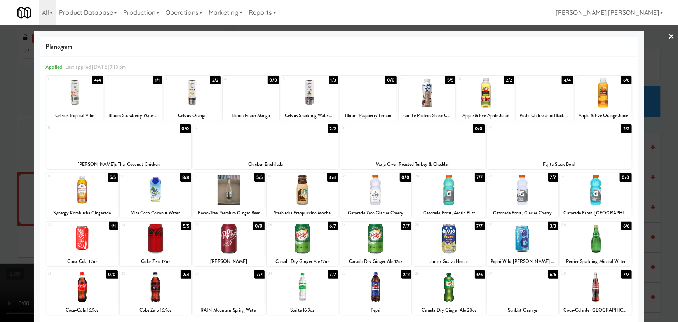
click at [442, 197] on div at bounding box center [448, 190] width 71 height 30
click at [364, 247] on div at bounding box center [375, 238] width 71 height 30
drag, startPoint x: 667, startPoint y: 34, endPoint x: 420, endPoint y: 38, distance: 247.6
click at [669, 35] on link "×" at bounding box center [672, 37] width 6 height 24
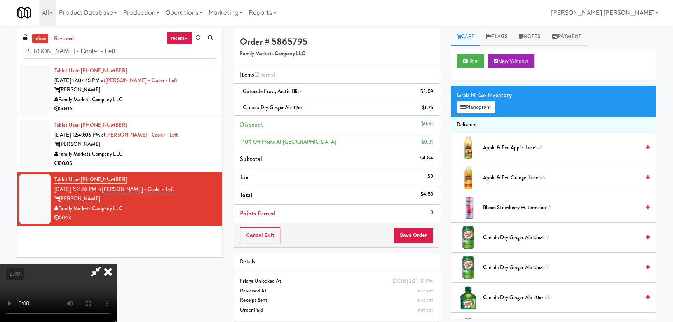
click at [117, 263] on icon at bounding box center [107, 271] width 17 height 16
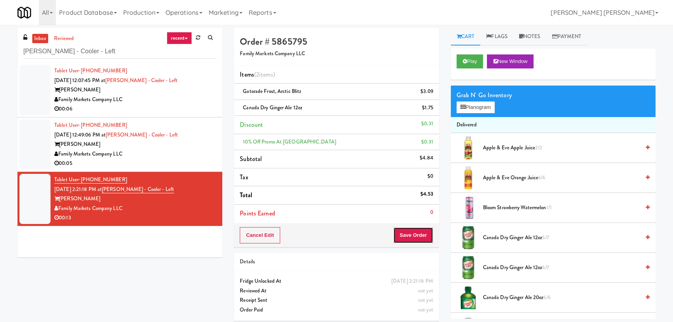
click at [411, 235] on button "Save Order" at bounding box center [413, 235] width 40 height 16
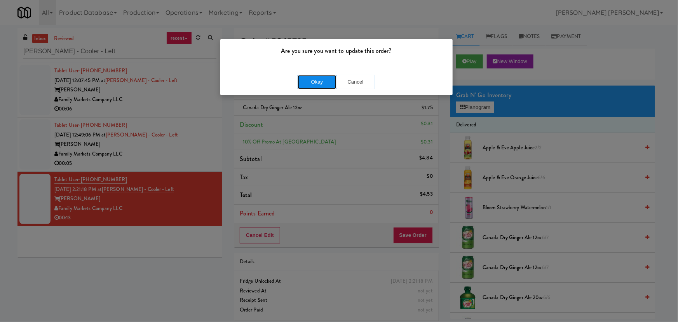
click at [327, 79] on button "Okay" at bounding box center [317, 82] width 39 height 14
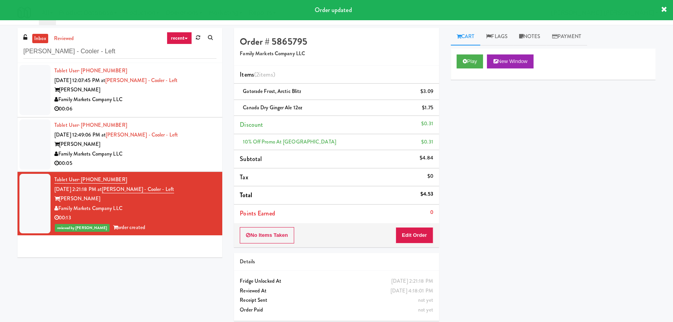
click at [188, 152] on div "Family Markets Company LLC" at bounding box center [135, 154] width 162 height 10
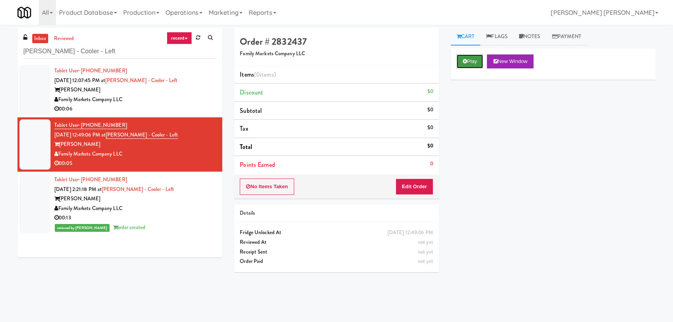
click at [467, 61] on button "Play" at bounding box center [470, 61] width 27 height 14
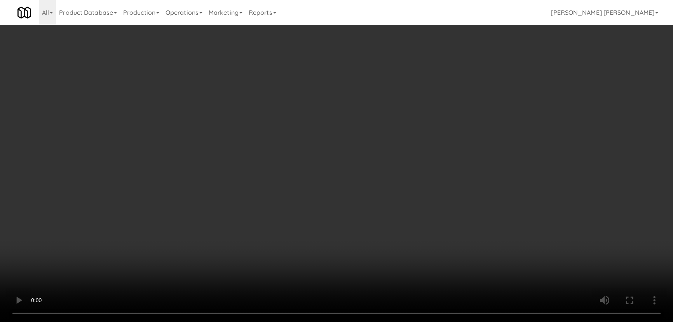
drag, startPoint x: 374, startPoint y: 343, endPoint x: 674, endPoint y: 328, distance: 300.0
click at [378, 321] on video at bounding box center [336, 161] width 673 height 322
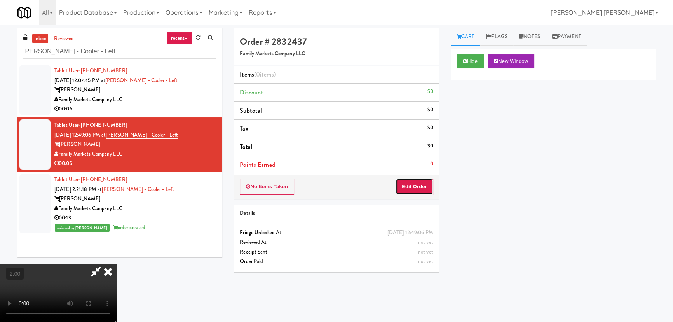
click at [423, 184] on button "Edit Order" at bounding box center [415, 186] width 38 height 16
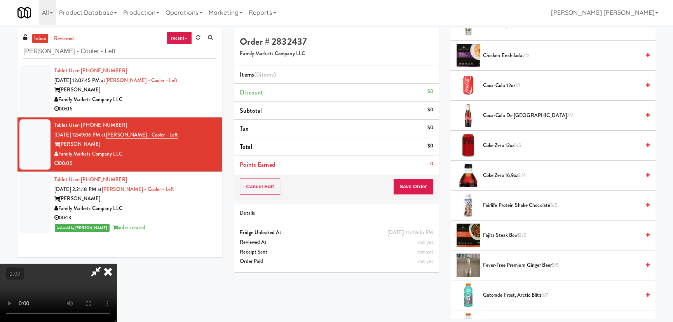
scroll to position [459, 0]
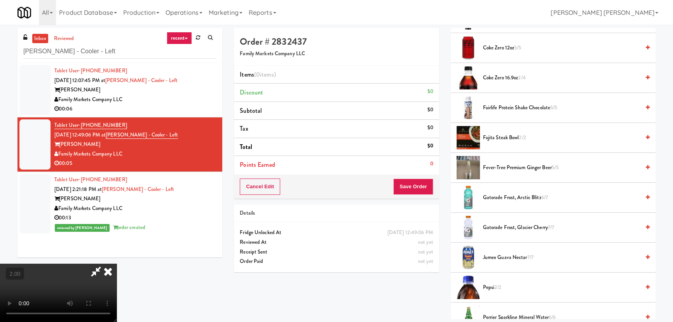
drag, startPoint x: 505, startPoint y: 225, endPoint x: 474, endPoint y: 211, distance: 33.9
click at [504, 225] on span "Gatorade Frost, Glacier Cherry 7/7" at bounding box center [561, 228] width 157 height 10
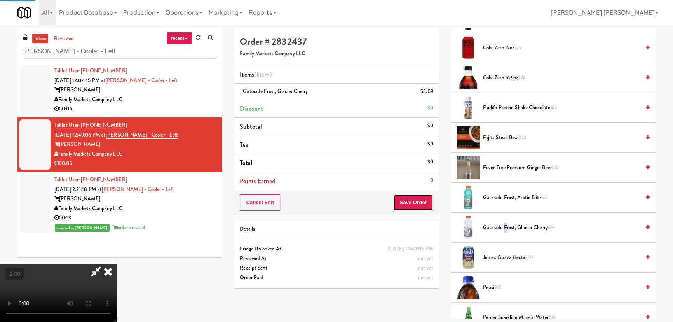
click at [424, 202] on div "Order # 2832437 Family Markets Company LLC Items (1 item ) Gatorade Frost, Glac…" at bounding box center [336, 121] width 205 height 187
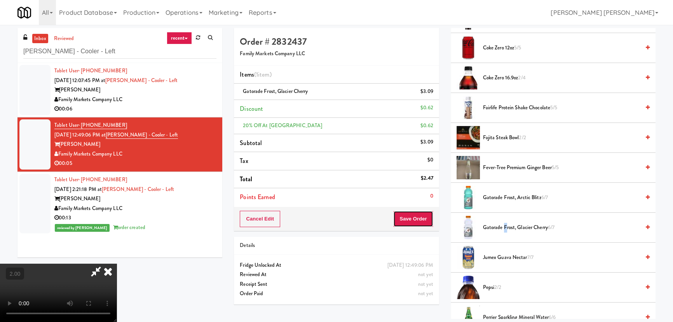
click at [420, 218] on button "Save Order" at bounding box center [413, 219] width 40 height 16
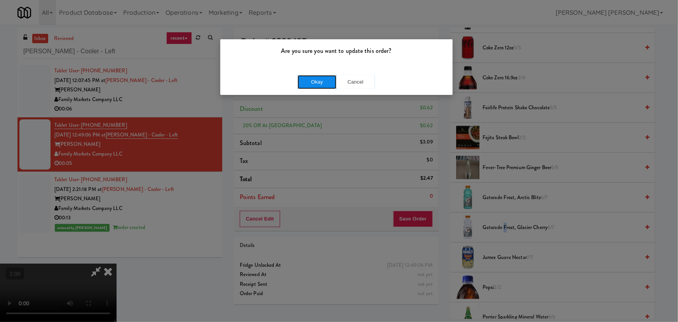
click at [323, 82] on button "Okay" at bounding box center [317, 82] width 39 height 14
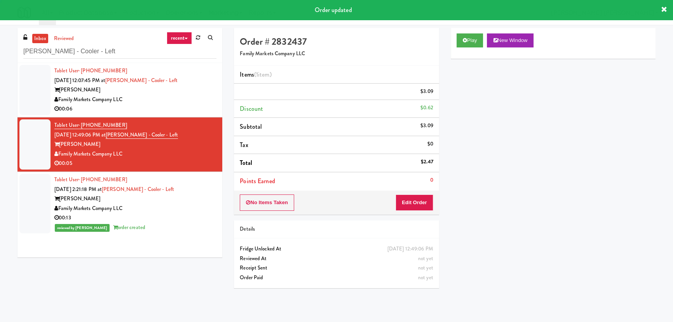
scroll to position [0, 0]
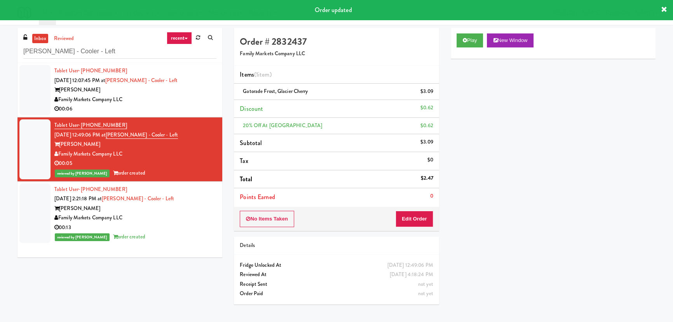
click at [180, 86] on div "Rowan" at bounding box center [135, 90] width 162 height 10
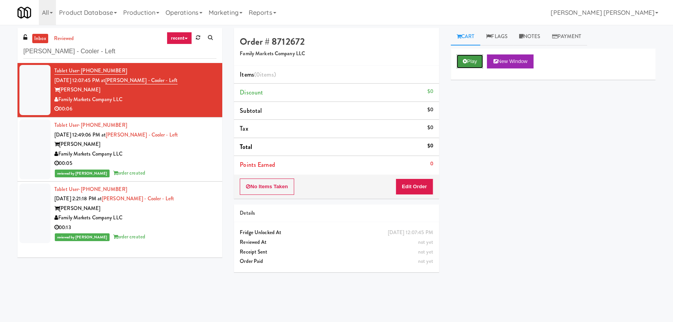
click at [478, 63] on button "Play" at bounding box center [470, 61] width 27 height 14
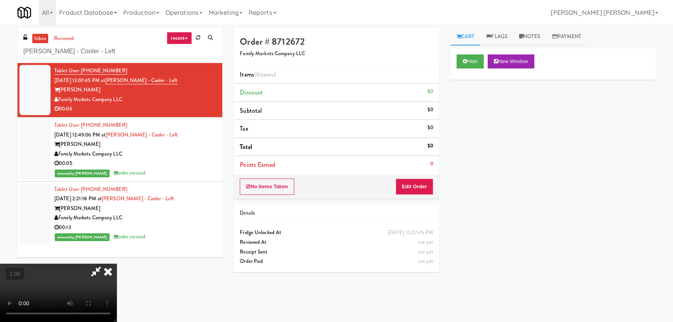
drag, startPoint x: 370, startPoint y: 345, endPoint x: 579, endPoint y: 335, distance: 208.9
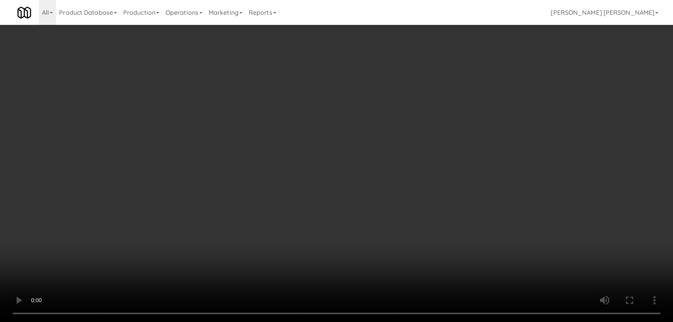
click at [382, 321] on video at bounding box center [336, 161] width 673 height 322
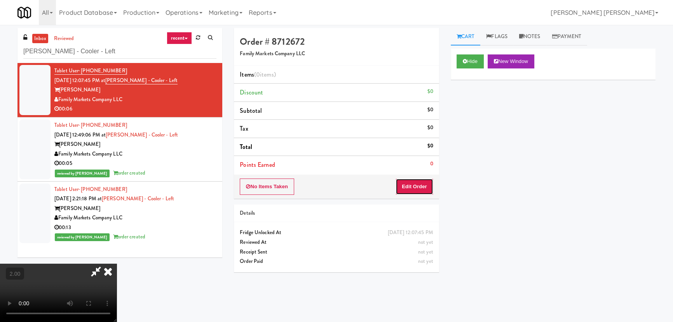
click at [415, 185] on button "Edit Order" at bounding box center [415, 186] width 38 height 16
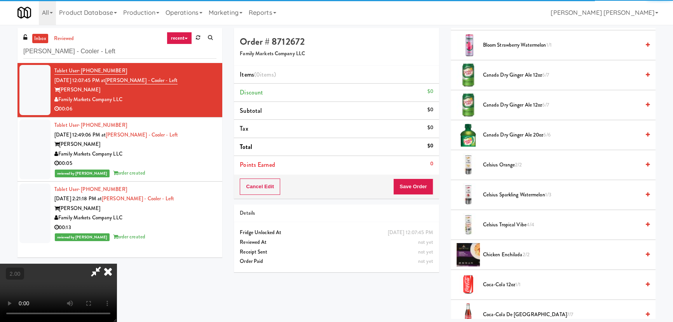
scroll to position [212, 0]
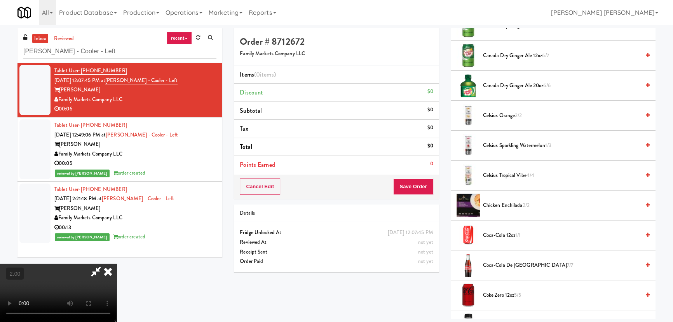
click at [499, 235] on span "Coca-Cola 12oz 1/1" at bounding box center [561, 235] width 157 height 10
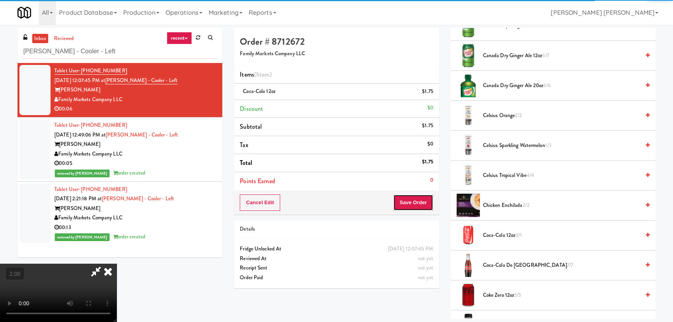
click at [420, 206] on button "Save Order" at bounding box center [413, 202] width 40 height 16
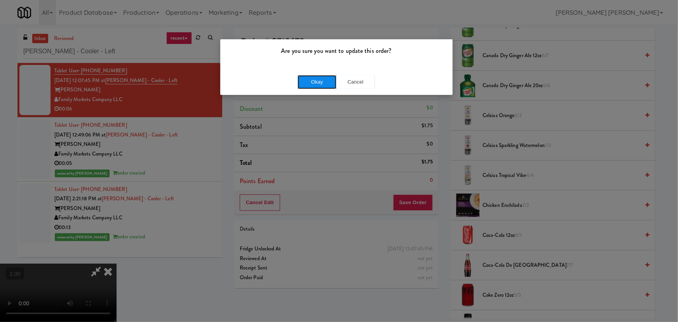
click at [299, 75] on button "Okay" at bounding box center [317, 82] width 39 height 14
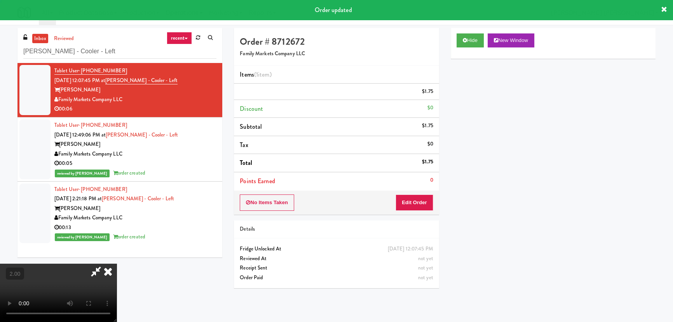
scroll to position [0, 0]
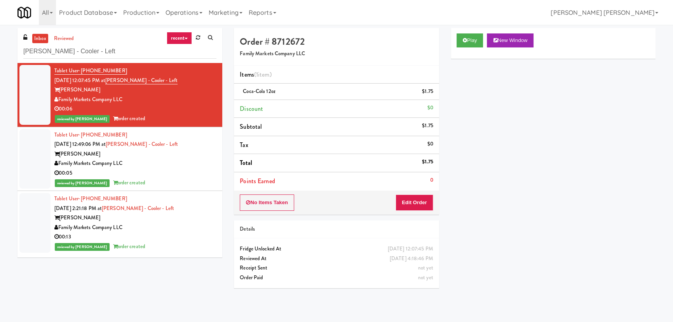
click at [41, 40] on link "inbox" at bounding box center [40, 39] width 16 height 10
drag, startPoint x: 41, startPoint y: 40, endPoint x: 49, endPoint y: 40, distance: 7.8
click at [41, 40] on link "inbox" at bounding box center [40, 39] width 16 height 10
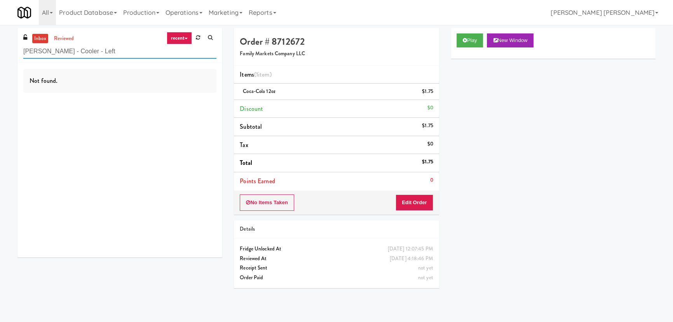
drag, startPoint x: 91, startPoint y: 51, endPoint x: 0, endPoint y: 42, distance: 90.9
click at [0, 42] on div "inbox reviewed recent all unclear take inventory issue suspicious failed recent…" at bounding box center [336, 173] width 673 height 291
paste input "Hilltop - Combo"
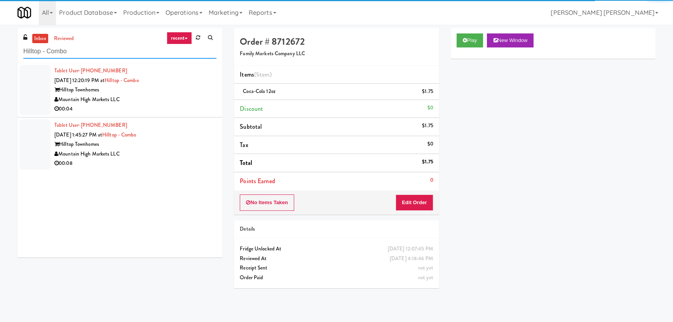
type input "Hilltop - Combo"
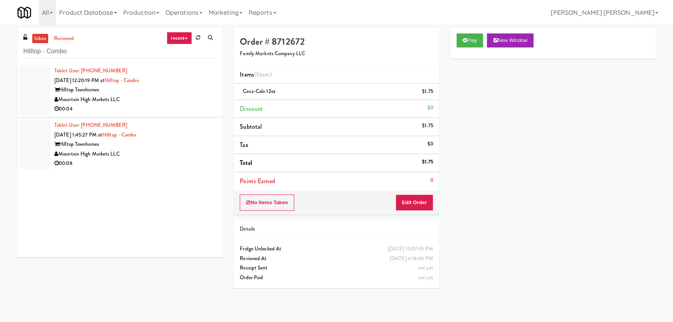
click at [155, 101] on div "Mountain High Markets LLC" at bounding box center [135, 100] width 162 height 10
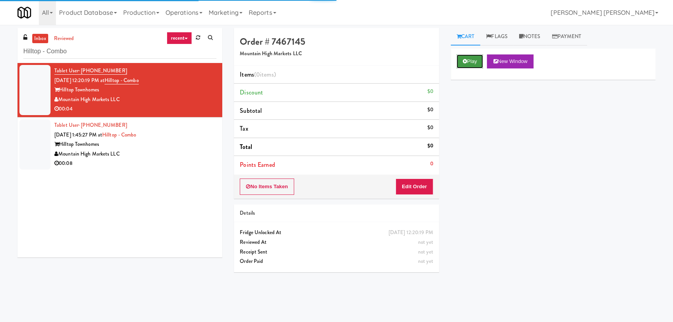
click at [463, 60] on icon at bounding box center [465, 61] width 4 height 5
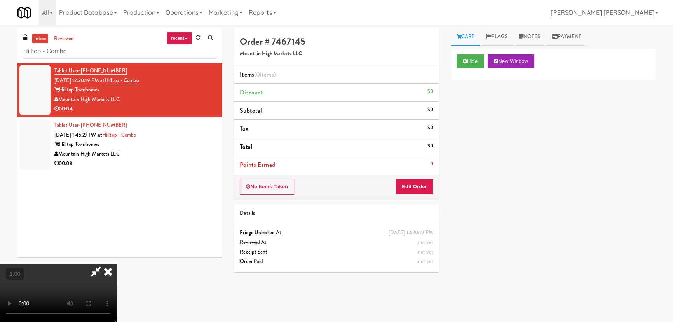
scroll to position [16, 0]
click at [412, 187] on button "Edit Order" at bounding box center [415, 186] width 38 height 16
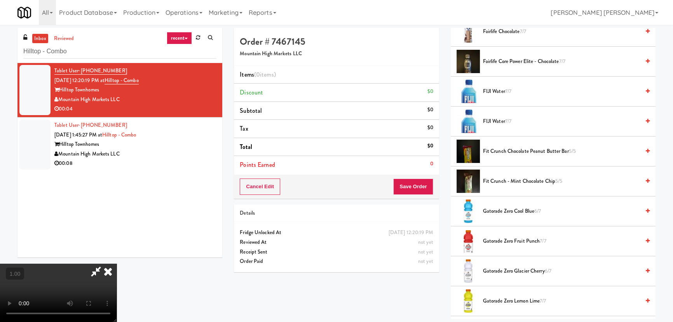
scroll to position [777, 0]
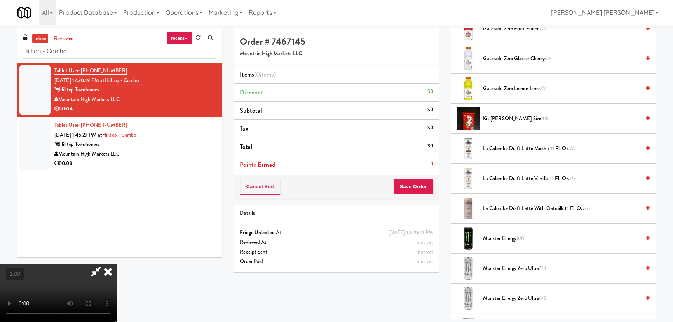
drag, startPoint x: 495, startPoint y: 267, endPoint x: 451, endPoint y: 235, distance: 54.3
click at [494, 267] on span "Monster Energy Zero Ultra 7/8" at bounding box center [561, 268] width 157 height 10
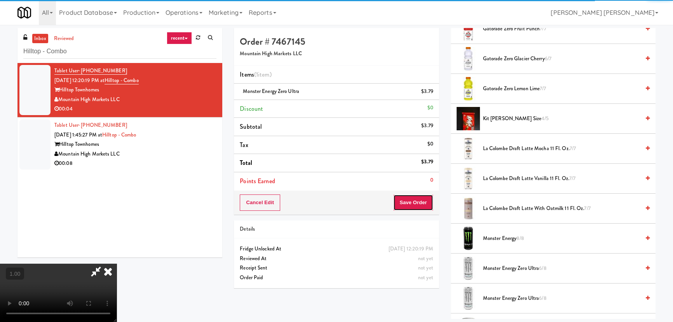
click at [416, 206] on button "Save Order" at bounding box center [413, 202] width 40 height 16
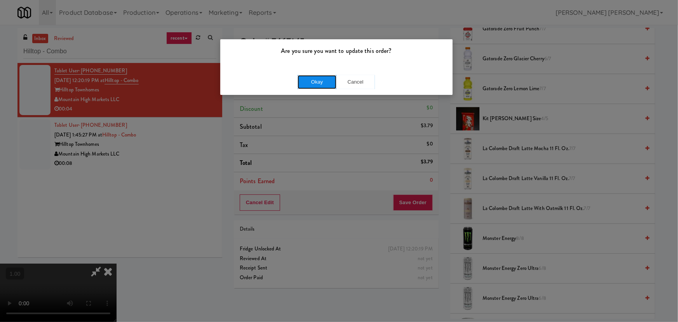
drag, startPoint x: 323, startPoint y: 81, endPoint x: 320, endPoint y: 78, distance: 4.1
click at [323, 81] on button "Okay" at bounding box center [317, 82] width 39 height 14
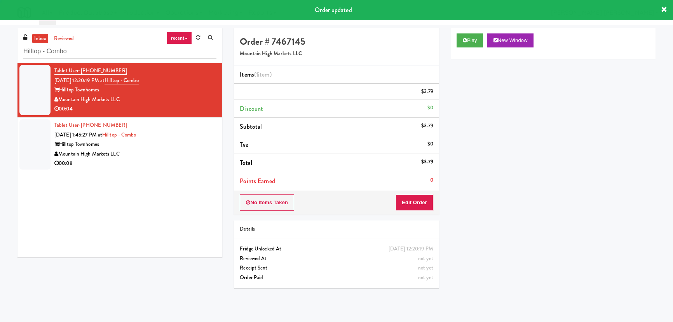
scroll to position [0, 0]
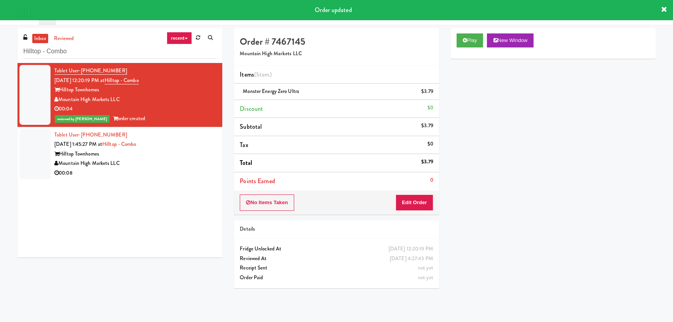
click at [159, 167] on div "Mountain High Markets LLC" at bounding box center [135, 164] width 162 height 10
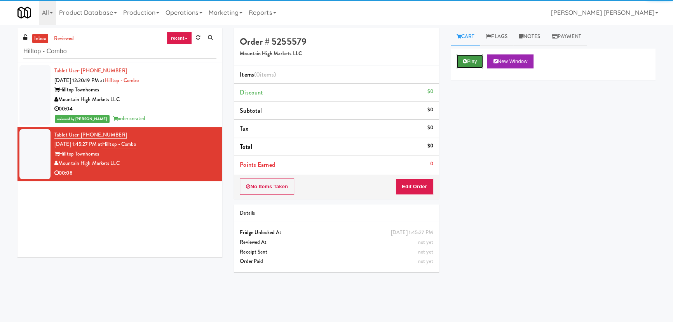
click at [462, 60] on button "Play" at bounding box center [470, 61] width 27 height 14
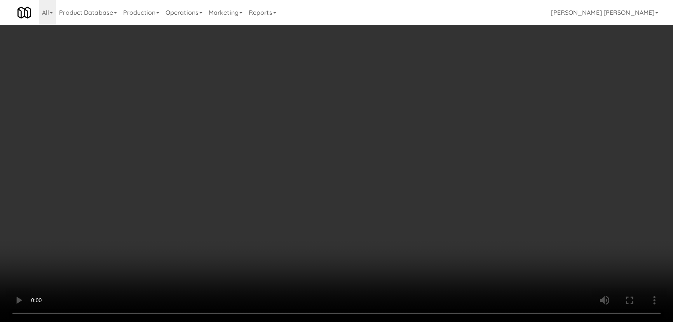
click at [370, 321] on video at bounding box center [336, 161] width 673 height 322
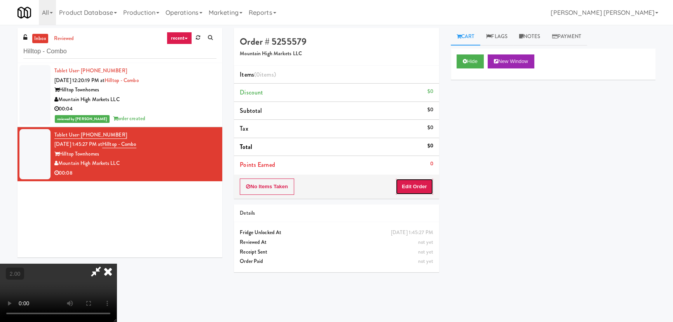
click at [422, 185] on button "Edit Order" at bounding box center [415, 186] width 38 height 16
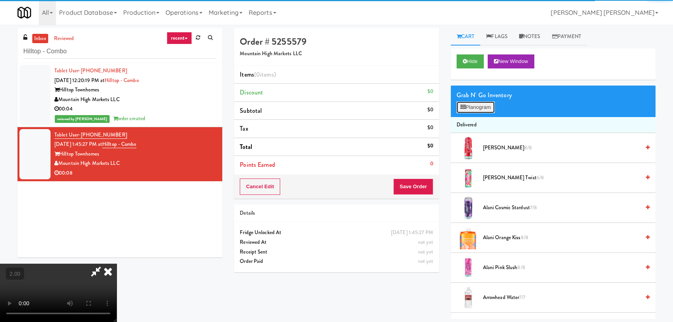
click at [490, 104] on button "Planogram" at bounding box center [476, 107] width 38 height 12
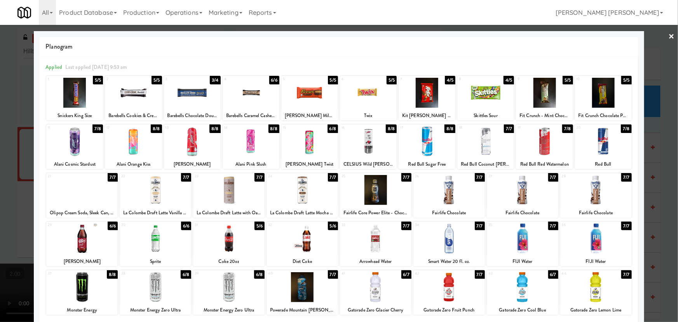
click at [245, 143] on div at bounding box center [251, 141] width 57 height 30
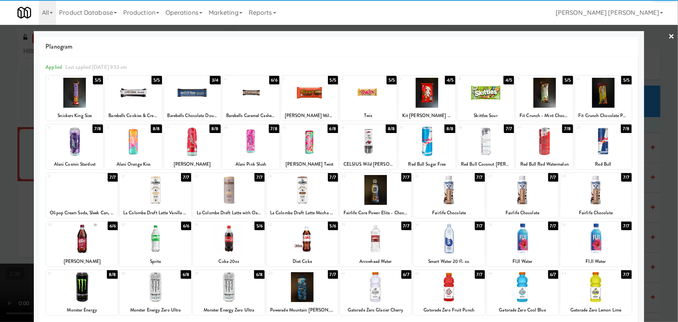
click at [669, 35] on link "×" at bounding box center [672, 37] width 6 height 24
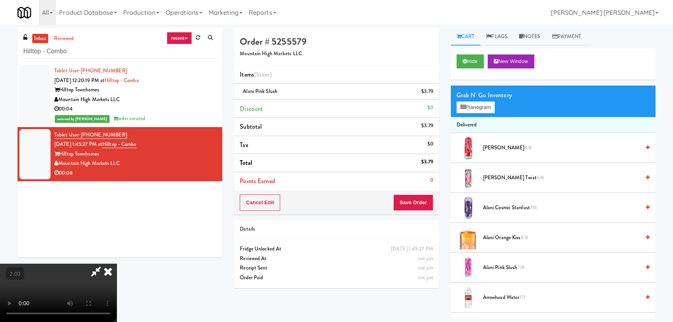
click at [117, 263] on video at bounding box center [58, 292] width 117 height 58
drag, startPoint x: 392, startPoint y: 33, endPoint x: 406, endPoint y: 196, distance: 163.8
click at [117, 263] on icon at bounding box center [107, 271] width 17 height 16
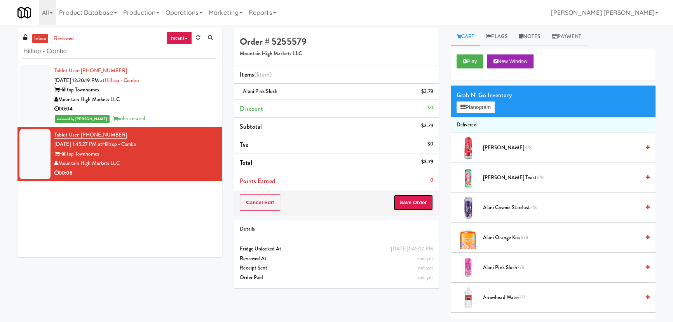
click at [412, 206] on button "Save Order" at bounding box center [413, 202] width 40 height 16
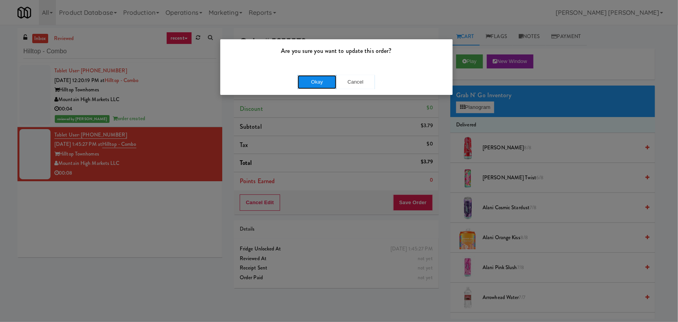
click at [322, 81] on button "Okay" at bounding box center [317, 82] width 39 height 14
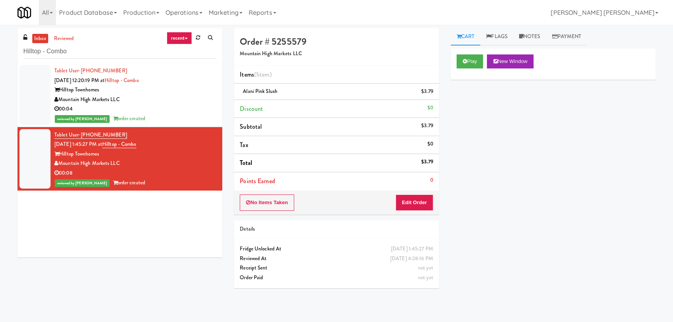
click at [43, 34] on link "inbox" at bounding box center [40, 39] width 16 height 10
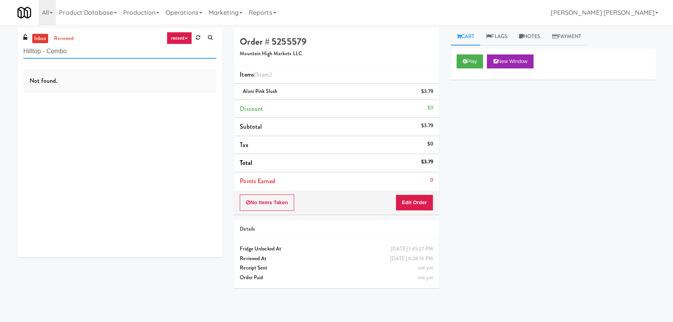
drag, startPoint x: 78, startPoint y: 51, endPoint x: 11, endPoint y: 54, distance: 66.9
click at [11, 54] on div "inbox reviewed recent all unclear take inventory issue suspicious failed recent…" at bounding box center [336, 173] width 673 height 291
paste input "Arte KC- Drinks- Right"
type input "Arte KC- Drinks- Right"
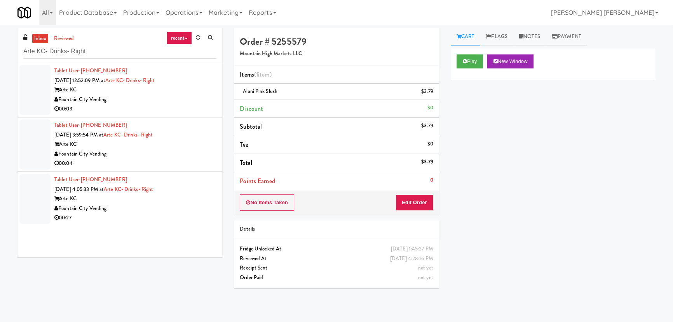
click at [178, 106] on div "00:03" at bounding box center [135, 109] width 162 height 10
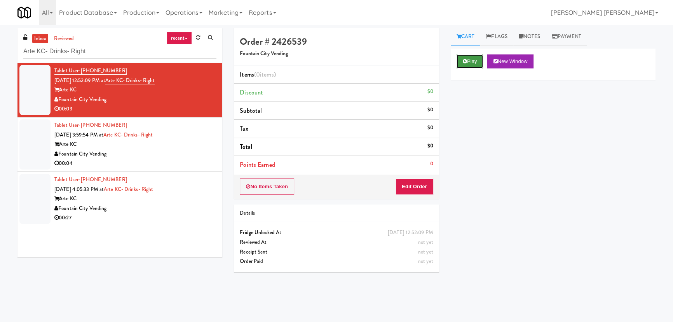
click at [474, 60] on button "Play" at bounding box center [470, 61] width 27 height 14
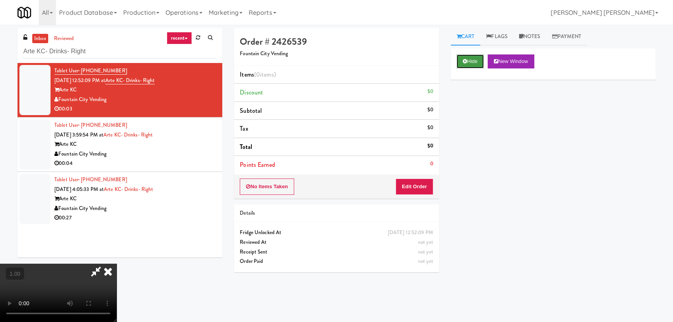
click at [460, 63] on button "Hide" at bounding box center [470, 61] width 27 height 14
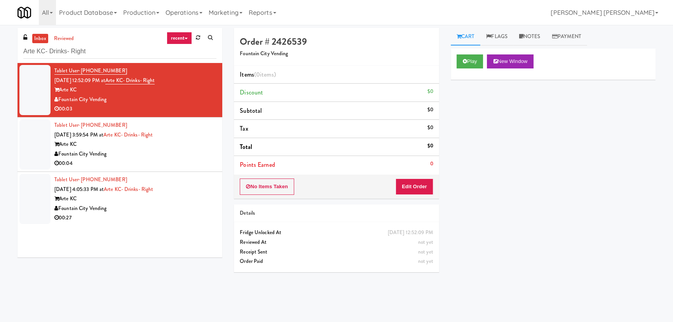
drag, startPoint x: 173, startPoint y: 79, endPoint x: 114, endPoint y: 82, distance: 59.1
click at [114, 82] on div "Tablet User · (312) 480-1684 Sep 2, 2025 12:52:09 PM at Arte KC- Drinks- Right …" at bounding box center [135, 90] width 162 height 48
copy span "Arte KC- Drinks- Right"
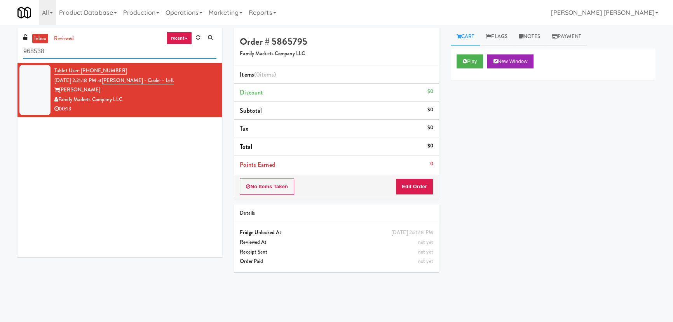
drag, startPoint x: 71, startPoint y: 52, endPoint x: -39, endPoint y: 54, distance: 110.4
click at [0, 54] on html "Okay Okay Select date: previous 2025-Sep next Su Mo Tu We Th Fr Sa 31 1 2 3 4 5…" at bounding box center [336, 161] width 673 height 322
paste input "The 87 - Fridge - Middle"
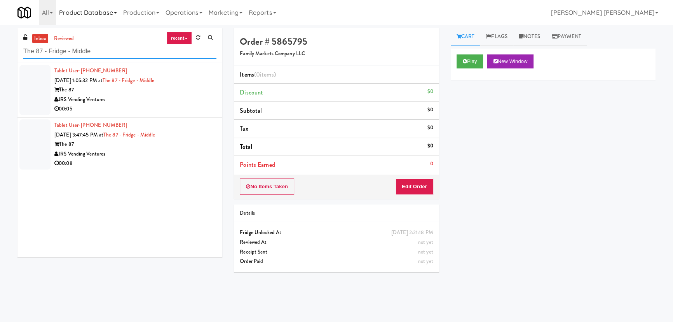
type input "The 87 - Fridge - Middle"
click at [178, 149] on div "JRS Vending Ventures" at bounding box center [135, 154] width 162 height 10
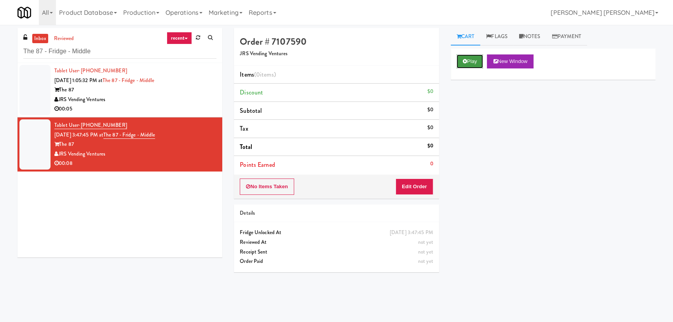
click at [468, 60] on button "Play" at bounding box center [470, 61] width 27 height 14
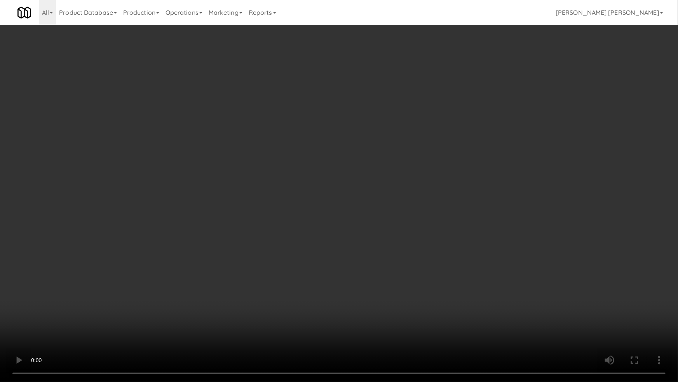
click at [397, 321] on video at bounding box center [339, 191] width 678 height 382
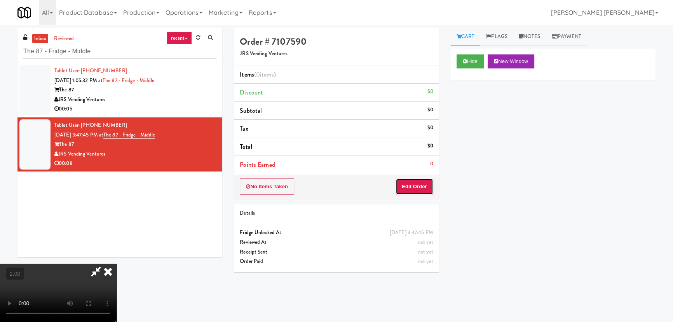
click at [424, 184] on button "Edit Order" at bounding box center [415, 186] width 38 height 16
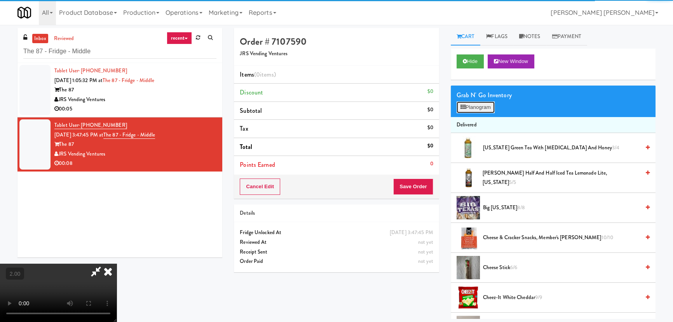
click at [478, 107] on button "Planogram" at bounding box center [476, 107] width 38 height 12
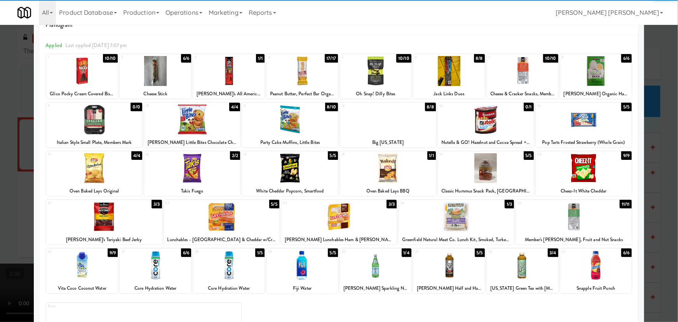
scroll to position [59, 0]
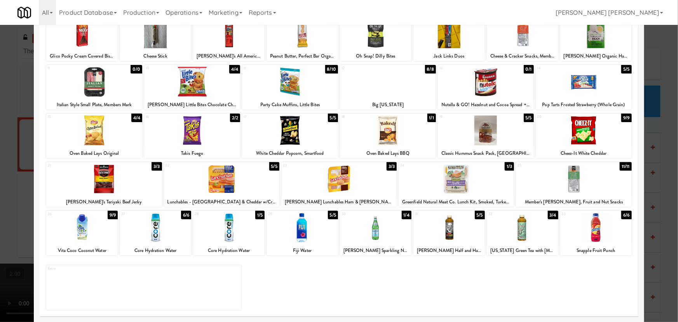
click at [595, 239] on div at bounding box center [595, 228] width 71 height 30
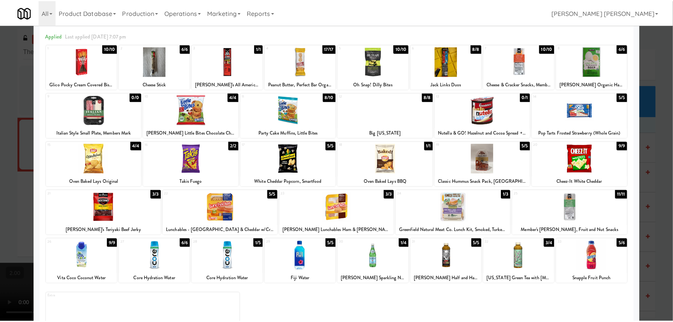
scroll to position [0, 0]
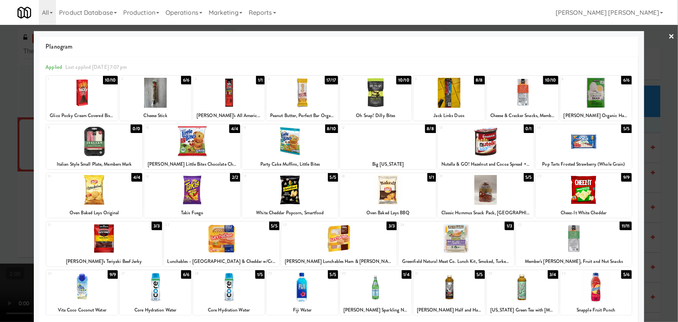
click at [669, 37] on link "×" at bounding box center [672, 37] width 6 height 24
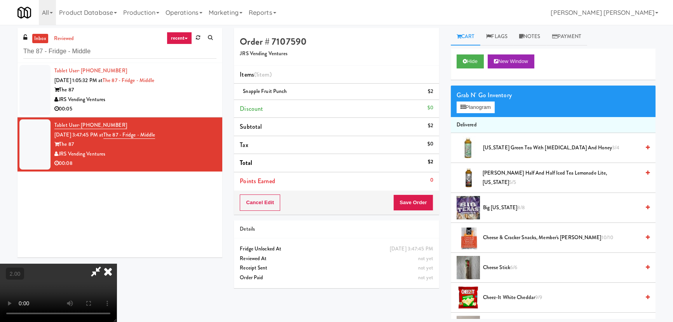
click at [117, 263] on icon at bounding box center [107, 271] width 17 height 16
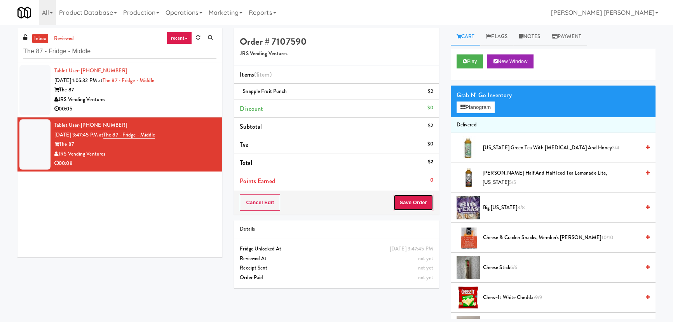
click at [413, 202] on button "Save Order" at bounding box center [413, 202] width 40 height 16
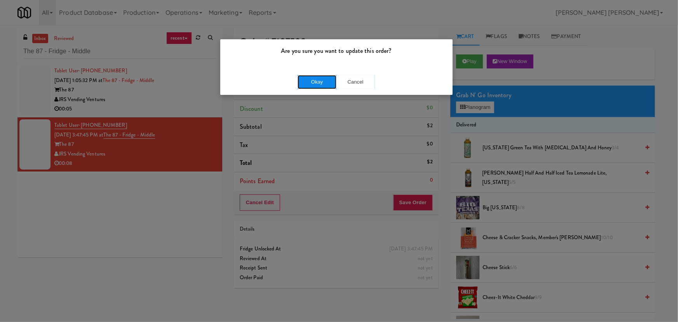
click at [321, 81] on button "Okay" at bounding box center [317, 82] width 39 height 14
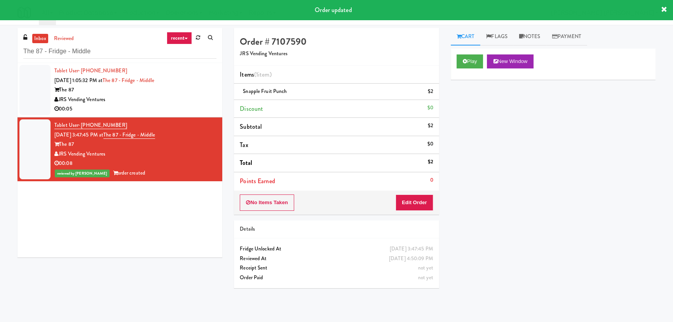
click at [177, 95] on div "JRS Vending Ventures" at bounding box center [135, 100] width 162 height 10
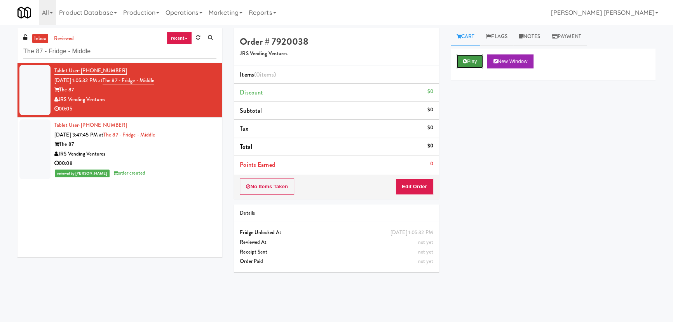
click at [472, 58] on button "Play" at bounding box center [470, 61] width 27 height 14
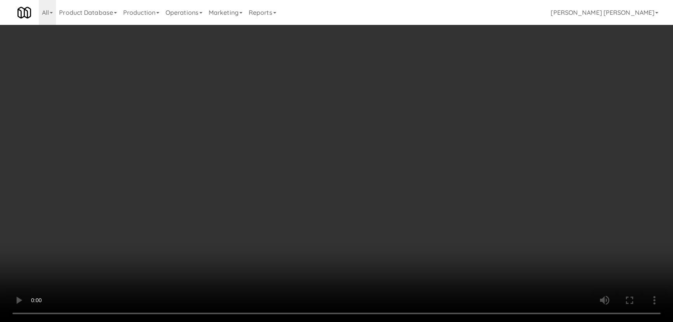
click at [406, 321] on video at bounding box center [336, 161] width 673 height 322
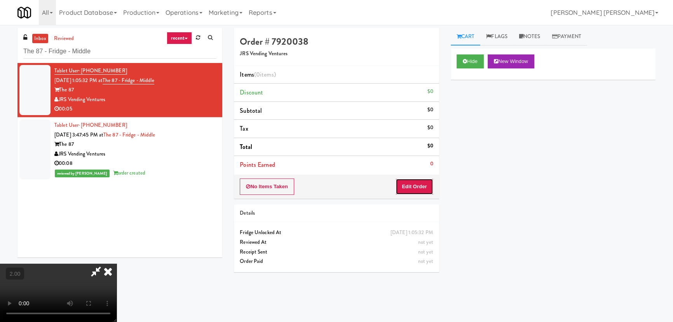
click at [418, 186] on button "Edit Order" at bounding box center [415, 186] width 38 height 16
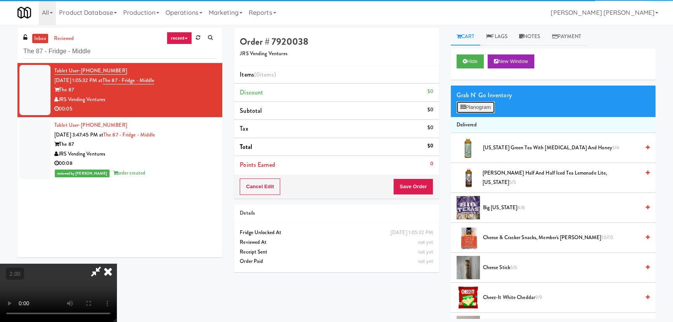
click at [464, 109] on icon at bounding box center [462, 107] width 5 height 5
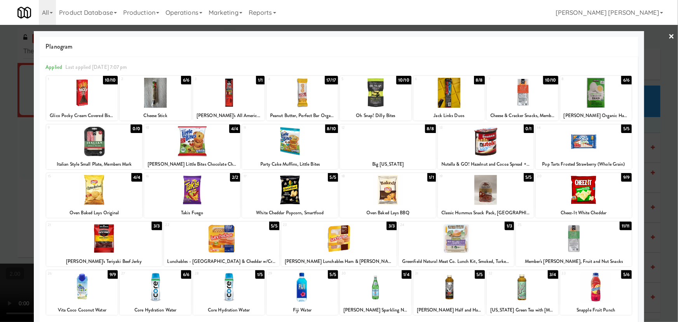
click at [293, 190] on div at bounding box center [290, 190] width 96 height 30
click at [670, 37] on link "×" at bounding box center [672, 37] width 6 height 24
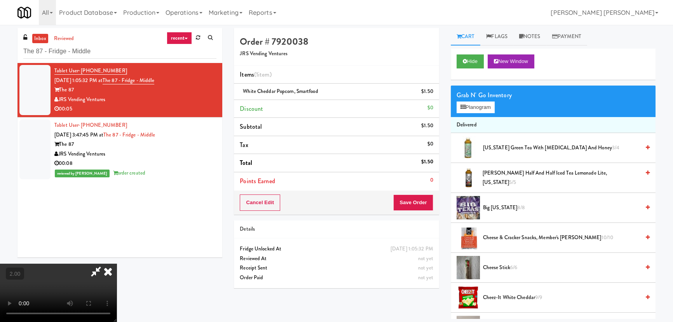
click at [117, 263] on video at bounding box center [58, 292] width 117 height 58
click at [117, 263] on icon at bounding box center [107, 271] width 17 height 16
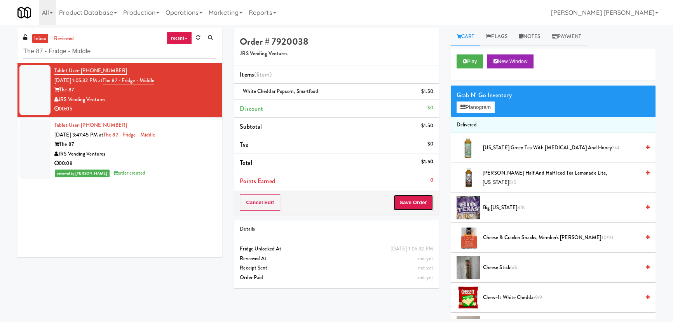
drag, startPoint x: 417, startPoint y: 207, endPoint x: 459, endPoint y: 87, distance: 127.7
click at [459, 87] on div "Order # 7920038 JRS Vending Ventures Items (1 item ) White Cheddar Popcorn, Sma…" at bounding box center [444, 173] width 433 height 291
click at [469, 66] on button "Play" at bounding box center [470, 61] width 27 height 14
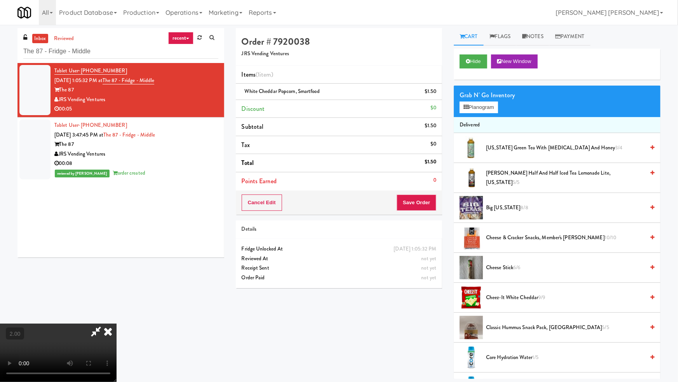
click at [117, 321] on video at bounding box center [58, 352] width 117 height 58
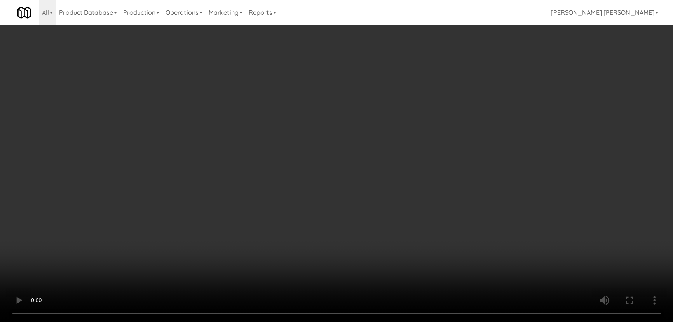
scroll to position [742, 0]
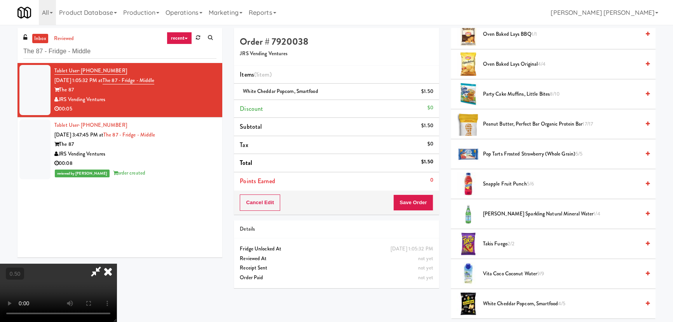
click at [503, 299] on span "White Cheddar Popcorn, Smartfood 4/5" at bounding box center [561, 304] width 157 height 10
click at [117, 263] on icon at bounding box center [107, 271] width 17 height 16
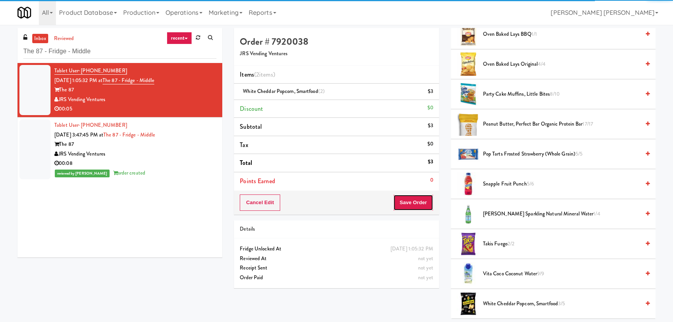
click at [412, 204] on button "Save Order" at bounding box center [413, 202] width 40 height 16
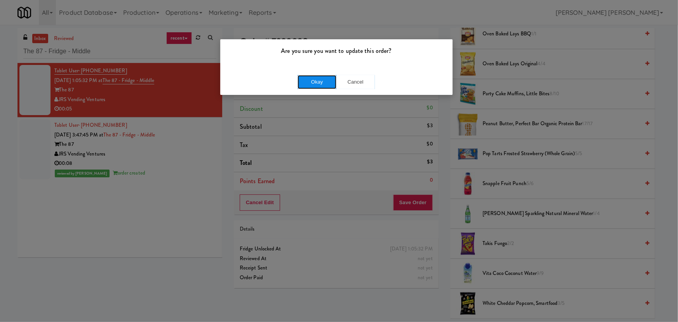
click at [319, 78] on button "Okay" at bounding box center [317, 82] width 39 height 14
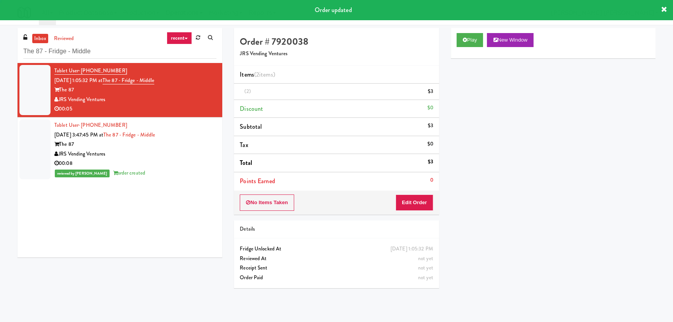
scroll to position [21, 0]
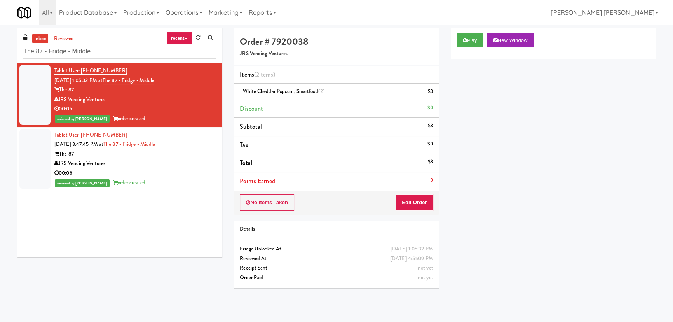
click at [46, 37] on link "inbox" at bounding box center [40, 39] width 16 height 10
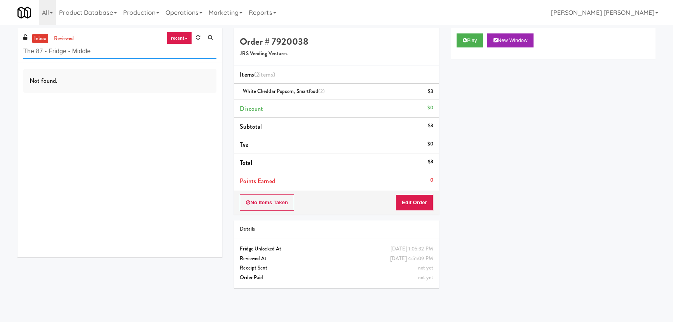
drag, startPoint x: 82, startPoint y: 47, endPoint x: -10, endPoint y: 45, distance: 91.3
click at [0, 45] on html "Are you sure you want to update this order? Okay Cancel Okay Are you sure you w…" at bounding box center [336, 161] width 673 height 322
paste input "Parc on 5th Fridg"
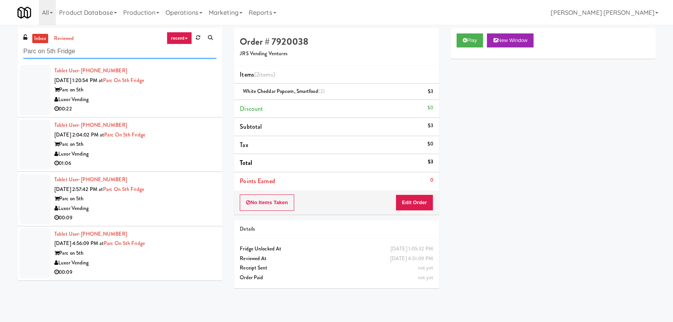
type input "Parc on 5th Fridge"
click at [181, 157] on div "Luxor Vending" at bounding box center [135, 154] width 162 height 10
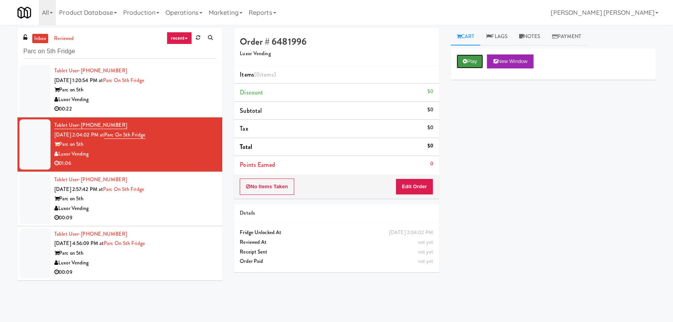
click at [459, 65] on button "Play" at bounding box center [470, 61] width 27 height 14
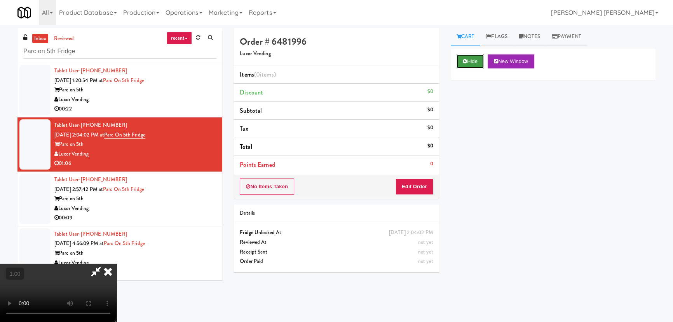
click at [473, 62] on button "Hide" at bounding box center [470, 61] width 27 height 14
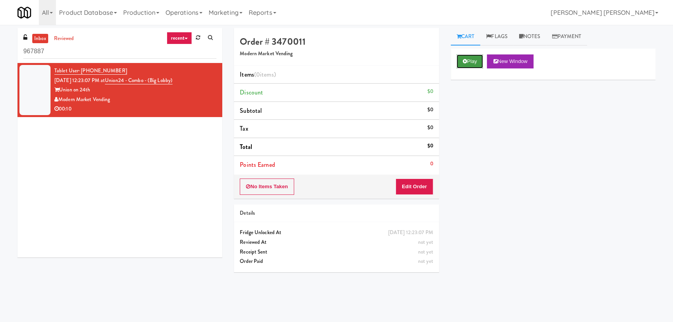
click at [468, 65] on button "Play" at bounding box center [470, 61] width 27 height 14
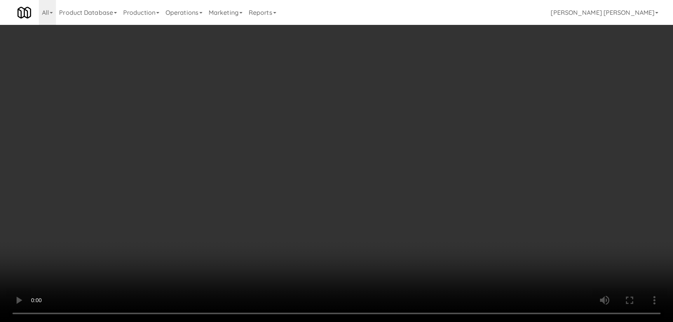
click at [413, 321] on video at bounding box center [336, 161] width 673 height 322
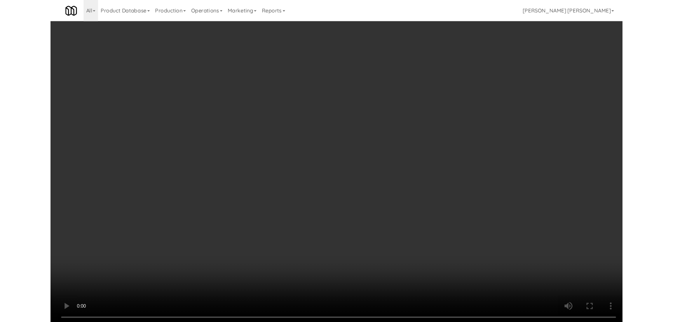
scroll to position [16, 0]
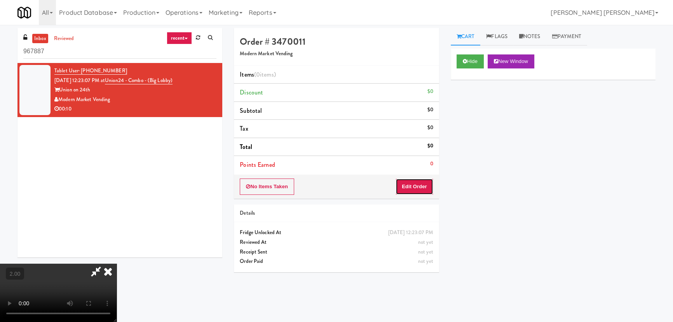
click at [417, 185] on button "Edit Order" at bounding box center [415, 186] width 38 height 16
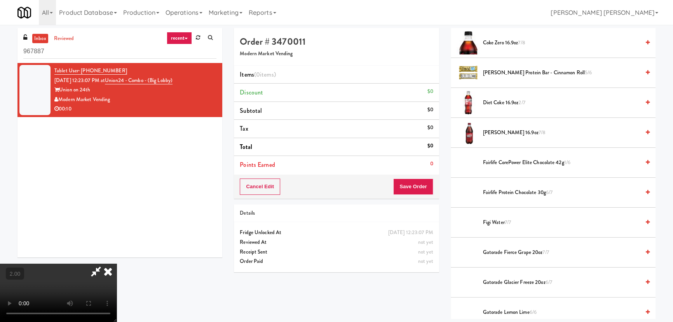
scroll to position [459, 0]
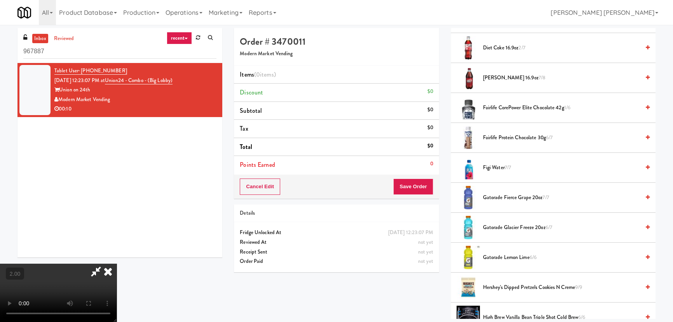
click at [498, 227] on span "Gatorade Glacier Freeze 20oz 6/7" at bounding box center [561, 228] width 157 height 10
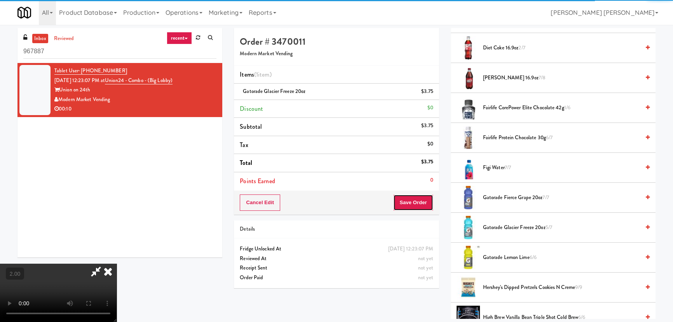
click at [432, 206] on button "Save Order" at bounding box center [413, 202] width 40 height 16
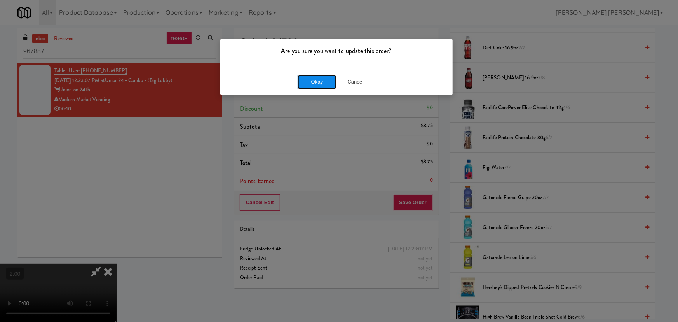
click at [304, 86] on button "Okay" at bounding box center [317, 82] width 39 height 14
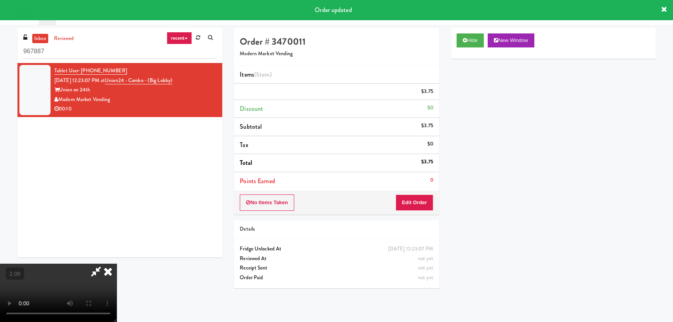
scroll to position [0, 0]
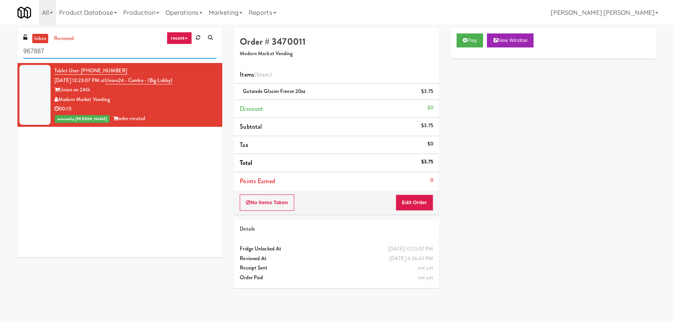
drag, startPoint x: 109, startPoint y: 48, endPoint x: -54, endPoint y: 51, distance: 162.4
click at [0, 51] on html "Are you sure you want to update this order? Okay Cancel Okay Are you sure you w…" at bounding box center [336, 161] width 673 height 322
paste input "SEIU - Combo"
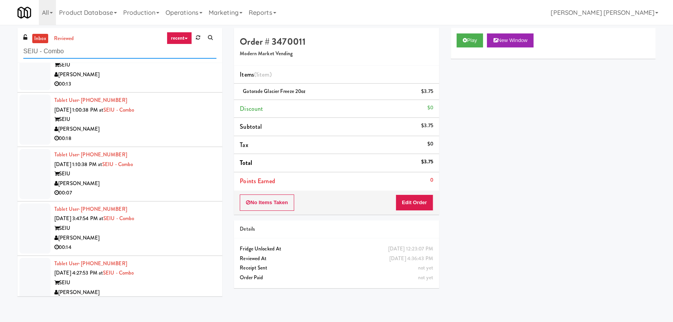
scroll to position [38, 0]
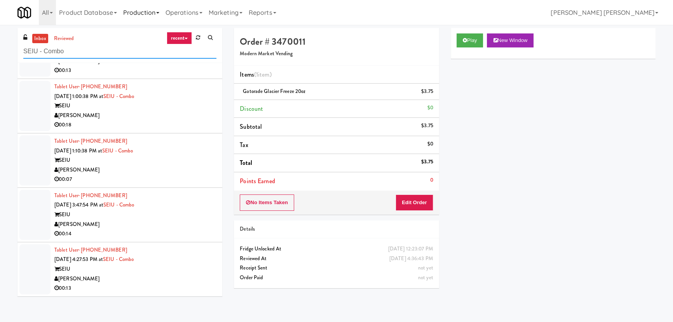
type input "SEIU - Combo"
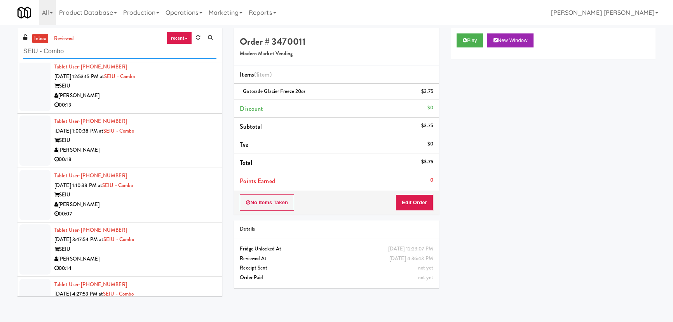
scroll to position [0, 0]
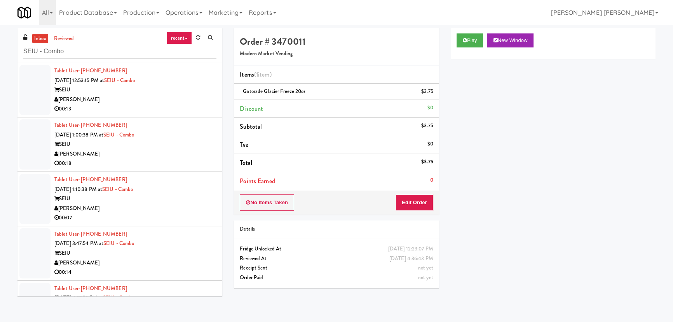
click at [177, 111] on div "00:13" at bounding box center [135, 109] width 162 height 10
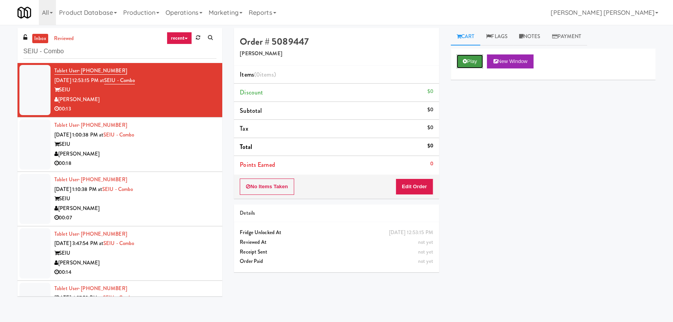
click at [472, 65] on button "Play" at bounding box center [470, 61] width 27 height 14
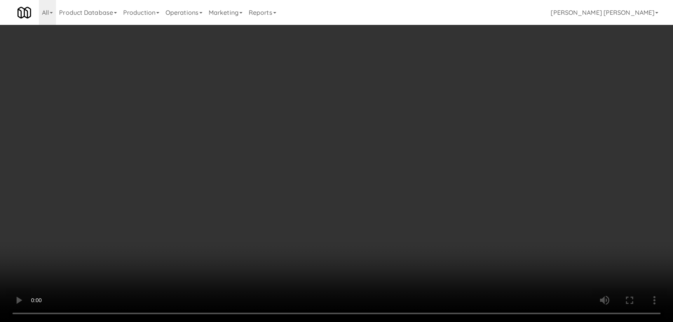
drag, startPoint x: 382, startPoint y: 342, endPoint x: 677, endPoint y: 346, distance: 295.7
click at [454, 321] on video at bounding box center [336, 161] width 673 height 322
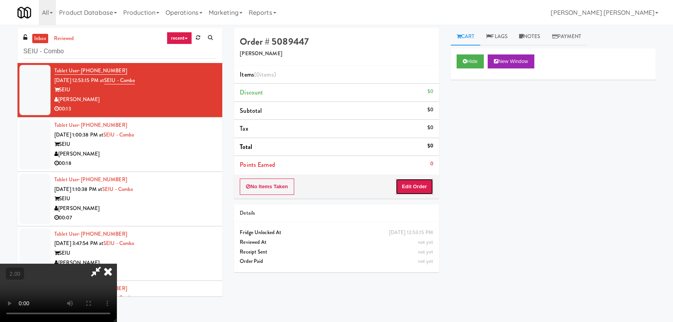
click at [422, 181] on button "Edit Order" at bounding box center [415, 186] width 38 height 16
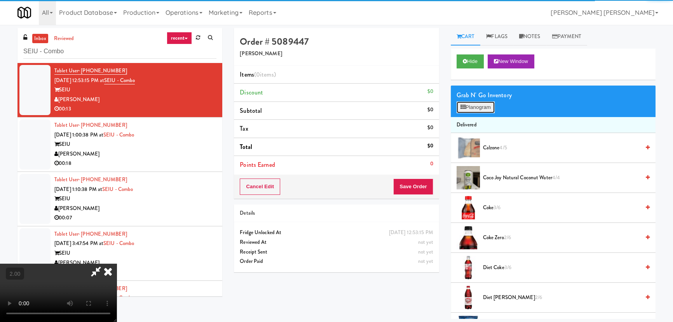
click at [473, 107] on button "Planogram" at bounding box center [476, 107] width 38 height 12
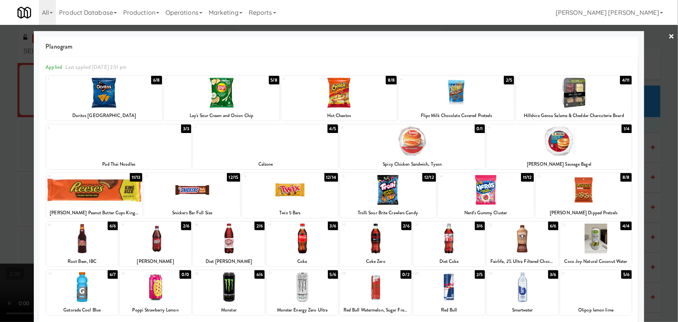
click at [454, 90] on div at bounding box center [456, 93] width 115 height 30
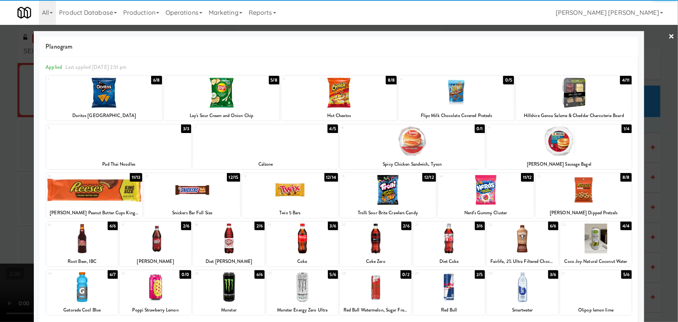
click at [588, 186] on div at bounding box center [584, 190] width 96 height 30
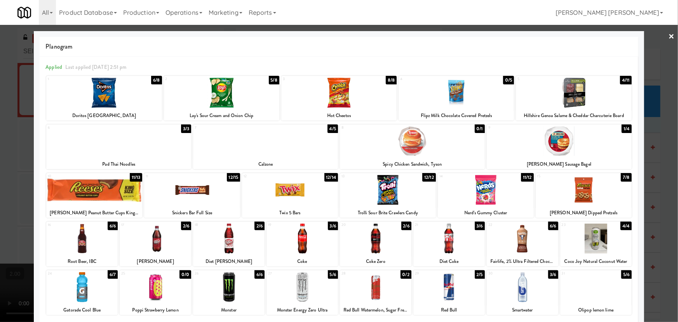
click at [669, 35] on link "×" at bounding box center [672, 37] width 6 height 24
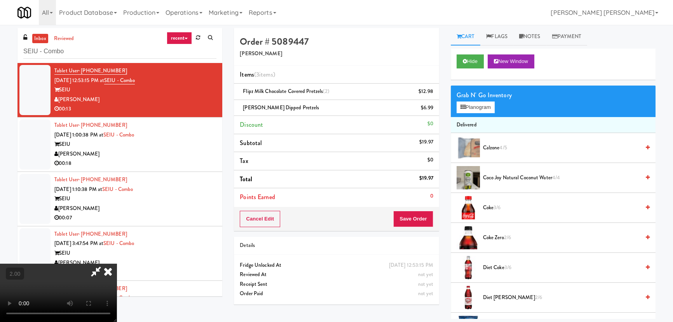
drag, startPoint x: 396, startPoint y: 103, endPoint x: 393, endPoint y: 145, distance: 42.9
click at [117, 263] on icon at bounding box center [107, 271] width 17 height 16
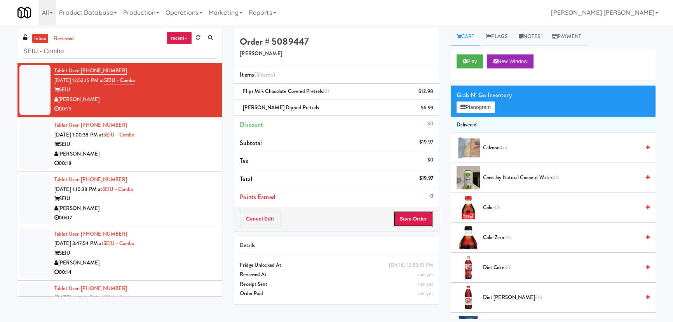
click at [409, 223] on button "Save Order" at bounding box center [413, 219] width 40 height 16
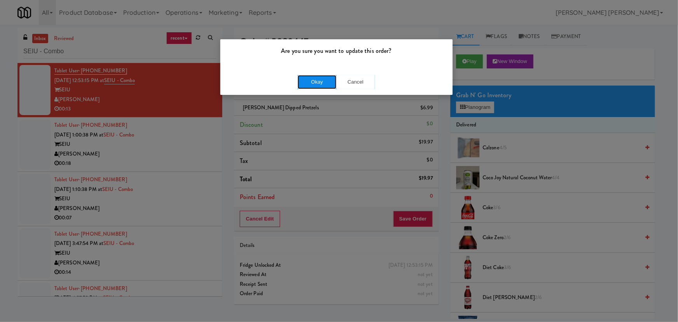
click at [321, 84] on button "Okay" at bounding box center [317, 82] width 39 height 14
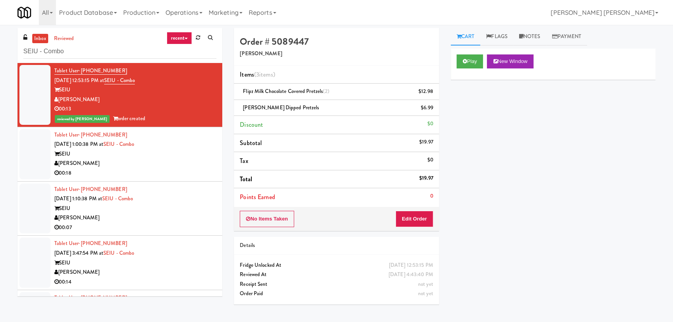
click at [171, 163] on div "[PERSON_NAME]" at bounding box center [135, 164] width 162 height 10
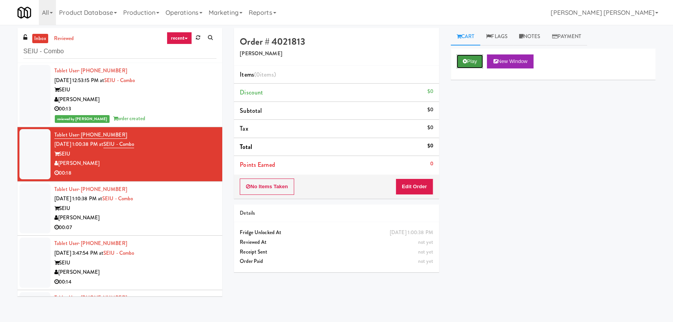
click at [462, 55] on button "Play" at bounding box center [470, 61] width 27 height 14
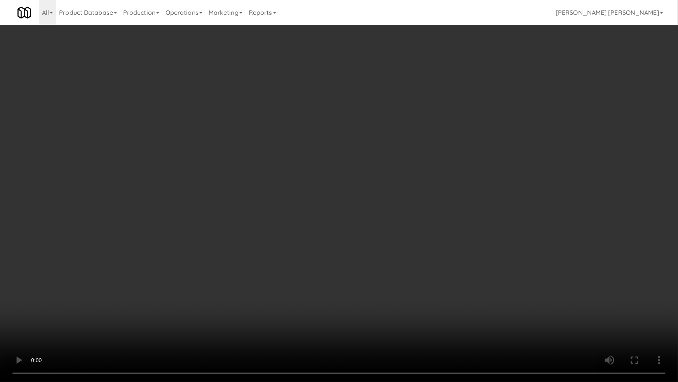
drag, startPoint x: 480, startPoint y: 324, endPoint x: 651, endPoint y: 329, distance: 170.6
click at [481, 321] on video at bounding box center [339, 191] width 678 height 382
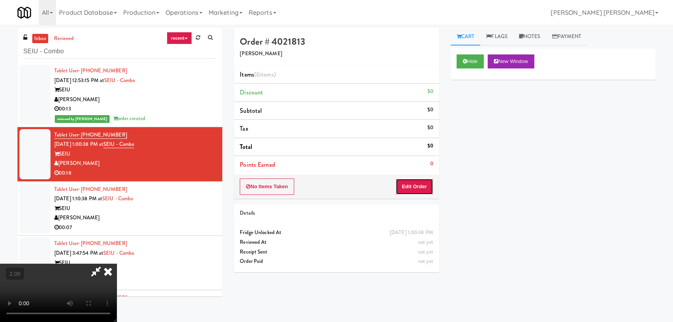
click at [424, 184] on button "Edit Order" at bounding box center [415, 186] width 38 height 16
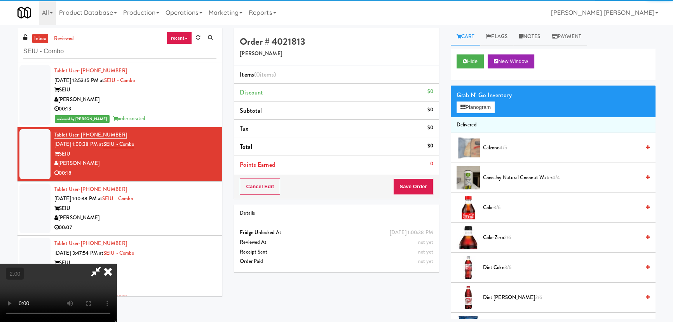
click at [465, 113] on div "Grab N' Go Inventory Planogram" at bounding box center [553, 100] width 205 height 31
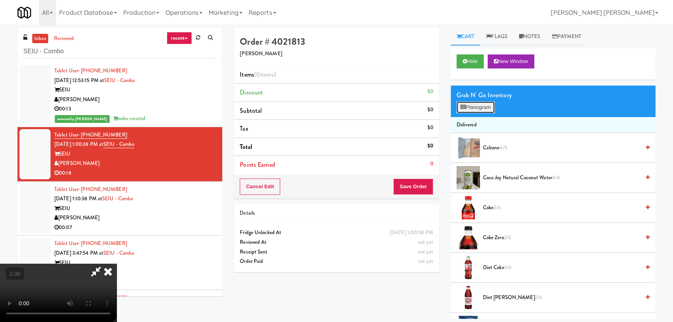
click at [466, 110] on button "Planogram" at bounding box center [476, 107] width 38 height 12
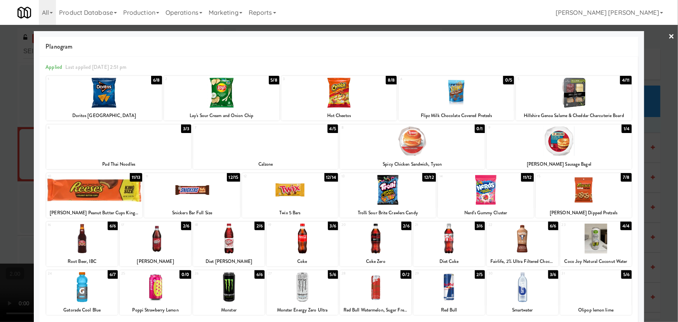
drag, startPoint x: 556, startPoint y: 144, endPoint x: 510, endPoint y: 136, distance: 47.3
click at [556, 144] on div at bounding box center [559, 141] width 145 height 30
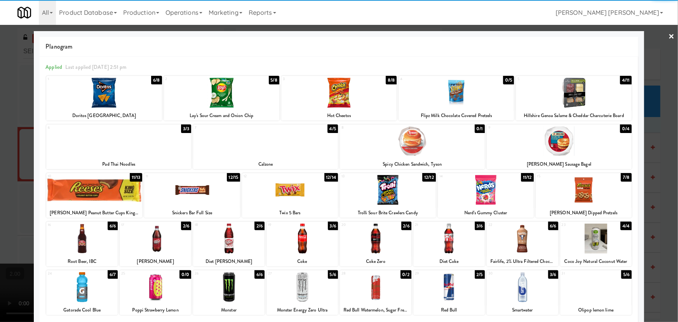
click at [196, 190] on div at bounding box center [192, 190] width 96 height 30
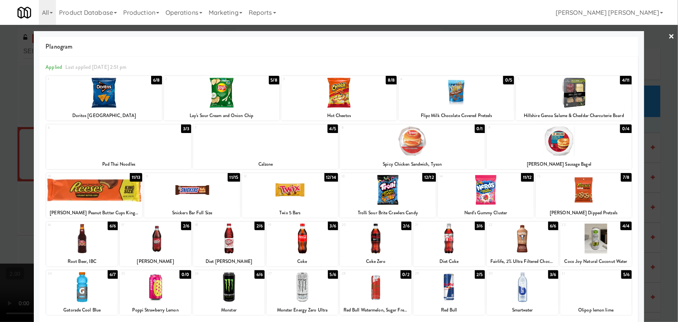
click at [100, 84] on div at bounding box center [103, 93] width 115 height 30
drag, startPoint x: 666, startPoint y: 32, endPoint x: 668, endPoint y: 36, distance: 4.2
click at [669, 33] on link "×" at bounding box center [672, 37] width 6 height 24
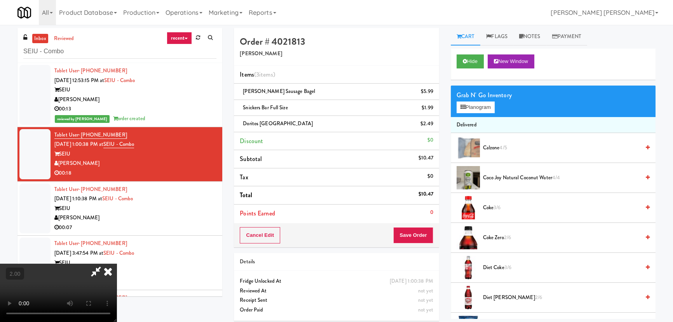
click at [117, 263] on icon at bounding box center [107, 271] width 17 height 16
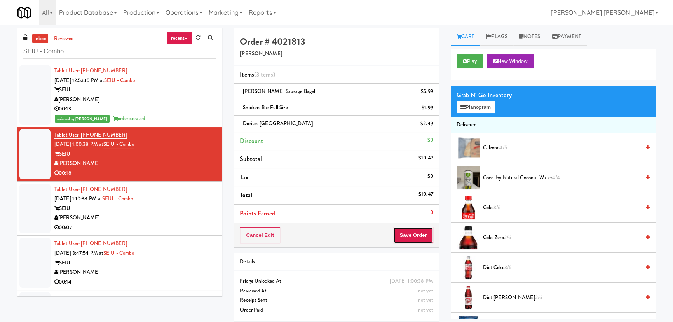
click at [400, 233] on button "Save Order" at bounding box center [413, 235] width 40 height 16
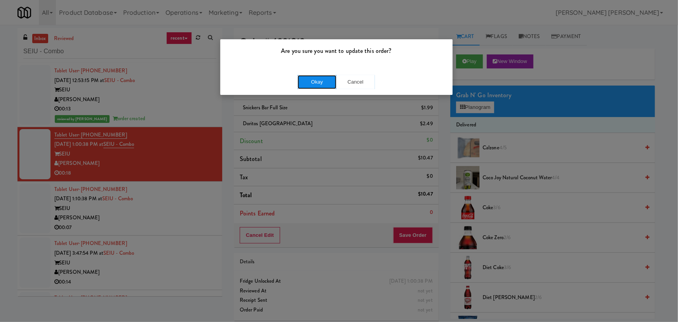
click at [309, 84] on button "Okay" at bounding box center [317, 82] width 39 height 14
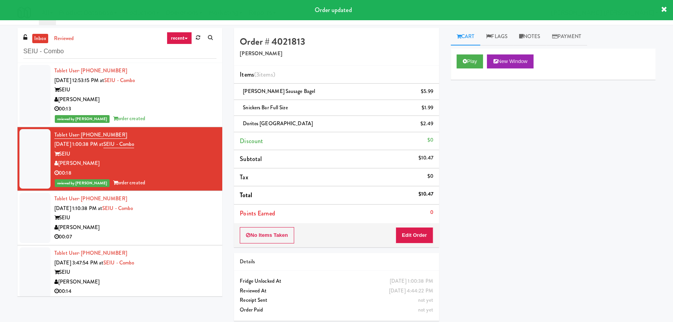
click at [160, 213] on div "SEIU" at bounding box center [135, 218] width 162 height 10
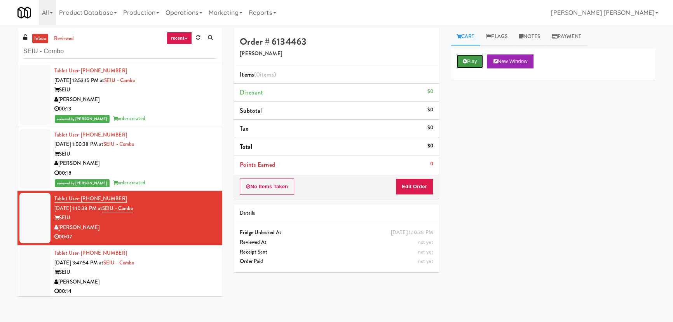
click at [472, 59] on button "Play" at bounding box center [470, 61] width 27 height 14
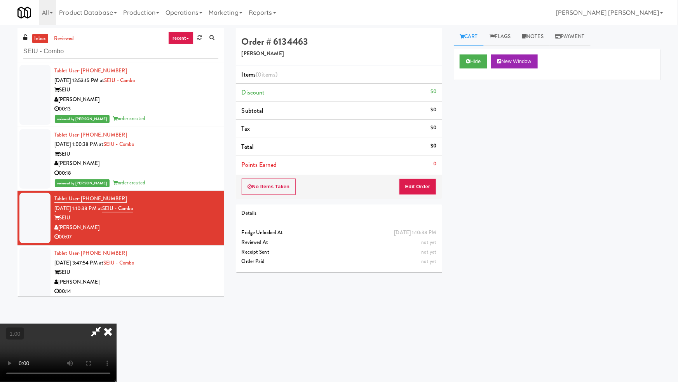
drag, startPoint x: 379, startPoint y: 342, endPoint x: 676, endPoint y: 347, distance: 296.9
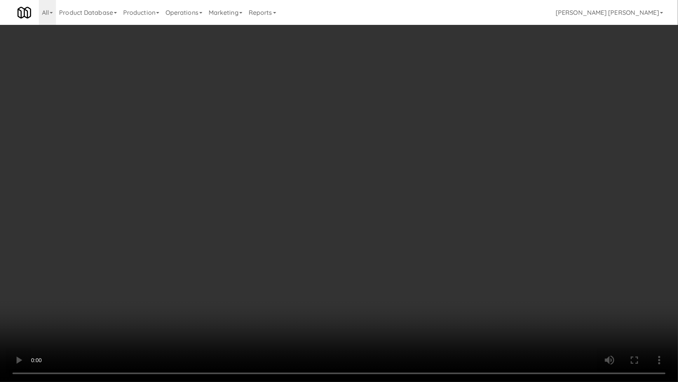
click at [419, 321] on video at bounding box center [339, 191] width 678 height 382
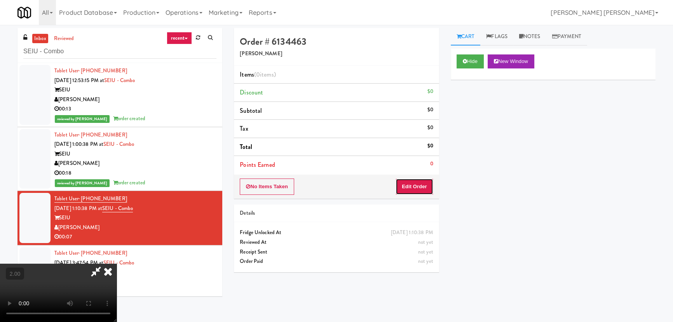
click at [419, 186] on button "Edit Order" at bounding box center [415, 186] width 38 height 16
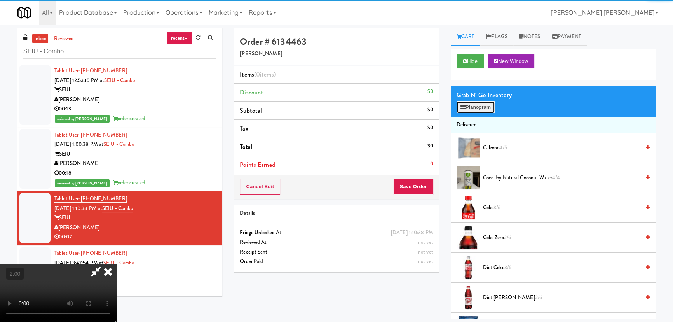
click at [475, 108] on button "Planogram" at bounding box center [476, 107] width 38 height 12
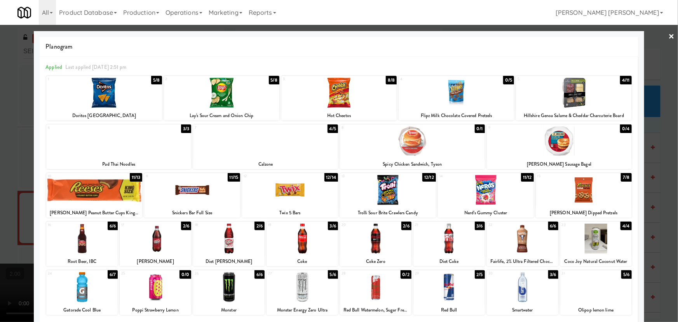
click at [448, 298] on div at bounding box center [448, 287] width 71 height 30
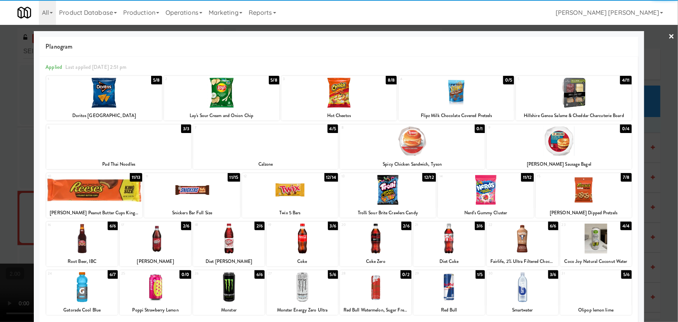
click at [453, 99] on div at bounding box center [456, 93] width 115 height 30
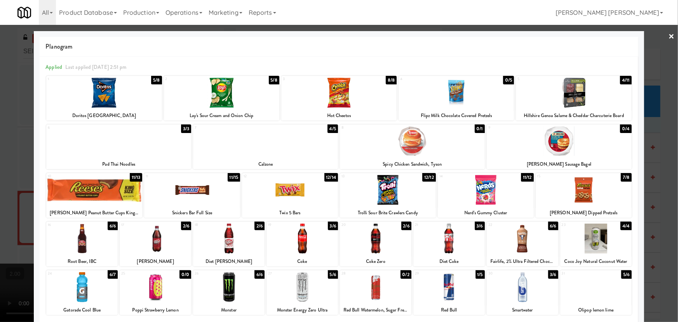
click at [669, 39] on link "×" at bounding box center [672, 37] width 6 height 24
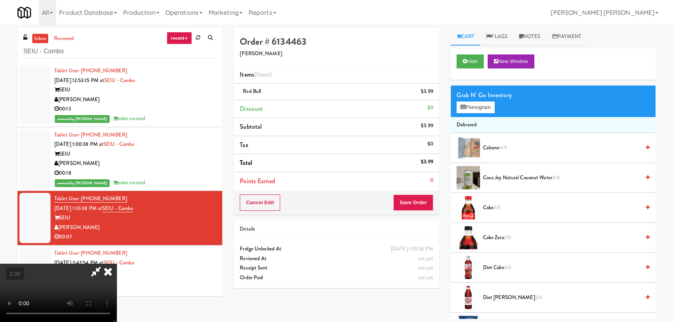
drag, startPoint x: 397, startPoint y: 101, endPoint x: 407, endPoint y: 107, distance: 11.7
click at [117, 263] on icon at bounding box center [107, 271] width 17 height 16
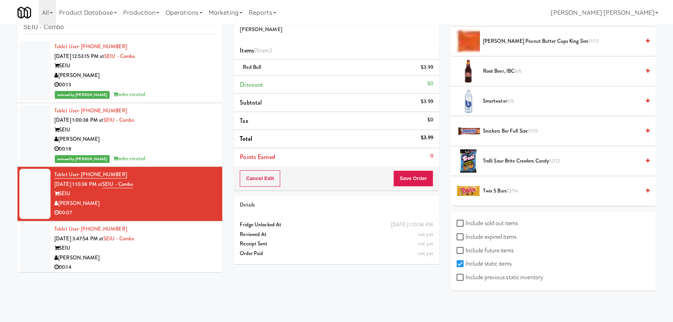
scroll to position [24, 0]
click at [486, 280] on div "Include previous static inventory" at bounding box center [553, 278] width 193 height 14
click at [486, 276] on label "Include previous static inventory" at bounding box center [500, 277] width 87 height 12
click at [466, 276] on input "Include previous static inventory" at bounding box center [461, 277] width 9 height 6
checkbox input "true"
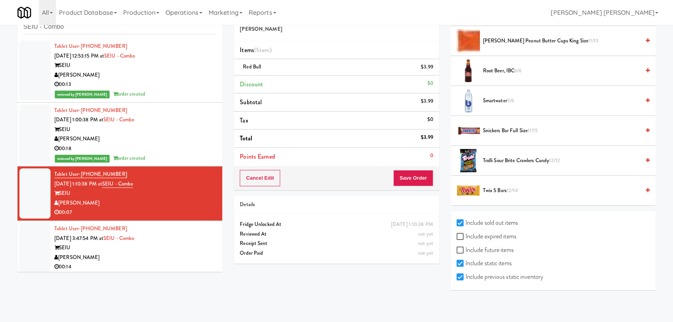
checkbox input "true"
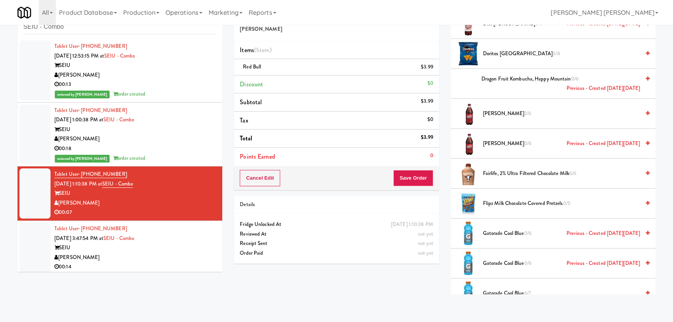
scroll to position [659, 0]
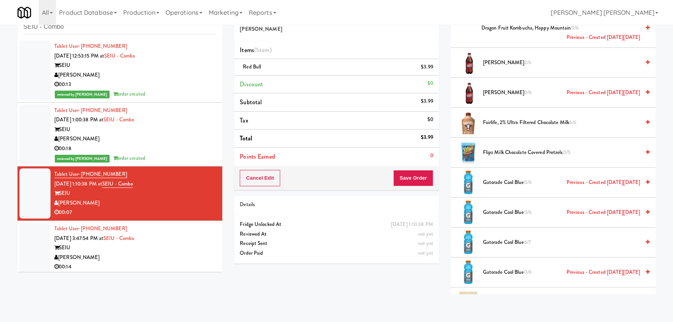
click at [502, 148] on span "Flipz Milk Chocolate Covered Pretzels 0/5" at bounding box center [561, 153] width 157 height 10
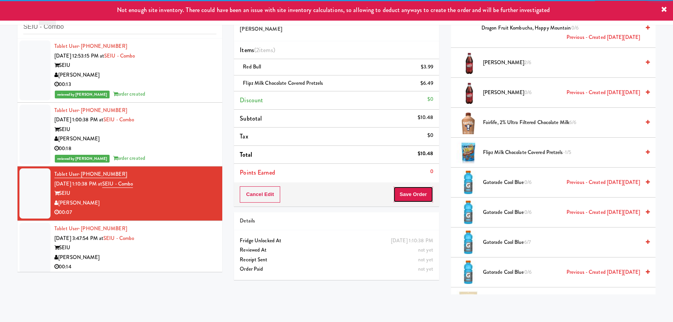
click at [411, 192] on button "Save Order" at bounding box center [413, 194] width 40 height 16
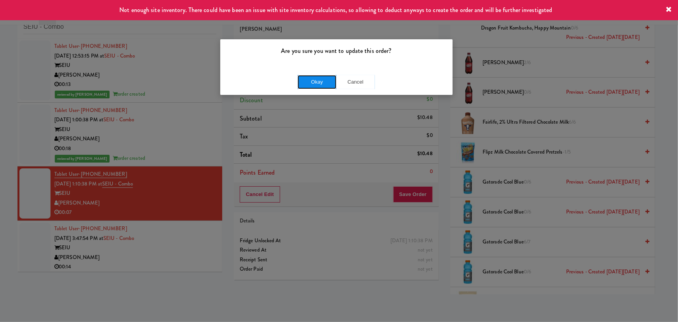
drag, startPoint x: 325, startPoint y: 78, endPoint x: 338, endPoint y: 79, distance: 12.8
click at [325, 78] on button "Okay" at bounding box center [317, 82] width 39 height 14
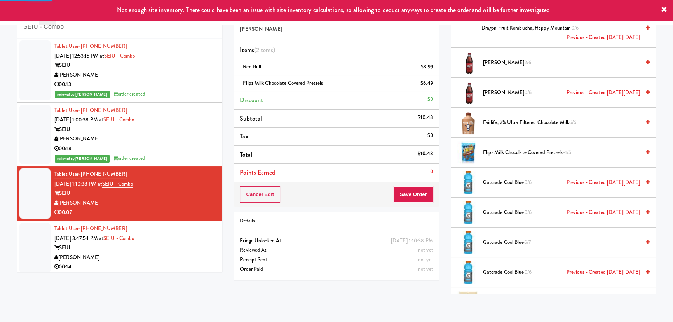
scroll to position [21, 0]
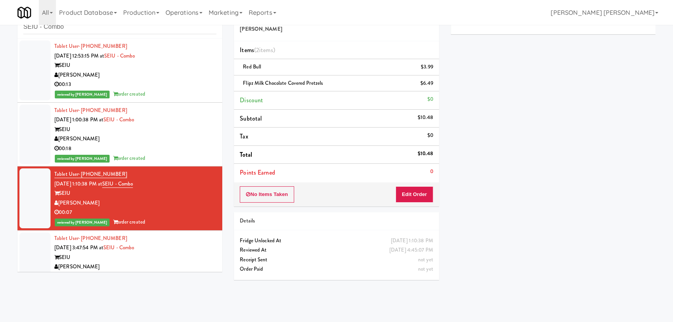
click at [161, 256] on div "SEIU" at bounding box center [135, 258] width 162 height 10
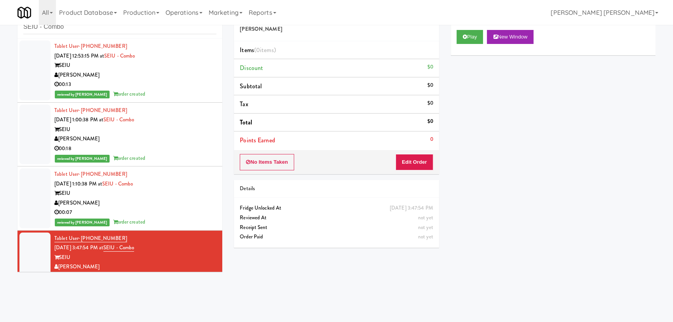
scroll to position [67, 0]
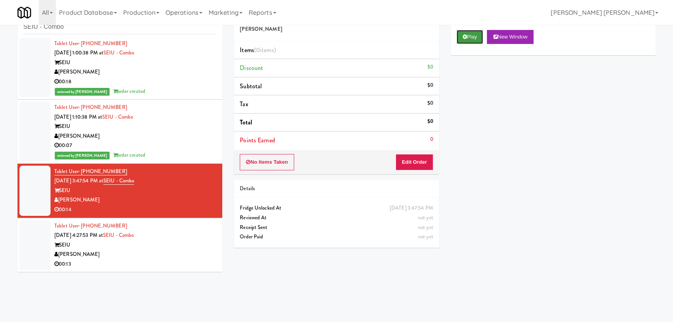
click at [470, 38] on button "Play" at bounding box center [470, 37] width 27 height 14
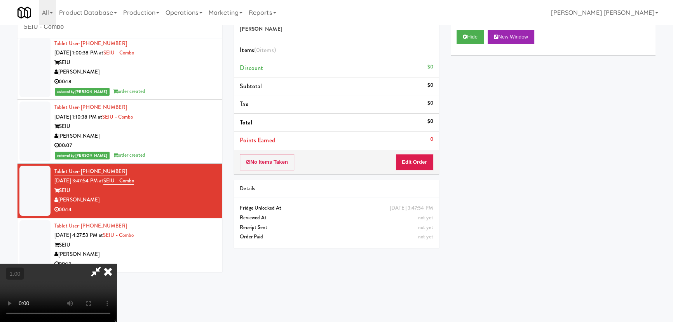
click at [117, 321] on video at bounding box center [58, 292] width 117 height 58
click at [424, 161] on button "Edit Order" at bounding box center [415, 162] width 38 height 16
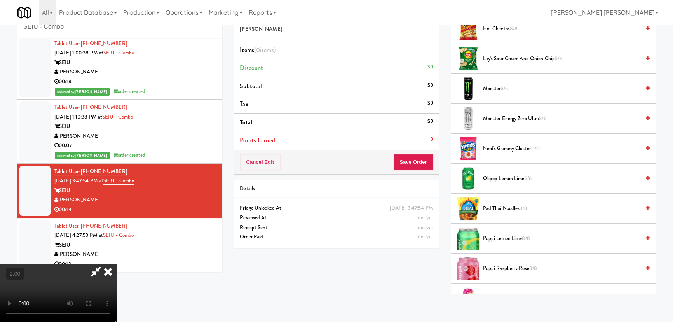
scroll to position [282, 0]
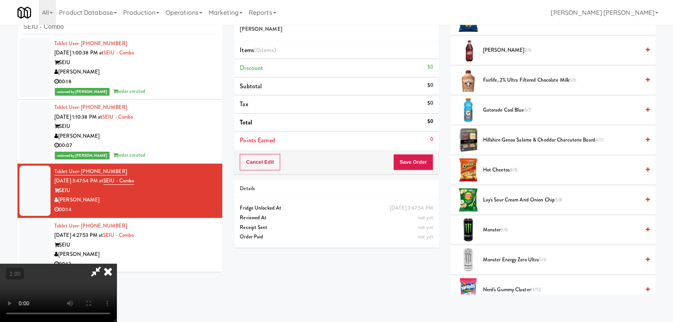
click at [495, 108] on span "Gatorade Cool Blue 6/7" at bounding box center [561, 110] width 157 height 10
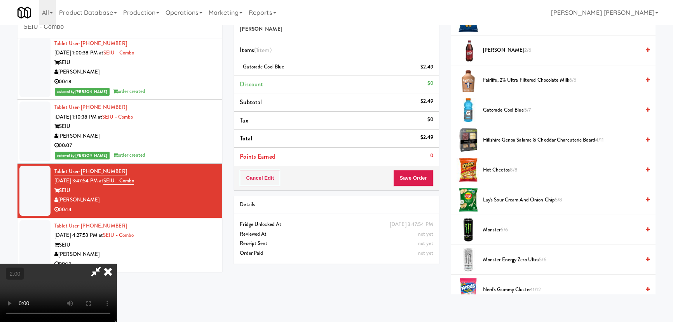
click at [117, 263] on icon at bounding box center [107, 271] width 17 height 16
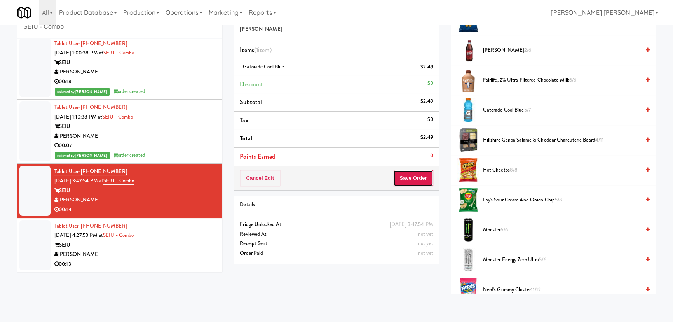
click at [424, 181] on button "Save Order" at bounding box center [413, 178] width 40 height 16
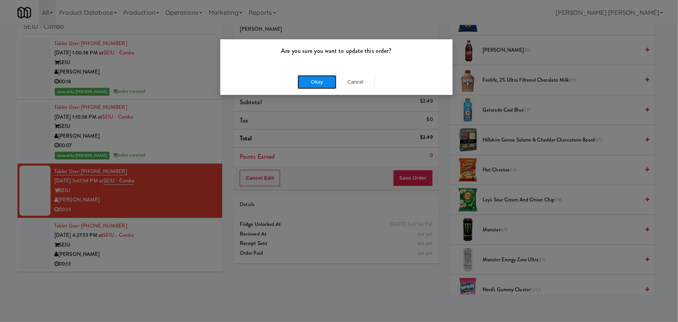
click at [319, 80] on button "Okay" at bounding box center [317, 82] width 39 height 14
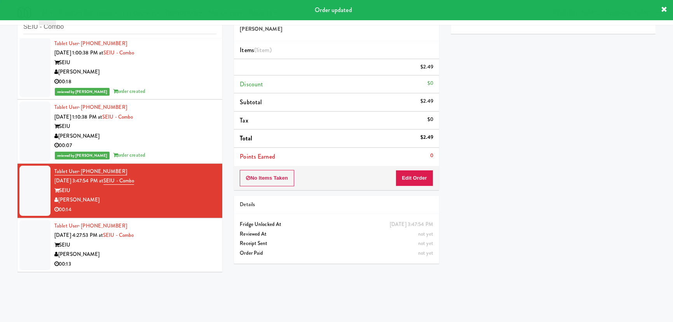
scroll to position [21, 0]
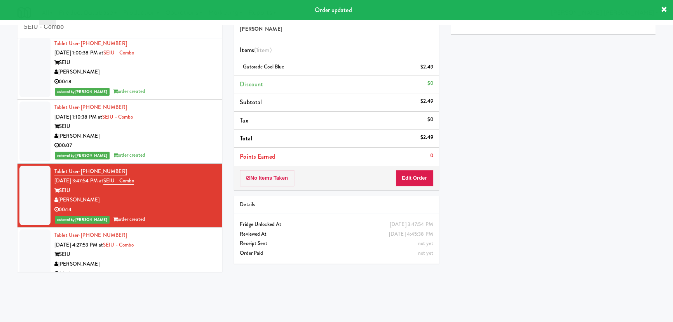
click at [180, 257] on div "SEIU" at bounding box center [135, 254] width 162 height 10
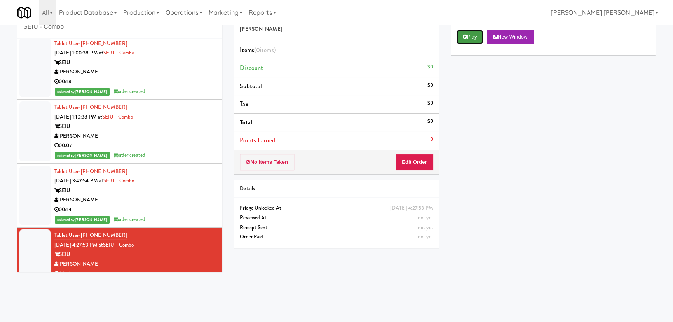
click at [473, 39] on button "Play" at bounding box center [470, 37] width 27 height 14
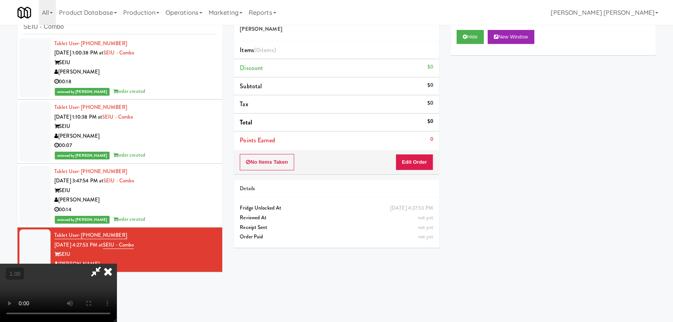
click at [117, 321] on video at bounding box center [58, 292] width 117 height 58
click at [425, 165] on button "Edit Order" at bounding box center [415, 162] width 38 height 16
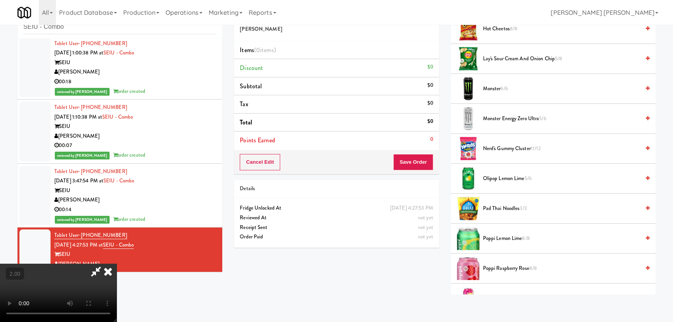
scroll to position [247, 0]
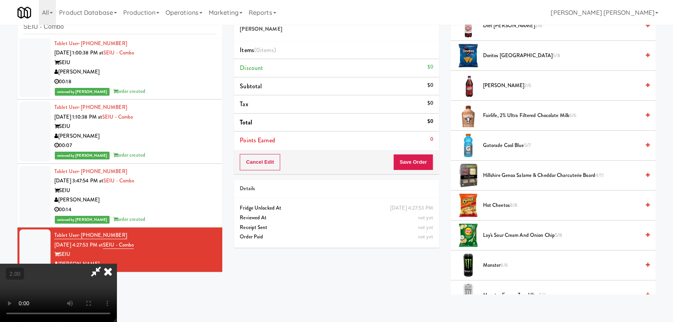
click at [495, 85] on span "[PERSON_NAME] 2/6" at bounding box center [561, 86] width 157 height 10
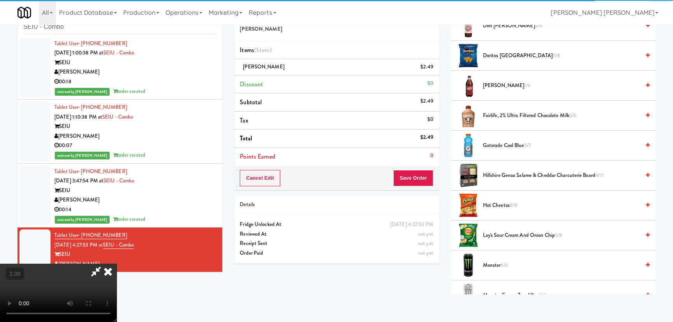
click at [117, 263] on icon at bounding box center [107, 271] width 17 height 16
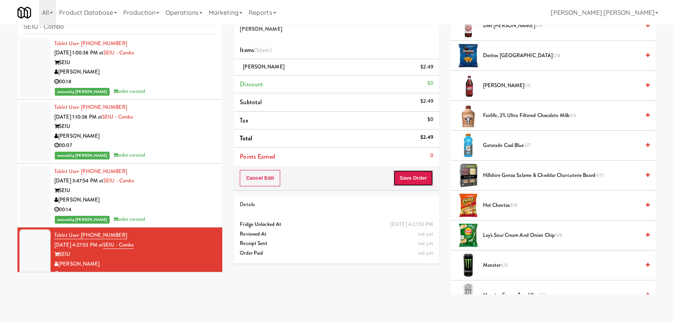
click at [404, 181] on button "Save Order" at bounding box center [413, 178] width 40 height 16
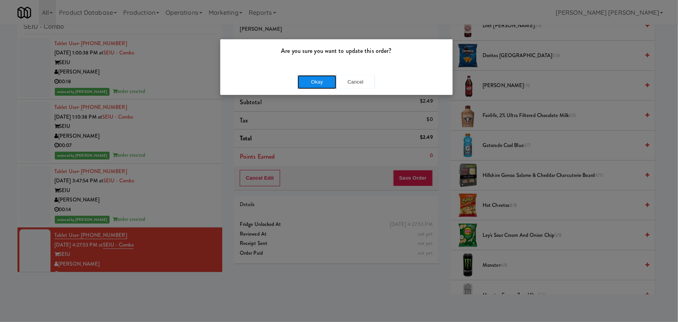
click at [310, 81] on button "Okay" at bounding box center [317, 82] width 39 height 14
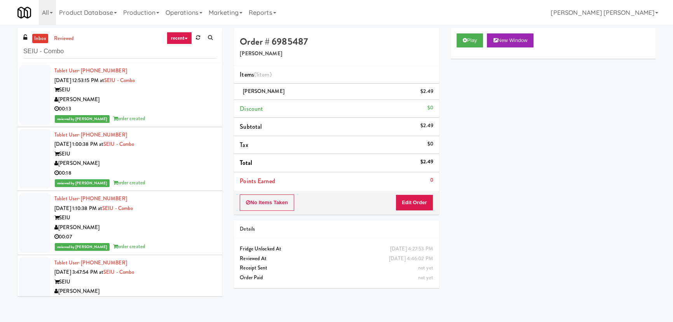
scroll to position [0, 0]
drag, startPoint x: 70, startPoint y: 49, endPoint x: 14, endPoint y: 51, distance: 56.4
click at [14, 51] on div "inbox reviewed recent all unclear take inventory issue suspicious failed recent…" at bounding box center [120, 165] width 216 height 274
paste input "215 Lake - Right - Fridge"
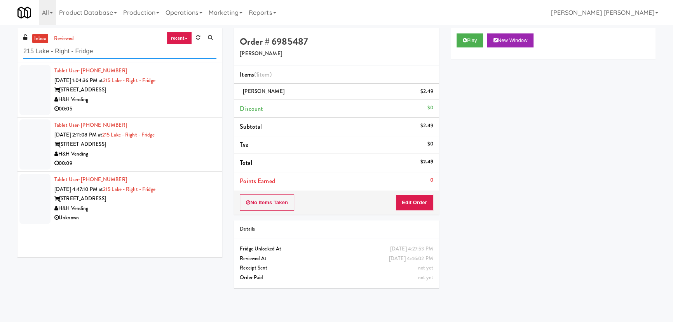
type input "215 Lake - Right - Fridge"
click at [188, 214] on div "Unknown" at bounding box center [135, 218] width 162 height 10
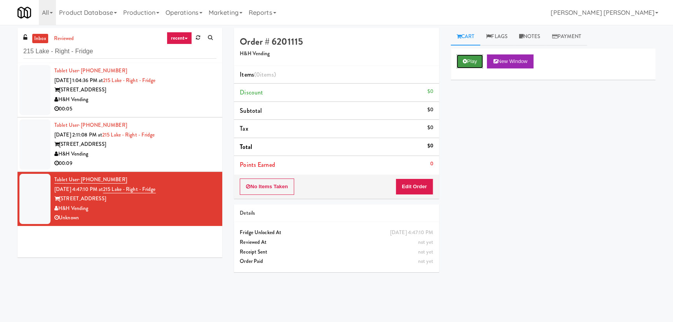
click at [466, 61] on icon at bounding box center [465, 61] width 4 height 5
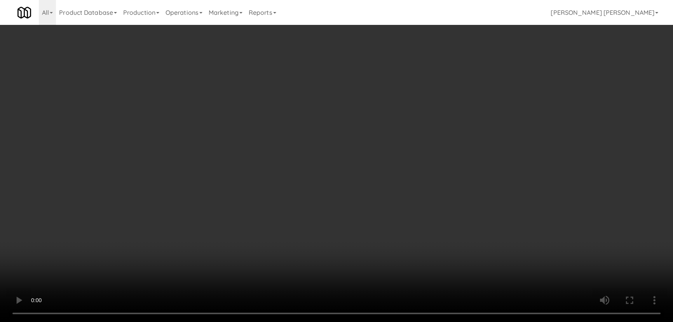
click at [397, 321] on video at bounding box center [336, 161] width 673 height 322
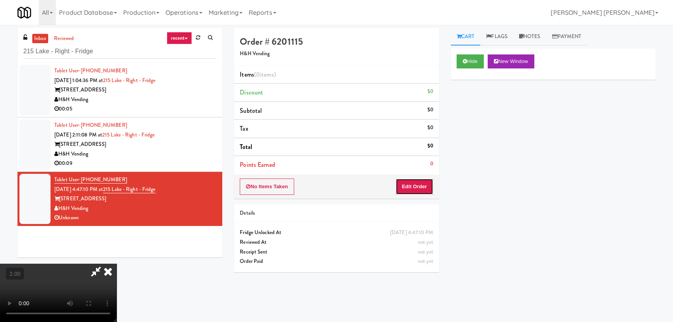
click at [420, 186] on button "Edit Order" at bounding box center [415, 186] width 38 height 16
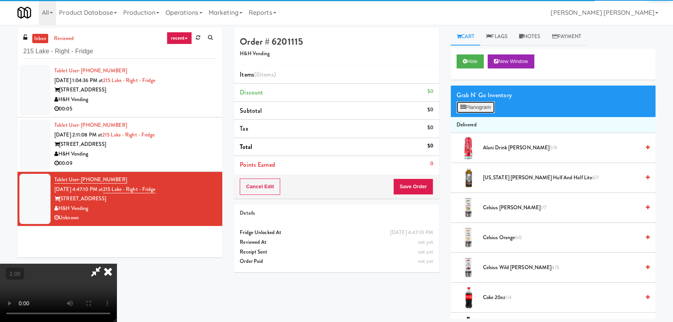
click at [481, 109] on button "Planogram" at bounding box center [476, 107] width 38 height 12
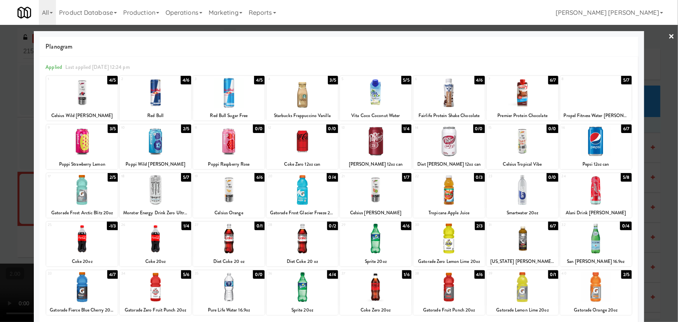
click at [227, 143] on div at bounding box center [228, 141] width 71 height 30
click at [375, 145] on div at bounding box center [375, 141] width 71 height 30
click at [669, 38] on link "×" at bounding box center [672, 37] width 6 height 24
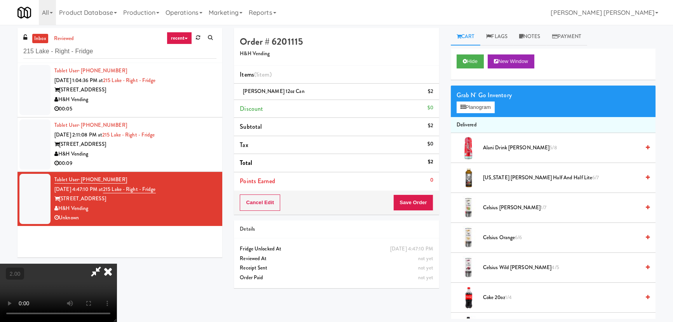
click at [117, 263] on video at bounding box center [58, 292] width 117 height 58
click at [117, 263] on icon at bounding box center [107, 271] width 17 height 16
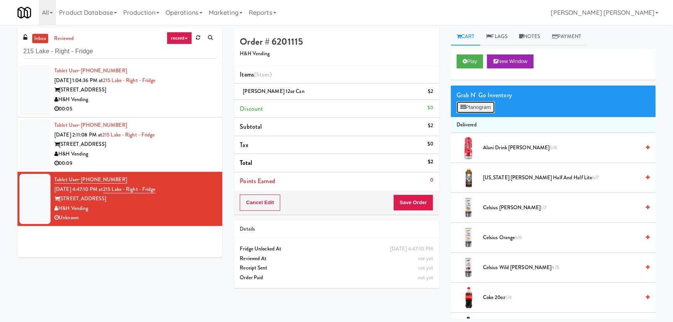
click at [478, 106] on button "Planogram" at bounding box center [476, 107] width 38 height 12
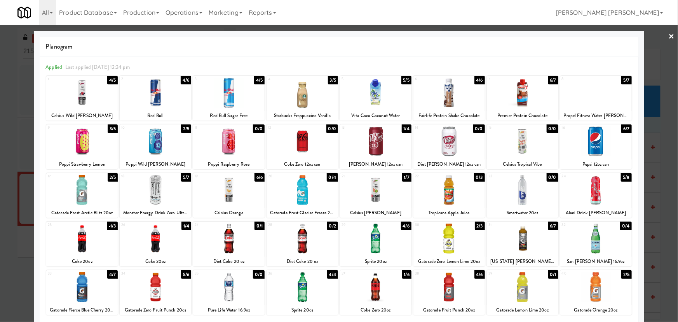
click at [157, 140] on div at bounding box center [155, 141] width 71 height 30
click at [669, 35] on link "×" at bounding box center [672, 37] width 6 height 24
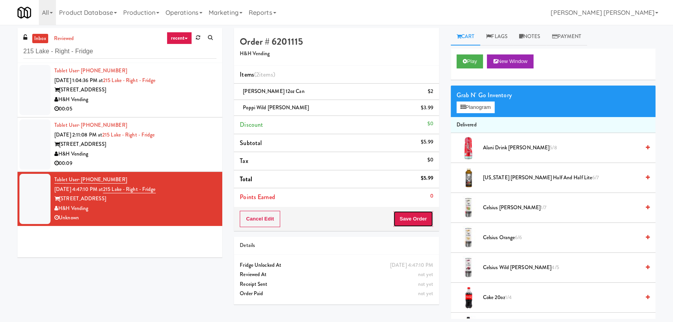
click at [418, 219] on button "Save Order" at bounding box center [413, 219] width 40 height 16
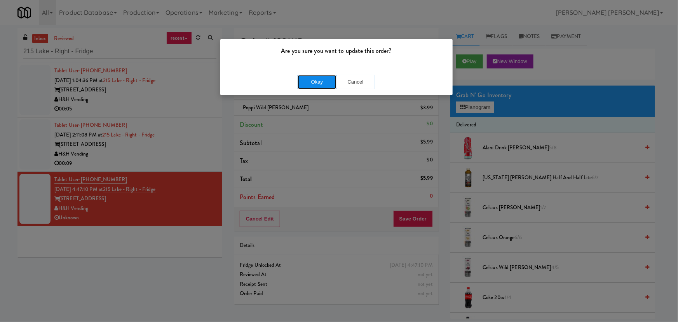
click at [315, 82] on button "Okay" at bounding box center [317, 82] width 39 height 14
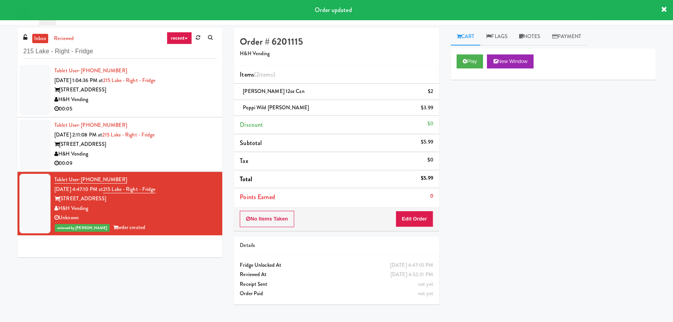
drag, startPoint x: 532, startPoint y: 31, endPoint x: 507, endPoint y: 85, distance: 58.9
click at [532, 31] on link "Notes" at bounding box center [529, 36] width 33 height 17
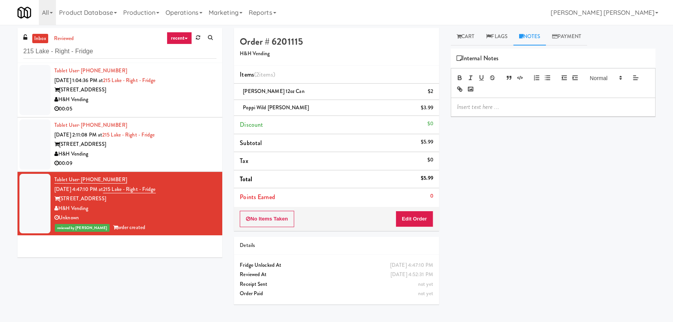
click at [500, 103] on p at bounding box center [553, 107] width 192 height 9
drag, startPoint x: 521, startPoint y: 106, endPoint x: 612, endPoint y: 106, distance: 90.9
click at [612, 106] on p "[PERSON_NAME]- #DisabledCamera #BottomLeft" at bounding box center [553, 107] width 192 height 9
click at [188, 157] on div "H&H Vending" at bounding box center [135, 154] width 162 height 10
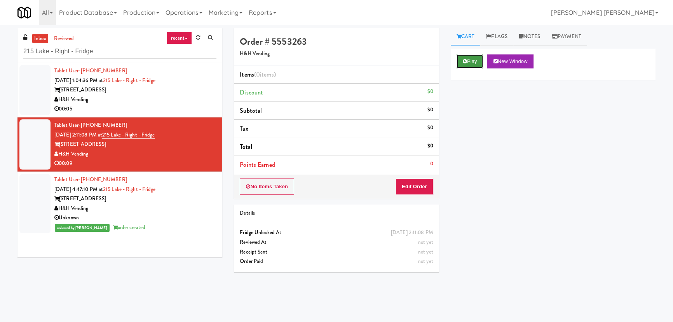
click at [473, 66] on button "Play" at bounding box center [470, 61] width 27 height 14
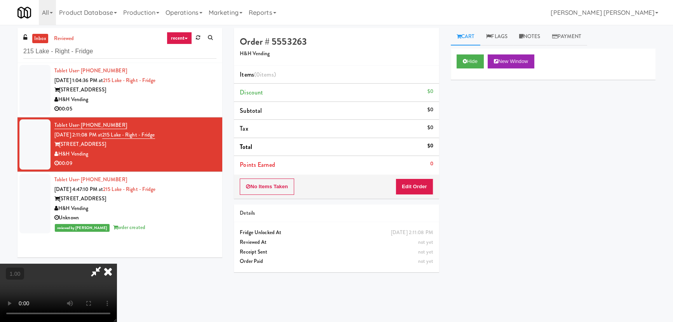
drag, startPoint x: 377, startPoint y: 344, endPoint x: 575, endPoint y: 320, distance: 199.6
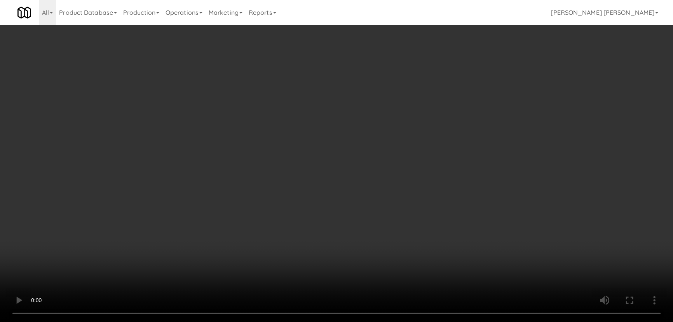
click at [395, 321] on video at bounding box center [336, 161] width 673 height 322
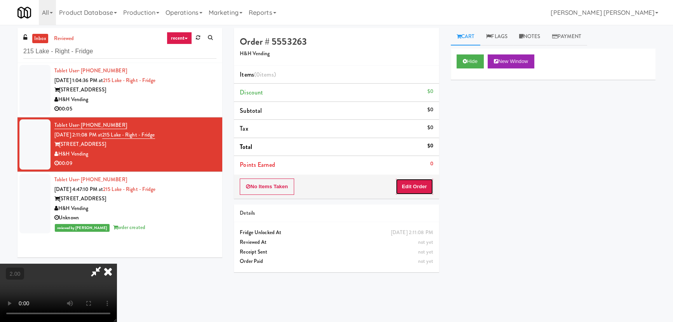
click at [422, 183] on button "Edit Order" at bounding box center [415, 186] width 38 height 16
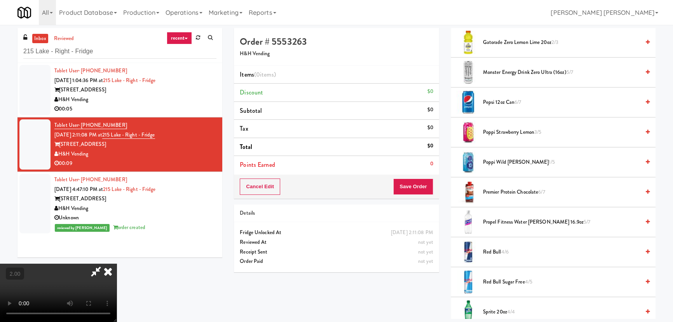
scroll to position [681, 0]
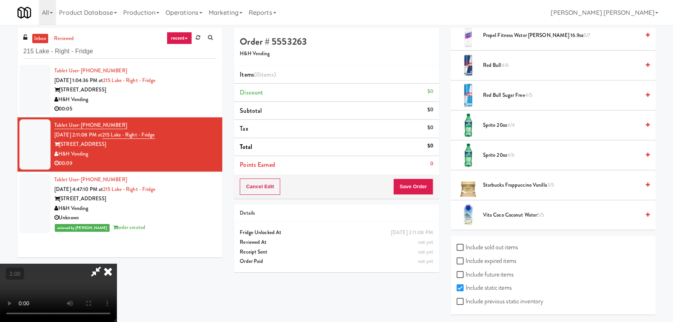
click at [492, 120] on span "Sprite 20oz 4/4" at bounding box center [561, 125] width 157 height 10
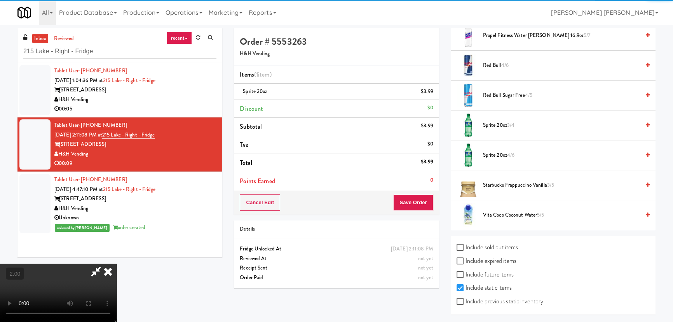
click at [117, 263] on icon at bounding box center [107, 271] width 17 height 16
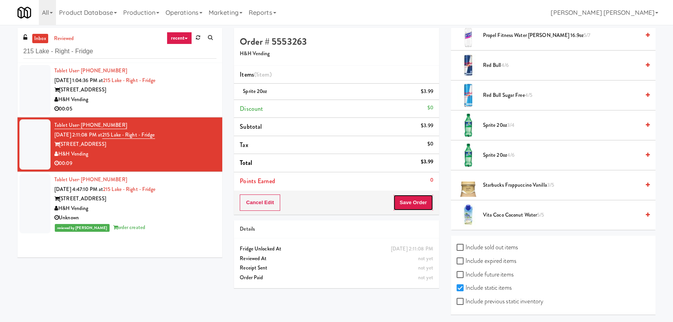
click at [406, 204] on button "Save Order" at bounding box center [413, 202] width 40 height 16
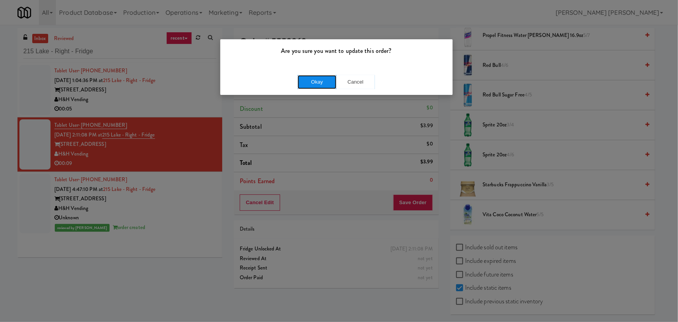
click at [328, 83] on button "Okay" at bounding box center [317, 82] width 39 height 14
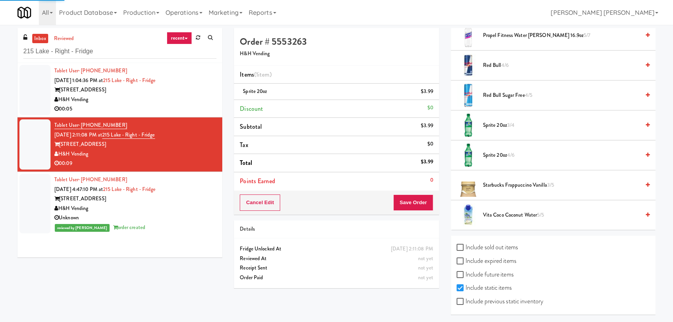
scroll to position [21, 0]
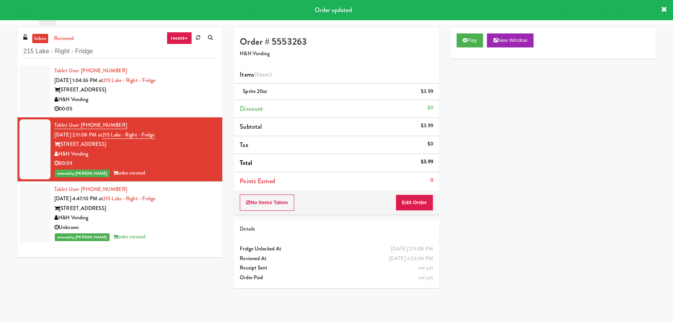
click at [163, 217] on div "H&H Vending" at bounding box center [135, 218] width 162 height 10
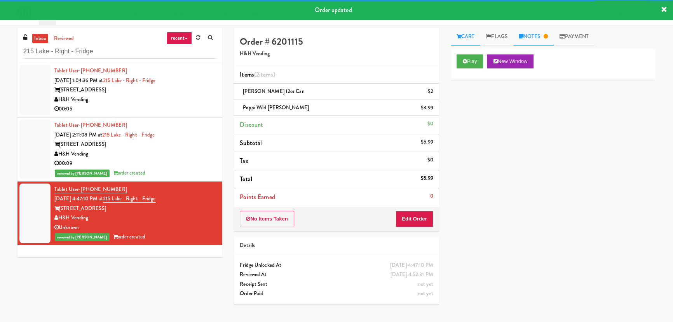
click at [539, 37] on link "Notes" at bounding box center [533, 36] width 40 height 17
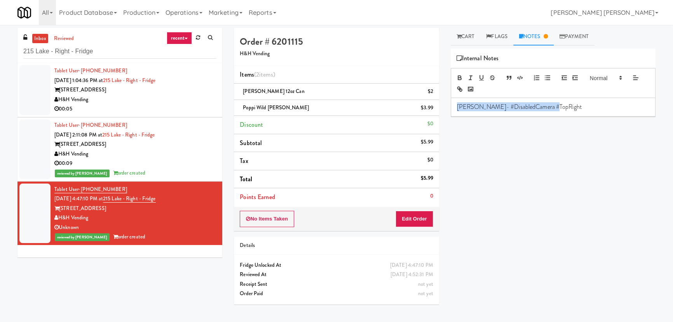
drag, startPoint x: 570, startPoint y: 110, endPoint x: 412, endPoint y: 107, distance: 157.8
click at [412, 107] on div "Order # 6201115 H&H Vending Items (2 items ) [PERSON_NAME] 12oz can $2 Poppi Wi…" at bounding box center [444, 173] width 433 height 291
copy p "[PERSON_NAME]- #DisabledCamera #TopRight"
click at [190, 146] on div "[STREET_ADDRESS]" at bounding box center [135, 144] width 162 height 10
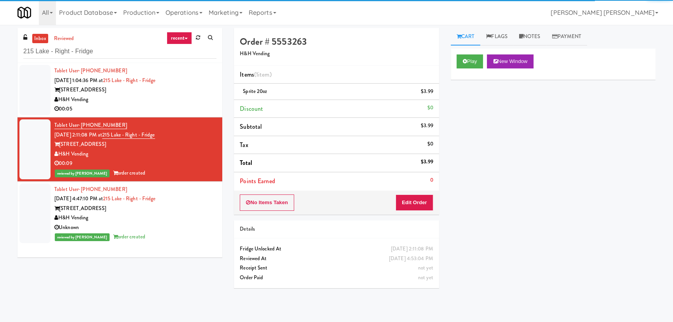
drag, startPoint x: 525, startPoint y: 37, endPoint x: 502, endPoint y: 75, distance: 44.4
click at [523, 39] on icon at bounding box center [521, 36] width 4 height 5
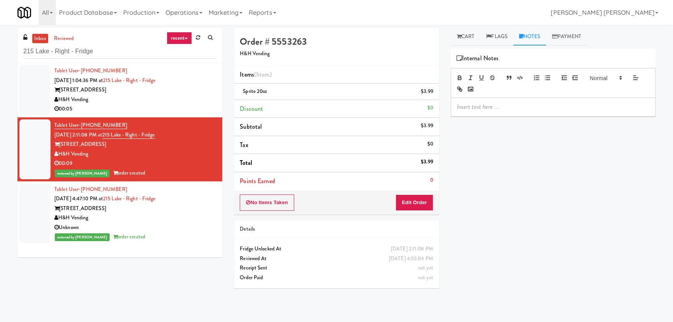
click at [485, 106] on p at bounding box center [553, 107] width 192 height 9
paste div
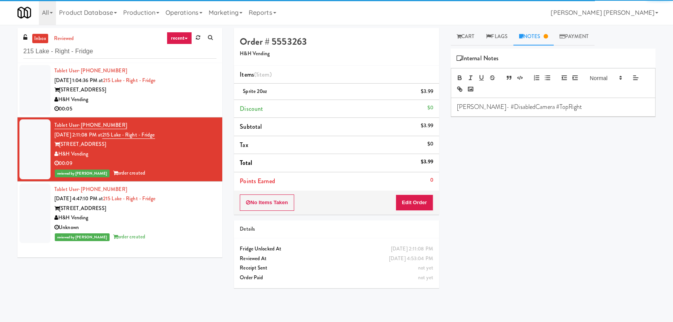
click at [183, 104] on div "00:05" at bounding box center [135, 109] width 162 height 10
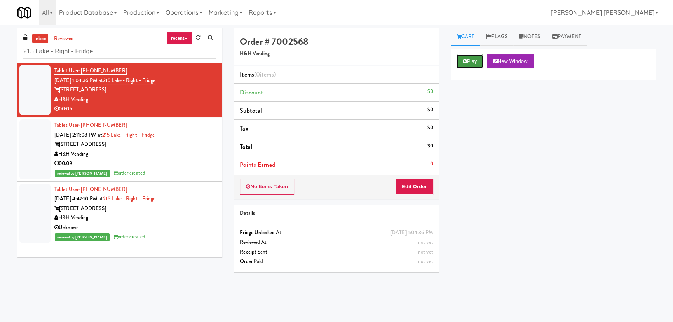
click at [468, 63] on button "Play" at bounding box center [470, 61] width 27 height 14
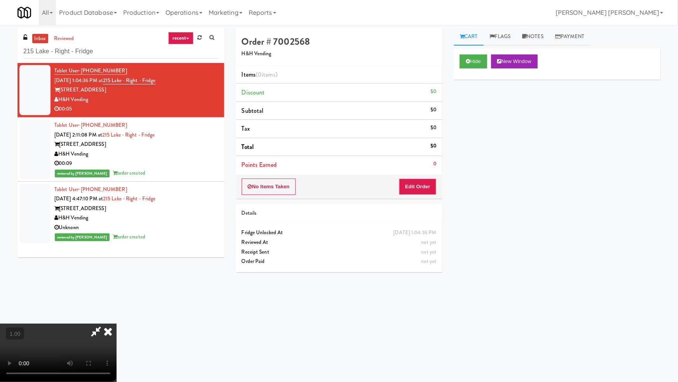
click at [117, 321] on video at bounding box center [58, 352] width 117 height 58
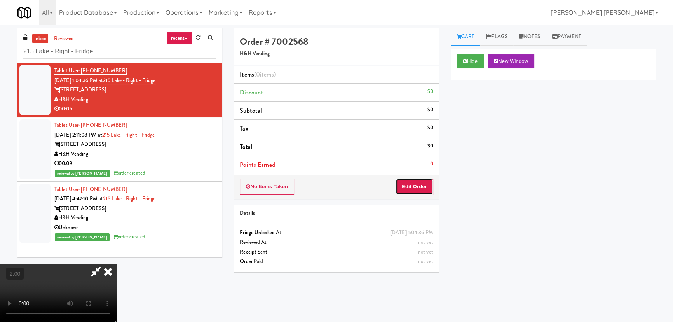
click at [423, 185] on button "Edit Order" at bounding box center [415, 186] width 38 height 16
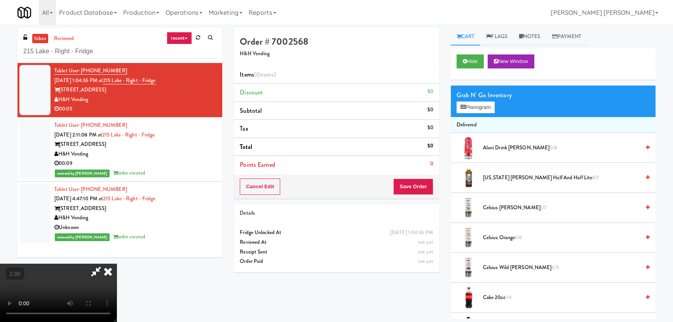
click at [495, 238] on span "Celsius Orange 6/6" at bounding box center [561, 238] width 157 height 10
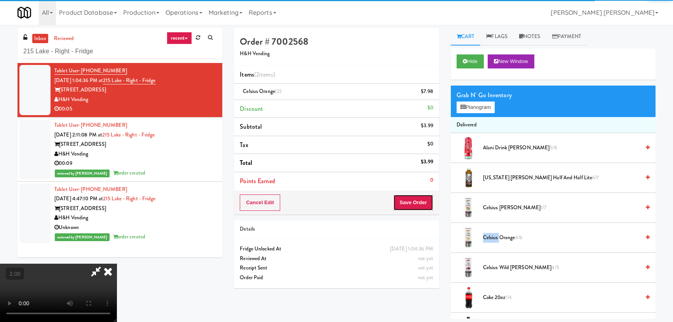
click at [425, 208] on button "Save Order" at bounding box center [413, 202] width 40 height 16
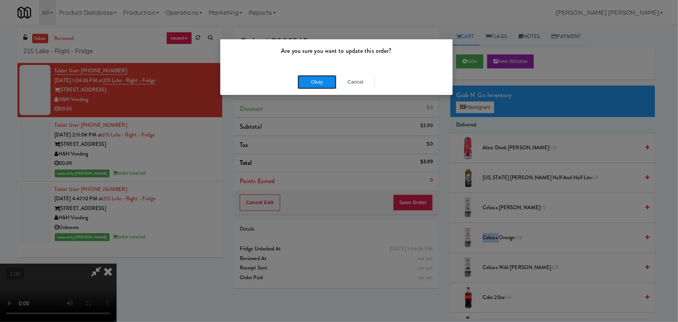
click at [324, 82] on button "Okay" at bounding box center [317, 82] width 39 height 14
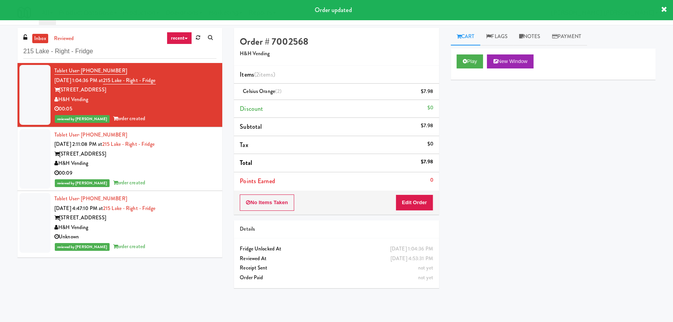
drag, startPoint x: 190, startPoint y: 161, endPoint x: 480, endPoint y: 120, distance: 292.4
click at [196, 161] on div "H&H Vending" at bounding box center [135, 164] width 162 height 10
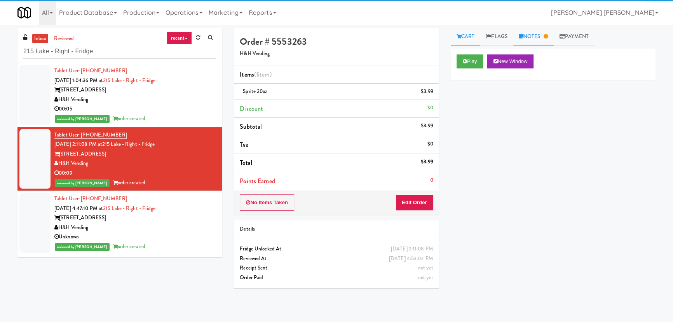
click at [535, 37] on link "Notes" at bounding box center [533, 36] width 40 height 17
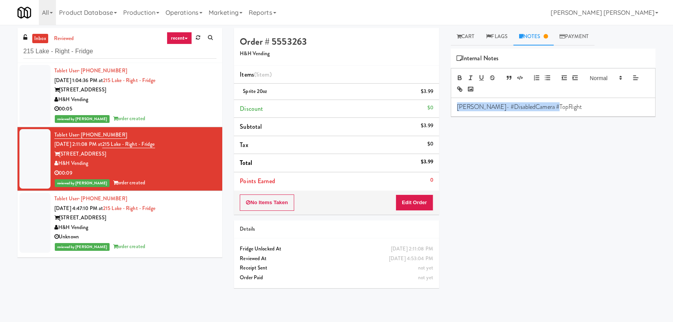
drag, startPoint x: 608, startPoint y: 115, endPoint x: 437, endPoint y: 115, distance: 171.0
click at [437, 115] on div "Order # 5553263 H&H Vending Items (1 item ) Sprite 20oz $3.99 Discount $0 Subto…" at bounding box center [444, 173] width 433 height 291
copy p "[PERSON_NAME]- #DisabledCamera #TopRight"
click at [201, 92] on div "[STREET_ADDRESS]" at bounding box center [135, 90] width 162 height 10
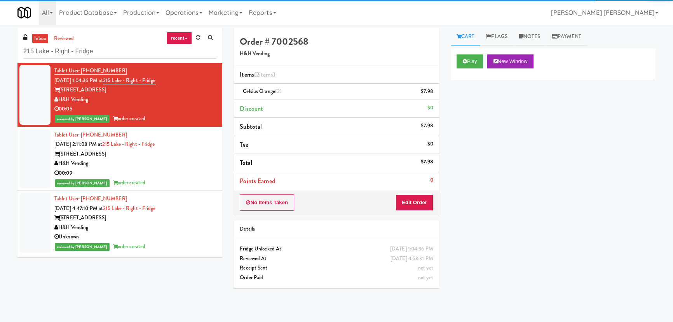
drag, startPoint x: 538, startPoint y: 38, endPoint x: 508, endPoint y: 88, distance: 58.6
click at [536, 38] on link "Notes" at bounding box center [529, 36] width 33 height 17
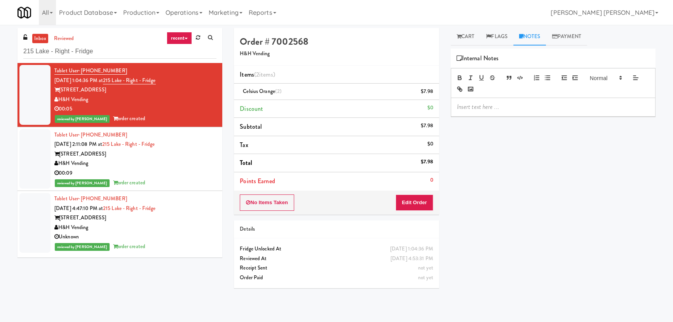
click at [506, 110] on p at bounding box center [553, 107] width 192 height 9
drag, startPoint x: 101, startPoint y: 54, endPoint x: 16, endPoint y: 74, distance: 87.7
click at [16, 74] on div "inbox reviewed recent all unclear take inventory issue suspicious failed recent…" at bounding box center [120, 145] width 216 height 235
paste input "Parc on 5th"
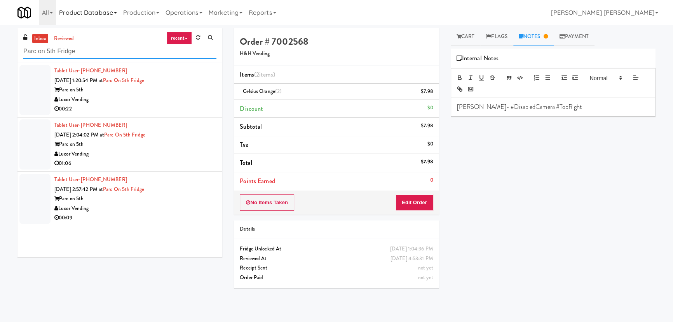
type input "Parc on 5th Fridge"
click at [164, 208] on div "Luxor Vending" at bounding box center [135, 209] width 162 height 10
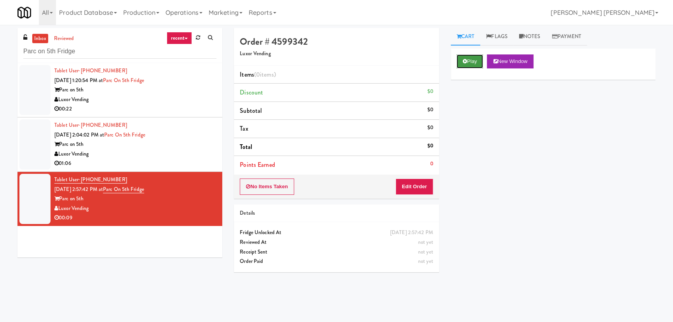
click at [474, 61] on button "Play" at bounding box center [470, 61] width 27 height 14
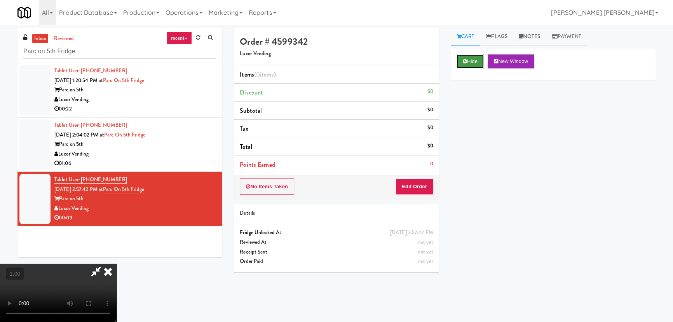
click at [467, 64] on button "Hide" at bounding box center [470, 61] width 27 height 14
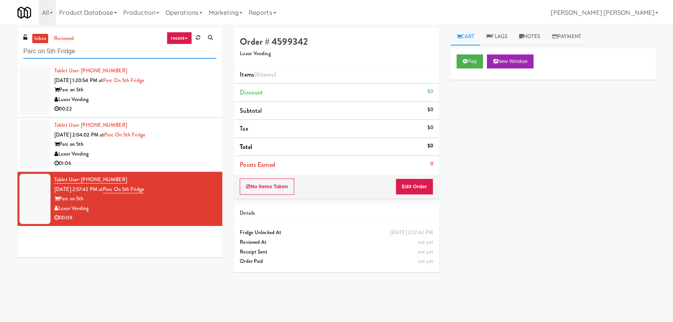
drag, startPoint x: 115, startPoint y: 46, endPoint x: -14, endPoint y: 50, distance: 128.7
click at [0, 50] on html "Are you sure you want to update this order? Okay Cancel Okay Are you sure you w…" at bounding box center [336, 161] width 673 height 322
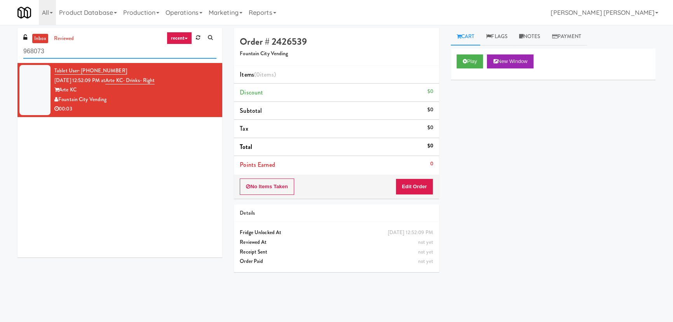
click at [70, 45] on input "968073" at bounding box center [119, 51] width 193 height 14
drag, startPoint x: 65, startPoint y: 48, endPoint x: -21, endPoint y: 56, distance: 85.9
click at [0, 56] on html "Okay Okay Select date: previous 2025-Sep next Su Mo Tu We Th Fr Sa 31 1 2 3 4 5…" at bounding box center [336, 161] width 673 height 322
paste input "RAW Training - Fridge"
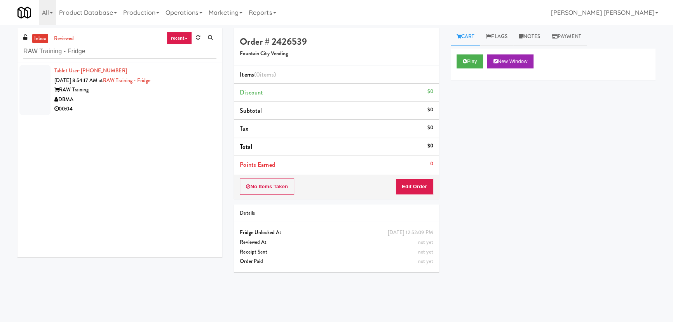
click at [131, 111] on div "00:04" at bounding box center [135, 109] width 162 height 10
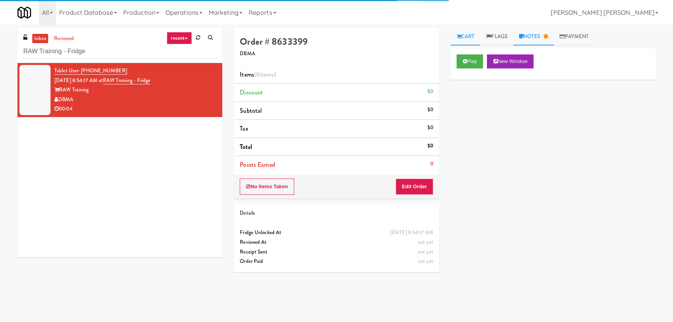
click at [537, 35] on link "Notes" at bounding box center [533, 36] width 40 height 17
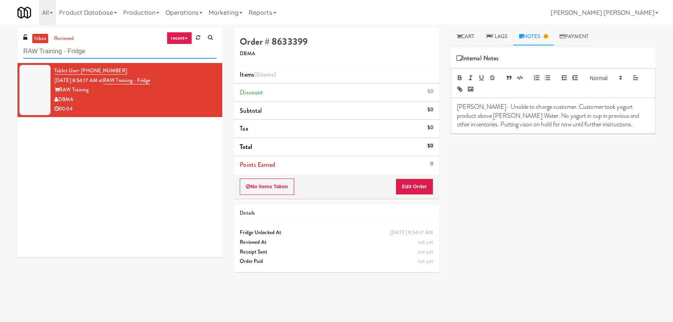
drag, startPoint x: 82, startPoint y: 51, endPoint x: 108, endPoint y: 48, distance: 25.8
click at [11, 45] on div "inbox reviewed recent all unclear take inventory issue suspicious failed recent…" at bounding box center [336, 173] width 673 height 291
drag, startPoint x: 82, startPoint y: 55, endPoint x: 5, endPoint y: 50, distance: 76.3
click at [5, 50] on div "inbox reviewed recent all unclear take inventory issue suspicious failed recent…" at bounding box center [336, 173] width 673 height 291
paste input "Crossing East - Cooler - Left"
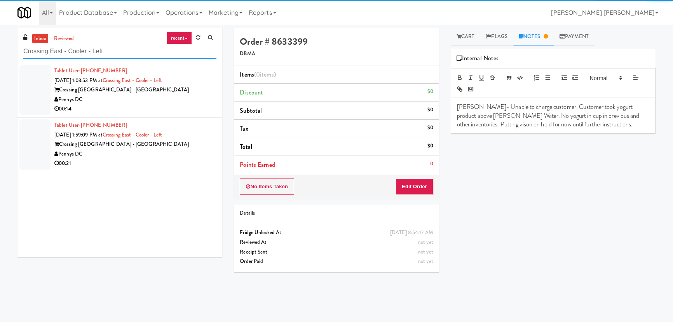
type input "Crossing East - Cooler - Left"
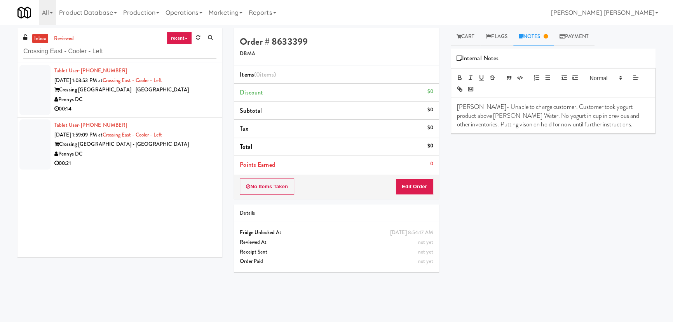
click at [121, 100] on div "Pennys DC" at bounding box center [135, 100] width 162 height 10
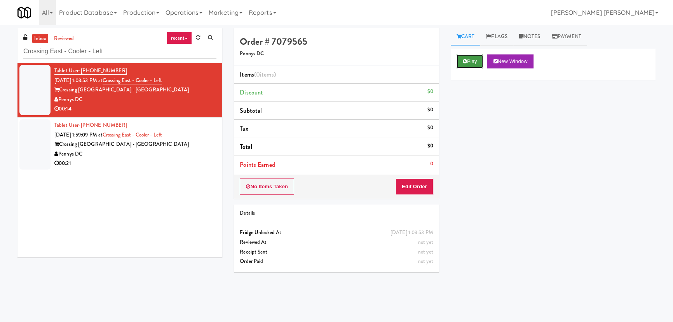
click at [464, 59] on icon at bounding box center [465, 61] width 4 height 5
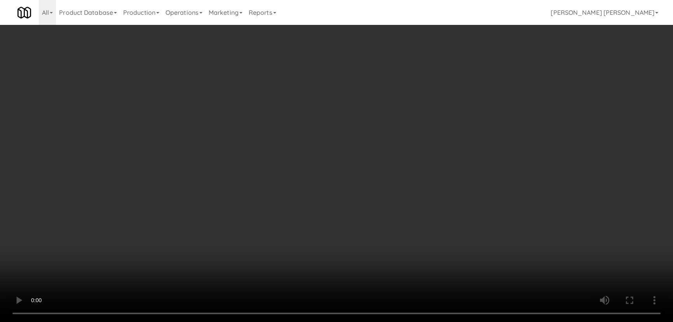
click at [376, 321] on video at bounding box center [336, 161] width 673 height 322
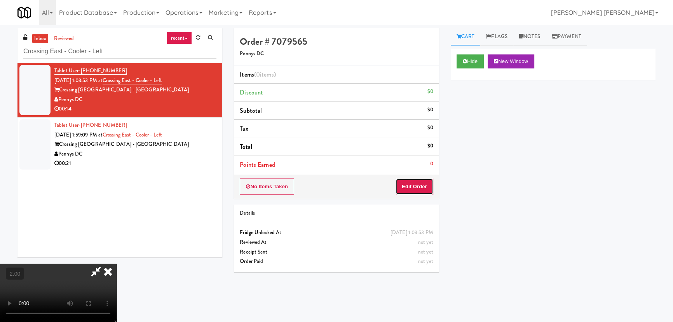
click at [417, 187] on button "Edit Order" at bounding box center [415, 186] width 38 height 16
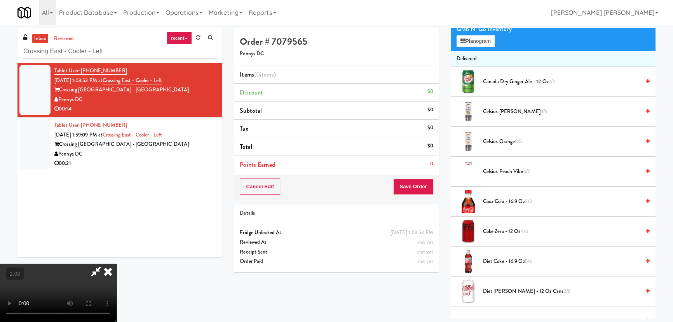
scroll to position [141, 0]
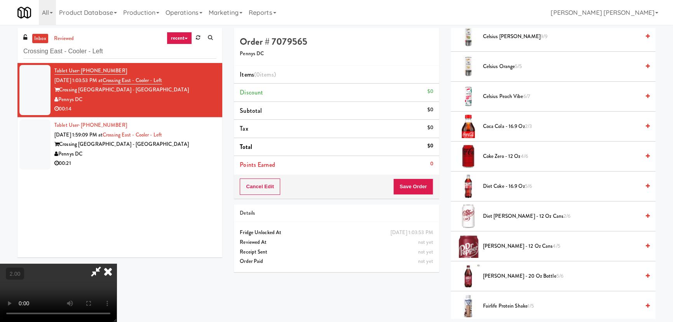
click at [491, 127] on span "Coca Cola - 16.9 oz 2/3" at bounding box center [561, 127] width 157 height 10
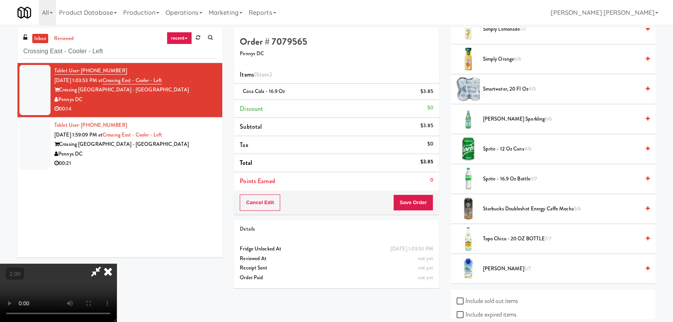
scroll to position [830, 0]
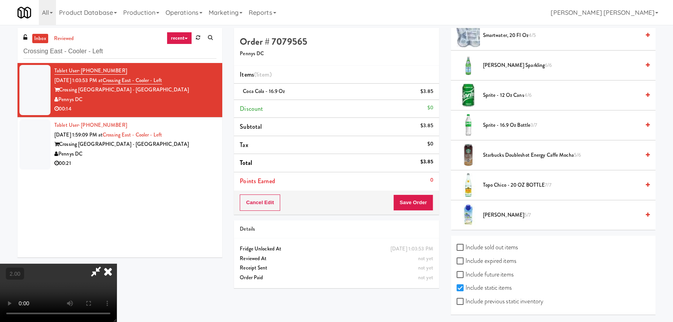
click at [488, 214] on span "Vita Coco 5/7" at bounding box center [561, 215] width 157 height 10
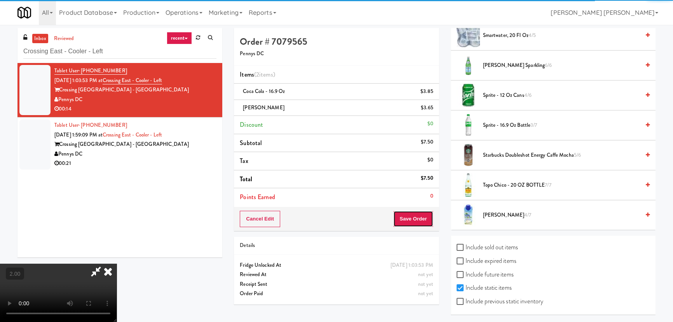
click at [416, 221] on button "Save Order" at bounding box center [413, 219] width 40 height 16
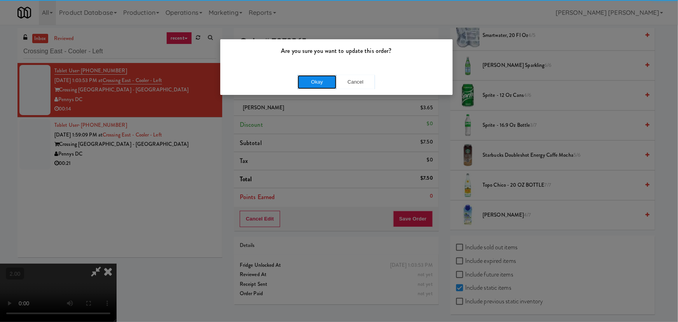
click at [317, 79] on button "Okay" at bounding box center [317, 82] width 39 height 14
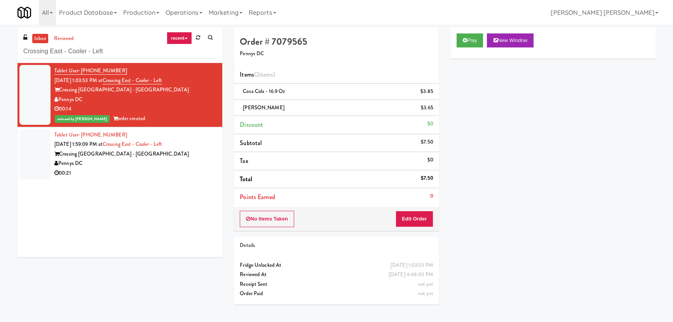
scroll to position [0, 0]
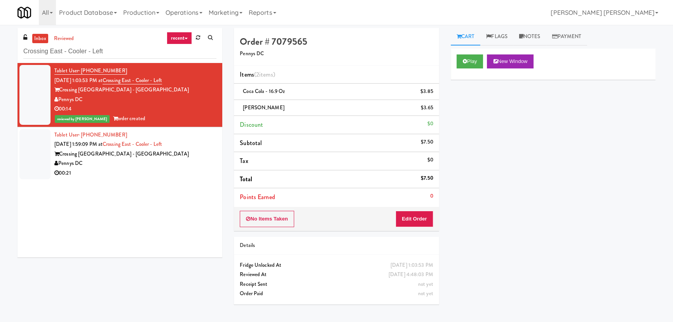
drag, startPoint x: 542, startPoint y: 39, endPoint x: 511, endPoint y: 78, distance: 49.2
click at [541, 39] on link "Notes" at bounding box center [529, 36] width 33 height 17
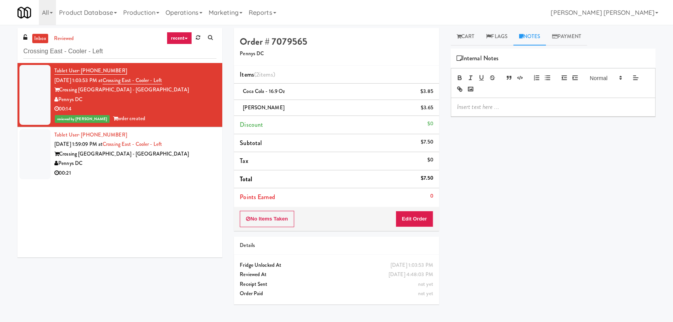
click at [466, 113] on div at bounding box center [553, 107] width 204 height 18
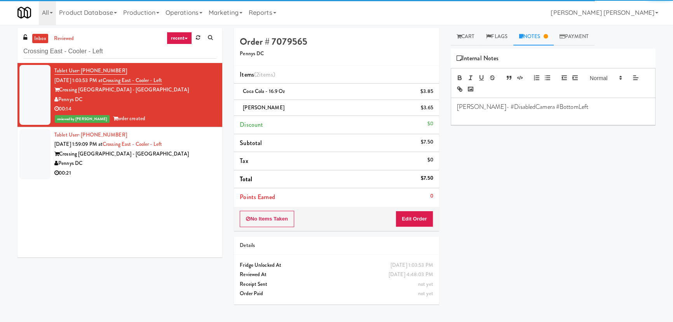
click at [184, 162] on div "Pennys DC" at bounding box center [135, 164] width 162 height 10
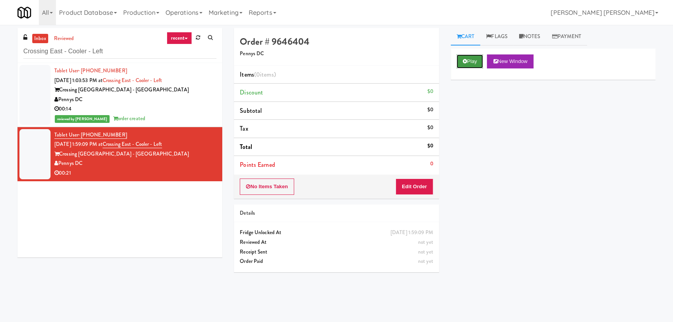
click at [471, 56] on button "Play" at bounding box center [470, 61] width 27 height 14
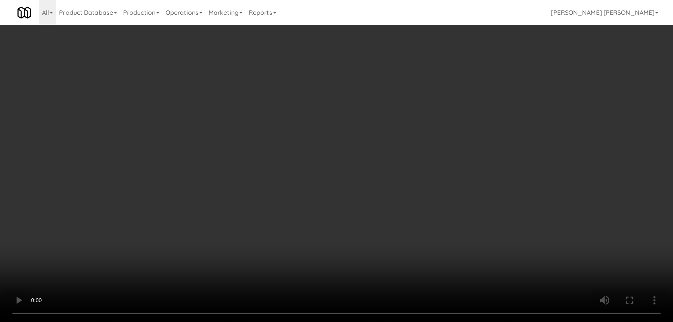
click at [420, 321] on video at bounding box center [336, 161] width 673 height 322
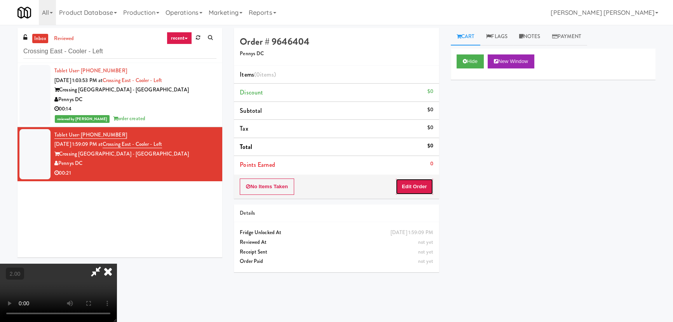
click at [423, 185] on button "Edit Order" at bounding box center [415, 186] width 38 height 16
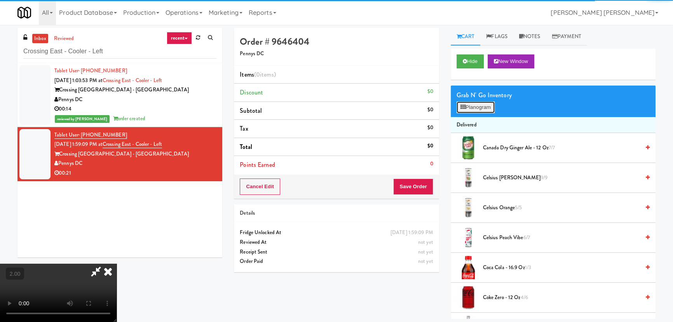
click at [472, 108] on button "Planogram" at bounding box center [476, 107] width 38 height 12
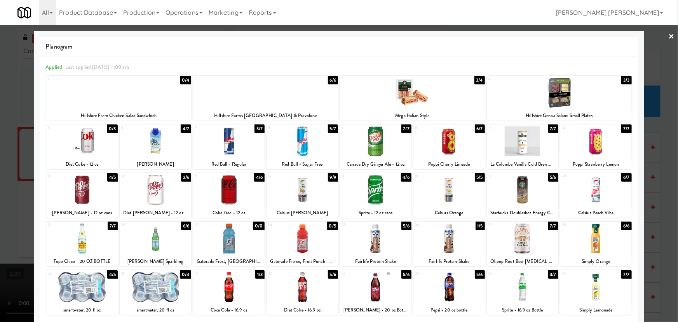
click at [225, 293] on div at bounding box center [228, 287] width 71 height 30
click at [300, 293] on div at bounding box center [302, 287] width 71 height 30
click at [669, 35] on link "×" at bounding box center [672, 37] width 6 height 24
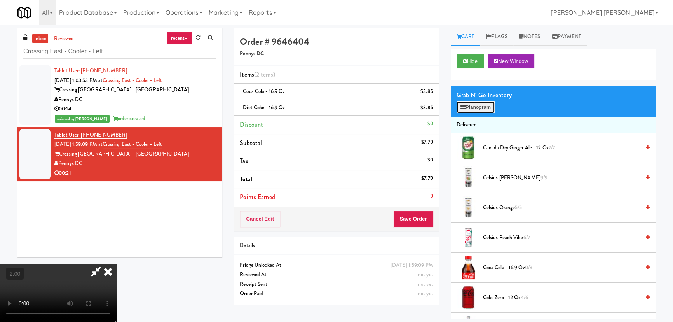
click at [476, 104] on button "Planogram" at bounding box center [476, 107] width 38 height 12
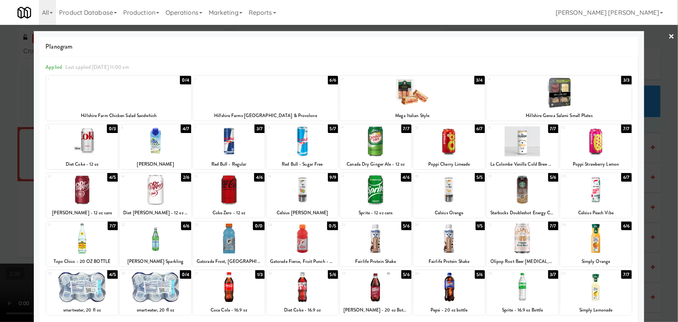
click at [592, 146] on div at bounding box center [595, 141] width 71 height 30
click at [669, 35] on link "×" at bounding box center [672, 37] width 6 height 24
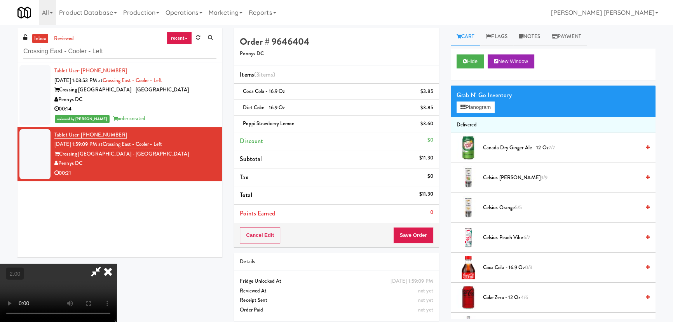
drag, startPoint x: 396, startPoint y: 102, endPoint x: 399, endPoint y: 122, distance: 19.6
click at [117, 263] on icon at bounding box center [107, 271] width 17 height 16
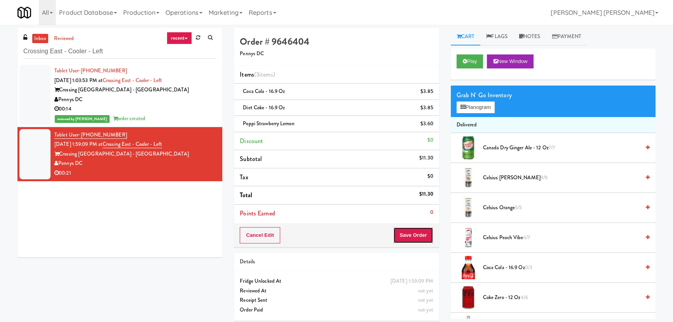
click at [416, 239] on button "Save Order" at bounding box center [413, 235] width 40 height 16
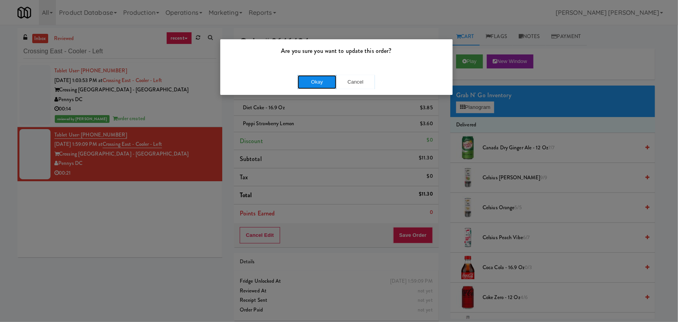
click at [310, 80] on button "Okay" at bounding box center [317, 82] width 39 height 14
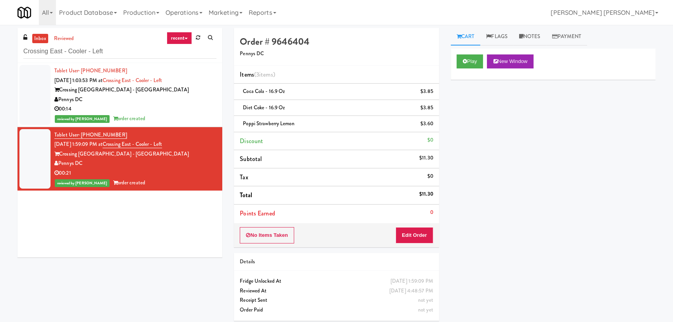
drag, startPoint x: 186, startPoint y: 94, endPoint x: 614, endPoint y: 67, distance: 428.6
click at [186, 94] on div "Crossing DC - East" at bounding box center [135, 90] width 162 height 10
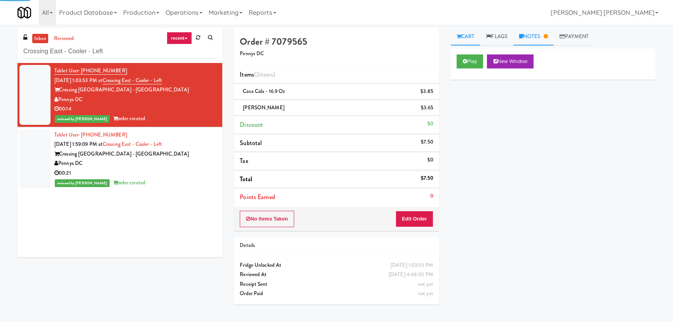
click at [541, 33] on link "Notes" at bounding box center [533, 36] width 40 height 17
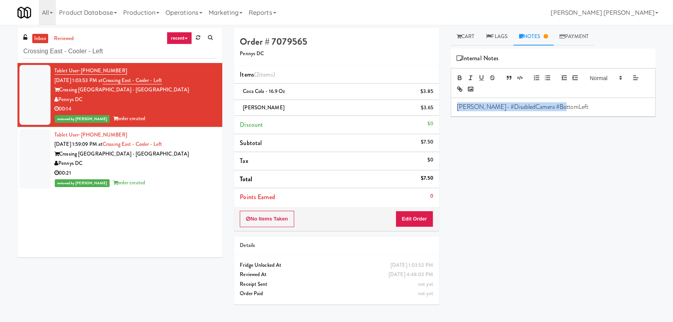
drag, startPoint x: 579, startPoint y: 107, endPoint x: 441, endPoint y: 107, distance: 138.3
click at [441, 107] on div "Order # 7079565 Pennys DC Items (2 items ) Coca Cola - 16.9 oz $3.85 Vita Coco …" at bounding box center [444, 173] width 433 height 291
copy p "Erick- #DisabledCamera #BottomLeft"
drag, startPoint x: 166, startPoint y: 174, endPoint x: 203, endPoint y: 168, distance: 37.5
click at [167, 174] on div "00:21" at bounding box center [135, 173] width 162 height 10
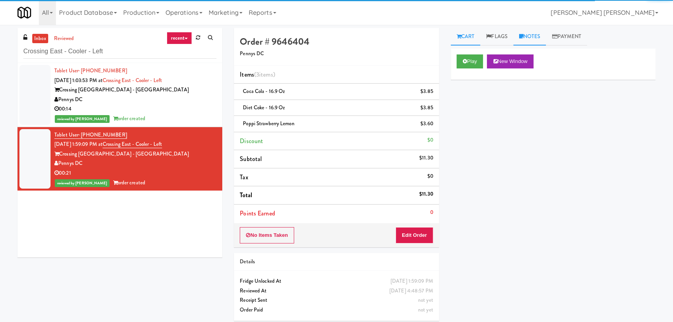
click at [537, 33] on link "Notes" at bounding box center [529, 36] width 33 height 17
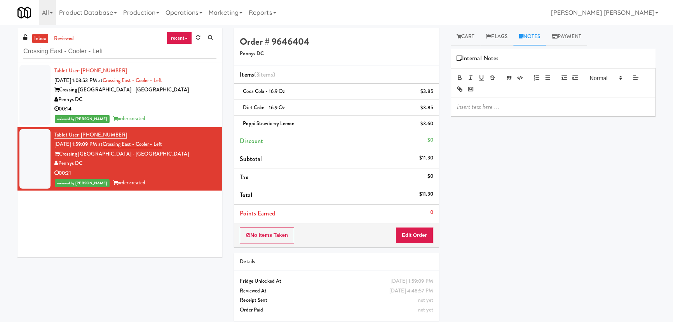
click at [509, 108] on p at bounding box center [553, 107] width 192 height 9
drag, startPoint x: 37, startPoint y: 36, endPoint x: 117, endPoint y: 5, distance: 85.7
click at [38, 36] on link "inbox" at bounding box center [40, 39] width 16 height 10
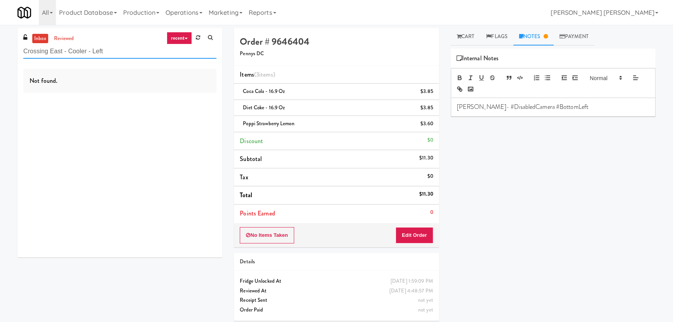
drag, startPoint x: 106, startPoint y: 49, endPoint x: -23, endPoint y: 52, distance: 129.0
click at [0, 52] on html "Are you sure you want to update this order? Okay Cancel Okay Are you sure you w…" at bounding box center [336, 161] width 673 height 322
paste input "Parc on 5th Fridge"
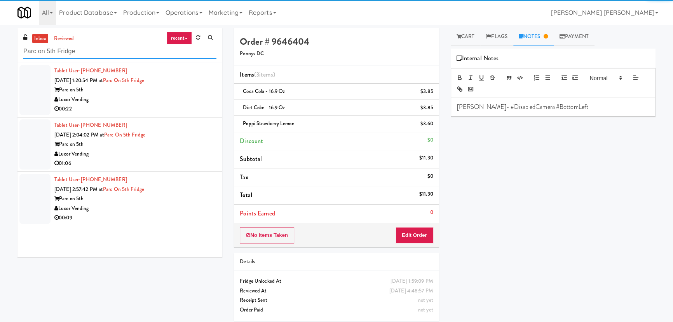
type input "Parc on 5th Fridge"
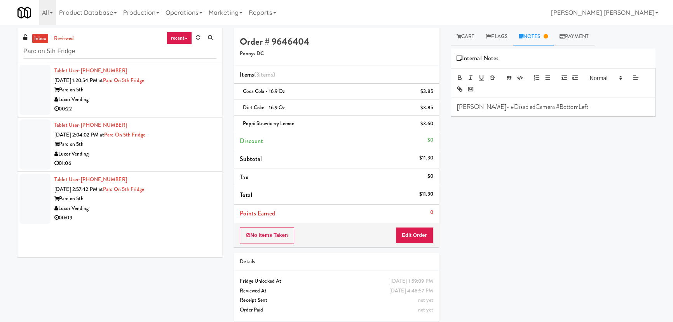
click at [152, 209] on div "Luxor Vending" at bounding box center [135, 209] width 162 height 10
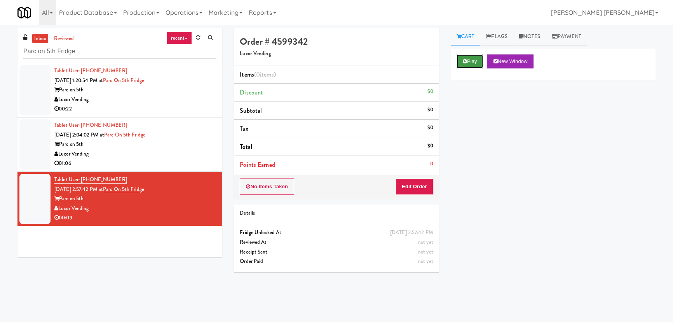
click at [474, 59] on button "Play" at bounding box center [470, 61] width 27 height 14
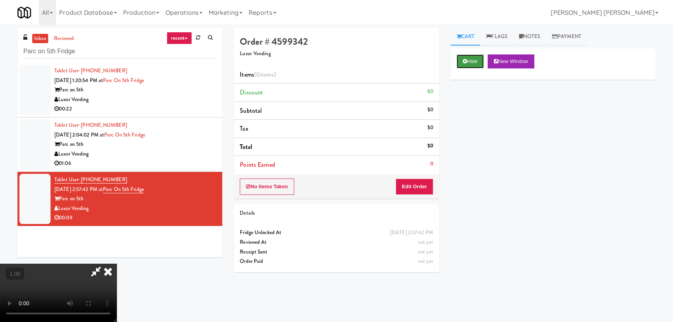
click at [469, 60] on button "Hide" at bounding box center [470, 61] width 27 height 14
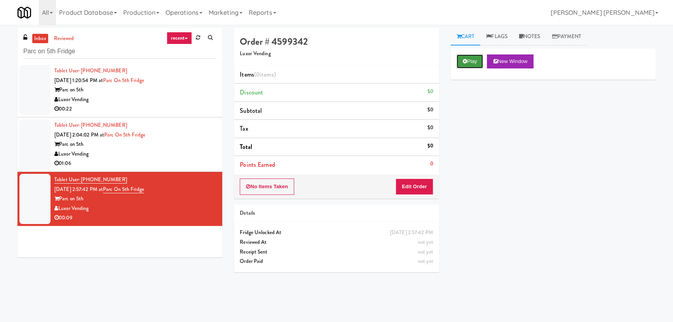
click at [469, 60] on button "Play" at bounding box center [470, 61] width 27 height 14
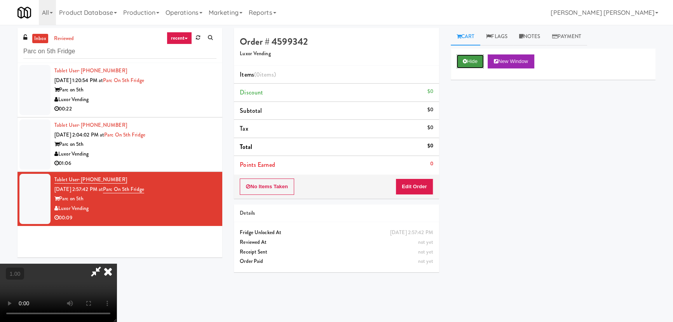
click at [460, 57] on button "Hide" at bounding box center [470, 61] width 27 height 14
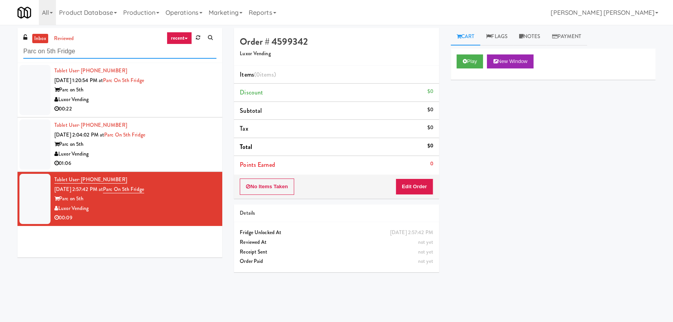
drag, startPoint x: 96, startPoint y: 55, endPoint x: 16, endPoint y: 56, distance: 80.8
click at [16, 56] on div "inbox reviewed recent all unclear take inventory issue suspicious failed recent…" at bounding box center [120, 145] width 216 height 235
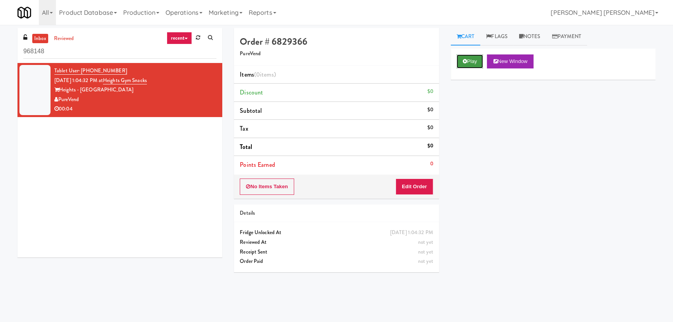
click at [478, 68] on button "Play" at bounding box center [470, 61] width 27 height 14
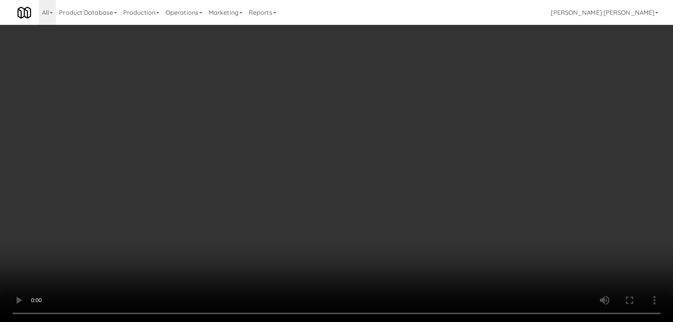
click at [377, 321] on video at bounding box center [336, 161] width 673 height 322
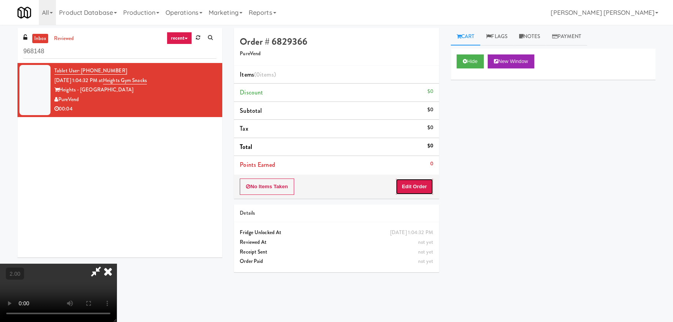
click at [418, 188] on button "Edit Order" at bounding box center [415, 186] width 38 height 16
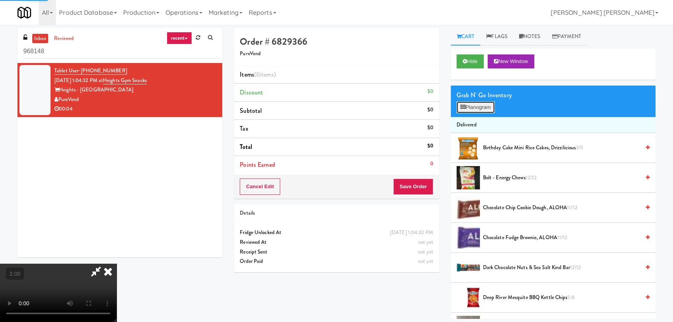
click at [486, 106] on button "Planogram" at bounding box center [476, 107] width 38 height 12
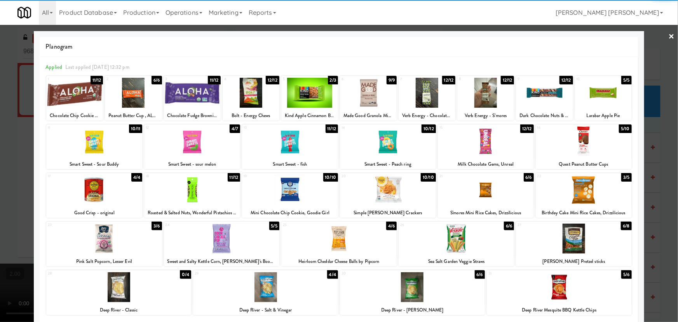
click at [268, 291] on div at bounding box center [265, 287] width 145 height 30
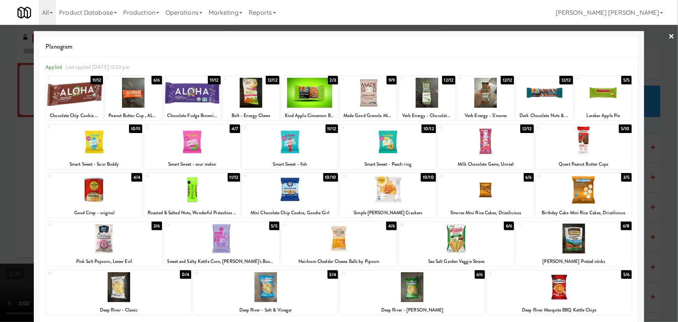
click at [669, 37] on link "×" at bounding box center [672, 37] width 6 height 24
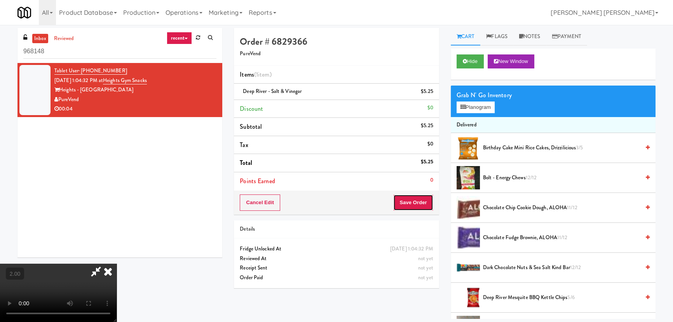
click at [410, 203] on button "Save Order" at bounding box center [413, 202] width 40 height 16
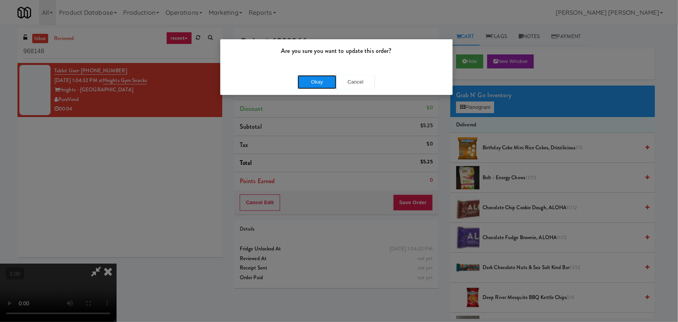
click at [323, 81] on button "Okay" at bounding box center [317, 82] width 39 height 14
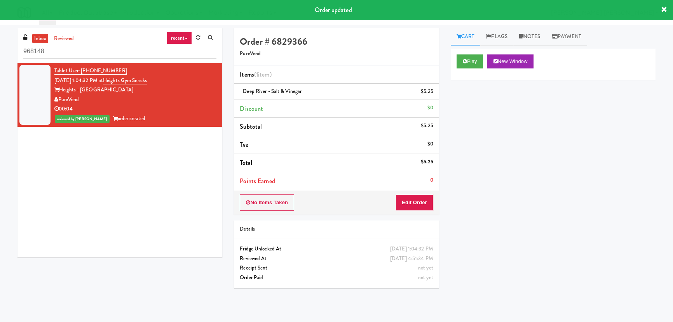
click at [39, 37] on link "inbox" at bounding box center [40, 39] width 16 height 10
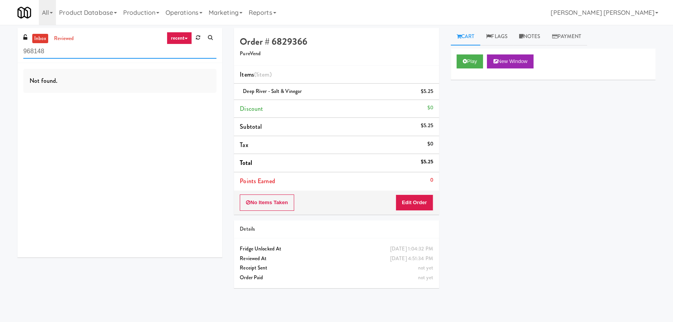
drag, startPoint x: 74, startPoint y: 53, endPoint x: 25, endPoint y: 51, distance: 48.6
click at [25, 51] on input "968148" at bounding box center [119, 51] width 193 height 14
drag, startPoint x: 57, startPoint y: 52, endPoint x: -2, endPoint y: 51, distance: 58.7
click at [0, 51] on html "Are you sure you want to update this order? Okay Cancel Okay Are you sure you w…" at bounding box center [336, 161] width 673 height 322
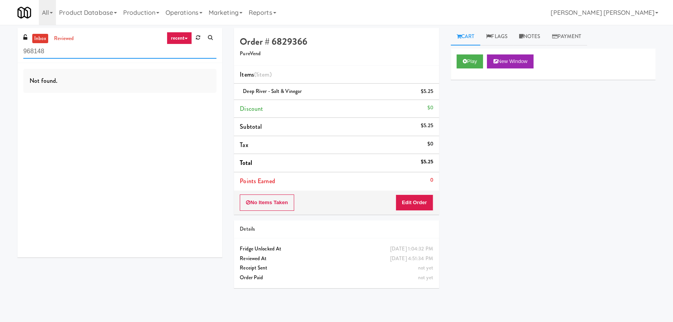
paste input "MH - Pantry - Right"
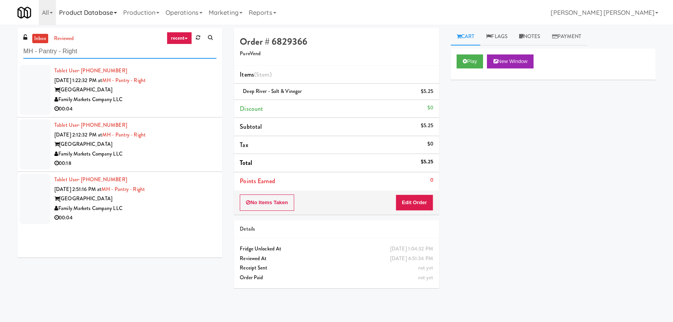
type input "MH - Pantry - Right"
click at [179, 207] on div "Family Markets Company LLC" at bounding box center [135, 209] width 162 height 10
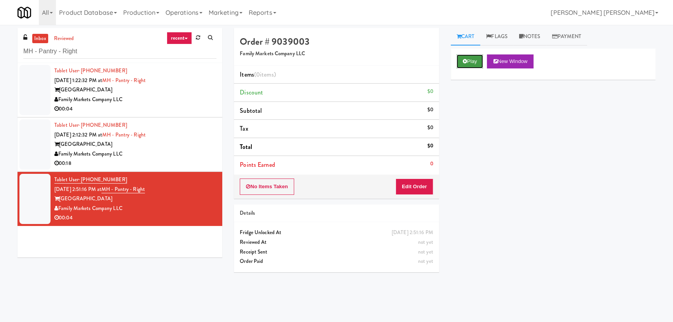
click at [471, 65] on button "Play" at bounding box center [470, 61] width 27 height 14
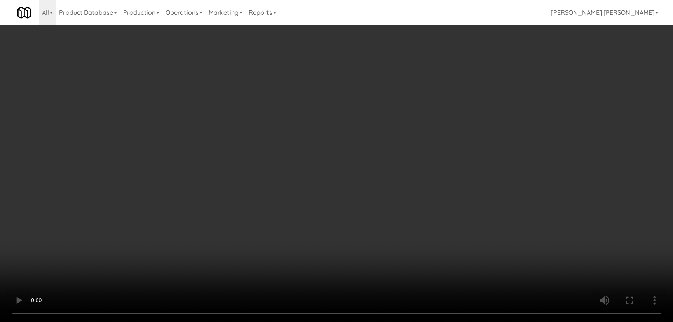
click at [383, 321] on video at bounding box center [336, 161] width 673 height 322
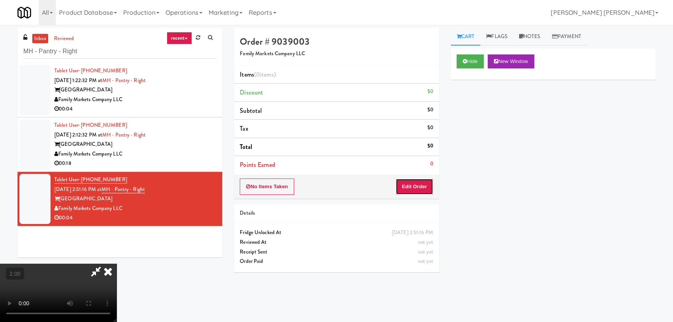
click at [425, 188] on button "Edit Order" at bounding box center [415, 186] width 38 height 16
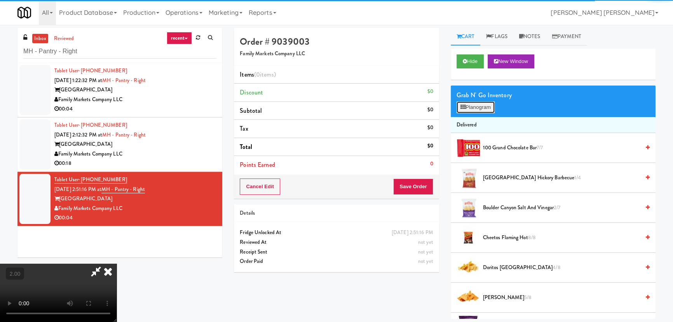
click at [481, 110] on button "Planogram" at bounding box center [476, 107] width 38 height 12
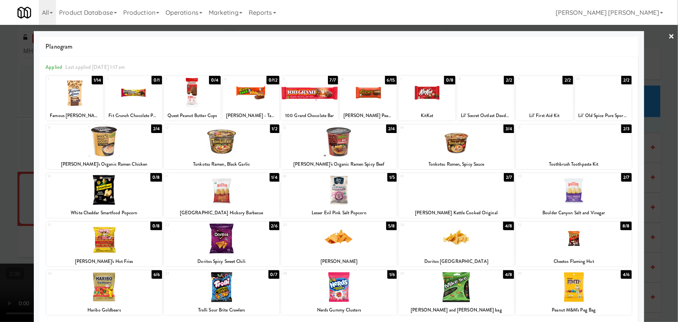
click at [305, 99] on div at bounding box center [309, 93] width 57 height 30
drag, startPoint x: 668, startPoint y: 35, endPoint x: 385, endPoint y: 66, distance: 284.6
click at [669, 35] on link "×" at bounding box center [672, 37] width 6 height 24
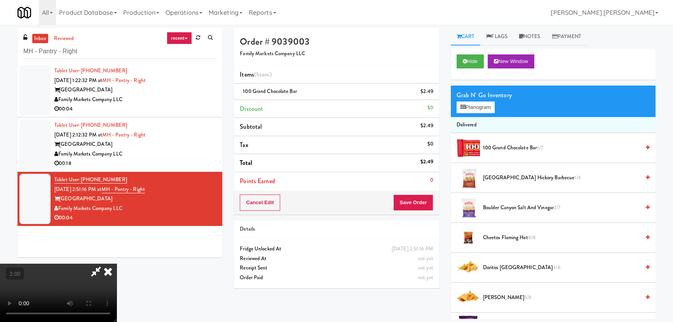
drag, startPoint x: 396, startPoint y: 103, endPoint x: 396, endPoint y: 126, distance: 22.2
click at [117, 263] on icon at bounding box center [107, 271] width 17 height 16
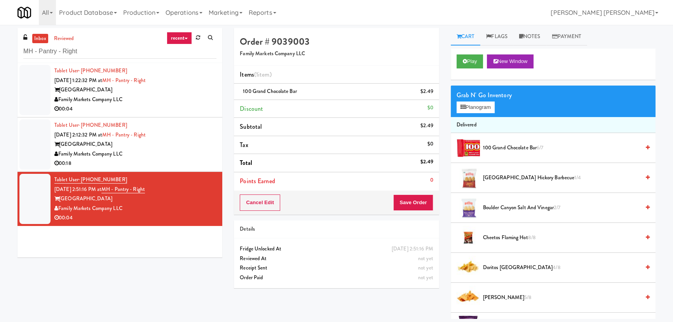
click at [406, 193] on div "Cancel Edit Save Order" at bounding box center [336, 202] width 205 height 24
click at [408, 200] on button "Save Order" at bounding box center [413, 202] width 40 height 16
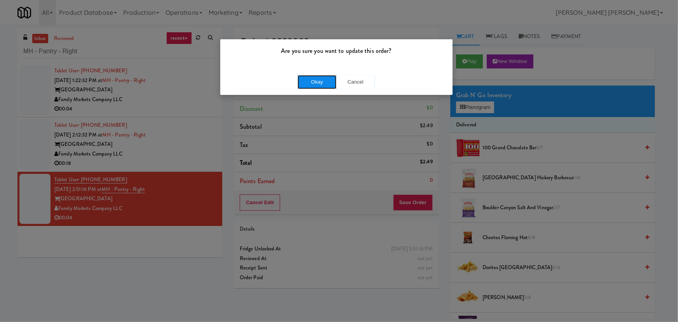
click at [327, 86] on button "Okay" at bounding box center [317, 82] width 39 height 14
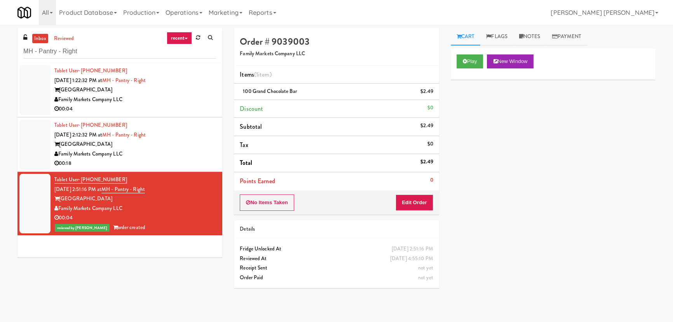
click at [182, 158] on div "Family Markets Company LLC" at bounding box center [135, 154] width 162 height 10
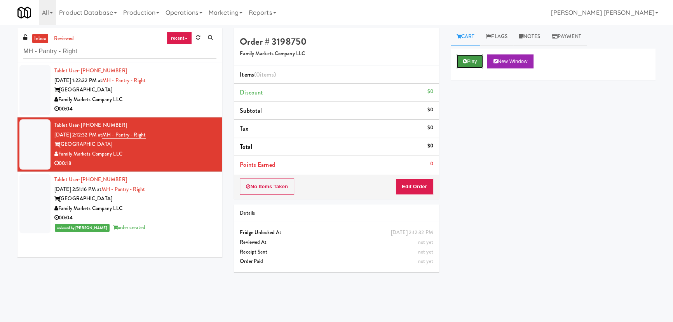
click at [466, 60] on icon at bounding box center [465, 61] width 4 height 5
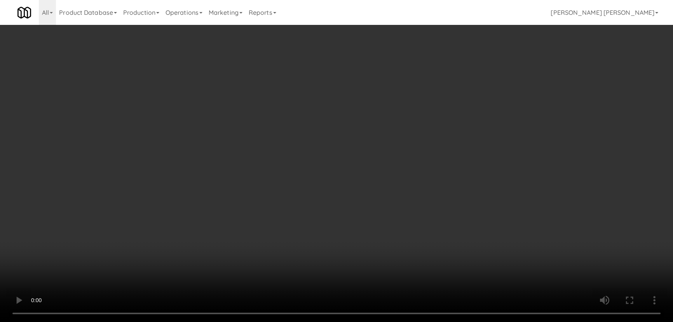
click at [399, 321] on video at bounding box center [336, 161] width 673 height 322
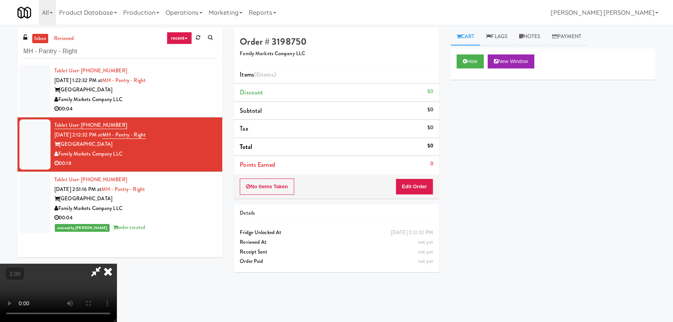
drag, startPoint x: 108, startPoint y: 269, endPoint x: 203, endPoint y: 251, distance: 96.6
click at [108, 269] on icon at bounding box center [107, 271] width 17 height 16
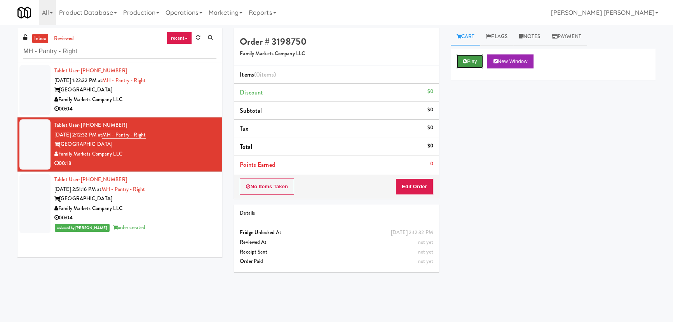
click at [459, 60] on button "Play" at bounding box center [470, 61] width 27 height 14
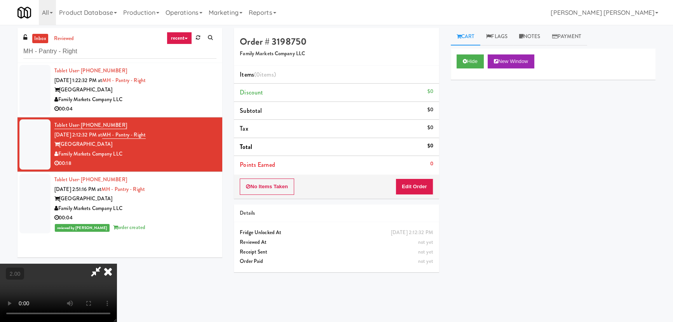
drag, startPoint x: 388, startPoint y: 344, endPoint x: 412, endPoint y: 341, distance: 23.8
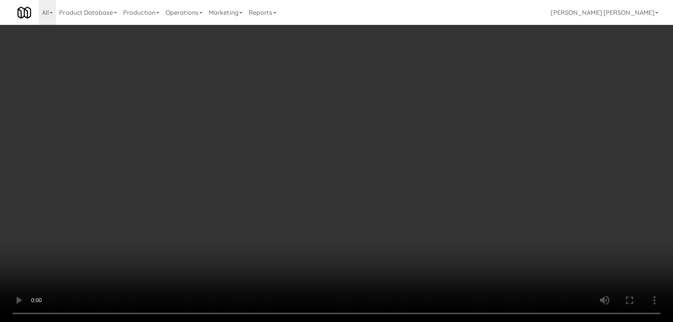
click at [396, 321] on video at bounding box center [336, 161] width 673 height 322
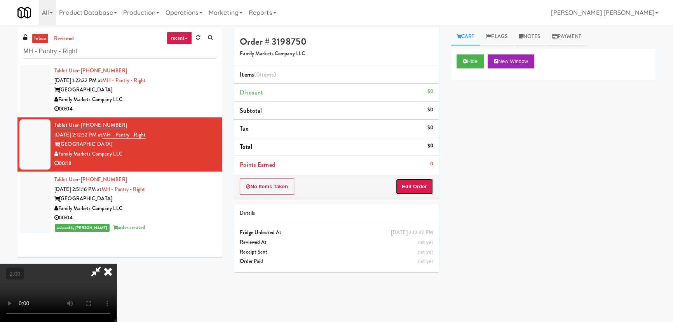
click at [406, 180] on button "Edit Order" at bounding box center [415, 186] width 38 height 16
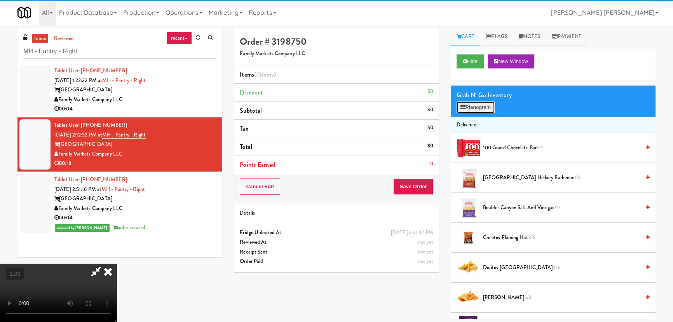
click at [474, 108] on button "Planogram" at bounding box center [476, 107] width 38 height 12
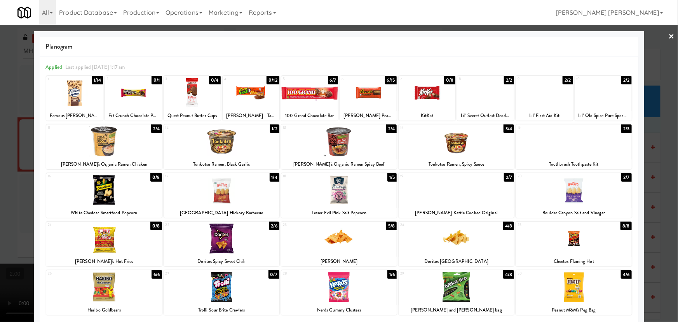
click at [576, 199] on div at bounding box center [573, 190] width 115 height 30
click at [565, 243] on div at bounding box center [573, 238] width 115 height 30
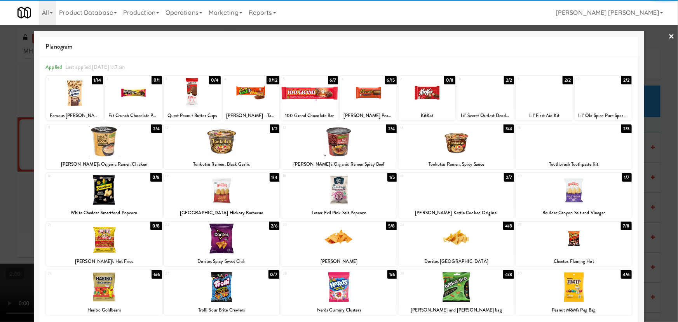
click at [669, 34] on link "×" at bounding box center [672, 37] width 6 height 24
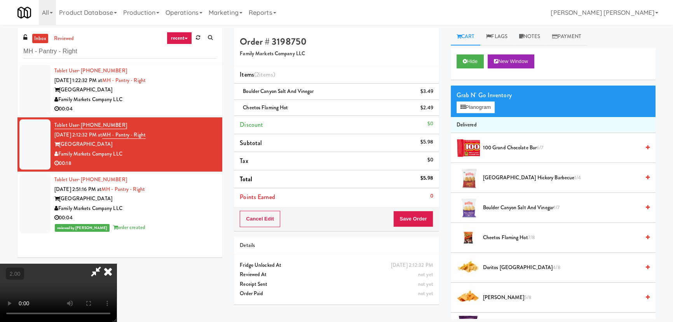
click at [117, 263] on video at bounding box center [58, 292] width 117 height 58
drag, startPoint x: 396, startPoint y: 105, endPoint x: 421, endPoint y: 189, distance: 88.4
click at [117, 263] on icon at bounding box center [107, 271] width 17 height 16
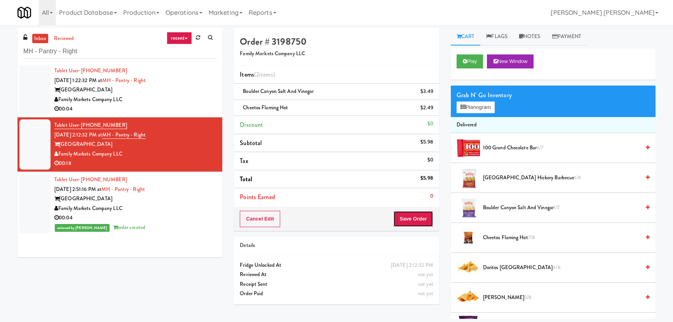
click at [419, 221] on button "Save Order" at bounding box center [413, 219] width 40 height 16
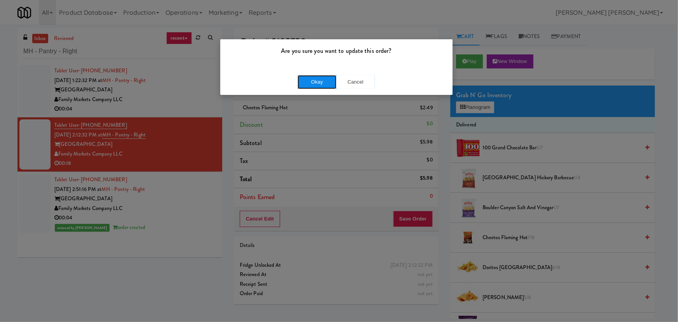
click at [303, 82] on button "Okay" at bounding box center [317, 82] width 39 height 14
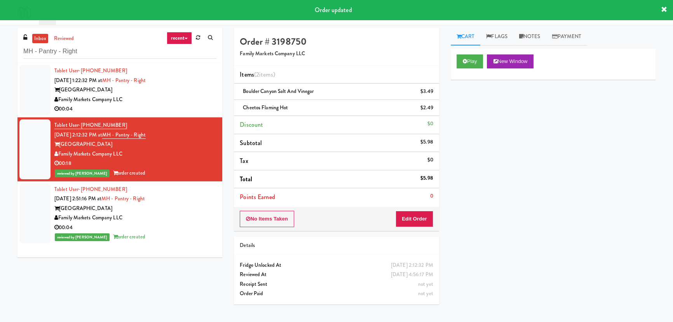
click at [180, 88] on div "[GEOGRAPHIC_DATA]" at bounding box center [135, 90] width 162 height 10
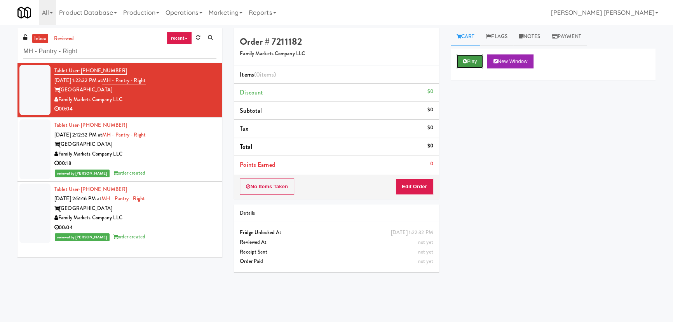
click at [467, 63] on button "Play" at bounding box center [470, 61] width 27 height 14
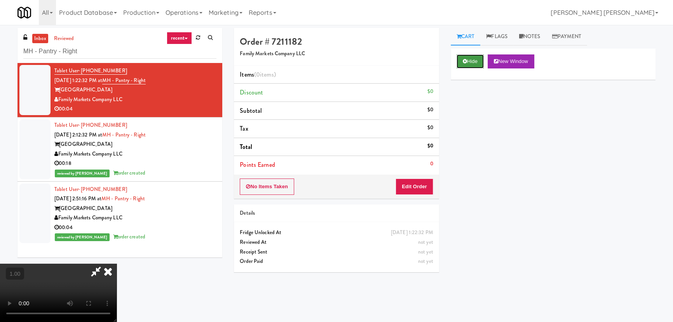
click at [467, 58] on button "Hide" at bounding box center [470, 61] width 27 height 14
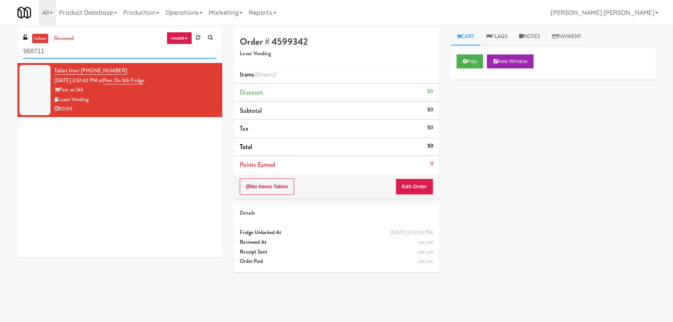
drag, startPoint x: 55, startPoint y: 47, endPoint x: 0, endPoint y: 50, distance: 54.9
click at [0, 50] on div "inbox reviewed recent all unclear take inventory issue suspicious failed recent…" at bounding box center [336, 173] width 673 height 291
paste input "Parc on 5th Fridge"
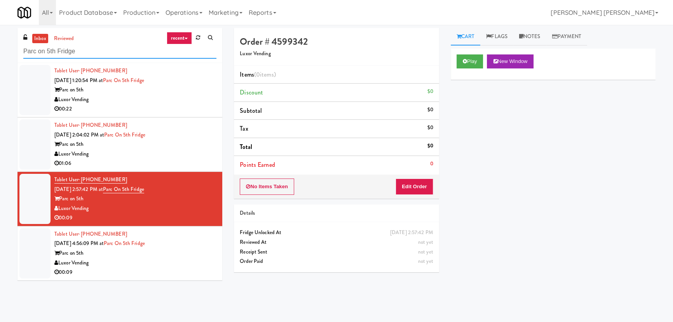
type input "Parc on 5th Fridge"
click at [201, 100] on div "Luxor Vending" at bounding box center [135, 100] width 162 height 10
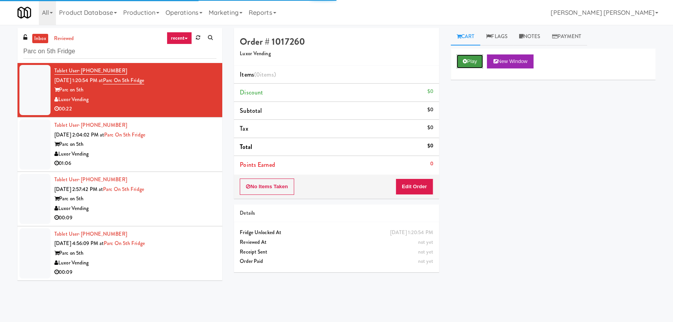
click at [457, 58] on button "Play" at bounding box center [470, 61] width 27 height 14
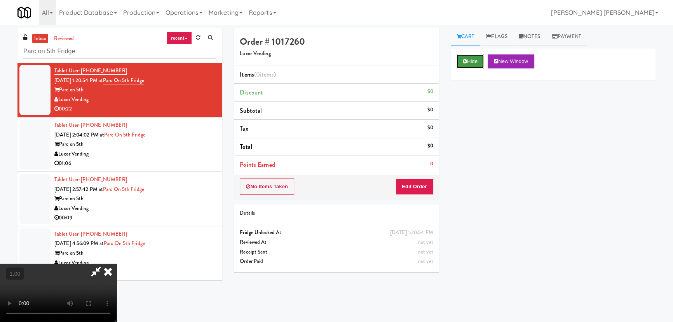
click at [469, 61] on button "Hide" at bounding box center [470, 61] width 27 height 14
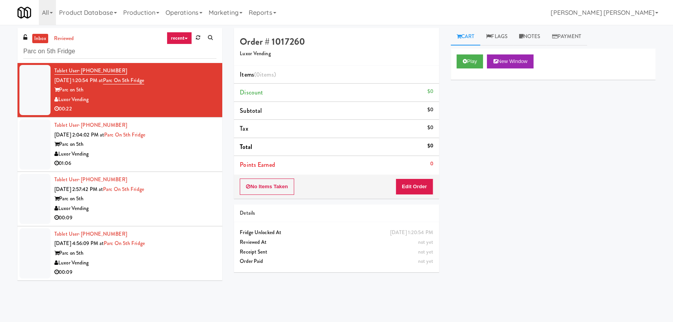
click at [42, 35] on link "inbox" at bounding box center [40, 39] width 16 height 10
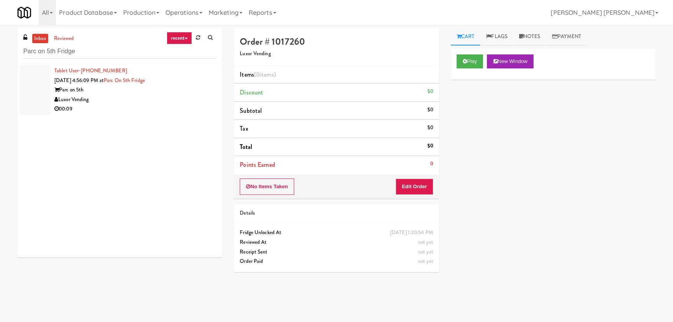
click at [127, 98] on div "Luxor Vending" at bounding box center [135, 100] width 162 height 10
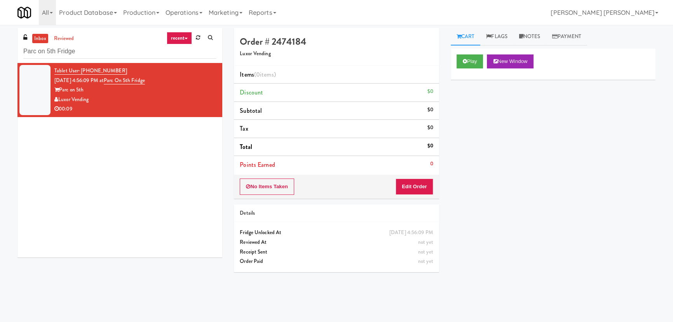
click at [34, 36] on link "inbox" at bounding box center [40, 39] width 16 height 10
click at [468, 58] on button "Play" at bounding box center [470, 61] width 27 height 14
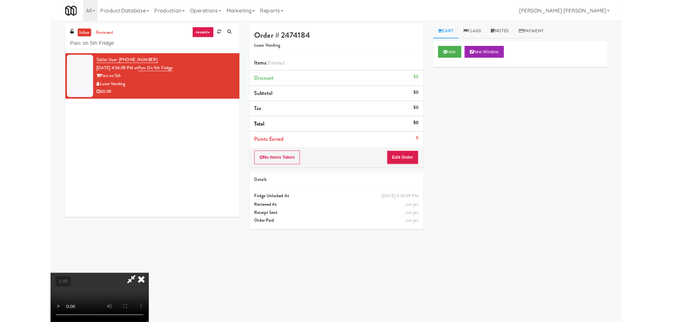
scroll to position [16, 0]
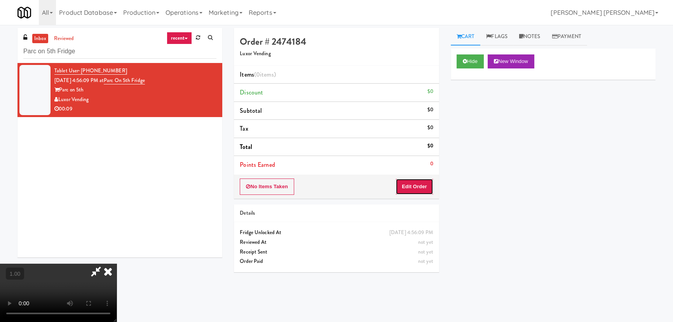
click at [424, 185] on button "Edit Order" at bounding box center [415, 186] width 38 height 16
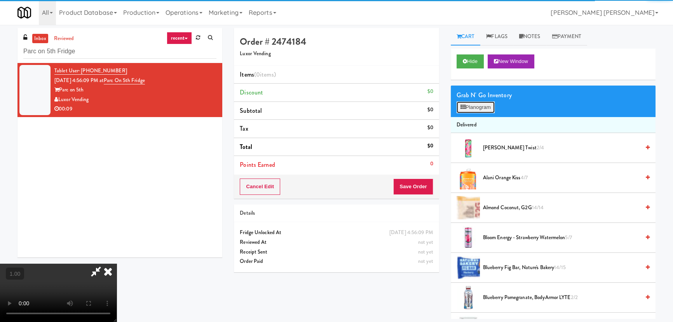
click at [474, 105] on button "Planogram" at bounding box center [476, 107] width 38 height 12
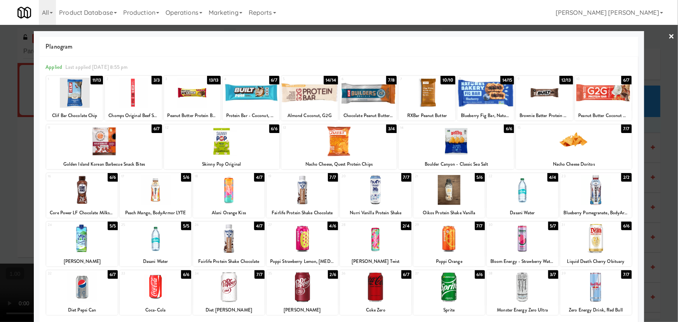
click at [594, 189] on div at bounding box center [595, 190] width 71 height 30
click at [669, 32] on link "×" at bounding box center [672, 37] width 6 height 24
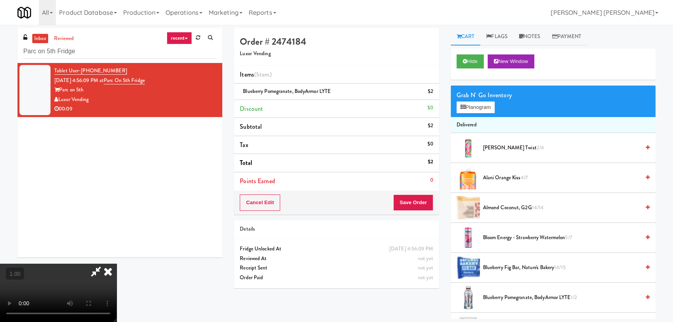
click at [117, 263] on icon at bounding box center [107, 271] width 17 height 16
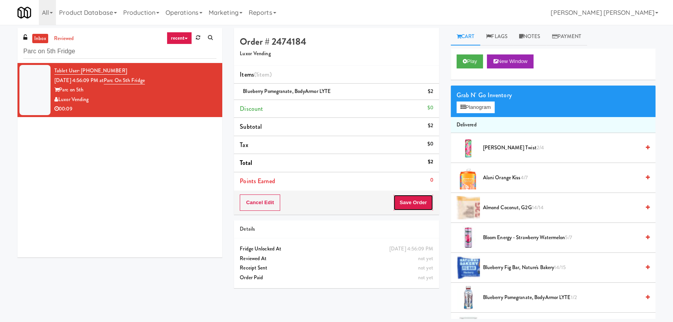
click at [414, 205] on button "Save Order" at bounding box center [413, 202] width 40 height 16
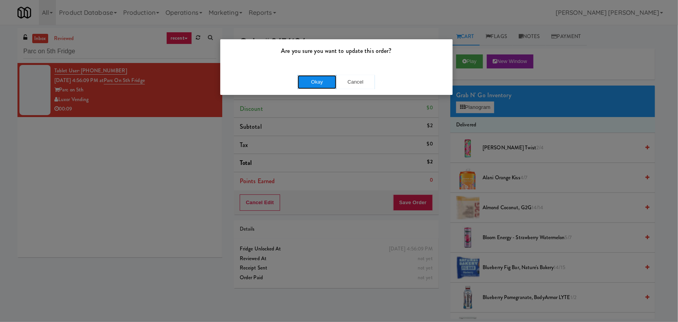
click at [311, 82] on button "Okay" at bounding box center [317, 82] width 39 height 14
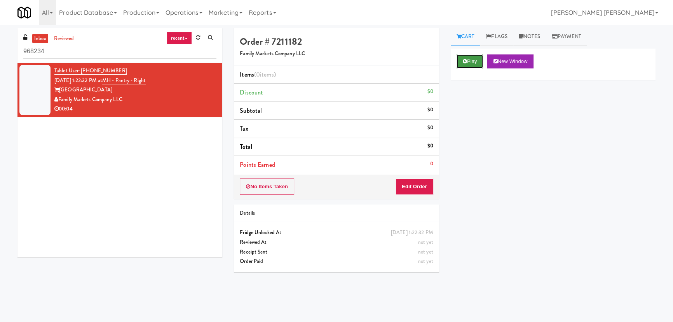
click at [470, 57] on button "Play" at bounding box center [470, 61] width 27 height 14
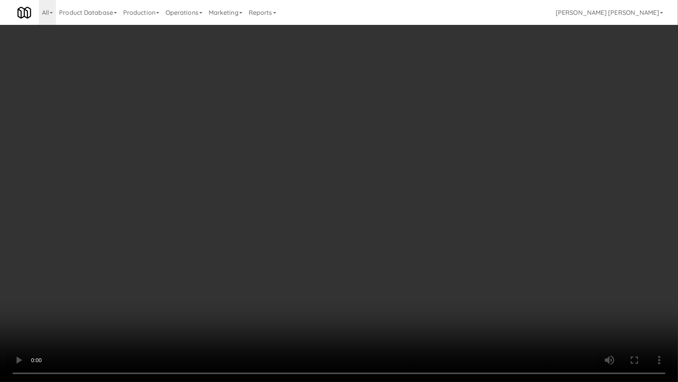
drag, startPoint x: 450, startPoint y: 303, endPoint x: 354, endPoint y: 259, distance: 105.9
click at [447, 300] on video at bounding box center [339, 191] width 678 height 382
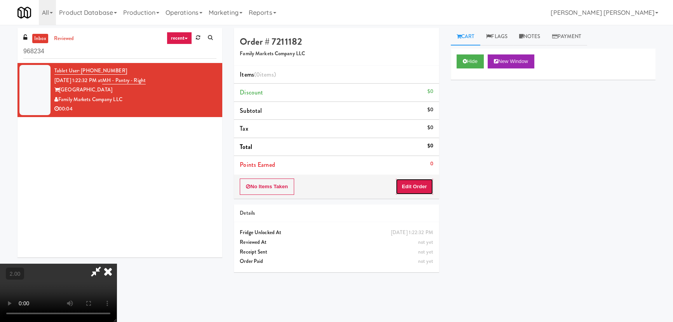
click at [420, 183] on button "Edit Order" at bounding box center [415, 186] width 38 height 16
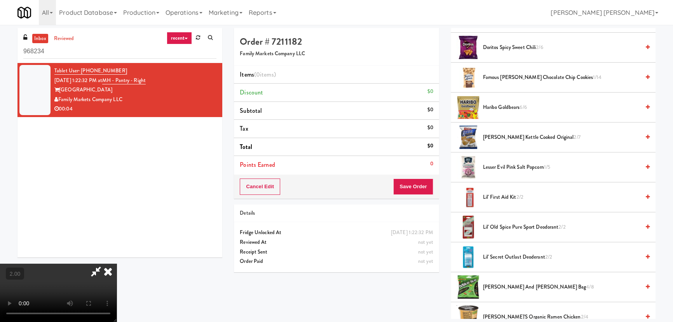
scroll to position [212, 0]
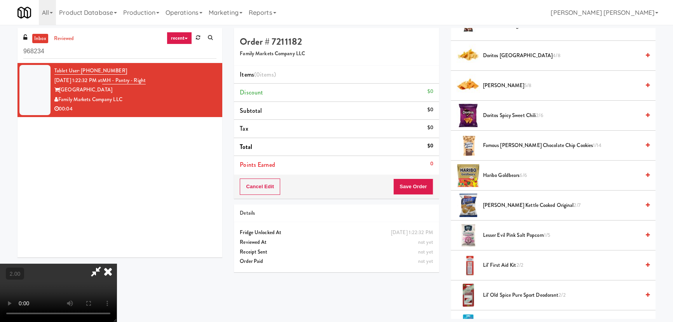
click at [506, 146] on span "Famous [PERSON_NAME] Chocolate Chip Cookies 1/14" at bounding box center [561, 146] width 157 height 10
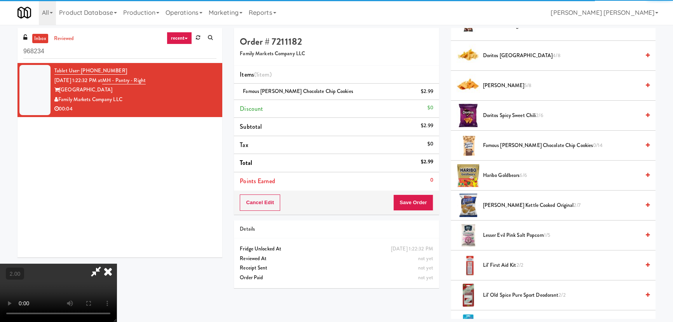
click at [117, 263] on icon at bounding box center [107, 271] width 17 height 16
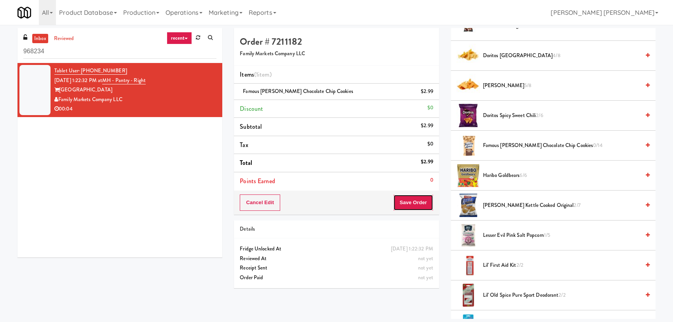
click at [420, 199] on button "Save Order" at bounding box center [413, 202] width 40 height 16
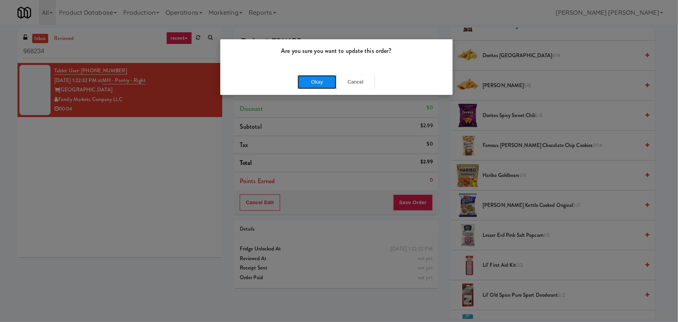
click at [320, 85] on button "Okay" at bounding box center [317, 82] width 39 height 14
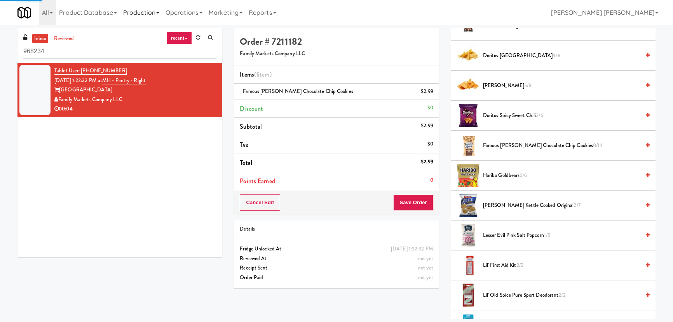
scroll to position [21, 0]
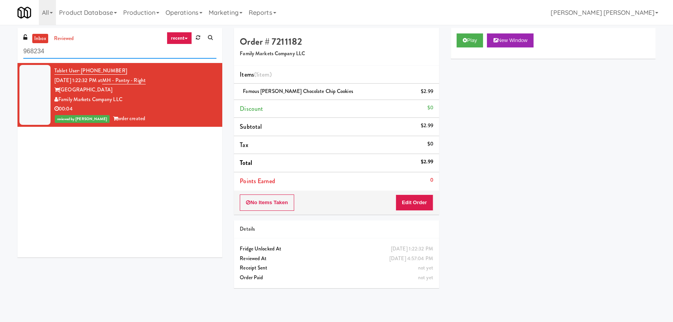
drag, startPoint x: 63, startPoint y: 49, endPoint x: 5, endPoint y: 46, distance: 58.4
click at [5, 46] on div "inbox reviewed recent all unclear take inventory issue suspicious failed recent…" at bounding box center [336, 173] width 673 height 291
paste input "Parc on 5th Fridge"
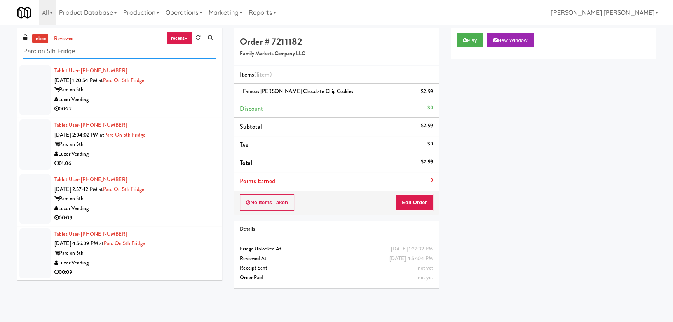
type input "Parc on 5th Fridge"
click at [171, 204] on div "Luxor Vending" at bounding box center [135, 209] width 162 height 10
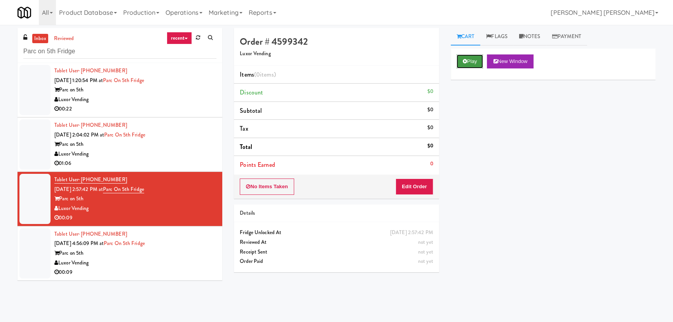
click at [473, 64] on button "Play" at bounding box center [470, 61] width 27 height 14
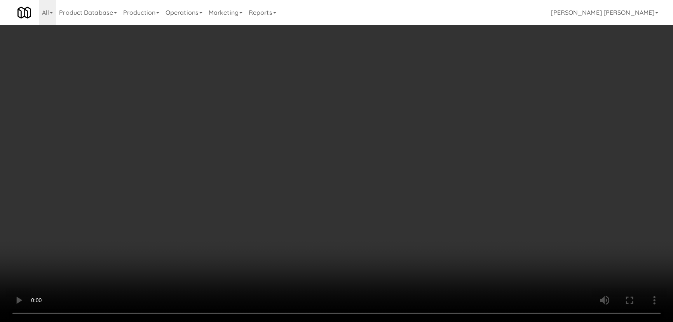
click at [387, 321] on video at bounding box center [336, 161] width 673 height 322
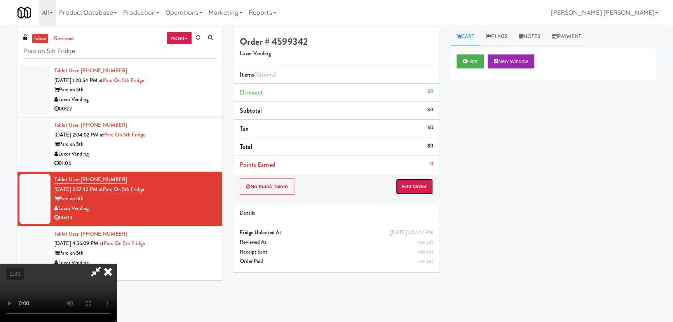
click at [416, 185] on button "Edit Order" at bounding box center [415, 186] width 38 height 16
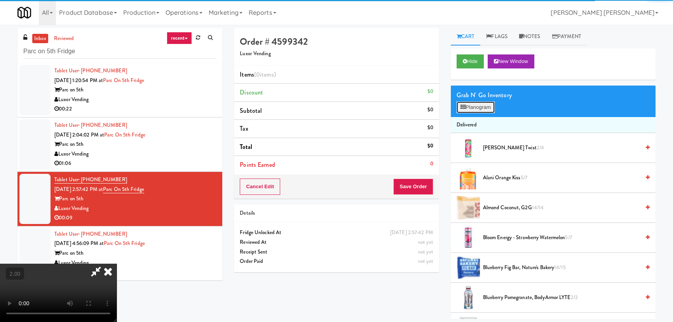
click at [487, 108] on button "Planogram" at bounding box center [476, 107] width 38 height 12
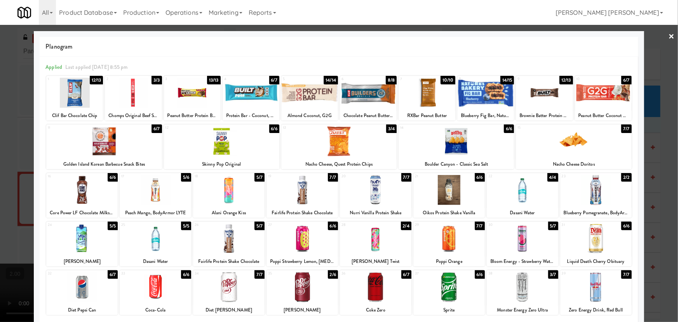
drag, startPoint x: 228, startPoint y: 242, endPoint x: 285, endPoint y: 241, distance: 57.1
click at [228, 242] on div at bounding box center [228, 238] width 71 height 30
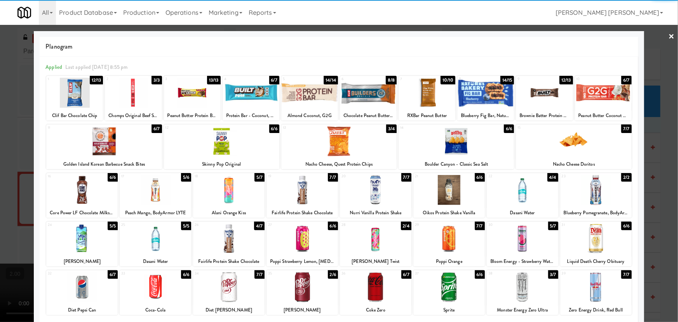
click at [303, 244] on div at bounding box center [302, 238] width 71 height 30
drag, startPoint x: 303, startPoint y: 244, endPoint x: 433, endPoint y: 241, distance: 130.2
click at [303, 244] on div at bounding box center [302, 238] width 71 height 30
drag, startPoint x: 669, startPoint y: 35, endPoint x: 621, endPoint y: 52, distance: 50.7
click at [669, 35] on link "×" at bounding box center [672, 37] width 6 height 24
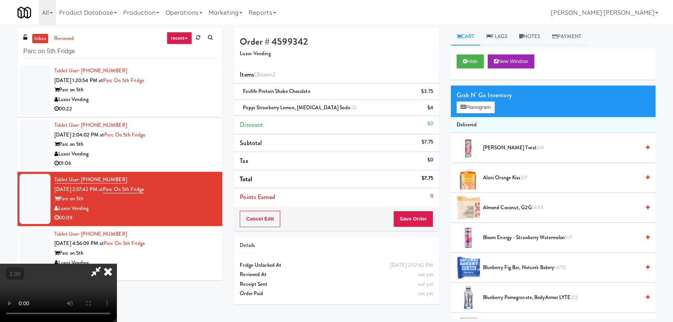
click at [117, 271] on video at bounding box center [58, 292] width 117 height 58
click at [117, 263] on icon at bounding box center [107, 271] width 17 height 16
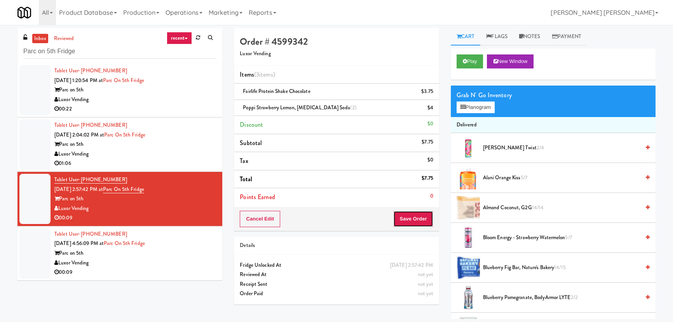
drag, startPoint x: 406, startPoint y: 213, endPoint x: 406, endPoint y: 218, distance: 4.7
click at [406, 216] on button "Save Order" at bounding box center [413, 219] width 40 height 16
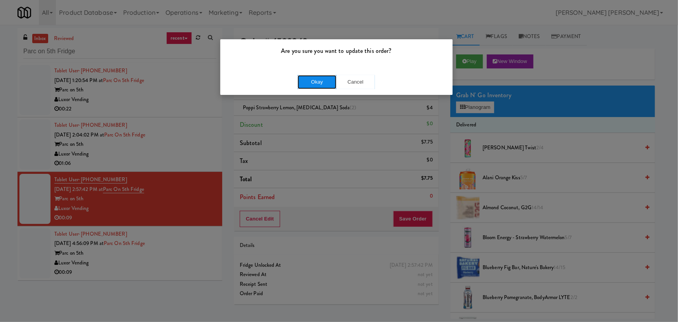
click at [313, 84] on button "Okay" at bounding box center [317, 82] width 39 height 14
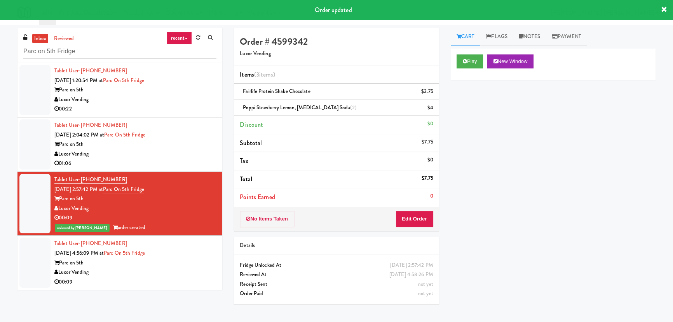
click at [180, 153] on div "Luxor Vending" at bounding box center [135, 154] width 162 height 10
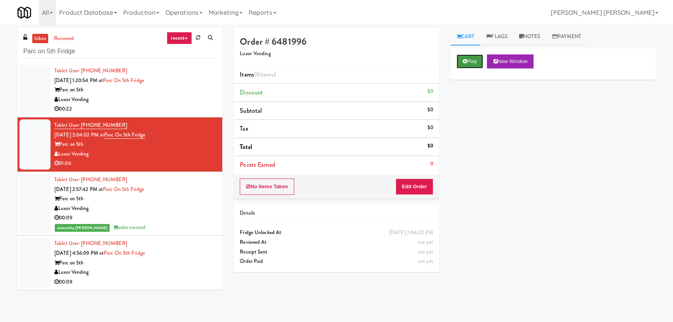
click at [467, 57] on button "Play" at bounding box center [470, 61] width 27 height 14
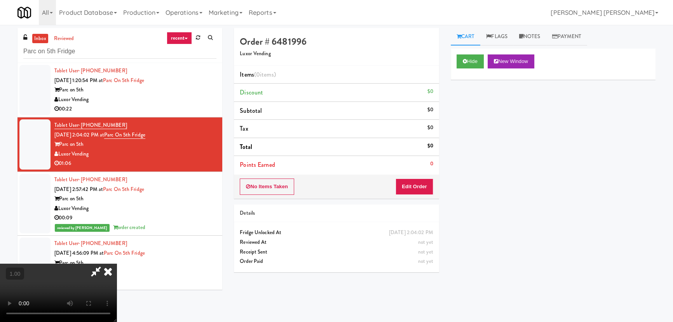
click at [117, 321] on video at bounding box center [58, 292] width 117 height 58
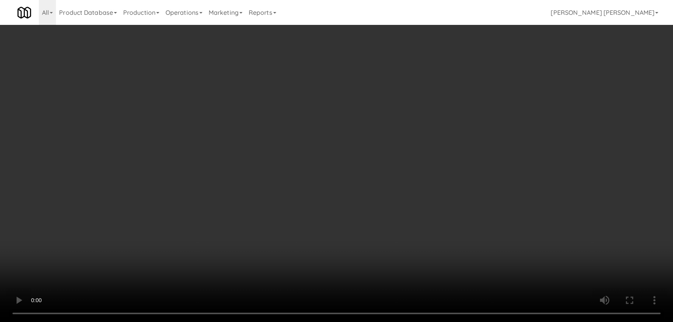
scroll to position [16, 0]
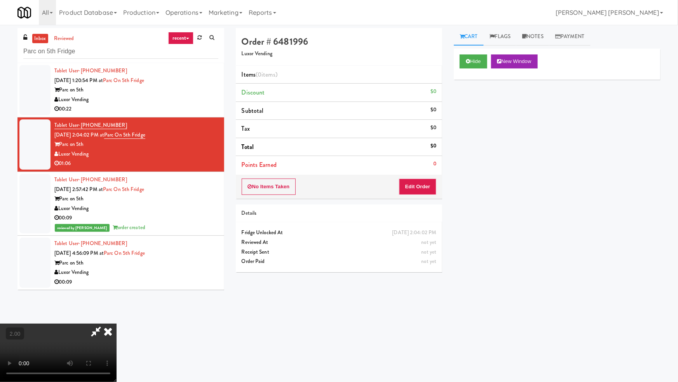
click at [635, 318] on div "Hide New Window Primary Flag Clear Flag if unable to determine what was taken o…" at bounding box center [557, 194] width 207 height 291
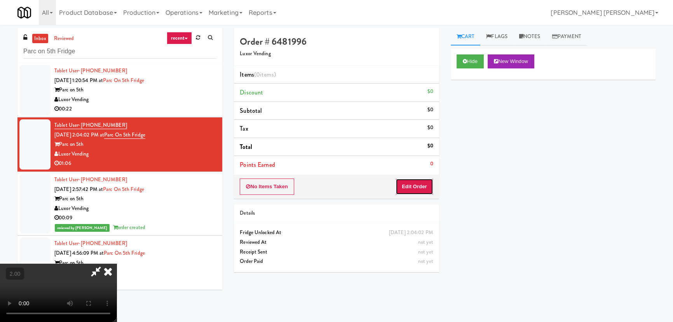
click at [420, 188] on button "Edit Order" at bounding box center [415, 186] width 38 height 16
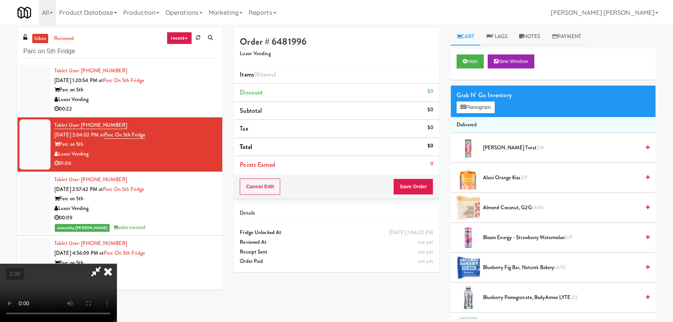
click at [513, 178] on span "Alani Orange Kiss 5/7" at bounding box center [561, 178] width 157 height 10
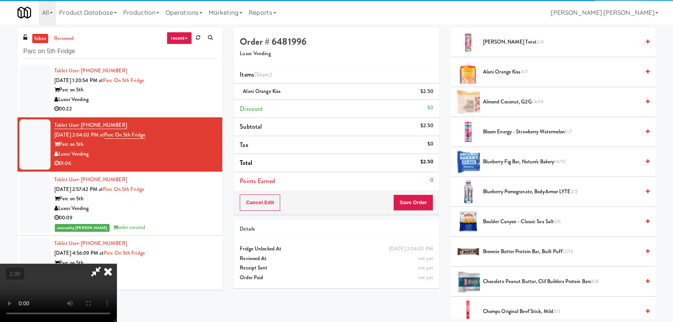
scroll to position [247, 0]
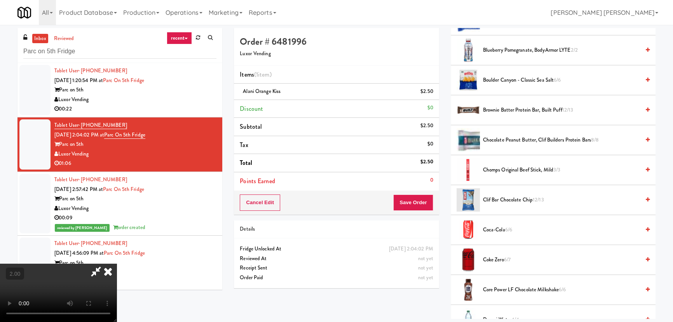
click at [508, 200] on span "Clif Bar Chocolate Chip 12/13" at bounding box center [561, 200] width 157 height 10
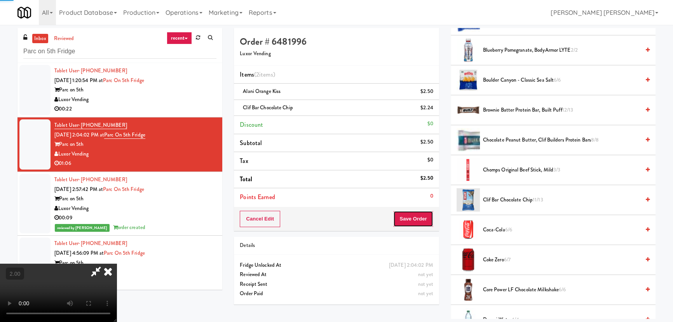
click at [420, 214] on button "Save Order" at bounding box center [413, 219] width 40 height 16
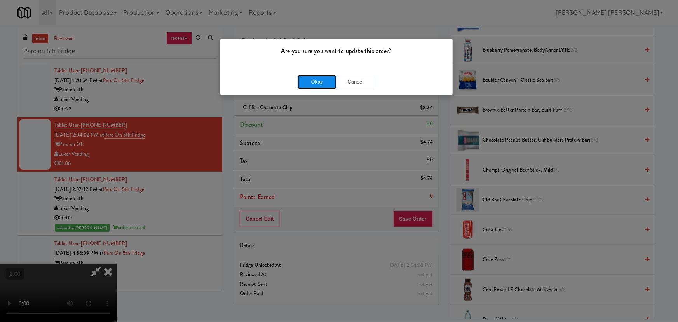
click at [327, 88] on button "Okay" at bounding box center [317, 82] width 39 height 14
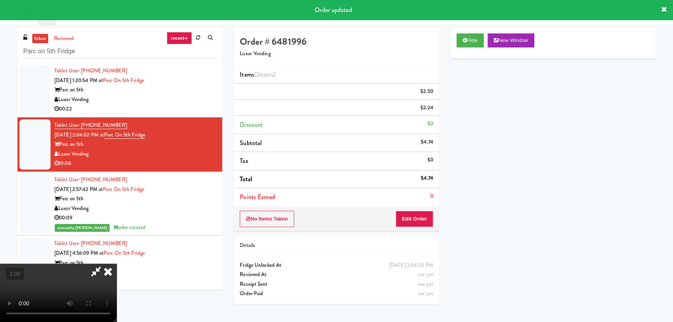
scroll to position [0, 0]
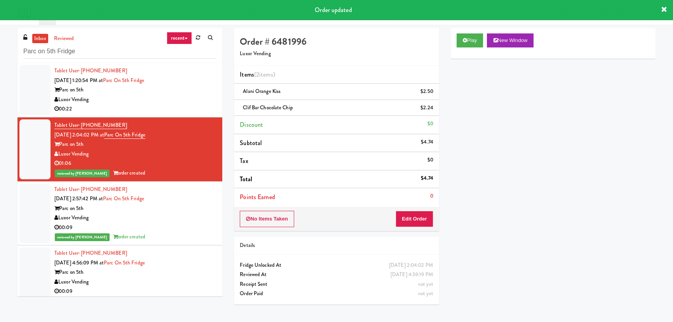
click at [169, 102] on div "Luxor Vending" at bounding box center [135, 100] width 162 height 10
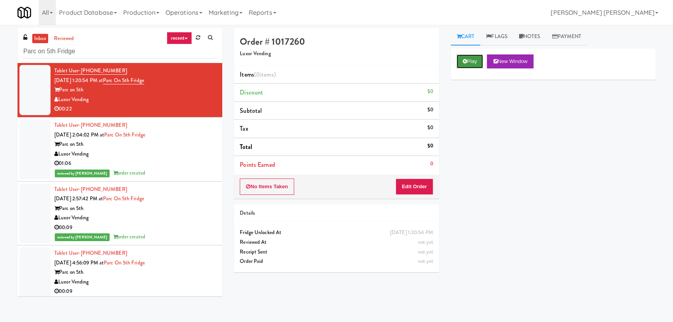
click at [475, 64] on button "Play" at bounding box center [470, 61] width 27 height 14
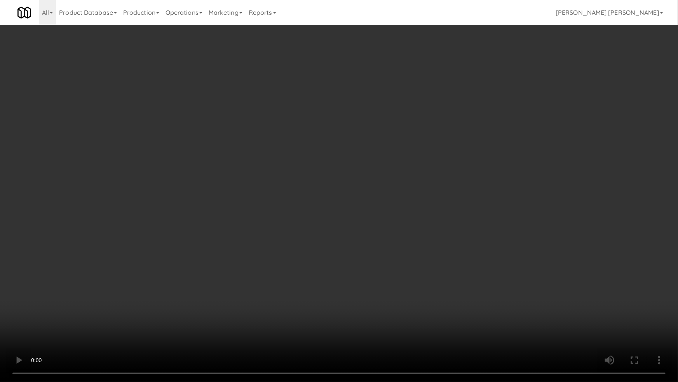
click at [382, 321] on video at bounding box center [339, 191] width 678 height 382
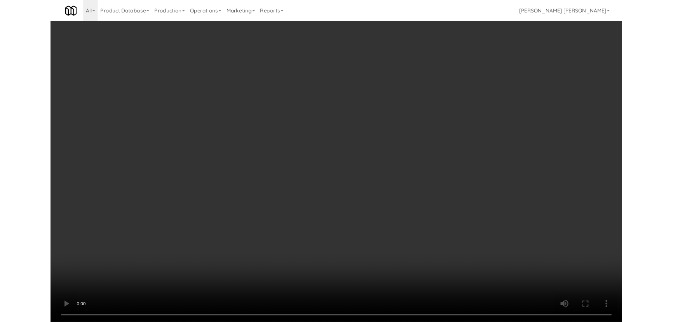
scroll to position [16, 0]
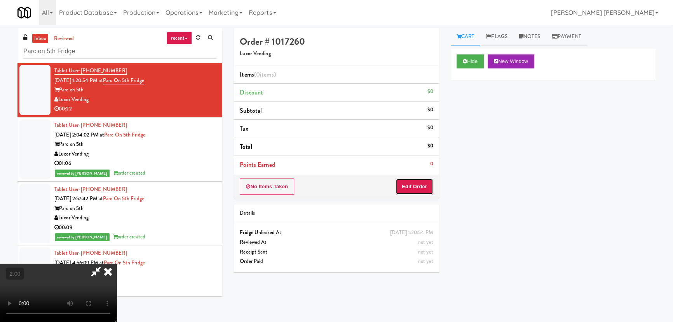
click at [420, 186] on button "Edit Order" at bounding box center [415, 186] width 38 height 16
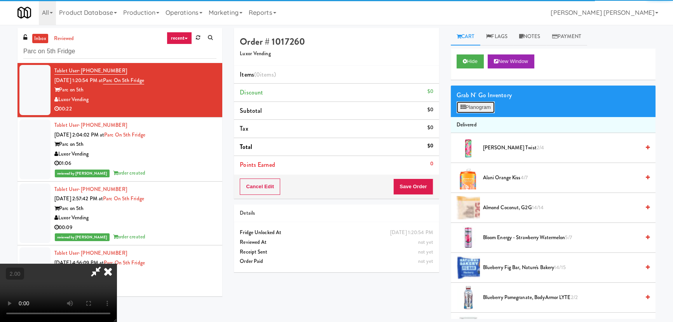
click at [487, 105] on button "Planogram" at bounding box center [476, 107] width 38 height 12
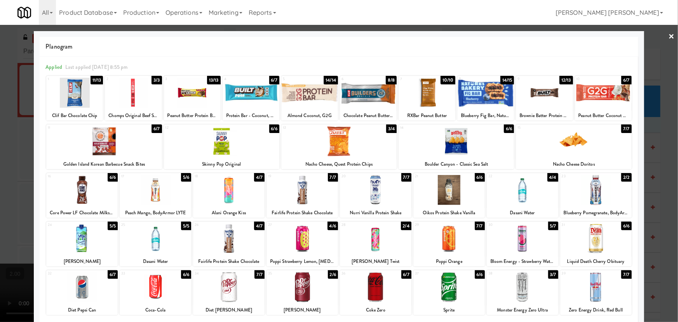
click at [445, 196] on div at bounding box center [448, 190] width 71 height 30
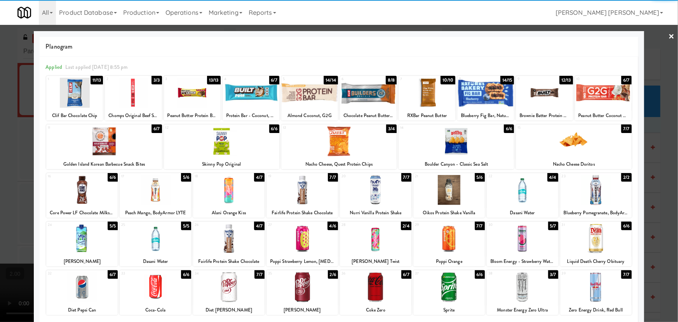
click at [369, 93] on div at bounding box center [368, 93] width 57 height 30
click at [669, 36] on link "×" at bounding box center [672, 37] width 6 height 24
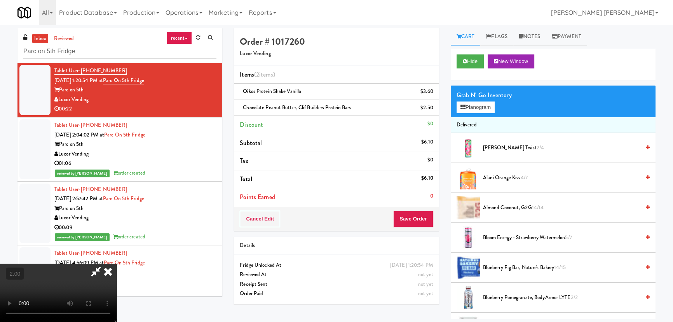
click at [117, 263] on icon at bounding box center [107, 271] width 17 height 16
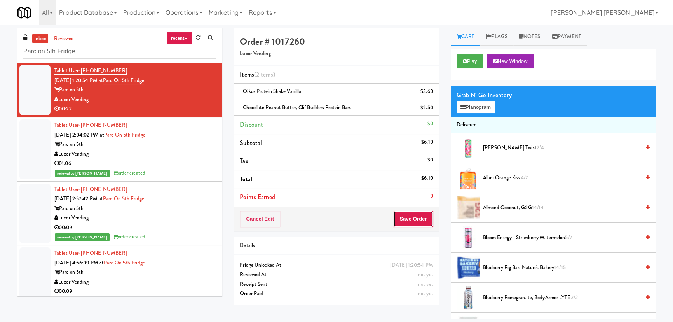
click at [409, 217] on button "Save Order" at bounding box center [413, 219] width 40 height 16
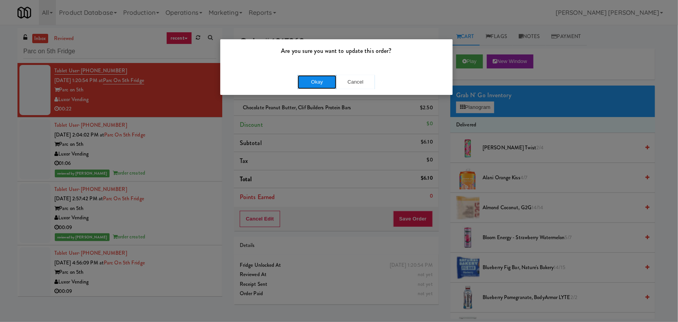
click at [325, 77] on button "Okay" at bounding box center [317, 82] width 39 height 14
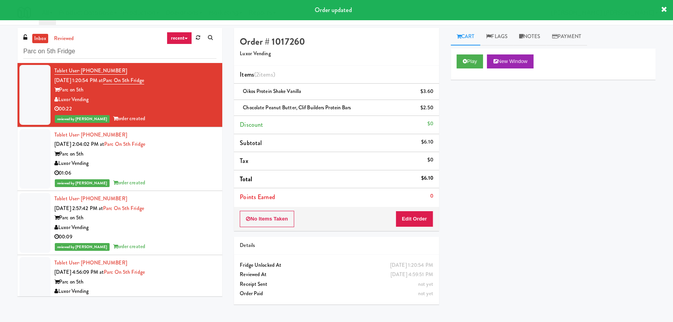
drag, startPoint x: 35, startPoint y: 36, endPoint x: 52, endPoint y: 4, distance: 36.3
click at [35, 36] on link "inbox" at bounding box center [40, 39] width 16 height 10
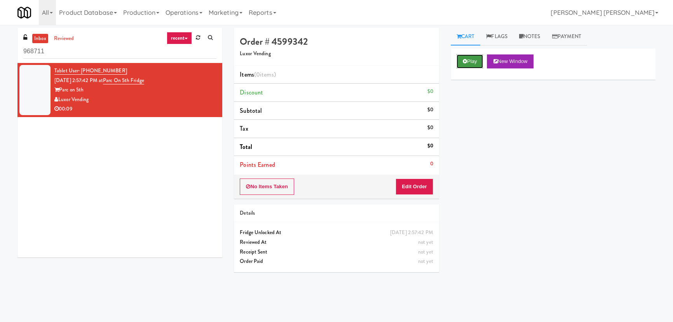
click at [463, 66] on button "Play" at bounding box center [470, 61] width 27 height 14
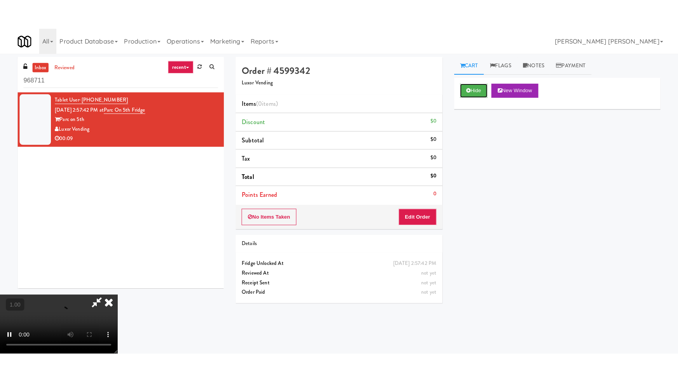
scroll to position [124, 0]
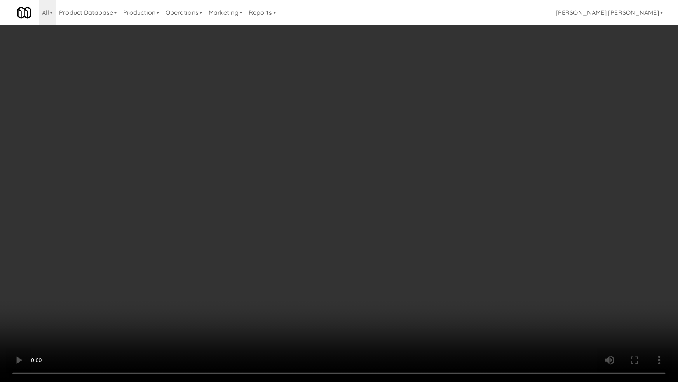
click at [376, 321] on video at bounding box center [339, 191] width 678 height 382
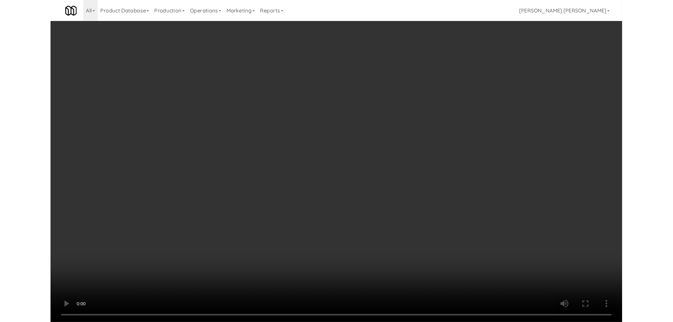
scroll to position [16, 0]
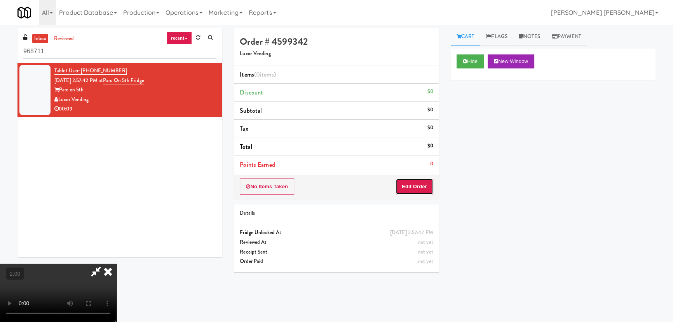
click at [427, 190] on button "Edit Order" at bounding box center [415, 186] width 38 height 16
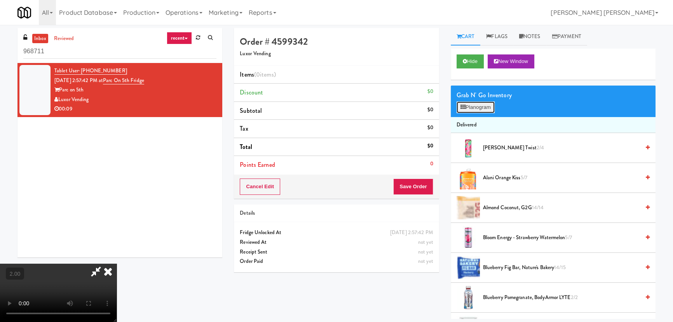
click at [479, 106] on button "Planogram" at bounding box center [476, 107] width 38 height 12
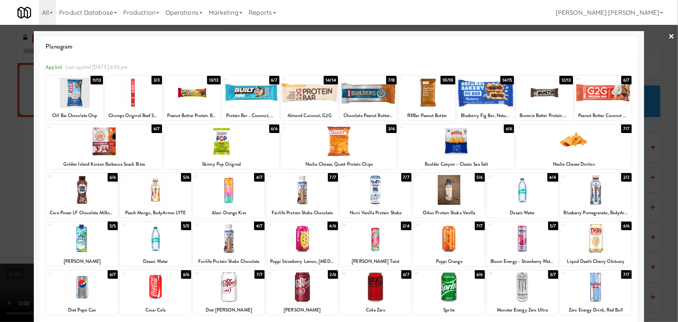
click at [229, 243] on div at bounding box center [228, 238] width 71 height 30
click at [305, 239] on div at bounding box center [302, 238] width 71 height 30
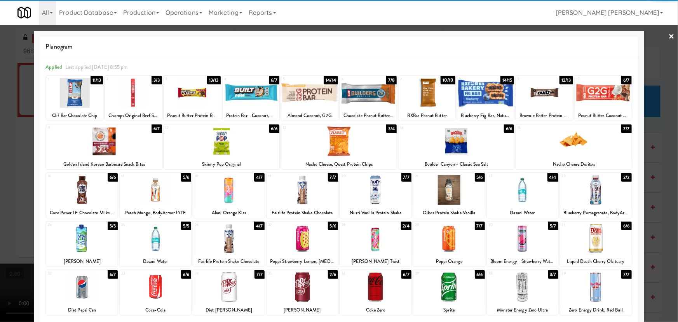
drag, startPoint x: 667, startPoint y: 31, endPoint x: 513, endPoint y: 101, distance: 168.7
click at [669, 31] on link "×" at bounding box center [672, 37] width 6 height 24
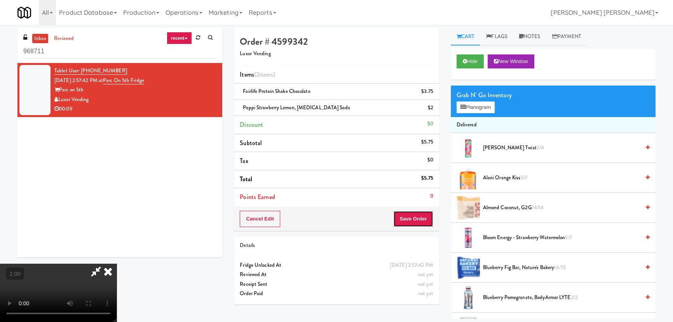
click at [417, 213] on button "Save Order" at bounding box center [413, 219] width 40 height 16
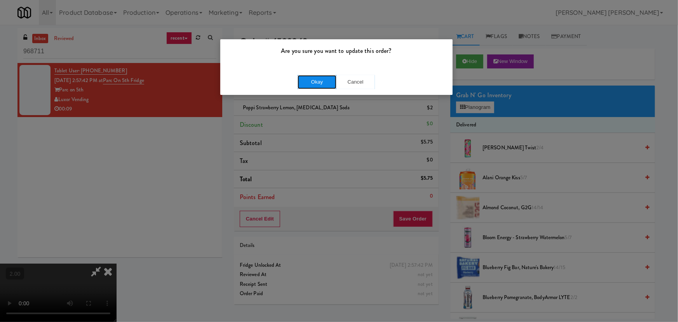
click at [321, 80] on button "Okay" at bounding box center [317, 82] width 39 height 14
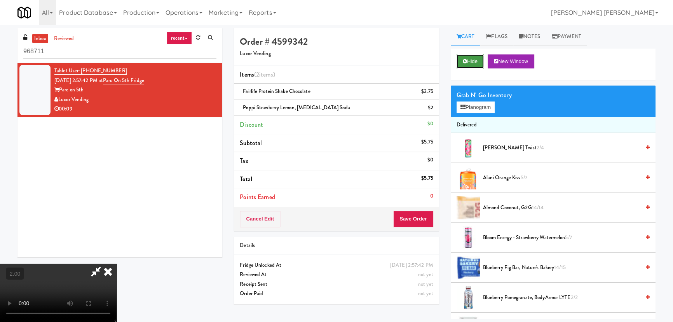
click at [474, 56] on button "Hide" at bounding box center [470, 61] width 27 height 14
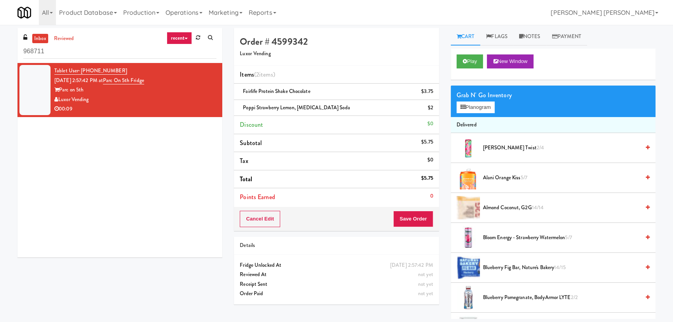
click at [42, 39] on link "inbox" at bounding box center [40, 39] width 16 height 10
